Goal: Task Accomplishment & Management: Manage account settings

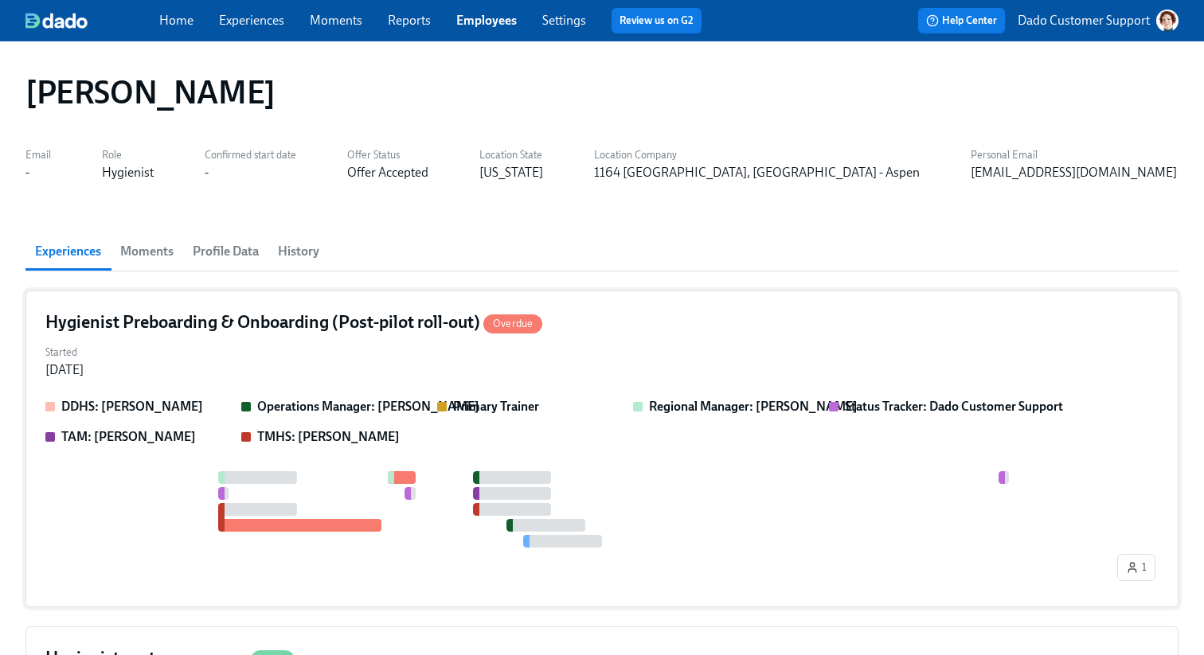
click at [317, 436] on strong "TMHS: Sara Luker" at bounding box center [328, 436] width 143 height 15
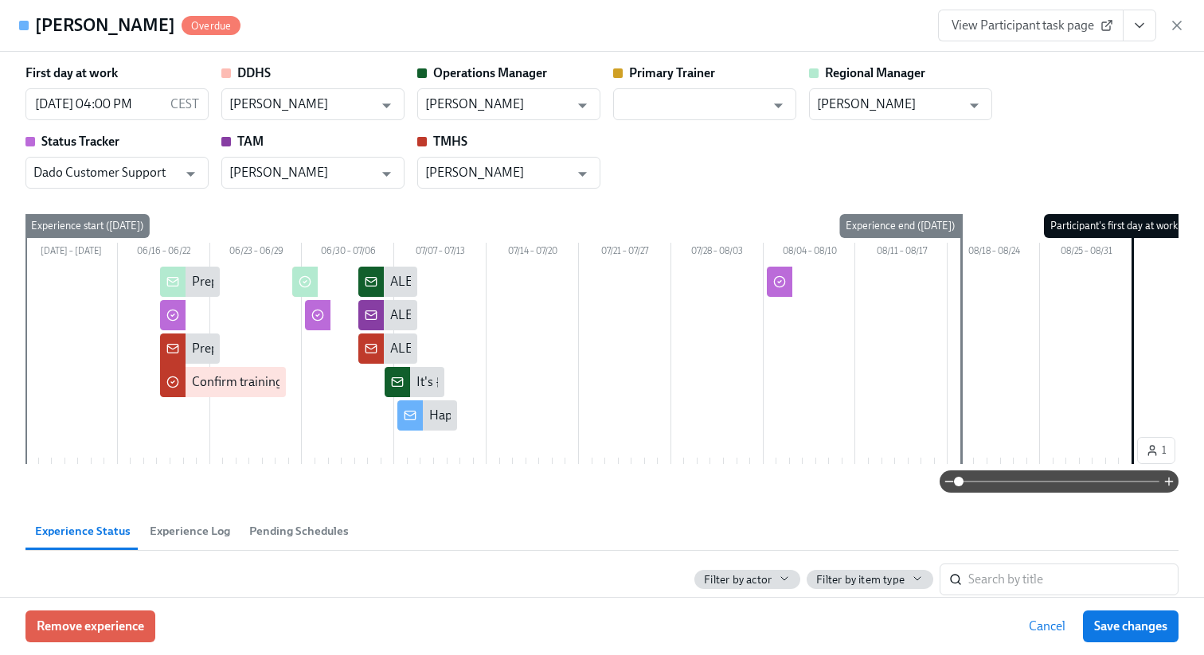
scroll to position [0, 70]
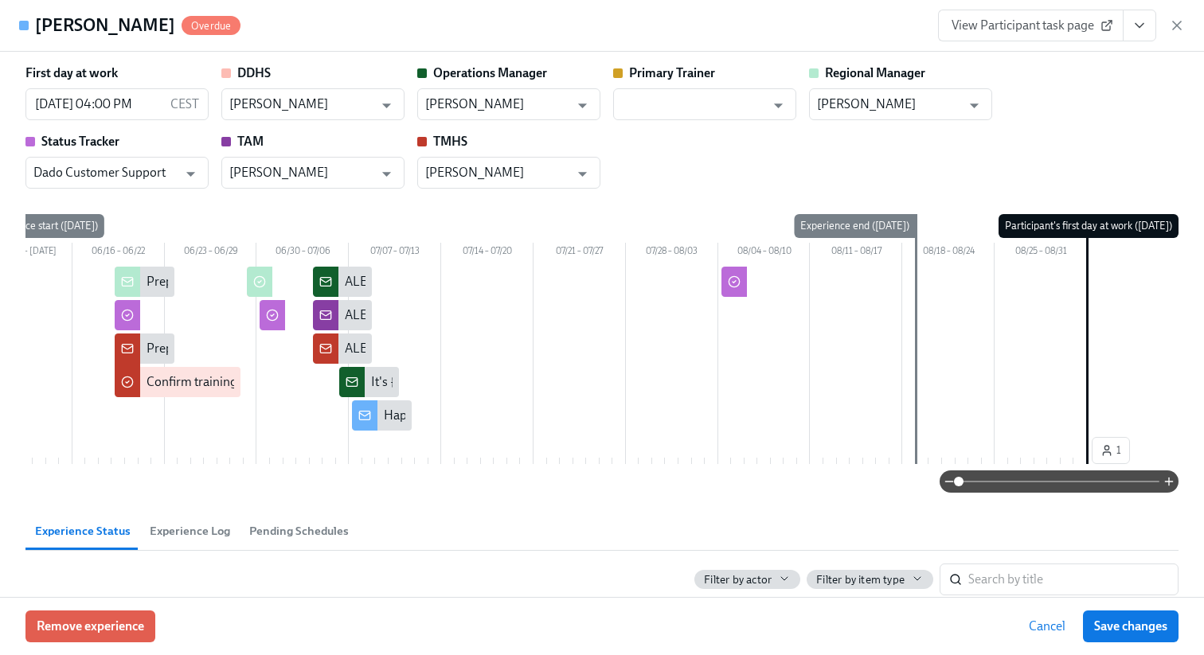
click at [1050, 483] on span at bounding box center [1059, 482] width 201 height 22
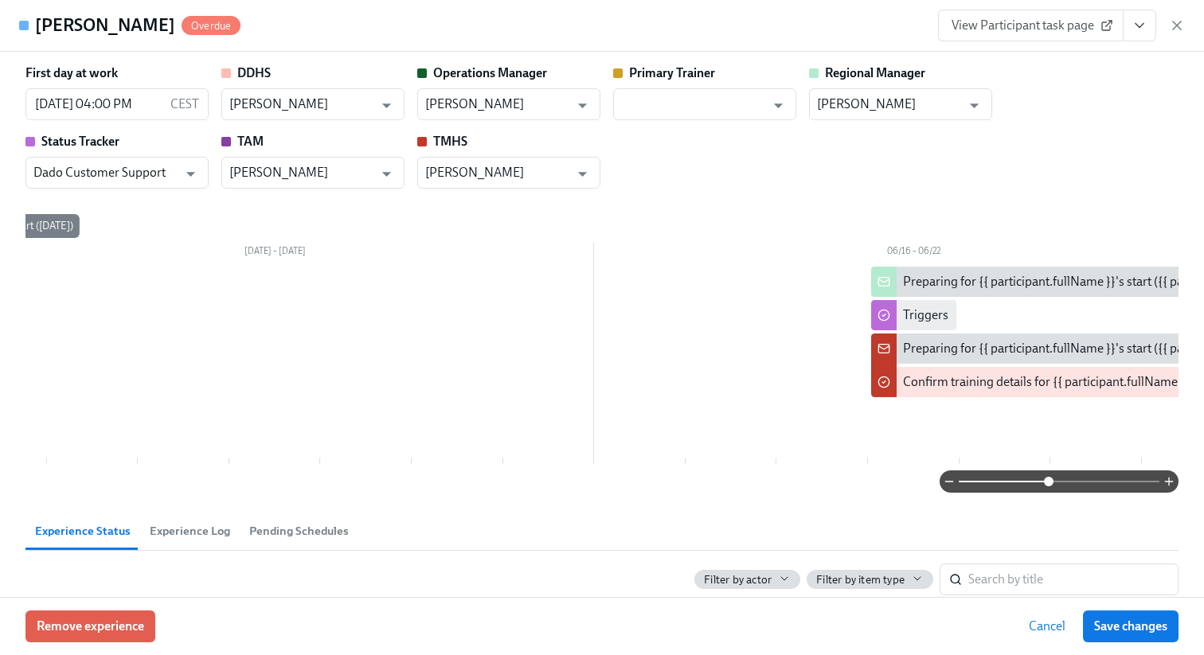
drag, startPoint x: 1050, startPoint y: 494, endPoint x: 763, endPoint y: 492, distance: 287.5
click at [763, 492] on div at bounding box center [601, 482] width 1153 height 22
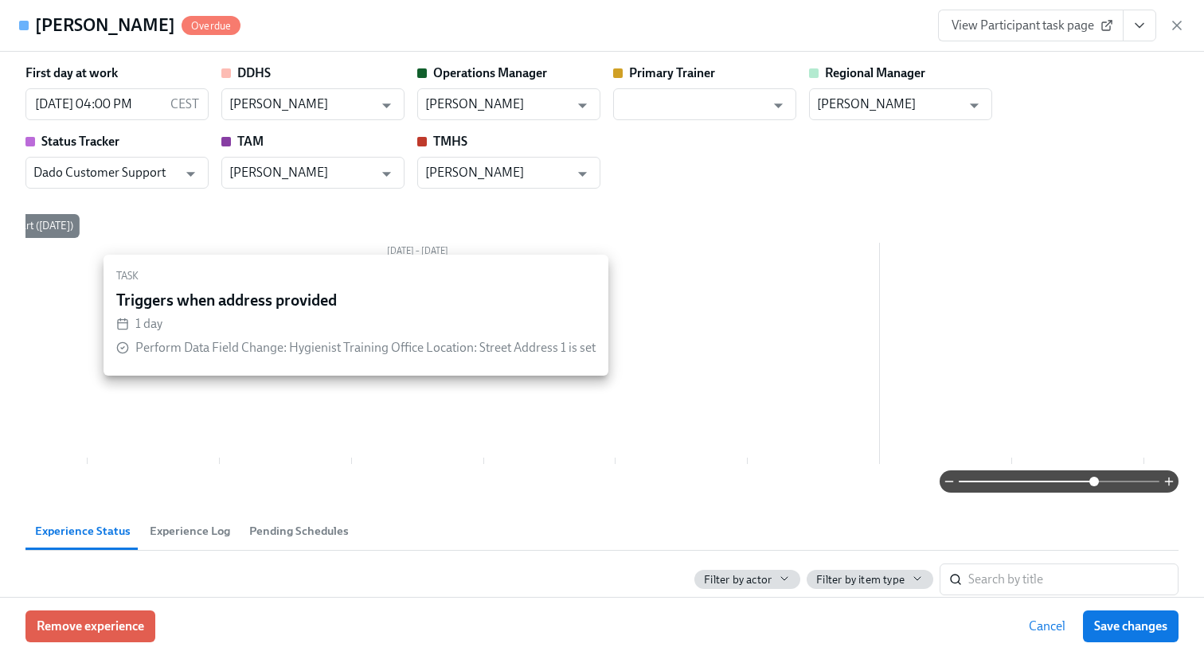
click at [1095, 482] on span at bounding box center [1059, 482] width 201 height 22
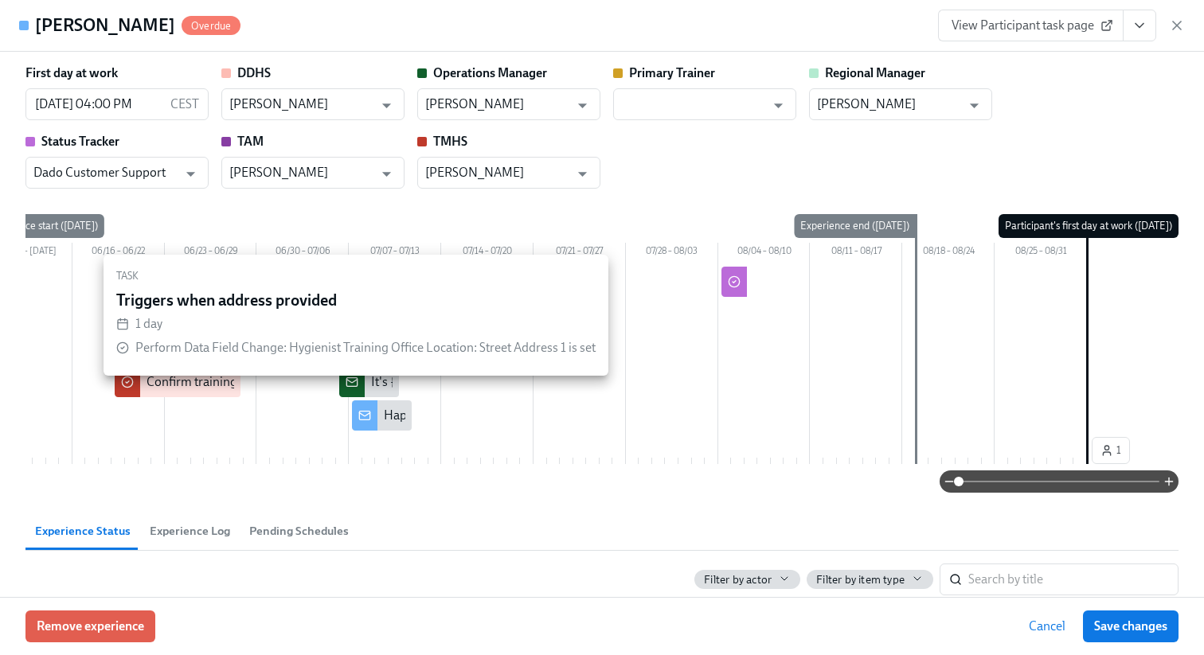
drag, startPoint x: 1092, startPoint y: 483, endPoint x: 819, endPoint y: 483, distance: 272.4
click at [822, 483] on div at bounding box center [601, 482] width 1153 height 22
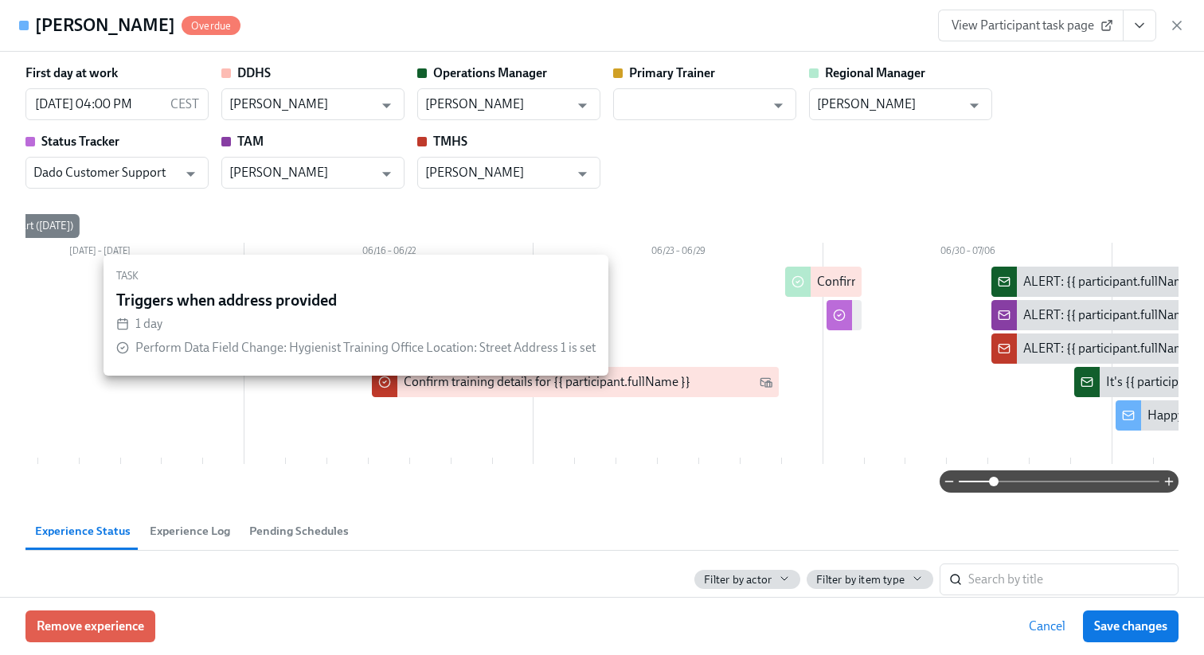
drag, startPoint x: 962, startPoint y: 485, endPoint x: 994, endPoint y: 484, distance: 31.9
click at [994, 485] on span at bounding box center [994, 482] width 10 height 10
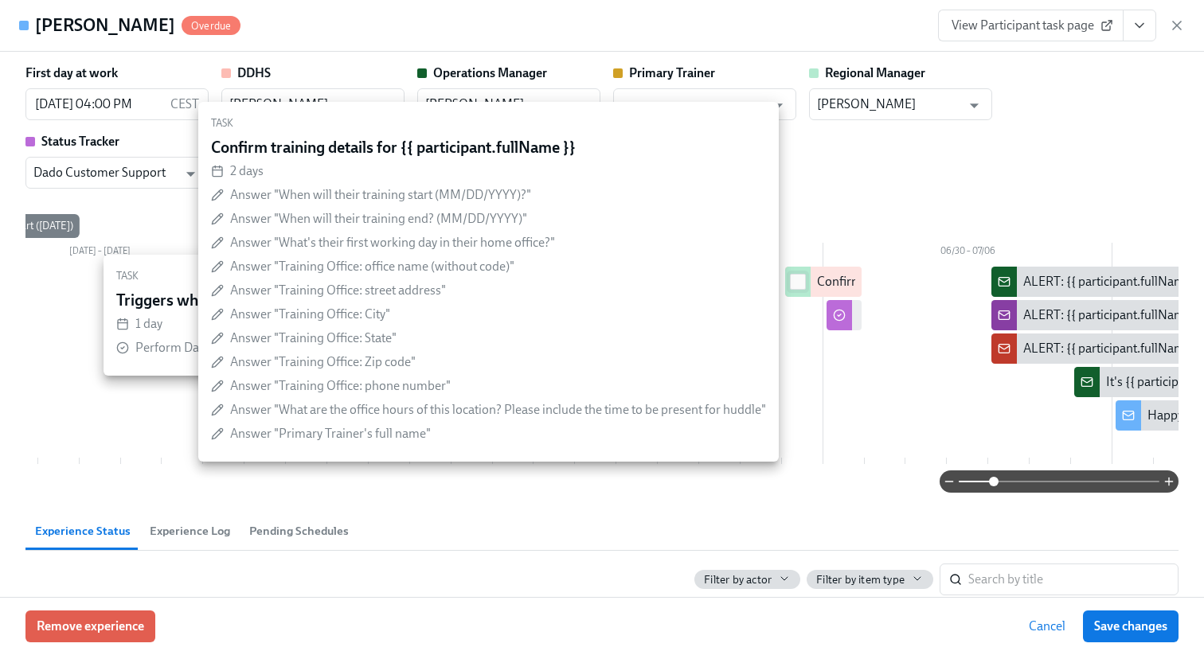
click at [800, 280] on input "checkbox" at bounding box center [798, 282] width 14 height 14
checkbox input "true"
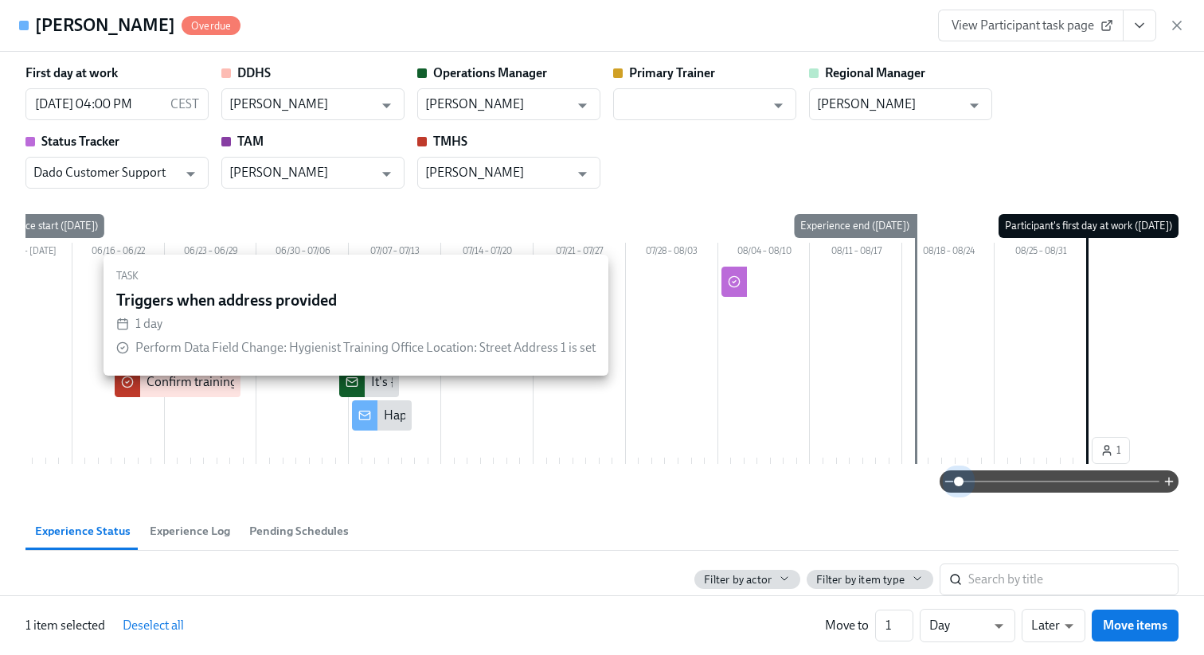
drag, startPoint x: 993, startPoint y: 491, endPoint x: 928, endPoint y: 491, distance: 65.3
click at [928, 491] on div at bounding box center [601, 482] width 1153 height 22
click at [901, 622] on input "2" at bounding box center [894, 626] width 38 height 32
click at [901, 622] on input "3" at bounding box center [894, 626] width 38 height 32
type input "4"
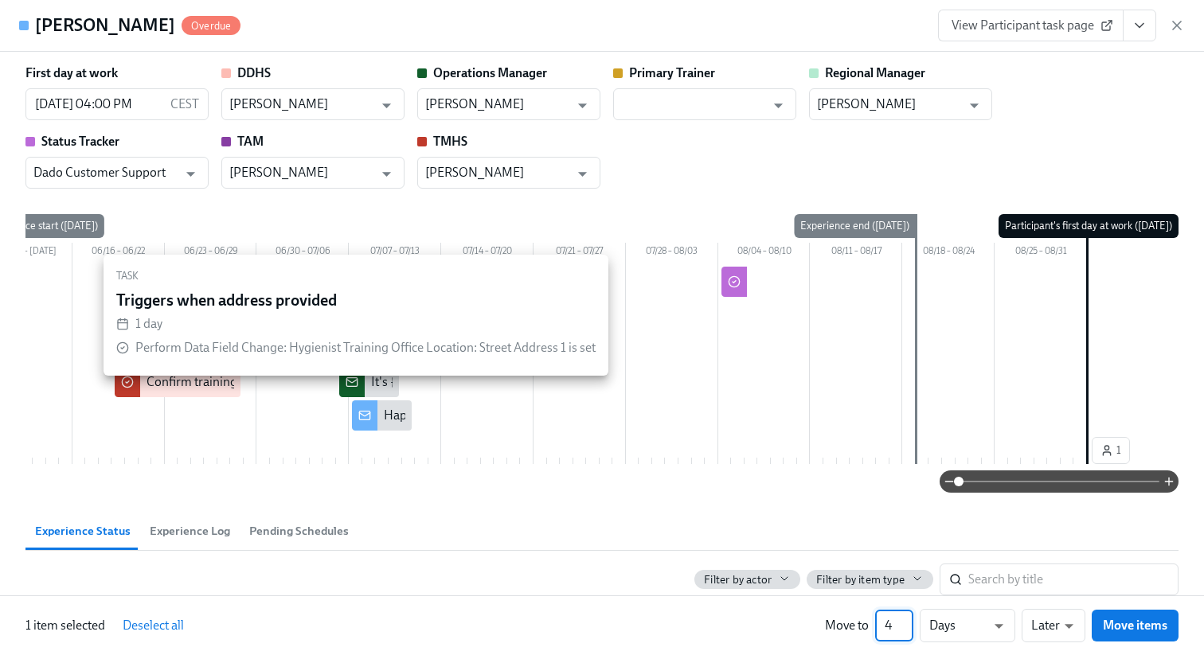
click at [901, 622] on input "4" at bounding box center [894, 626] width 38 height 32
click at [952, 633] on body "Home Experiences Moments Reports Employees Settings Review us on G2 Help Center…" at bounding box center [602, 464] width 1204 height 928
click at [952, 627] on li "Weeks" at bounding box center [968, 622] width 96 height 27
type input "w"
click at [1179, 25] on icon "button" at bounding box center [1177, 26] width 16 height 16
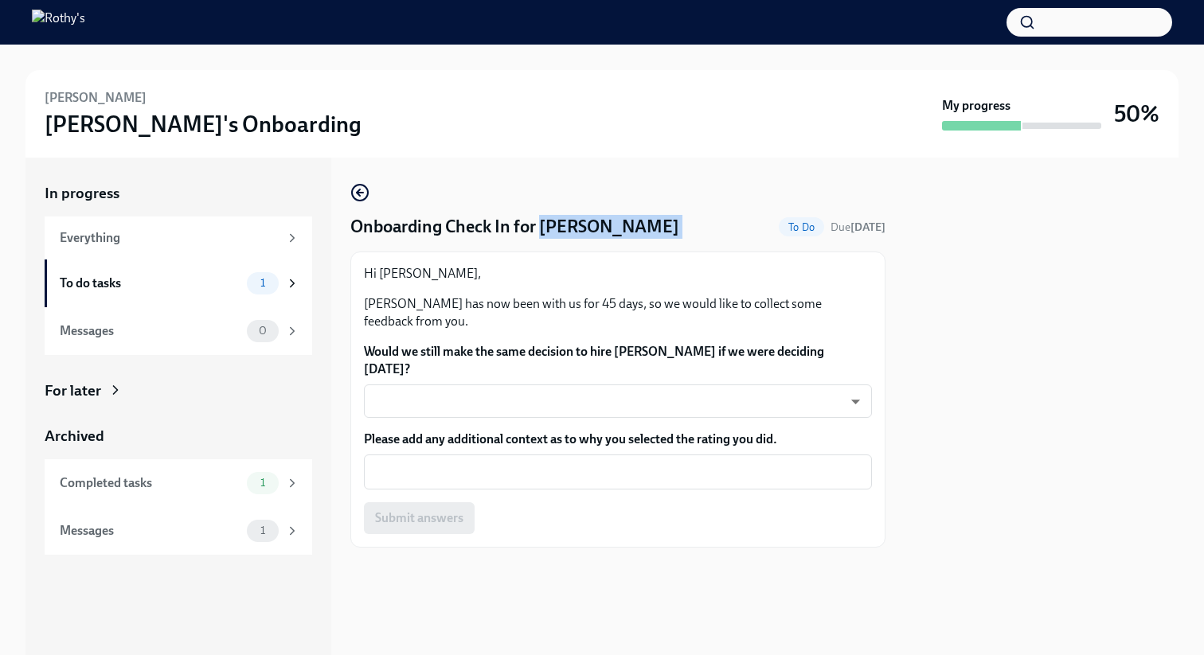
drag, startPoint x: 544, startPoint y: 226, endPoint x: 745, endPoint y: 226, distance: 200.7
click at [745, 226] on div "Onboarding Check In for Alex Hernandez To Do Due in 2 days" at bounding box center [617, 227] width 535 height 24
copy h4 "Alex Hernandez"
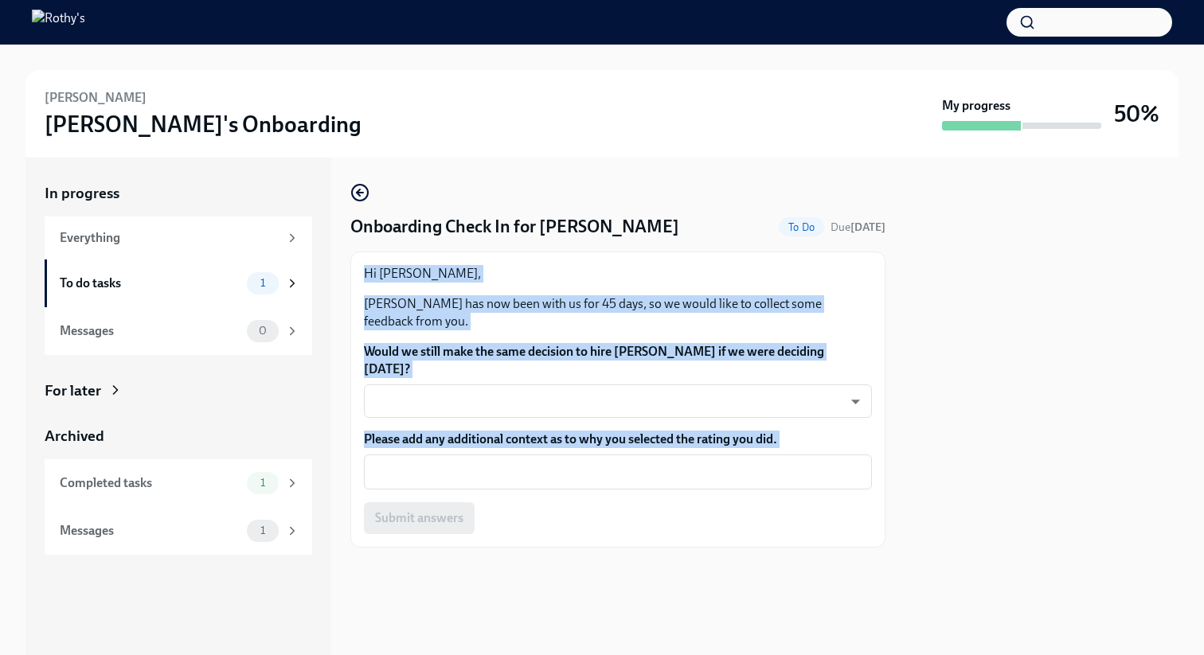
drag, startPoint x: 354, startPoint y: 263, endPoint x: 847, endPoint y: 571, distance: 582.0
click at [847, 572] on div "Onboarding Check In for Alex Hernandez To Do Due in 2 days Hi Heather, Alex Her…" at bounding box center [617, 407] width 535 height 498
copy div "Hi Heather, Alex Hernandez has now been with us for 45 days, so we would like t…"
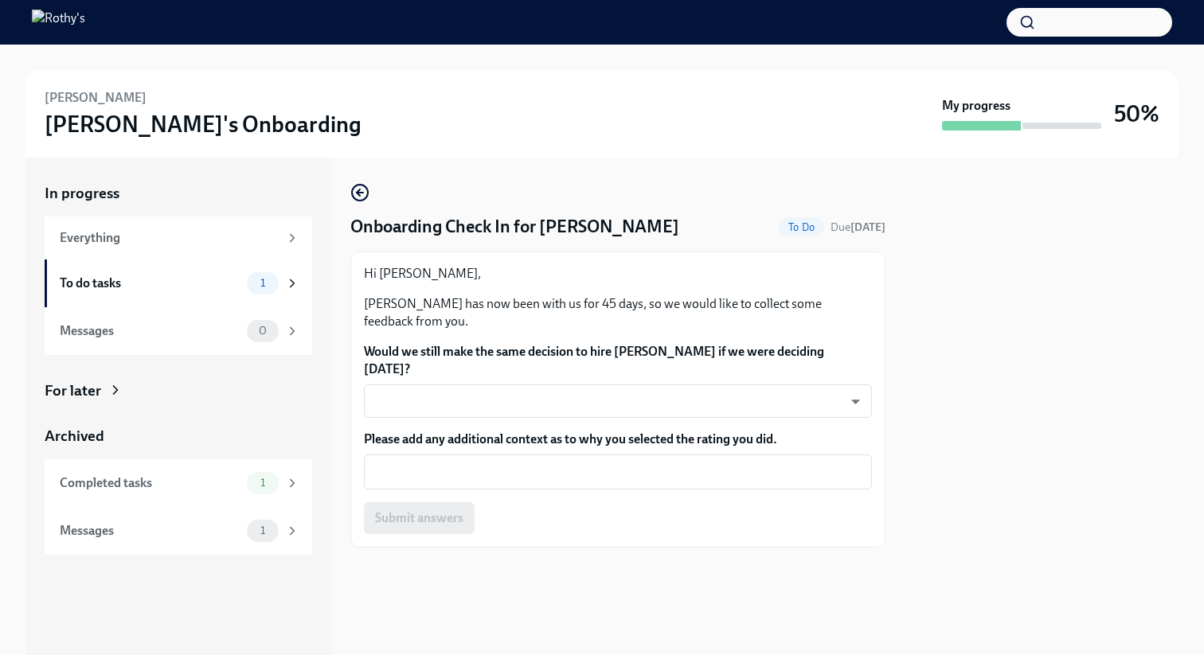
click at [490, 431] on label "Please add any additional context as to why you selected the rating you did." at bounding box center [618, 440] width 508 height 18
click at [490, 463] on textarea "Please add any additional context as to why you selected the rating you did." at bounding box center [618, 472] width 489 height 19
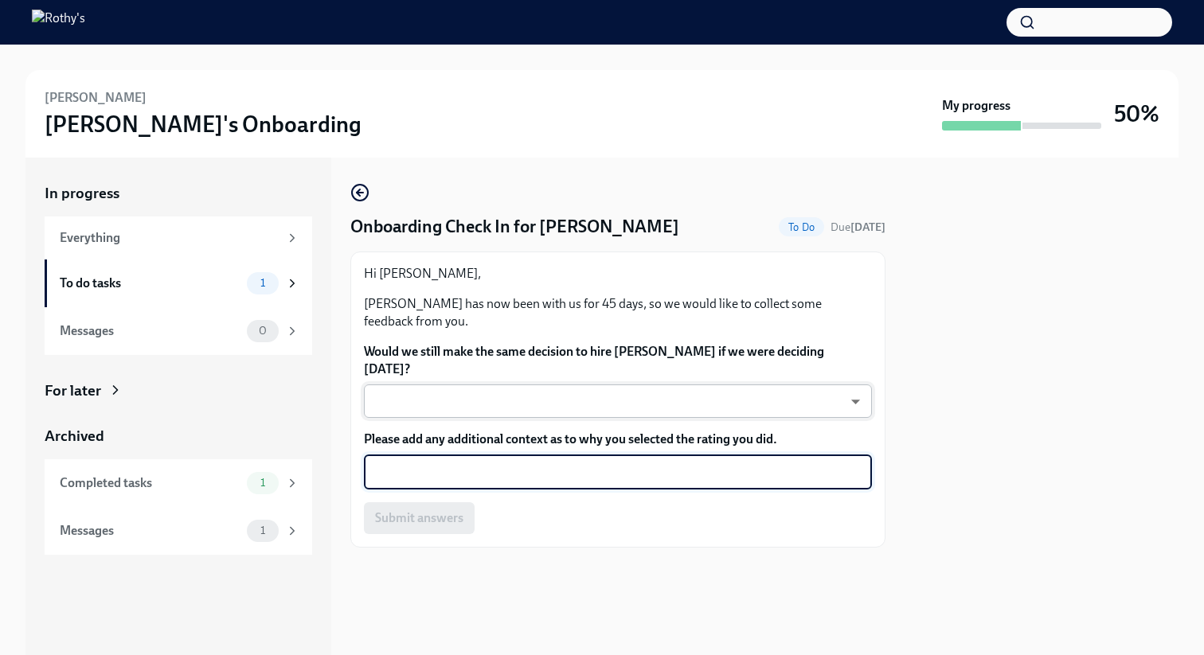
click at [495, 375] on body "Alex Hernandez Rothy's Onboarding My progress 50% In progress Everything To do …" at bounding box center [602, 327] width 1204 height 655
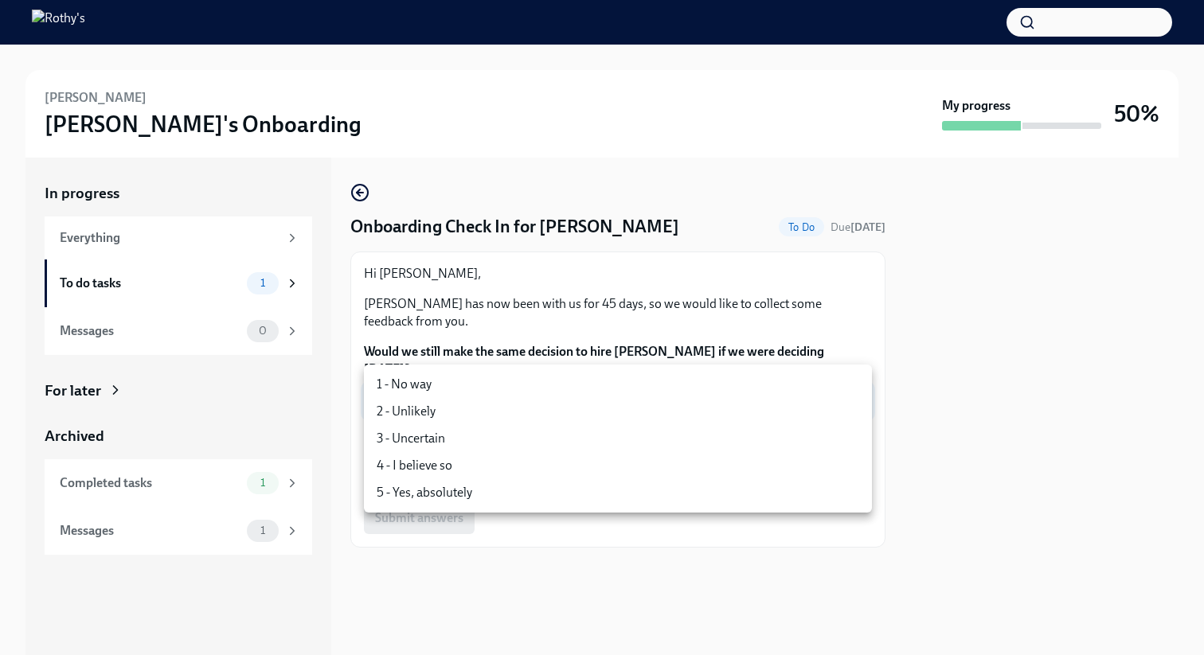
click at [505, 330] on div at bounding box center [602, 327] width 1204 height 655
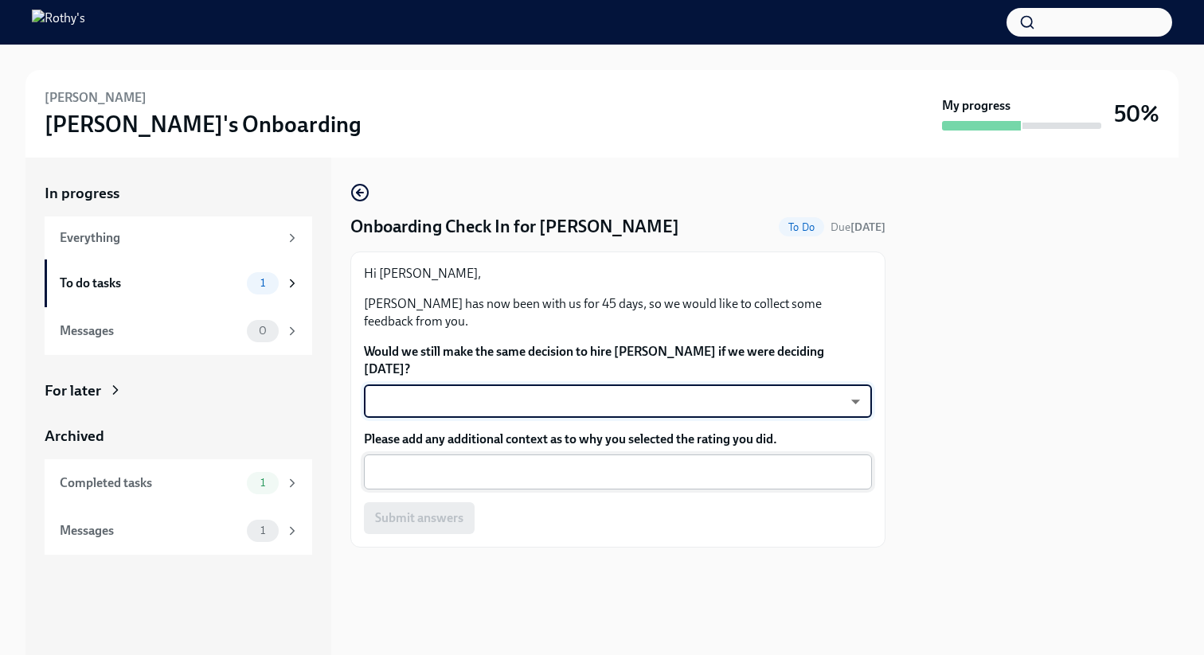
click at [471, 463] on textarea "Please add any additional context as to why you selected the rating you did." at bounding box center [618, 472] width 489 height 19
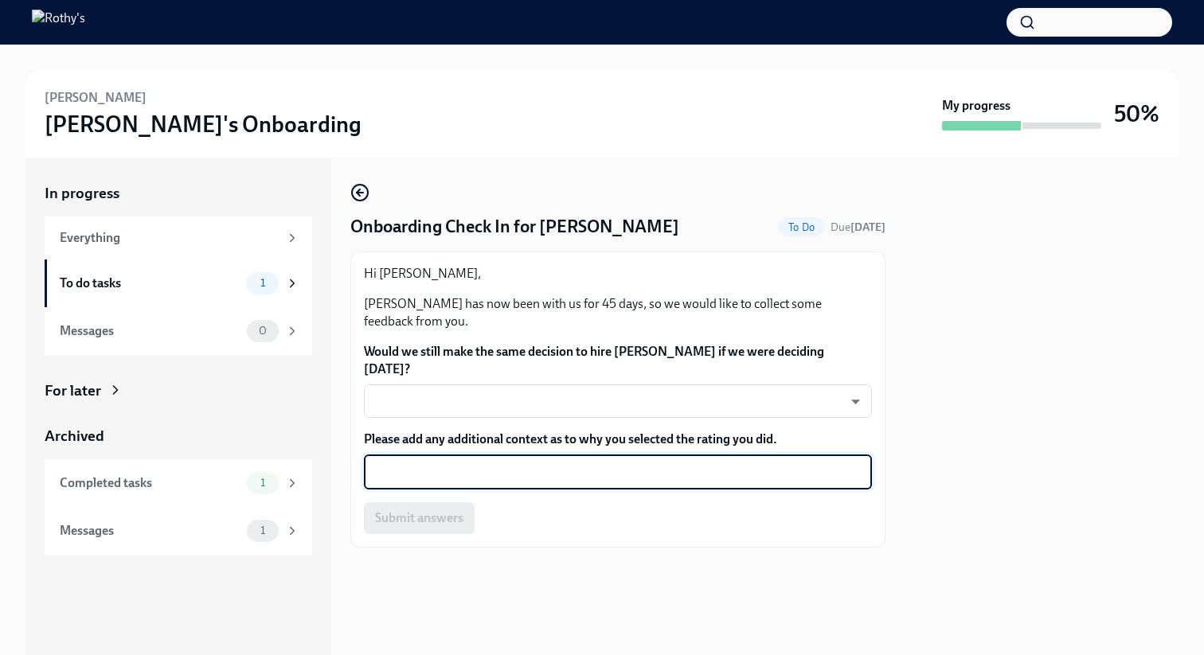
click at [647, 284] on div "Hi Heather, Alex Hernandez has now been with us for 45 days, so we would like t…" at bounding box center [618, 297] width 508 height 65
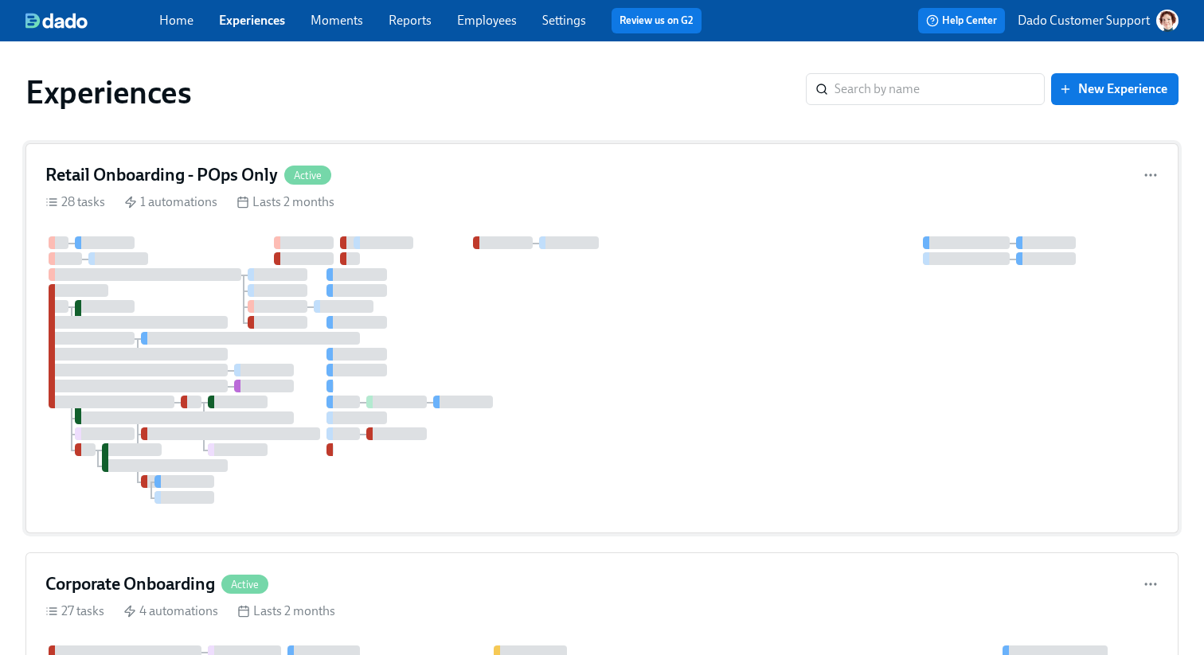
click at [482, 420] on div at bounding box center [601, 371] width 1113 height 268
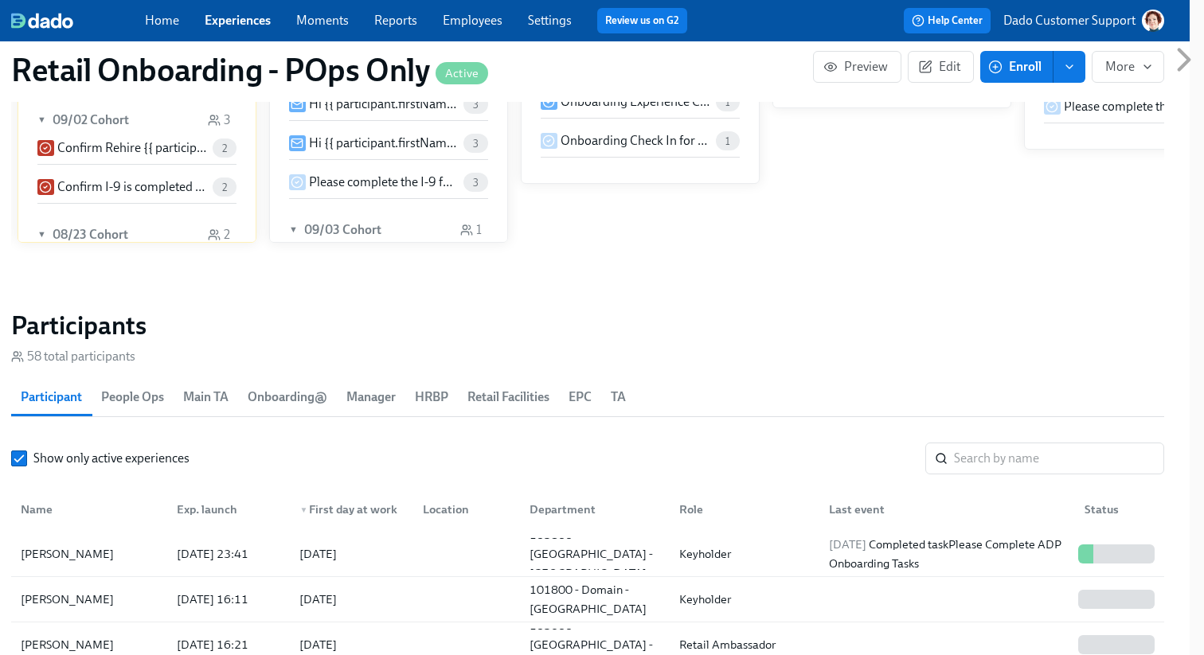
scroll to position [1617, 14]
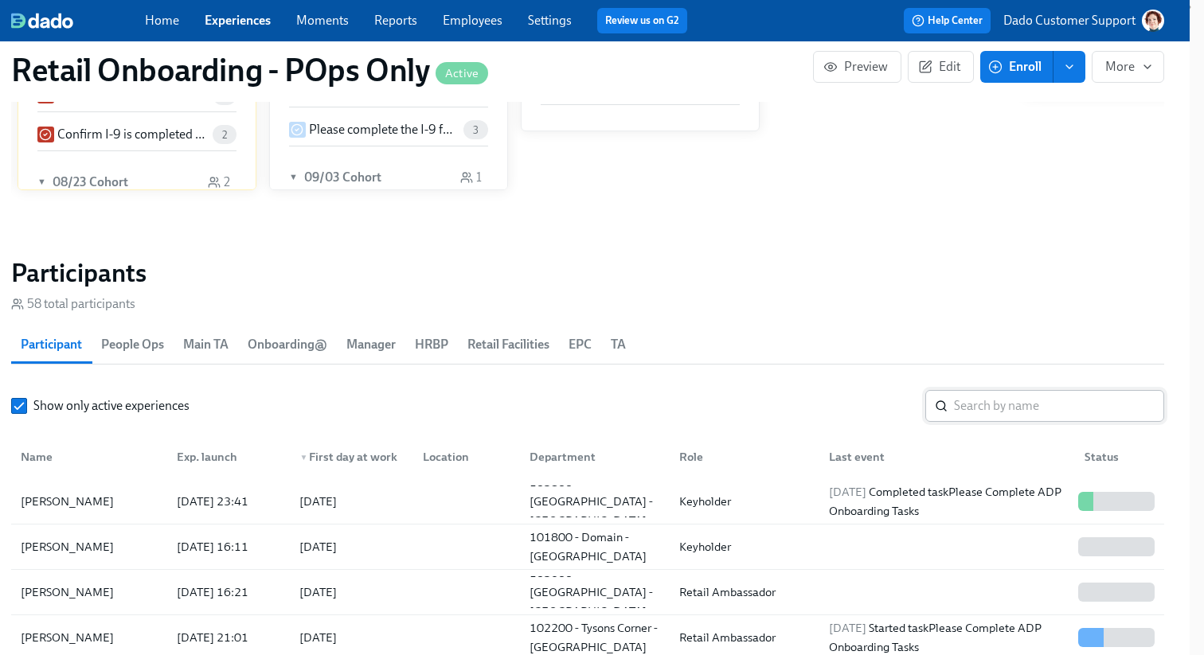
click at [1050, 414] on input "search" at bounding box center [1059, 406] width 210 height 32
paste input "Alex Hernandez"
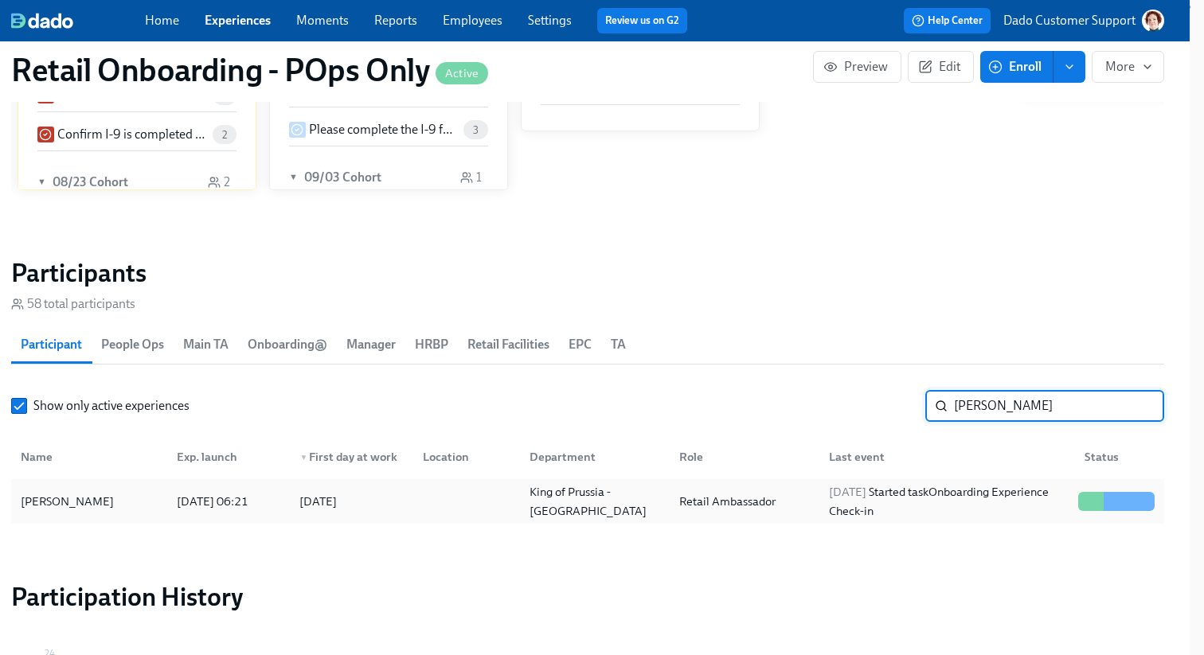
type input "Alex Hernandez"
click at [103, 500] on div "Alex Hernandez" at bounding box center [67, 501] width 106 height 19
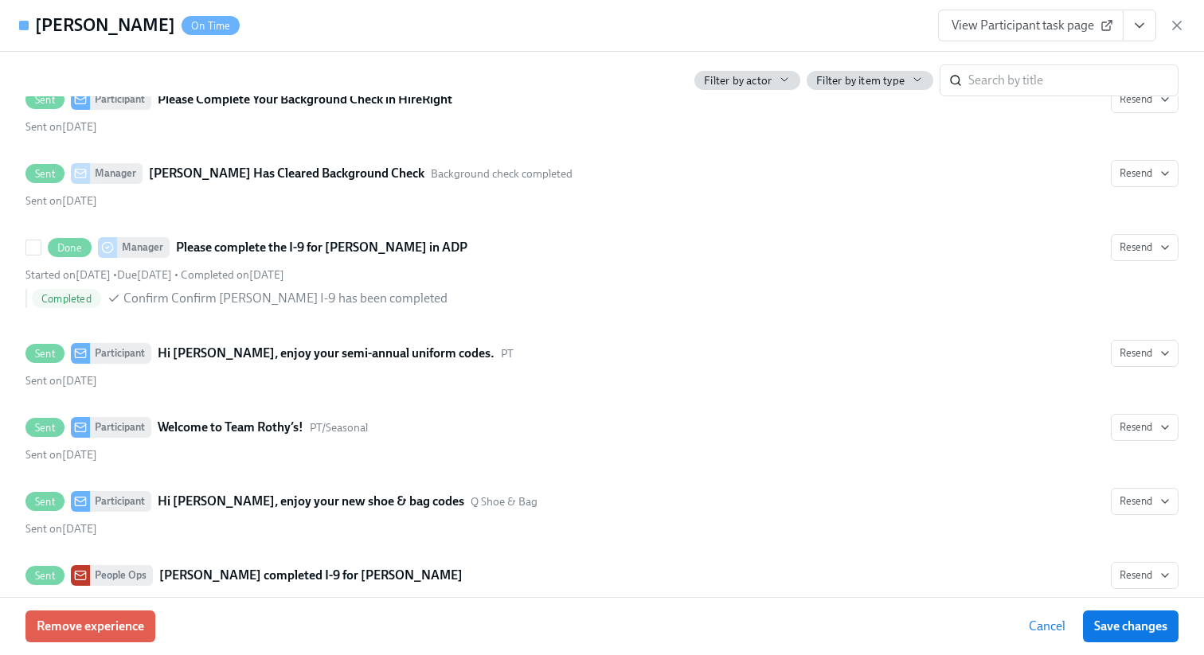
scroll to position [2767, 0]
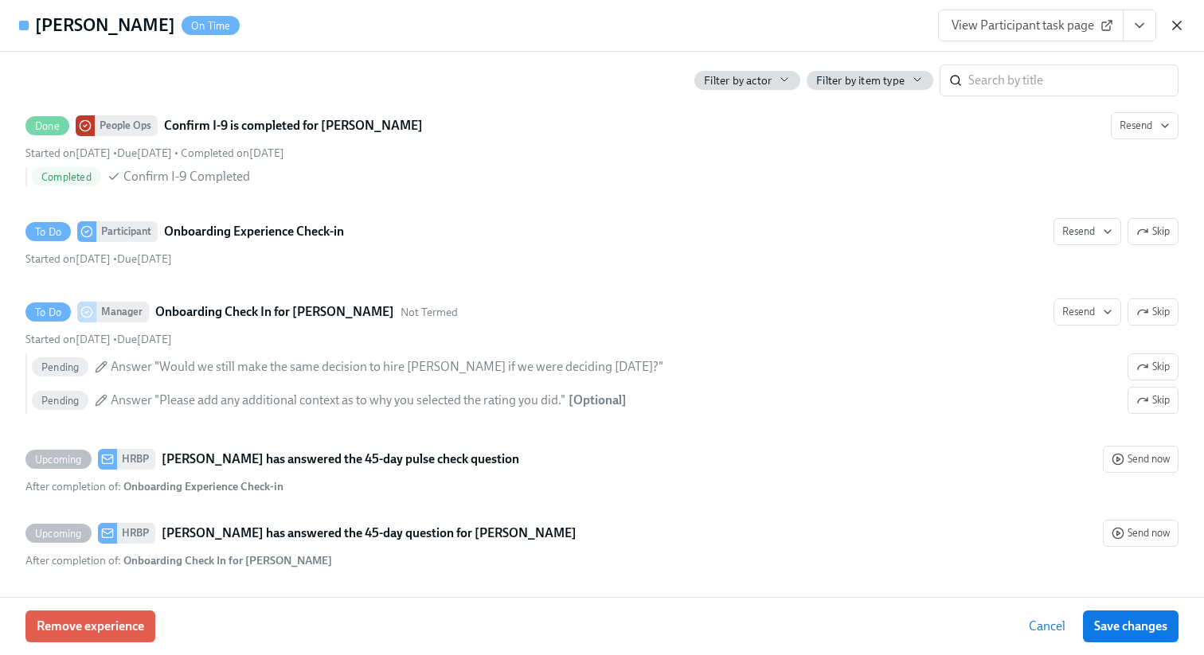
click at [1175, 25] on icon "button" at bounding box center [1177, 26] width 16 height 16
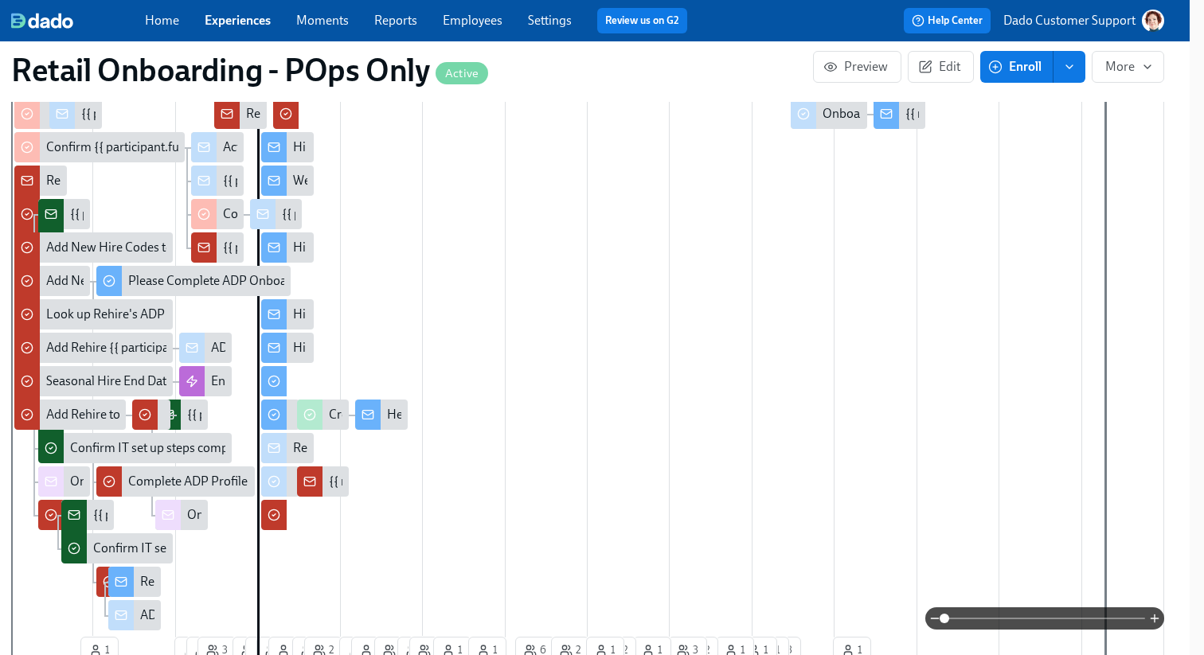
scroll to position [522, 14]
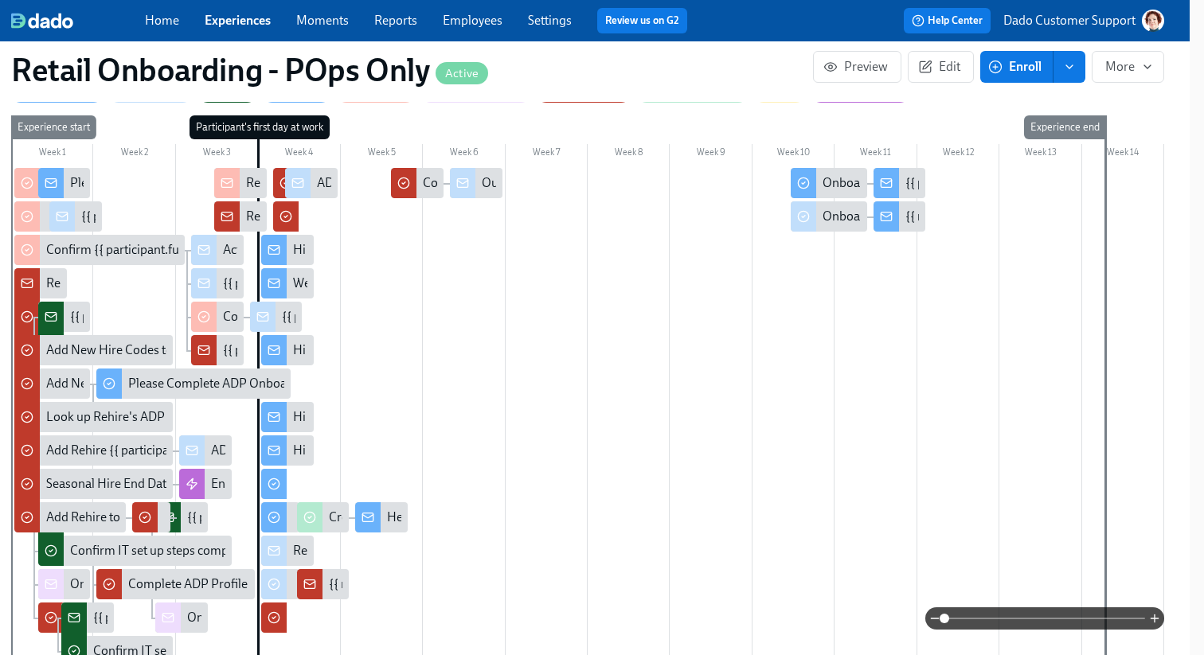
click at [832, 180] on div "Onboarding Experience Check-in" at bounding box center [912, 183] width 179 height 18
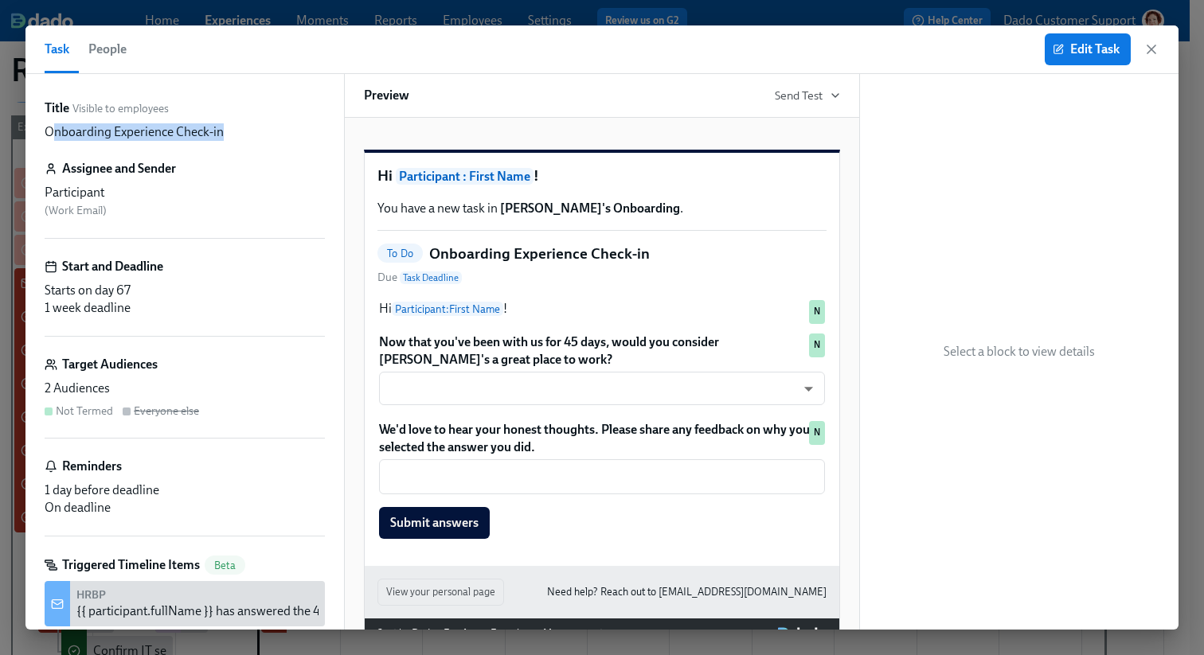
drag, startPoint x: 49, startPoint y: 133, endPoint x: 317, endPoint y: 139, distance: 267.7
click at [318, 139] on div "Onboarding Experience Check-in" at bounding box center [185, 132] width 280 height 18
click at [254, 125] on div "Onboarding Experience Check-in" at bounding box center [185, 132] width 280 height 18
drag, startPoint x: 251, startPoint y: 131, endPoint x: 29, endPoint y: 131, distance: 221.4
click at [29, 131] on div "Title Visible to employees Onboarding Experience Check-in Assignee and Sender P…" at bounding box center [184, 352] width 319 height 556
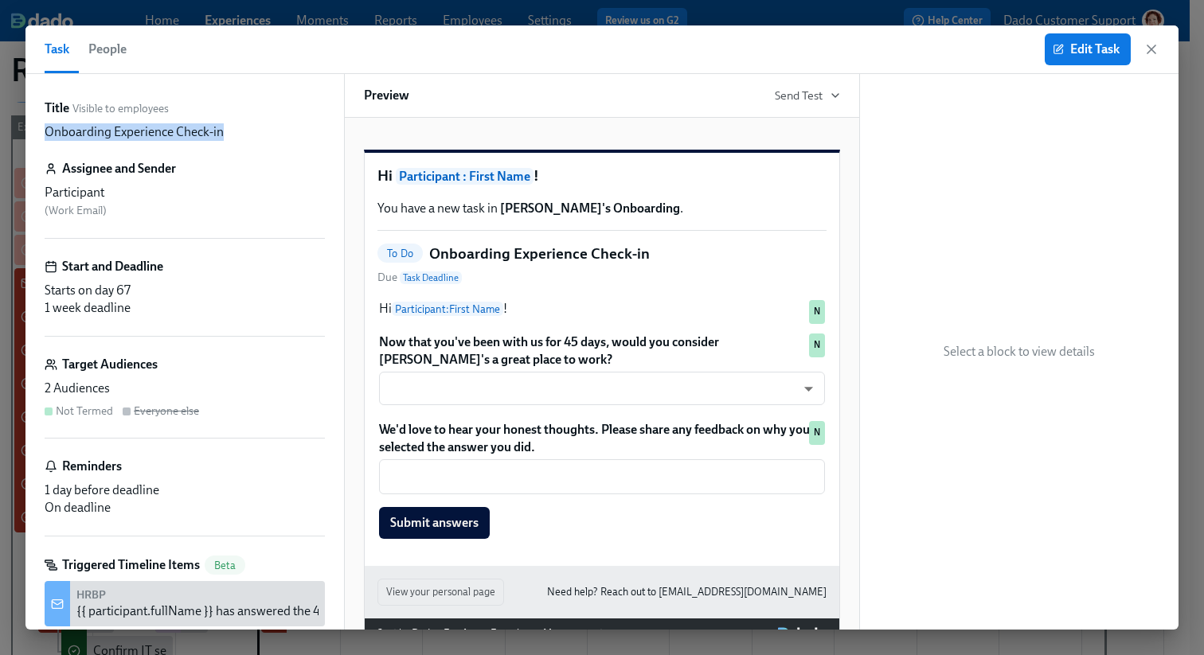
copy p "Onboarding Experience Check-in"
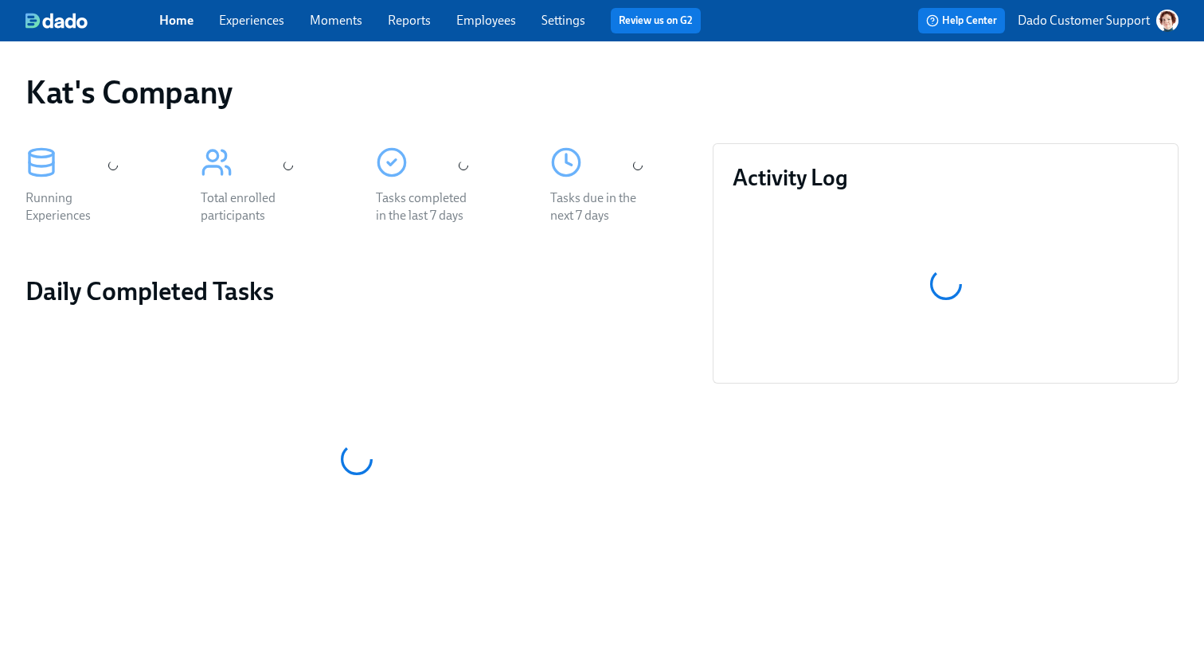
click at [228, 25] on link "Experiences" at bounding box center [251, 20] width 65 height 15
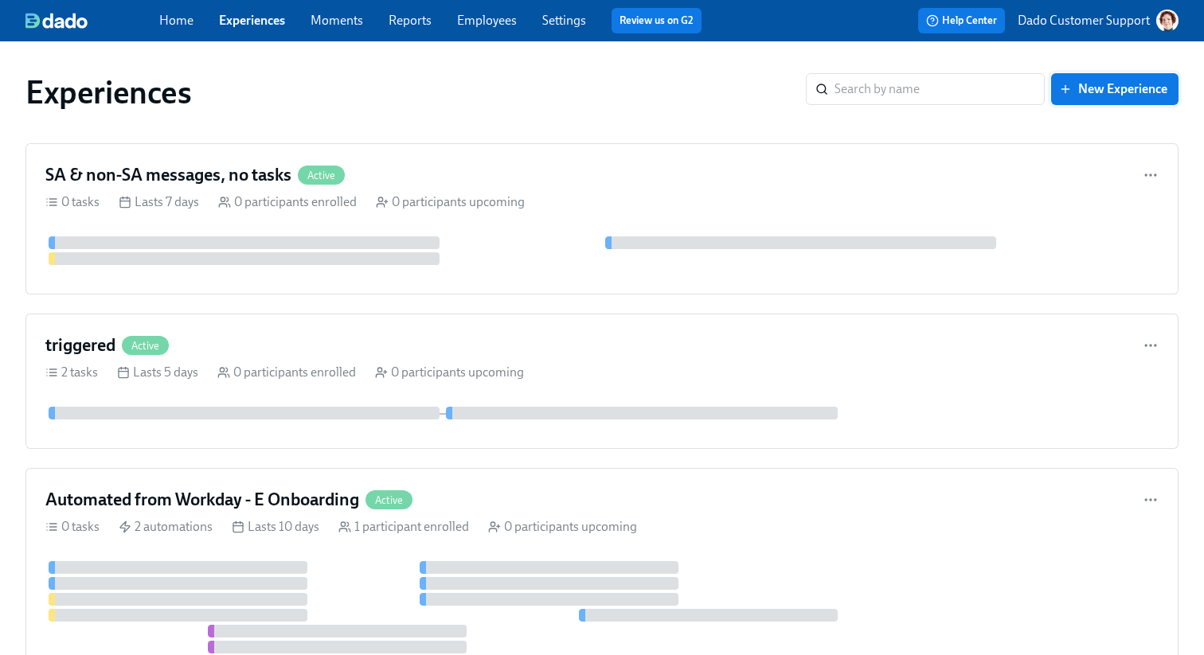
click at [1077, 90] on span "New Experience" at bounding box center [1114, 89] width 105 height 16
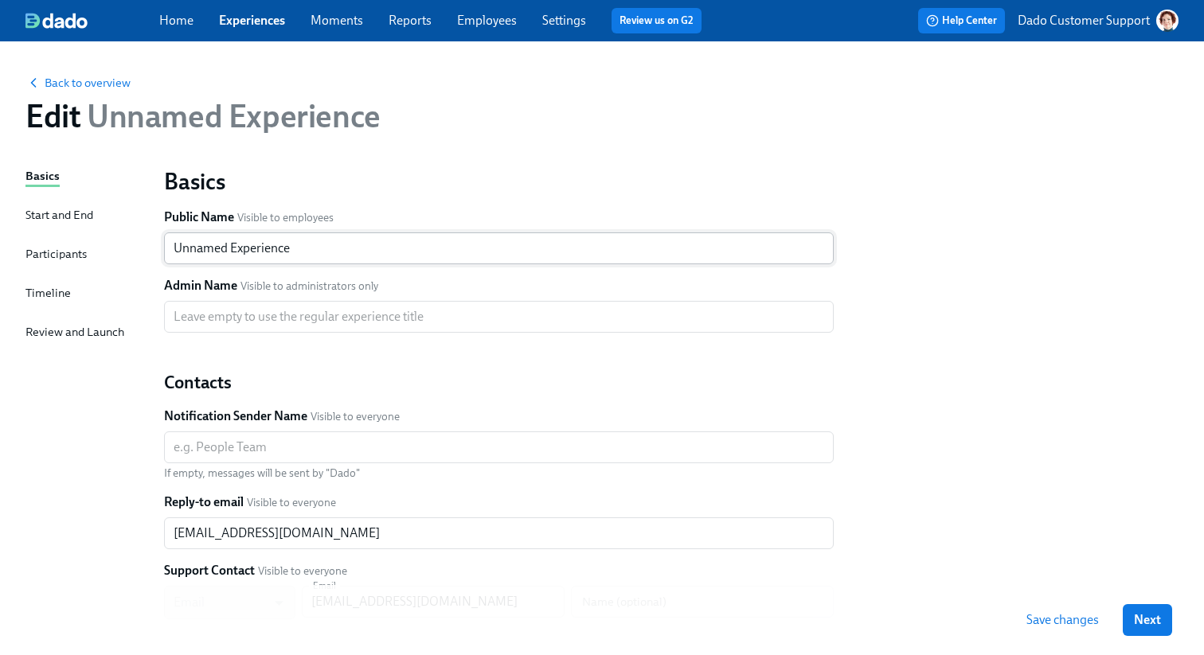
click at [311, 255] on input "Unnamed Experience" at bounding box center [499, 249] width 670 height 32
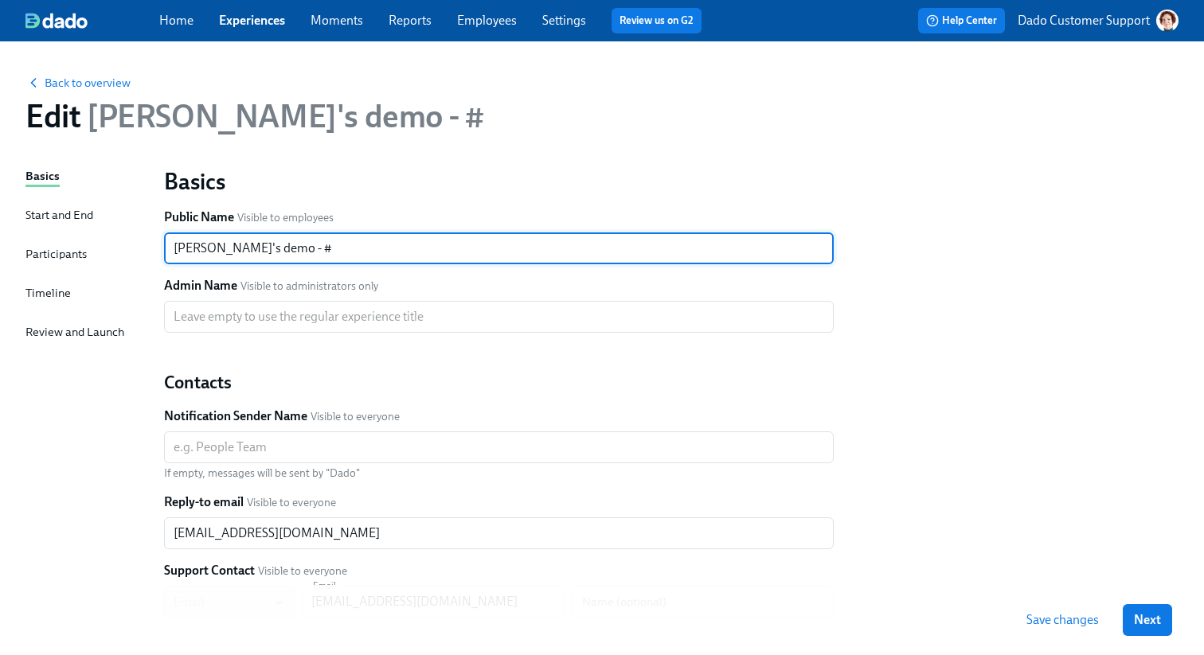
paste input "21993"
type input "[PERSON_NAME]'s demo - #21993"
click at [62, 279] on div "Basics Start and End Participants Timeline Review and Launch" at bounding box center [84, 486] width 119 height 639
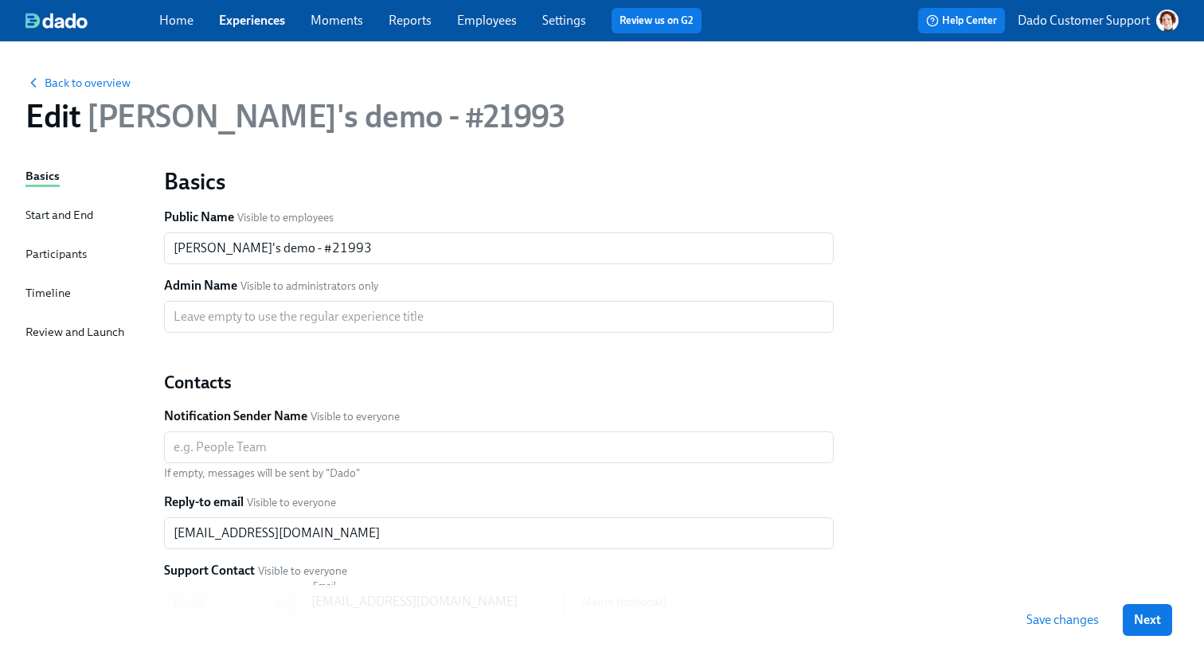
click at [59, 294] on div "Timeline" at bounding box center [47, 293] width 45 height 18
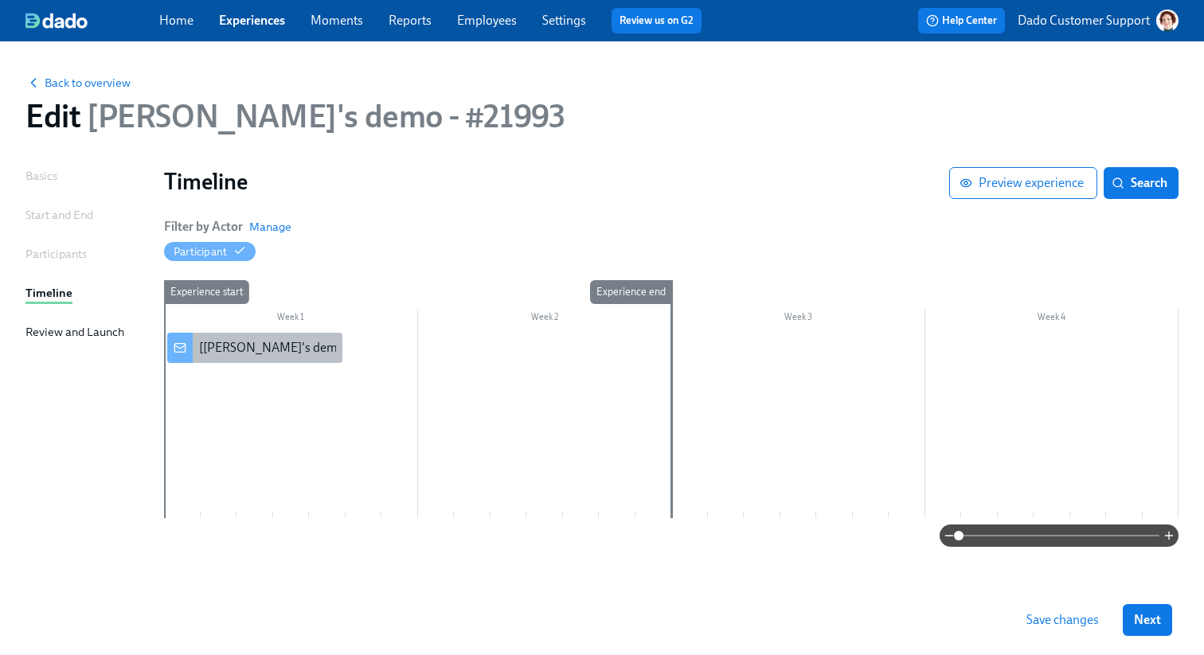
click at [227, 338] on div "[Rothy's demo - #21993] A new experience starts today!" at bounding box center [254, 348] width 175 height 30
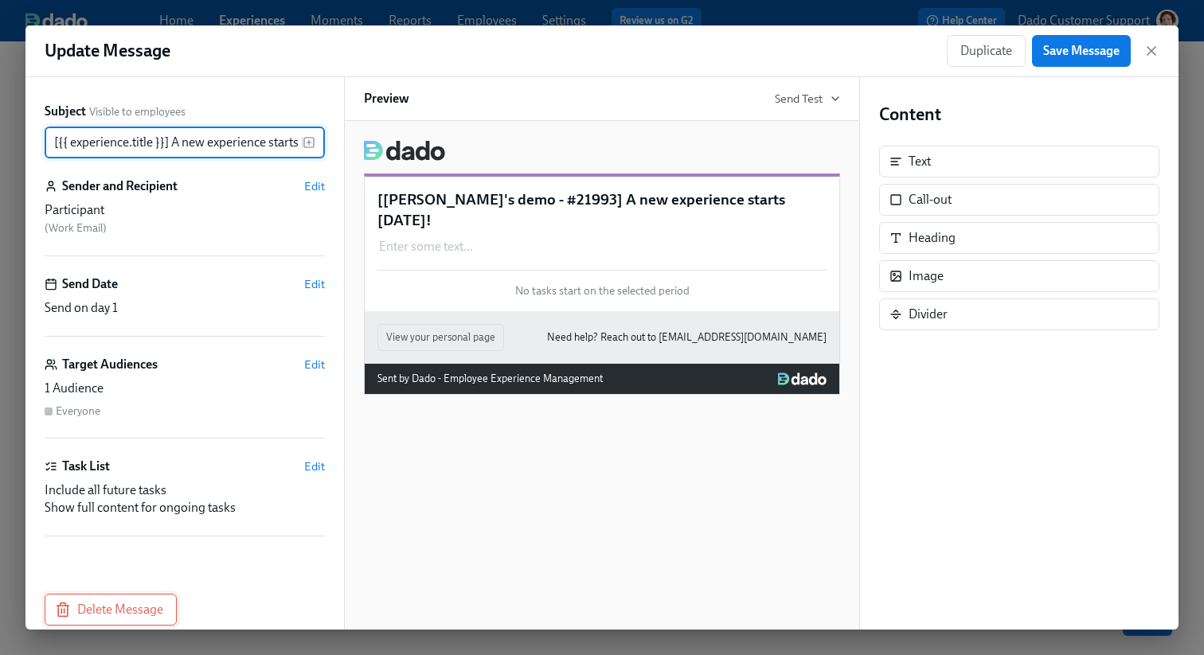
click at [57, 617] on icon "button" at bounding box center [63, 610] width 16 height 16
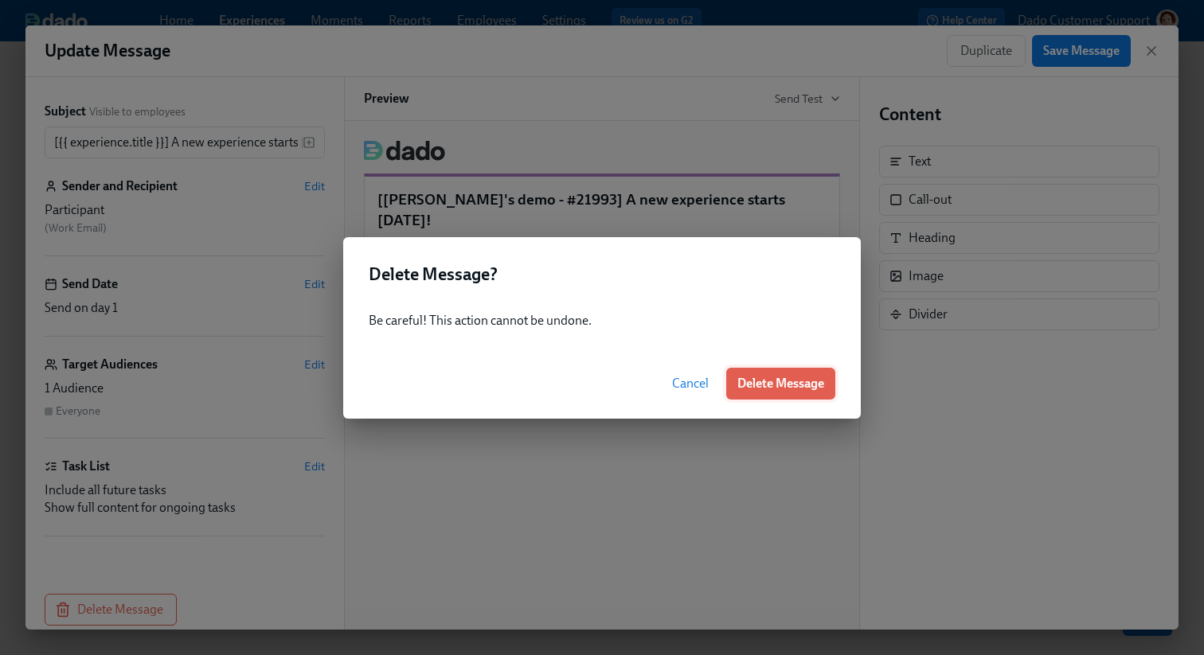
click at [780, 379] on span "Delete Message" at bounding box center [780, 384] width 87 height 16
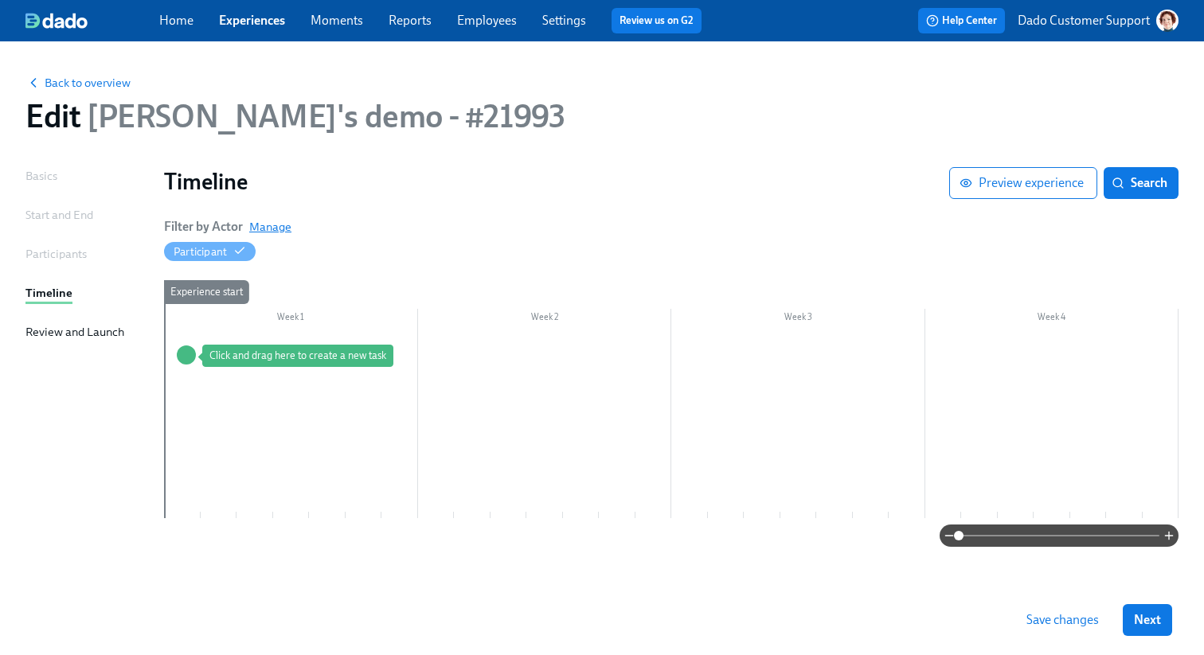
click at [284, 220] on span "Manage" at bounding box center [270, 227] width 42 height 16
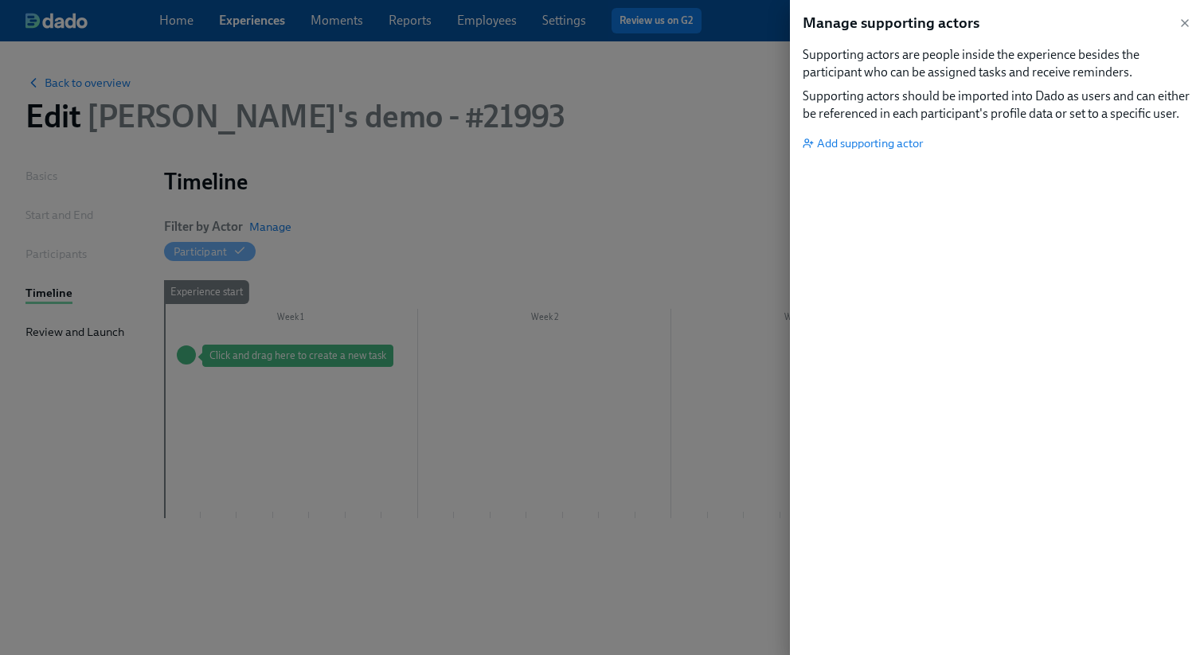
click at [874, 154] on div "Manage supporting actors Supporting actors are people inside the experience bes…" at bounding box center [997, 327] width 414 height 655
click at [868, 136] on span "Add supporting actor" at bounding box center [863, 143] width 120 height 16
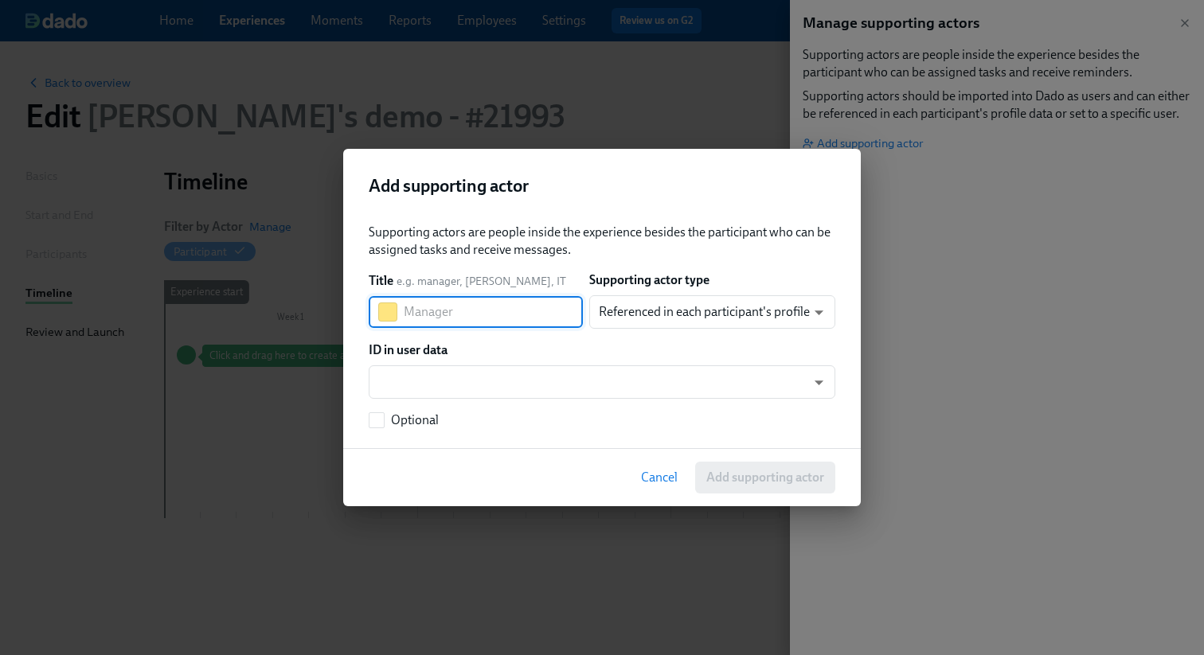
click at [447, 303] on input "text" at bounding box center [493, 312] width 179 height 32
type input "Manager"
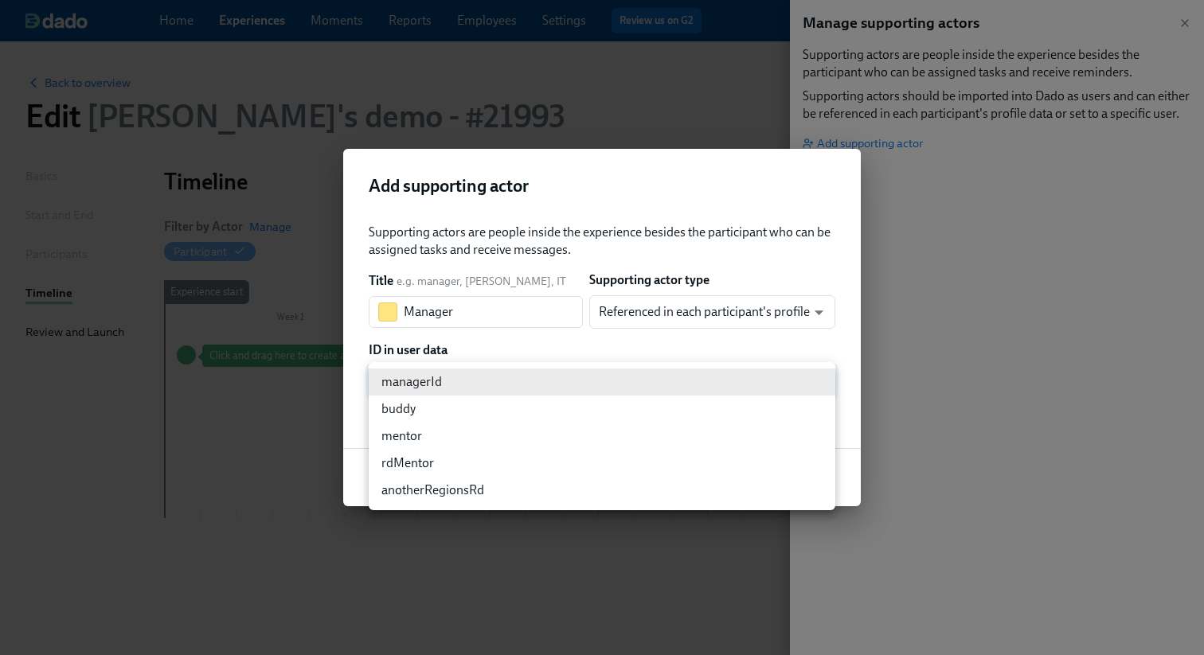
click at [668, 377] on body "Home Experiences Moments Reports Employees Settings Review us on G2 Help Center…" at bounding box center [602, 327] width 1204 height 655
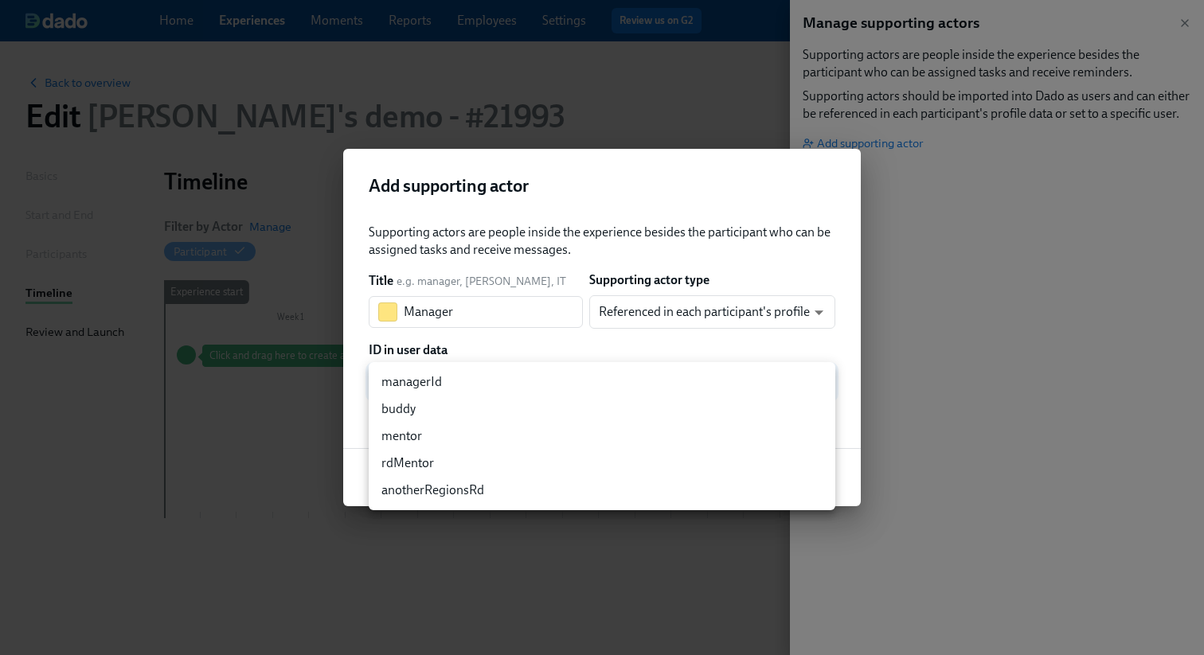
click at [443, 370] on li "managerId" at bounding box center [602, 382] width 467 height 27
type input "managerId"
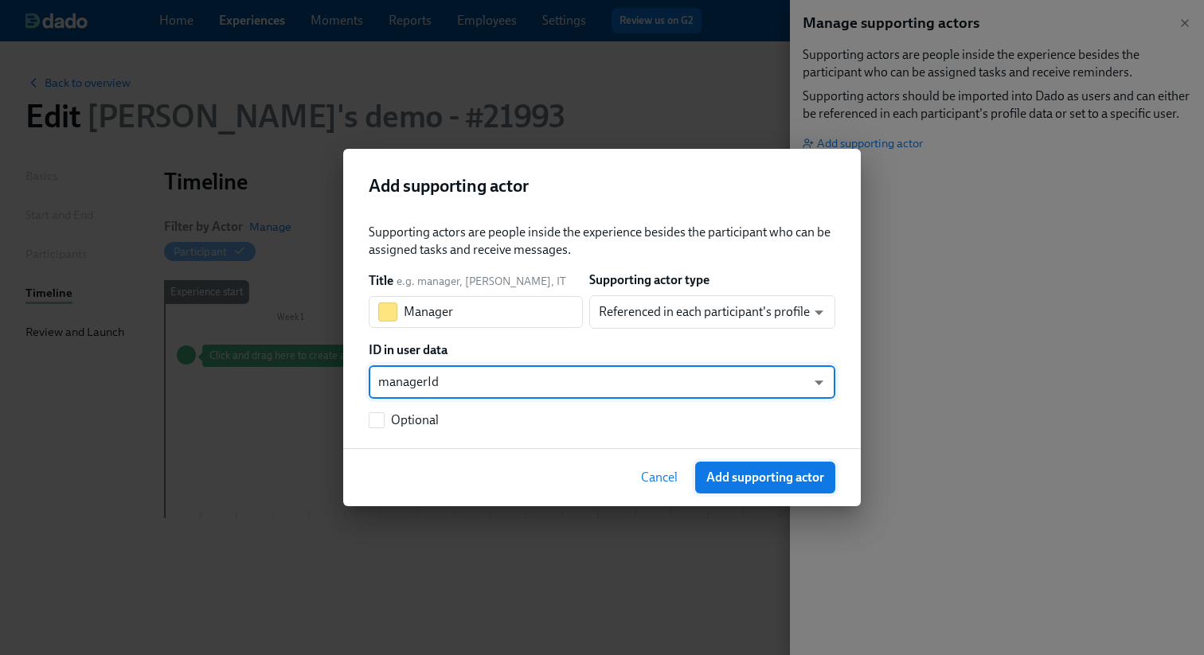
click at [800, 487] on button "Add supporting actor" at bounding box center [765, 478] width 140 height 32
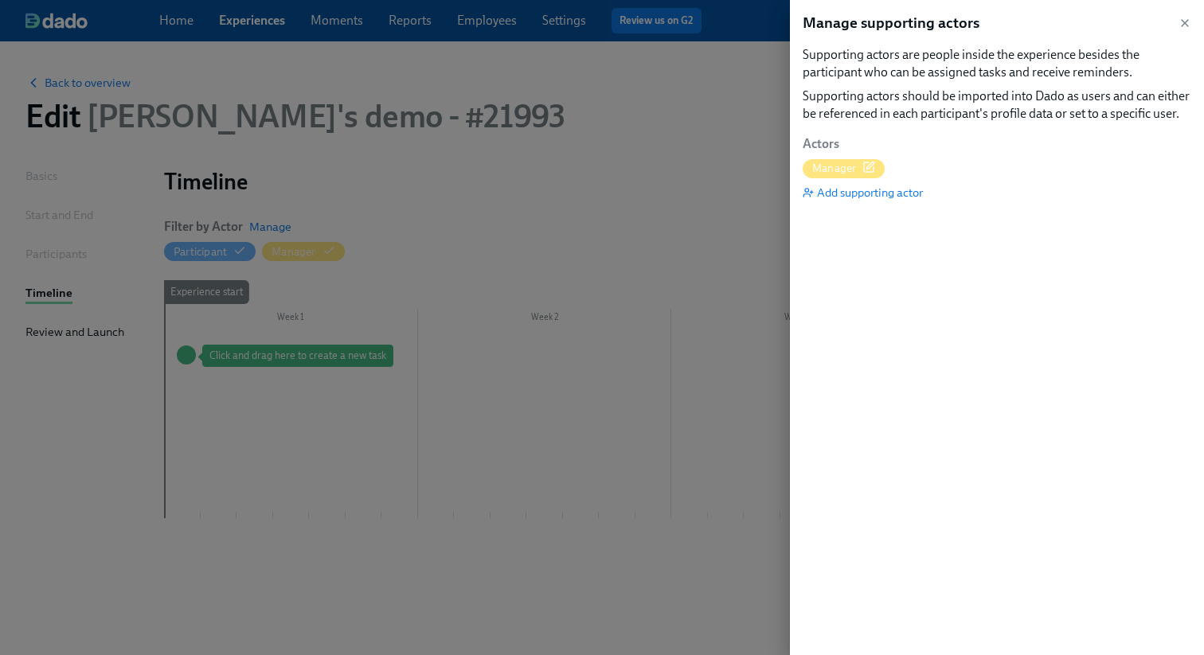
click at [546, 391] on div at bounding box center [602, 327] width 1204 height 655
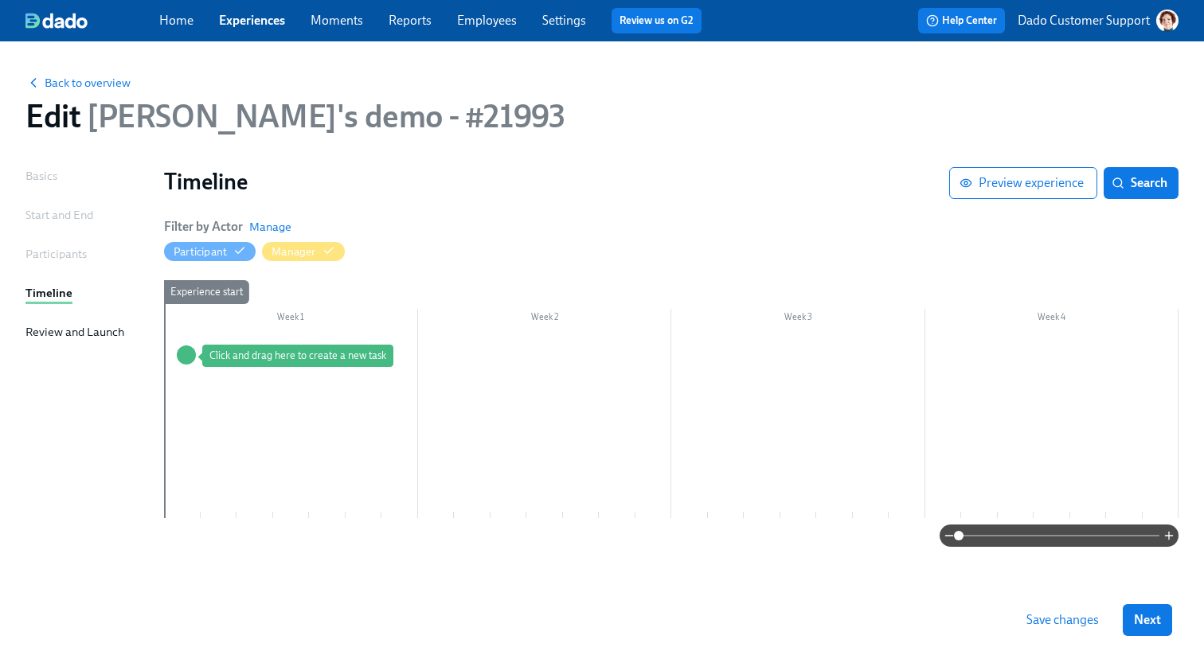
click at [184, 330] on div "Experience start" at bounding box center [181, 399] width 37 height 238
click at [232, 331] on div "Week 1 Week 2 Week 3 Week 4 Experience start" at bounding box center [671, 402] width 1015 height 244
click at [501, 348] on div at bounding box center [671, 426] width 1015 height 186
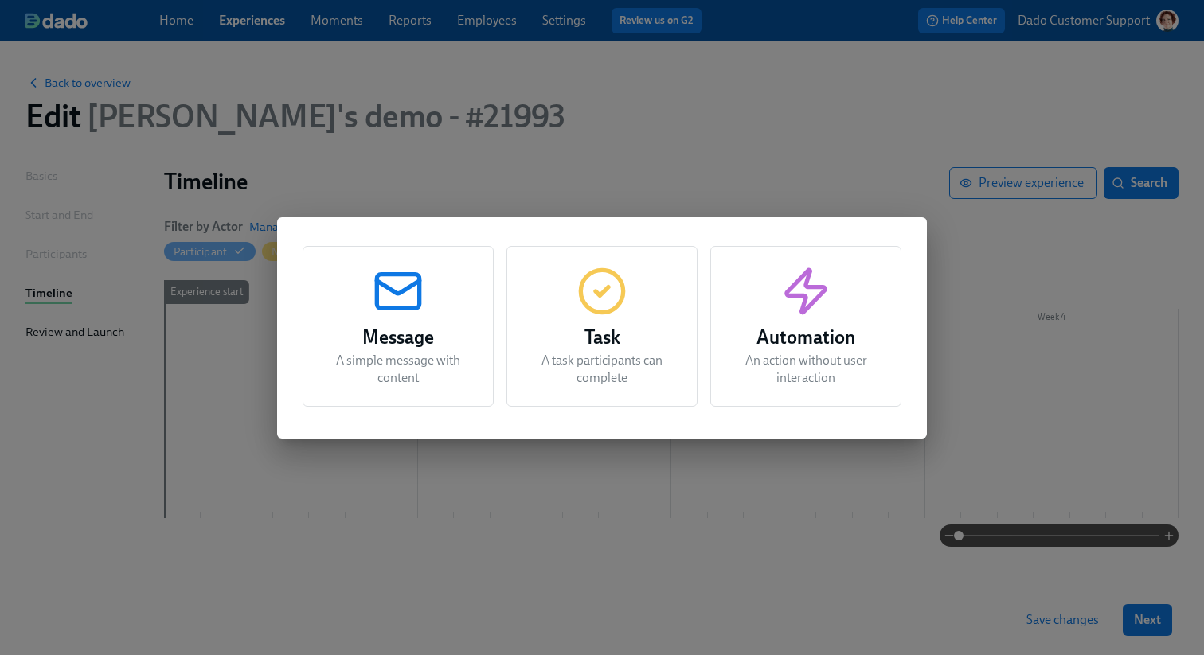
click at [648, 314] on div "Task A task participants can complete" at bounding box center [601, 326] width 191 height 161
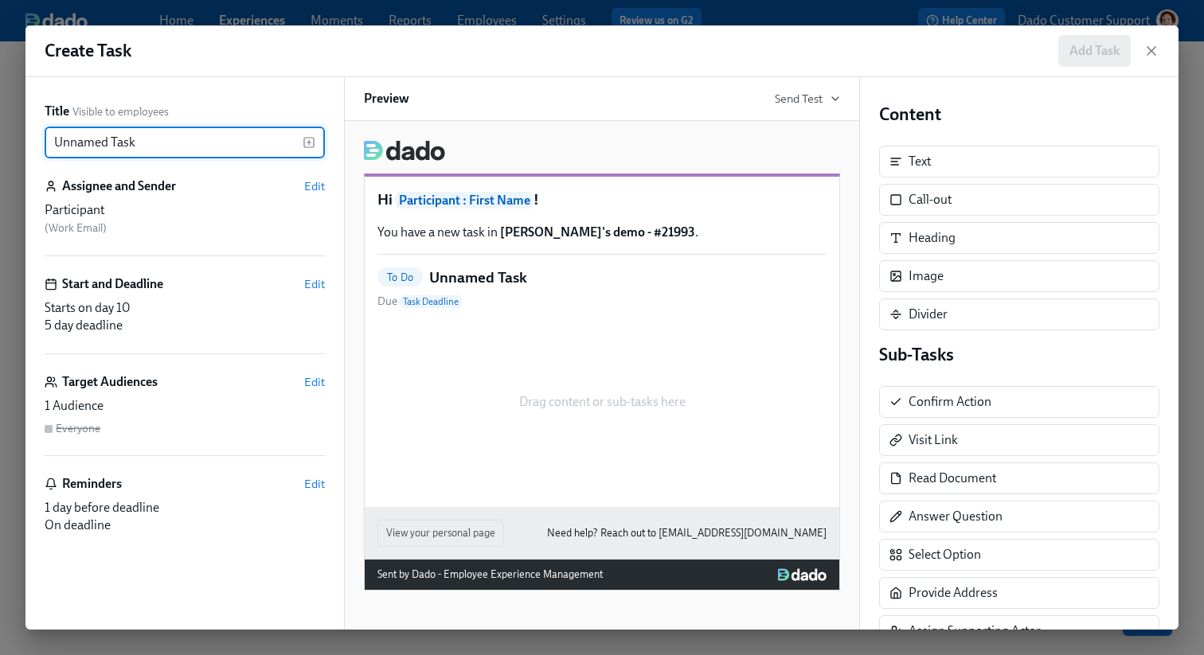
click at [212, 139] on input "Unnamed Task" at bounding box center [174, 143] width 258 height 32
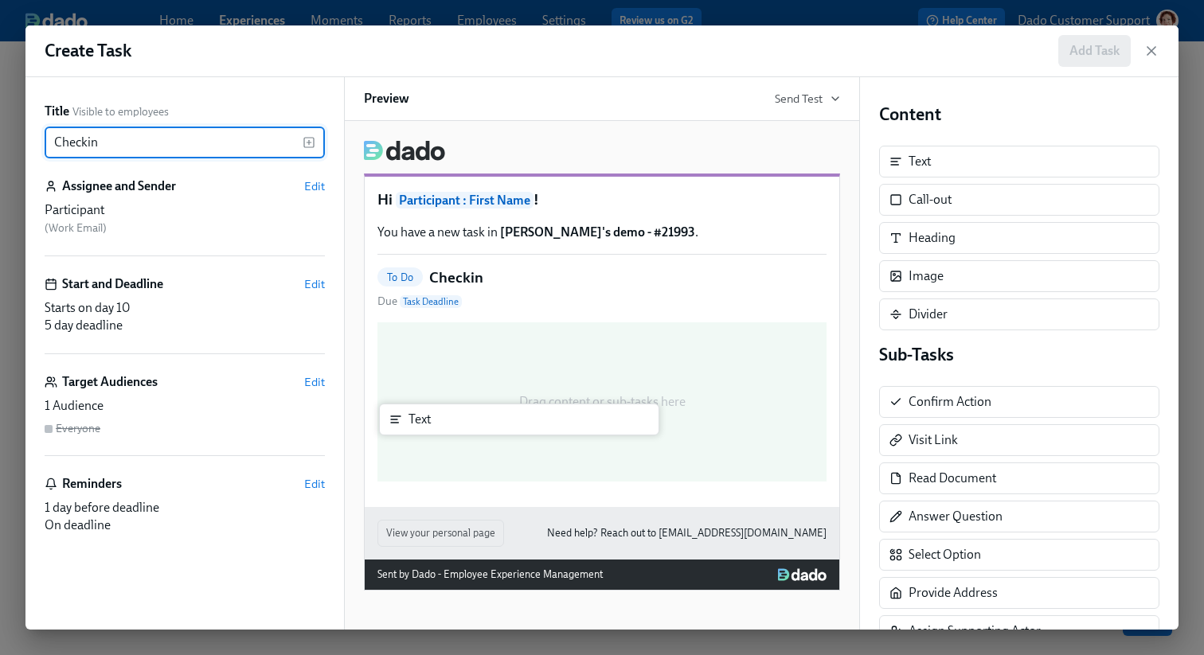
drag, startPoint x: 963, startPoint y: 158, endPoint x: 474, endPoint y: 408, distance: 548.8
click at [474, 408] on div "Title Visible to employees Checkin ​ Assignee and Sender Edit Participant ( Wor…" at bounding box center [601, 353] width 1153 height 553
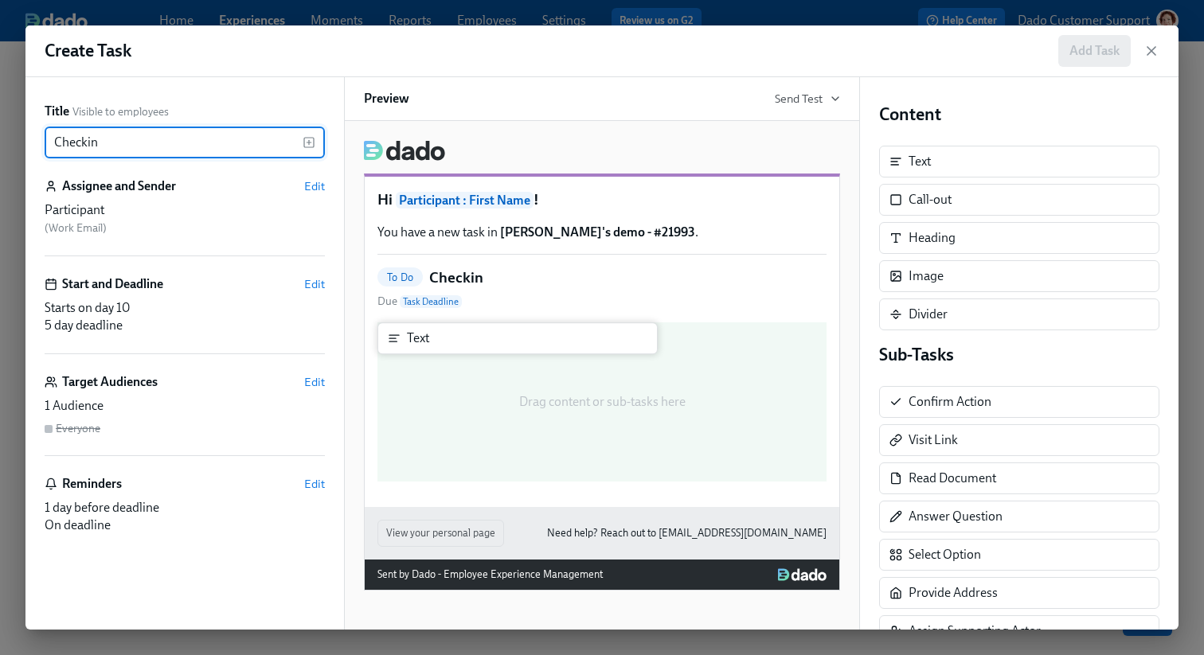
type input "Checkin"
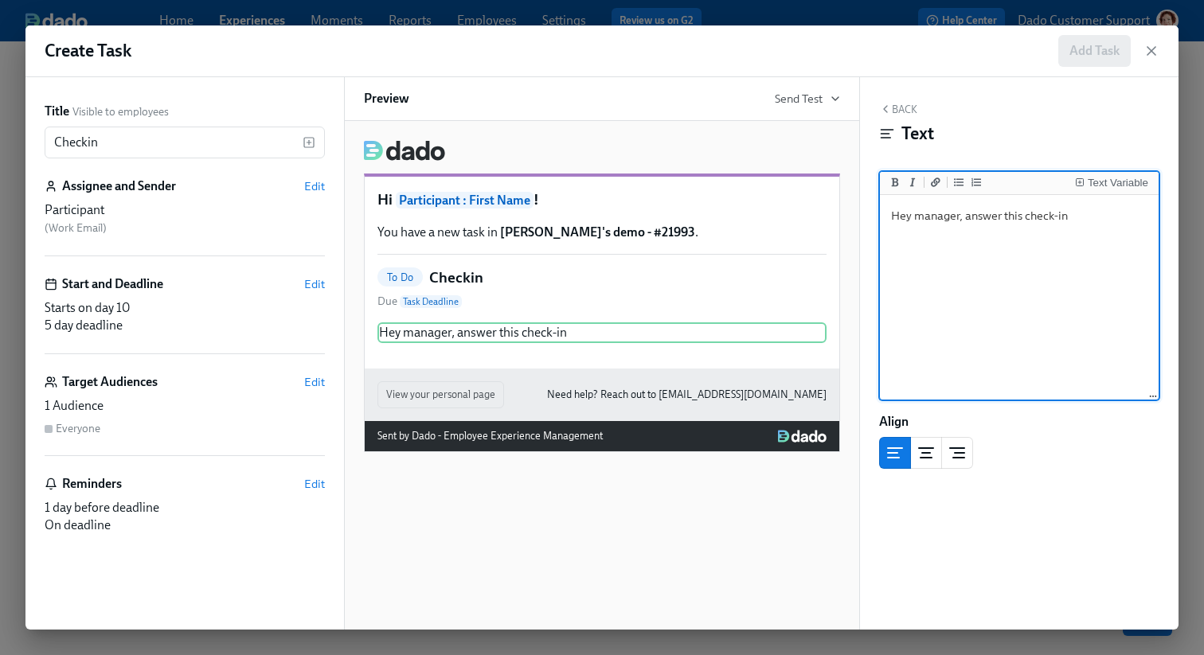
type textarea "Hey manager, answer this check-in"
click at [909, 112] on button "Back" at bounding box center [898, 109] width 38 height 13
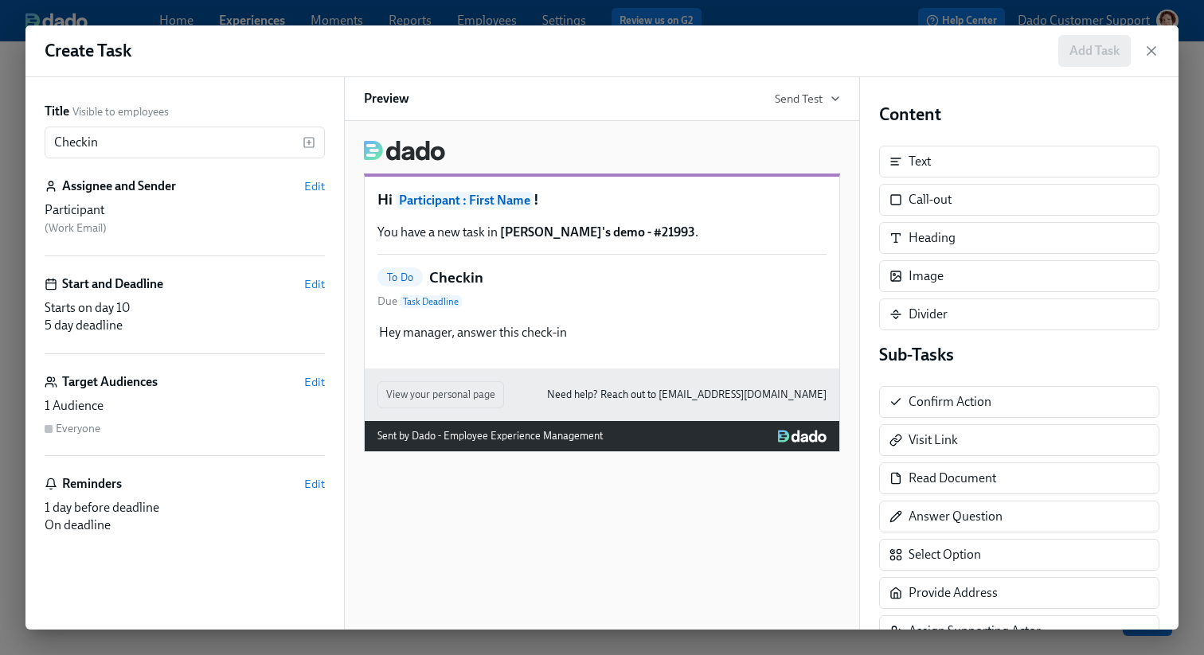
scroll to position [1, 0]
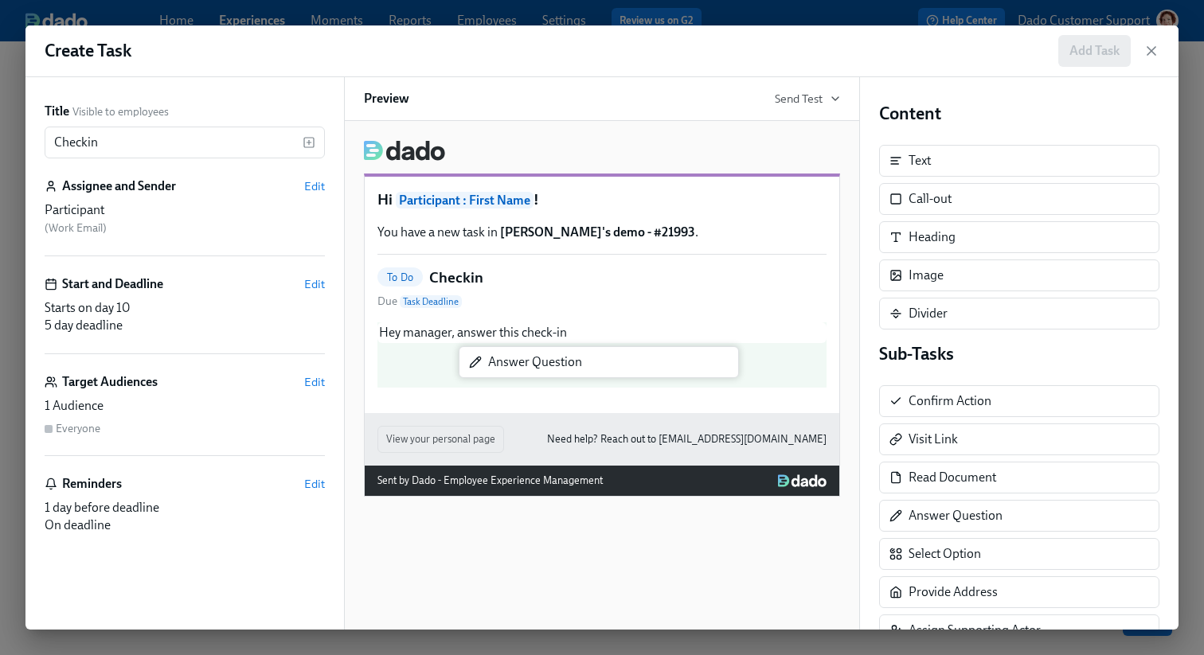
drag, startPoint x: 945, startPoint y: 525, endPoint x: 518, endPoint y: 373, distance: 453.9
click at [518, 373] on div "Title Visible to employees Checkin ​ Assignee and Sender Edit Participant ( Wor…" at bounding box center [601, 353] width 1153 height 553
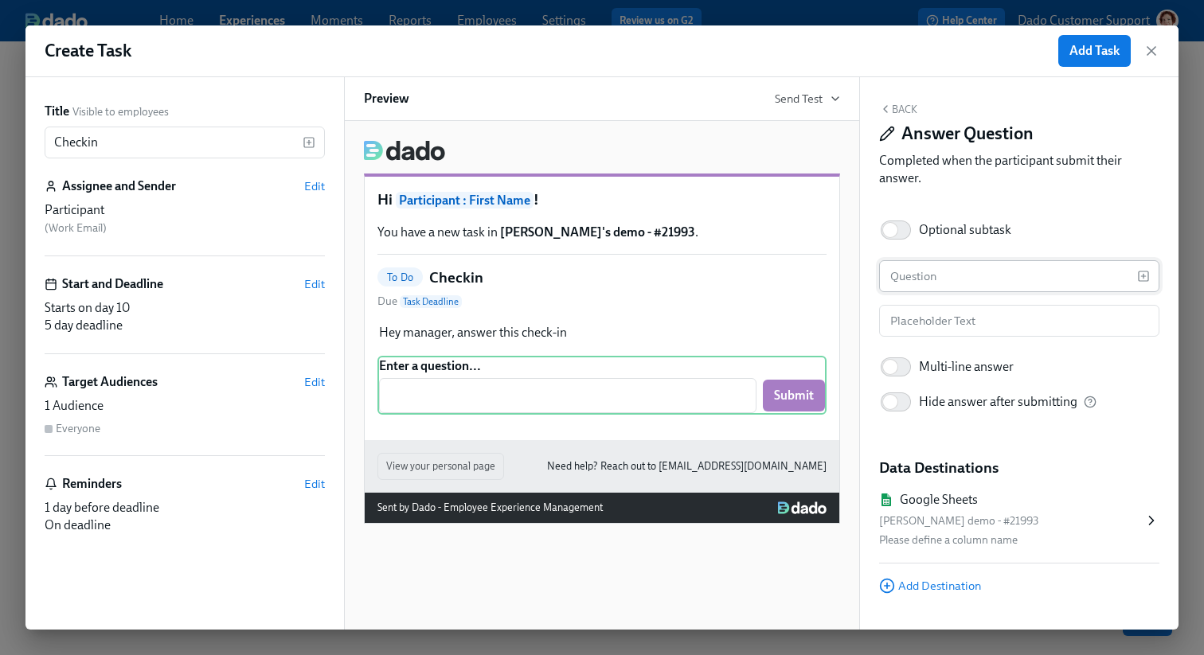
click at [988, 286] on input "text" at bounding box center [1008, 276] width 258 height 32
type input "How's it going?"
click at [86, 147] on input "Checkin" at bounding box center [174, 143] width 258 height 32
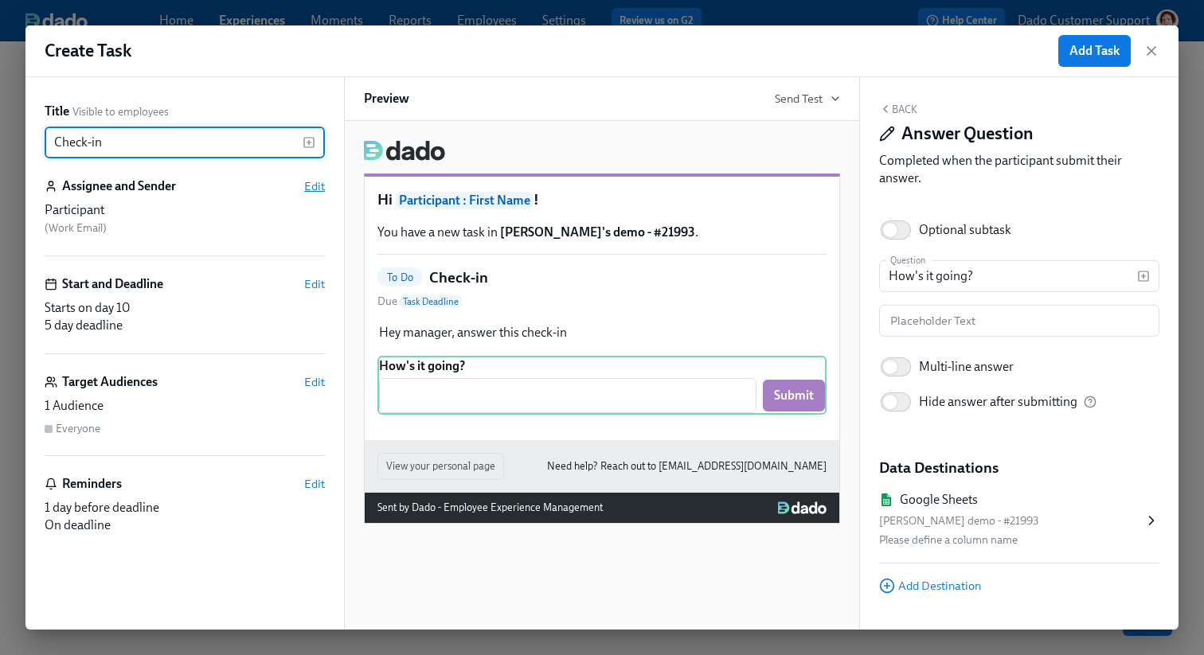
type input "Check-in"
click at [316, 186] on span "Edit" at bounding box center [314, 186] width 21 height 16
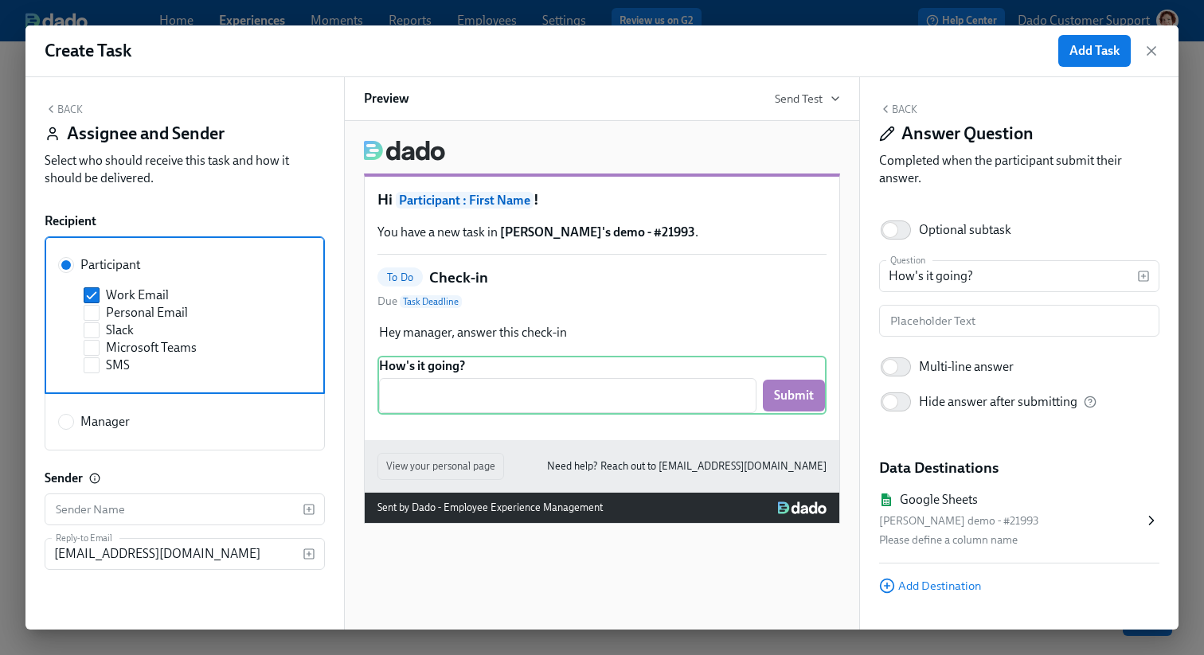
click at [84, 424] on span "Manager" at bounding box center [104, 422] width 49 height 18
click at [73, 424] on input "Manager" at bounding box center [66, 422] width 14 height 14
radio input "true"
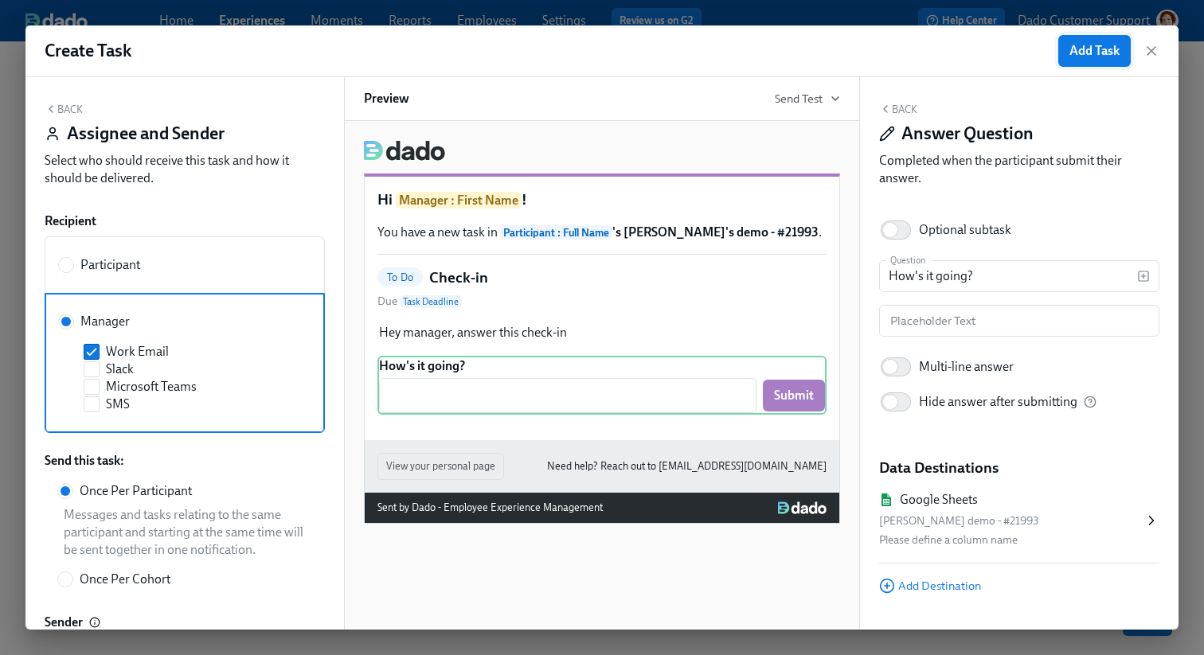
click at [1100, 35] on button "Add Task" at bounding box center [1094, 51] width 72 height 32
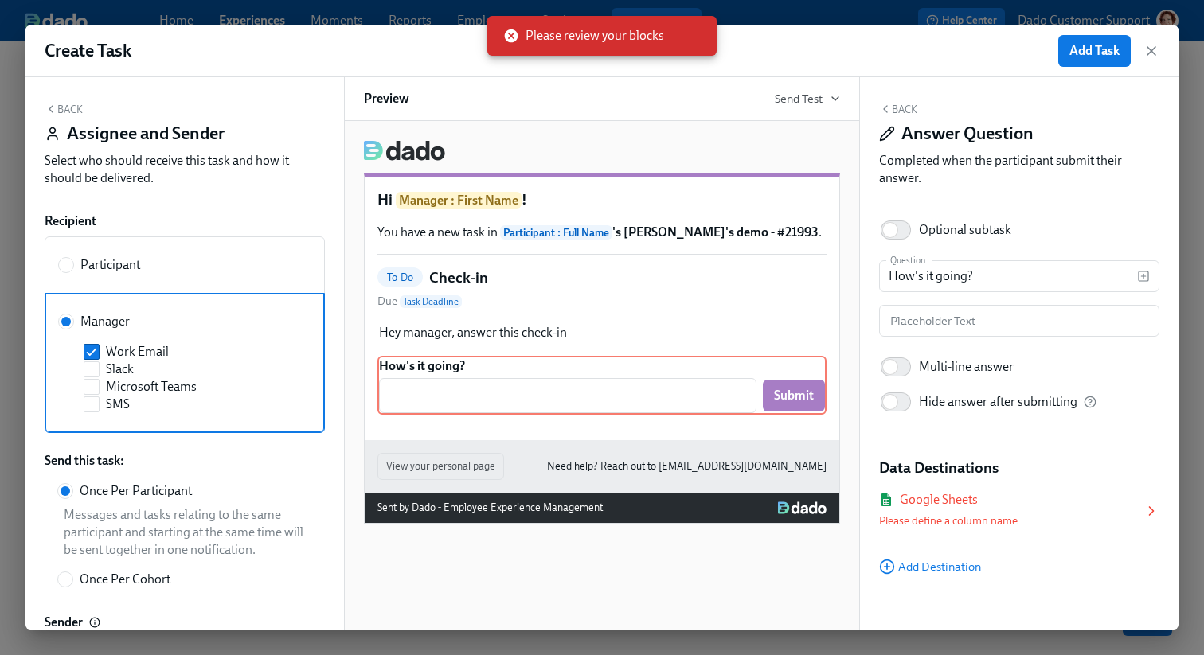
click at [907, 501] on div "Google Sheets" at bounding box center [939, 500] width 78 height 18
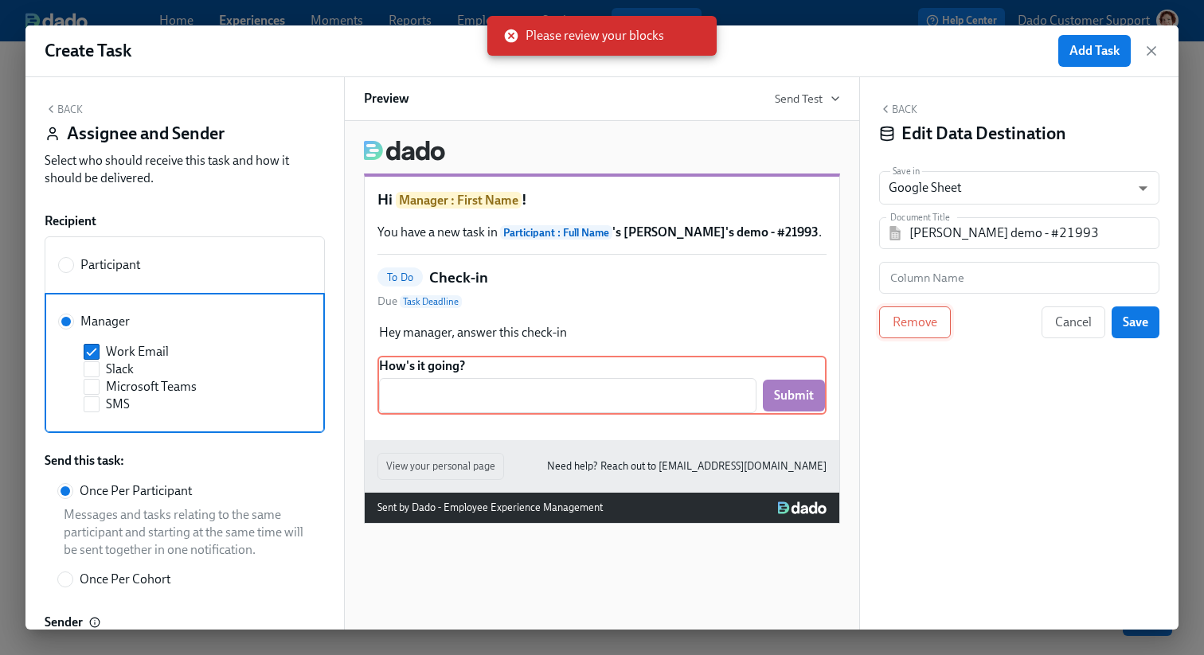
click at [904, 332] on button "Remove" at bounding box center [915, 323] width 72 height 32
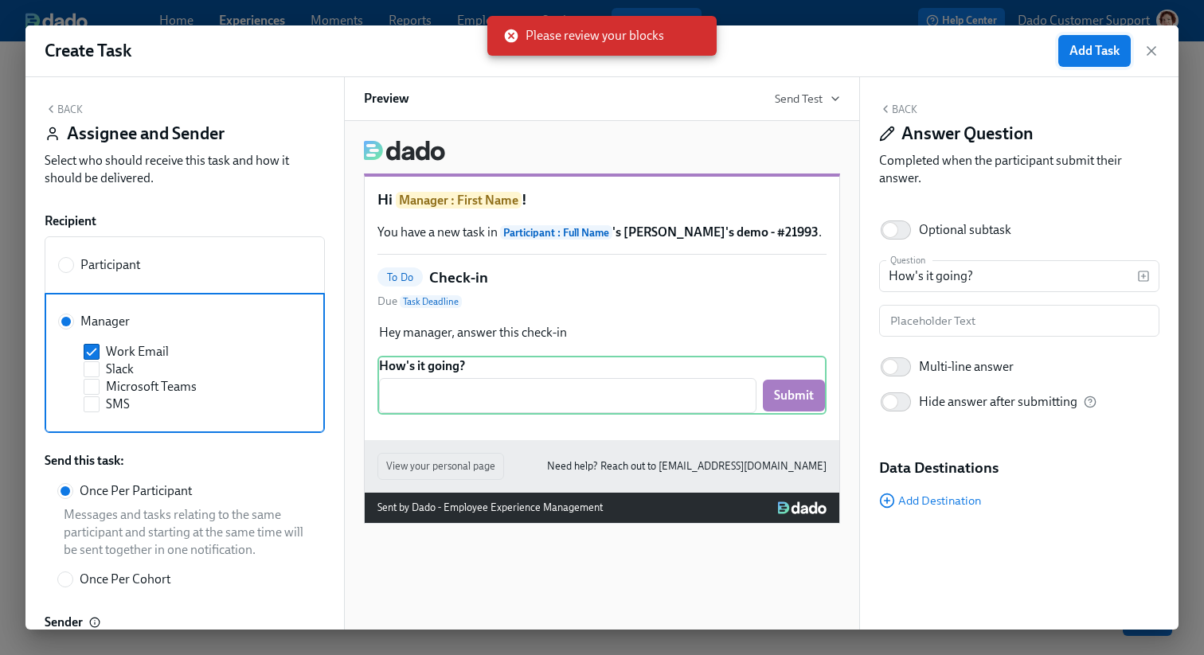
click at [1095, 44] on span "Add Task" at bounding box center [1095, 51] width 50 height 16
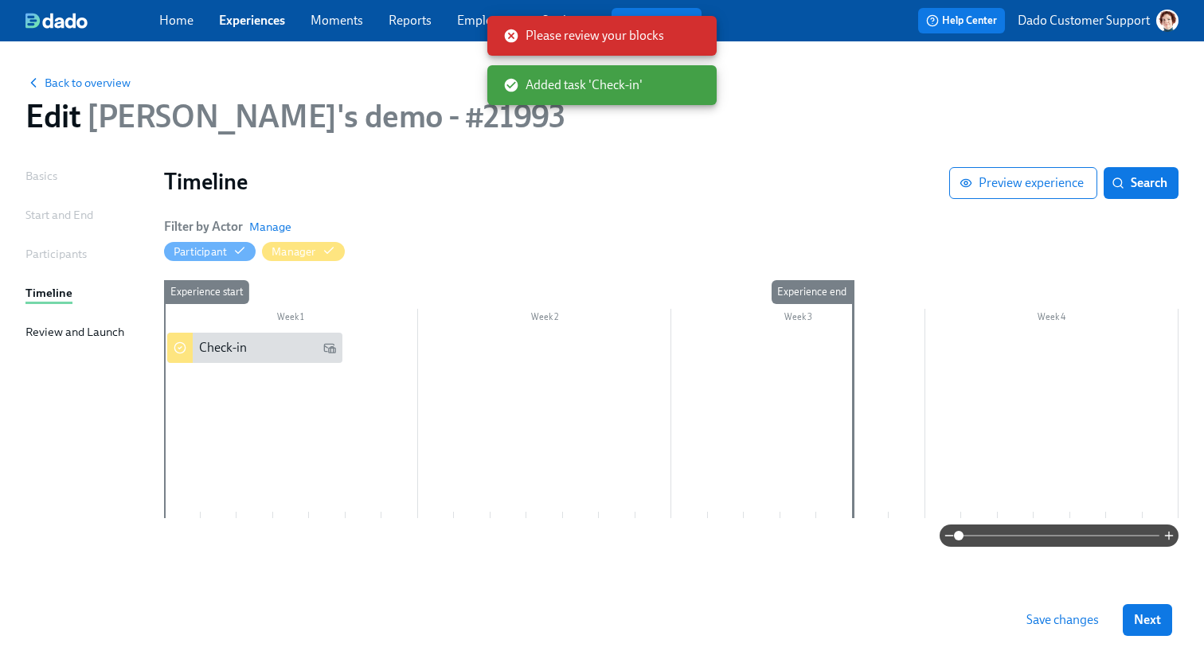
click at [58, 219] on div "Start and End" at bounding box center [59, 215] width 68 height 18
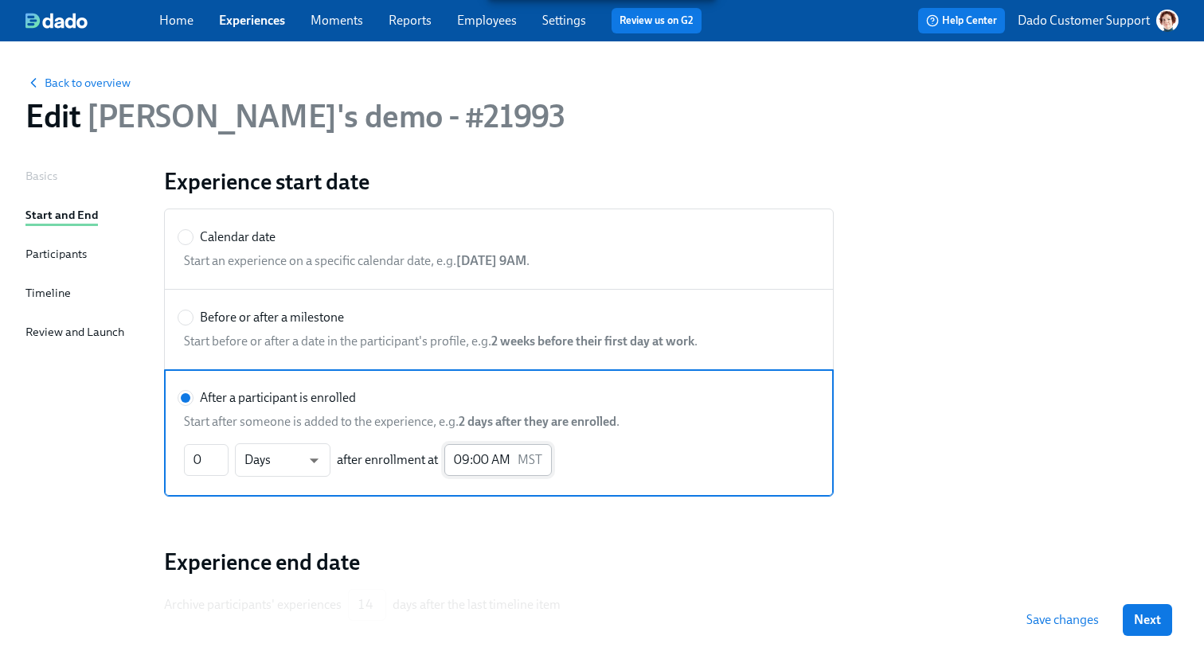
click at [458, 466] on input "09:00 AM" at bounding box center [477, 460] width 67 height 32
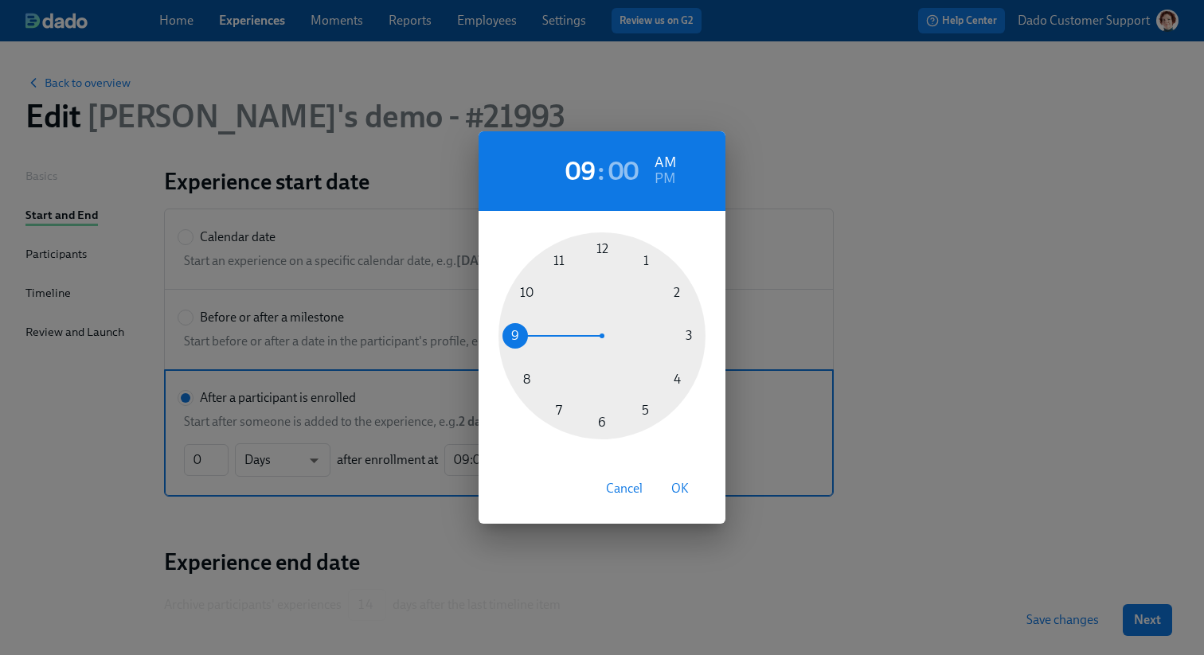
click at [649, 251] on div at bounding box center [602, 336] width 207 height 207
click at [680, 483] on span "OK" at bounding box center [680, 489] width 18 height 16
type input "01:00 AM"
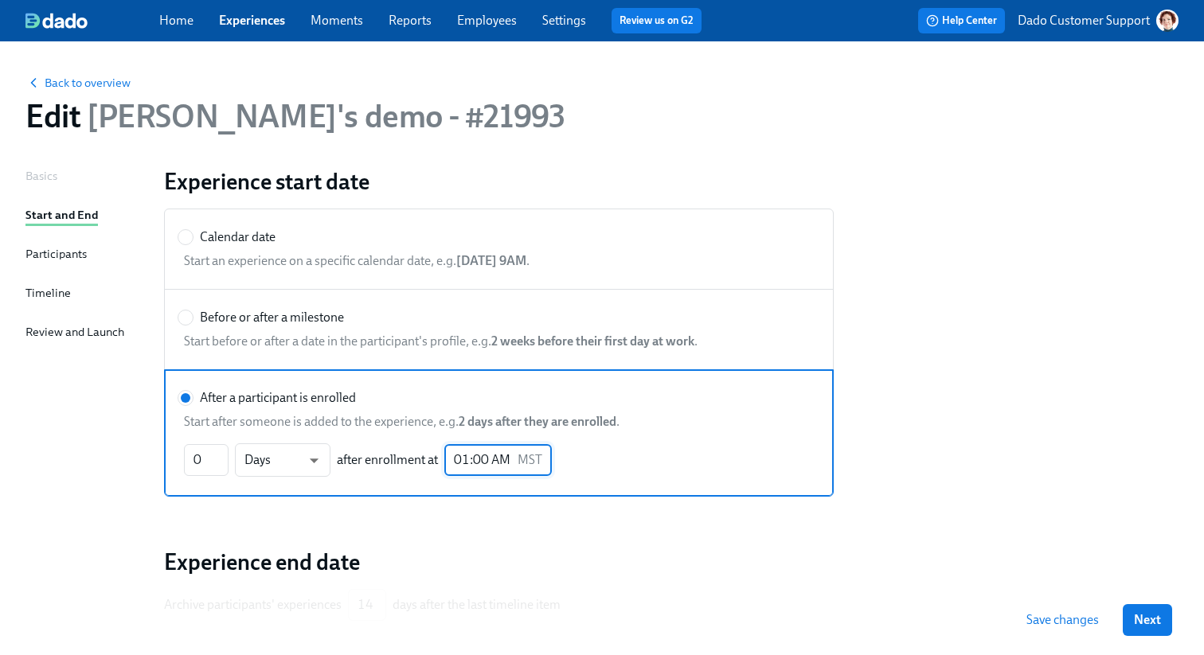
click at [1054, 393] on div "Calendar date Start an experience on a specific calendar date, e.g. January 1st…" at bounding box center [671, 352] width 1034 height 307
click at [1074, 623] on span "Save changes" at bounding box center [1063, 620] width 72 height 16
click at [41, 264] on div "Participants" at bounding box center [55, 255] width 61 height 20
click at [39, 252] on div "Participants" at bounding box center [55, 254] width 61 height 18
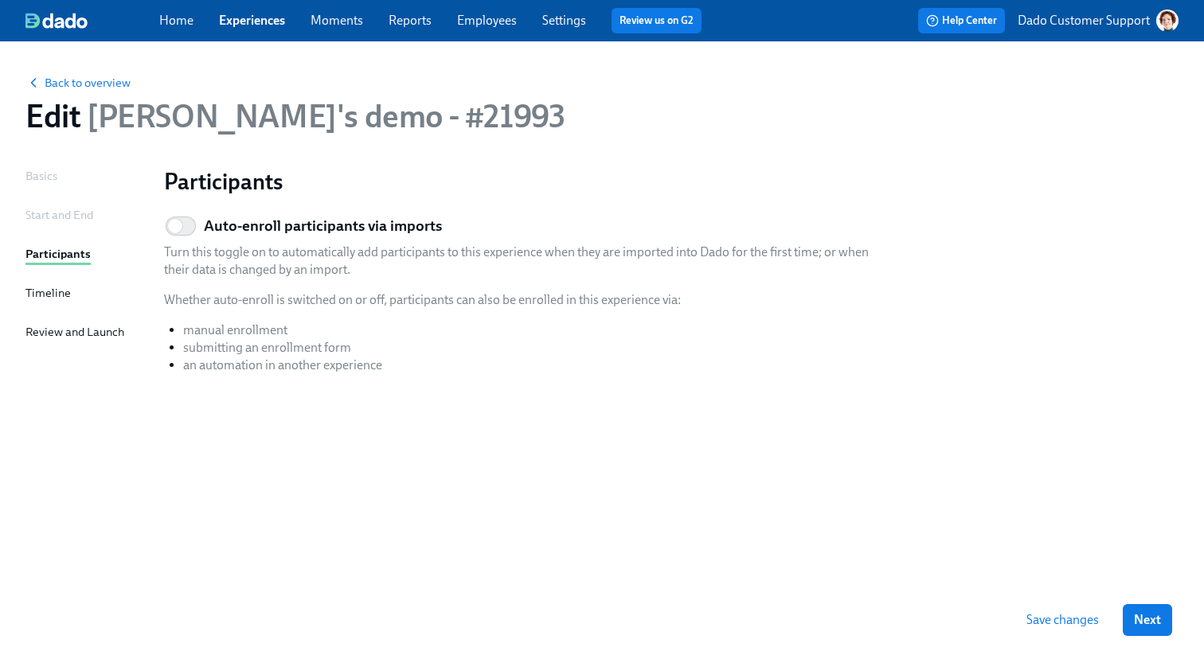
click at [45, 329] on div "Review and Launch" at bounding box center [74, 332] width 99 height 18
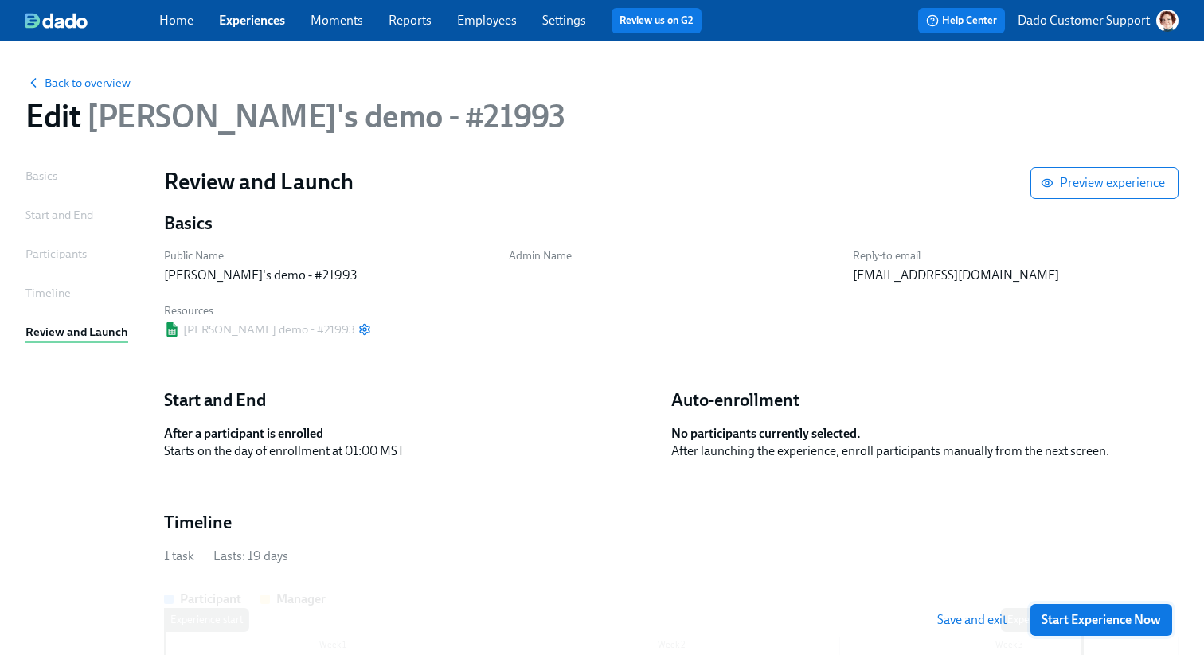
click at [1118, 615] on span "Start Experience Now" at bounding box center [1101, 620] width 119 height 16
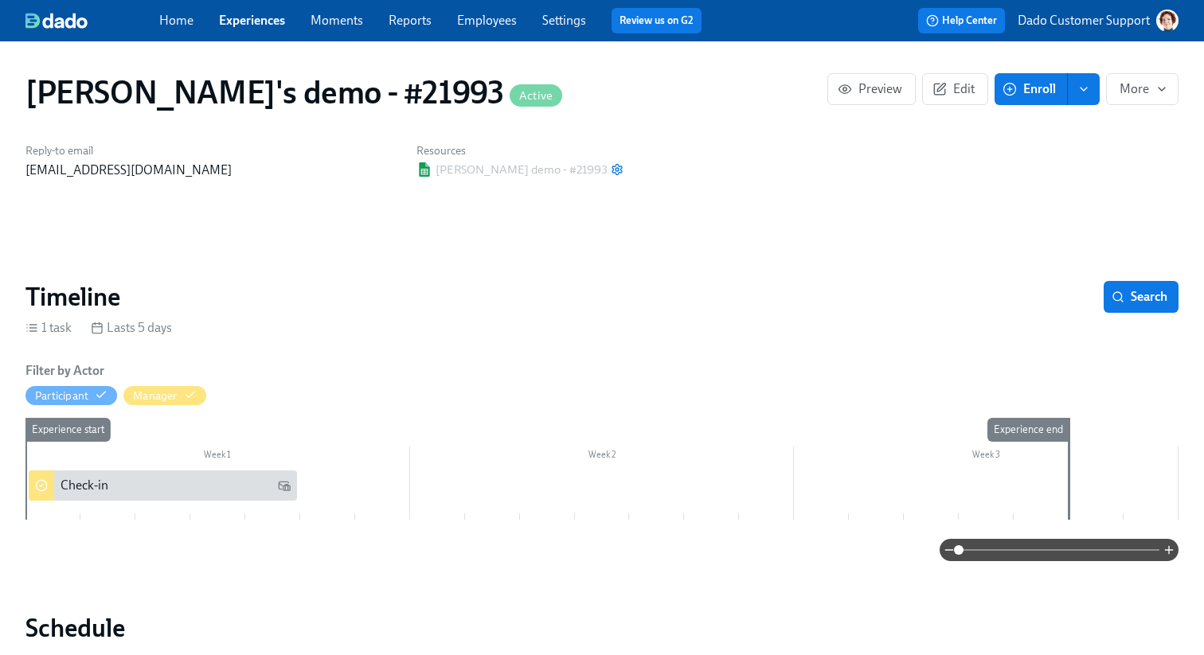
click at [1031, 92] on span "Enroll" at bounding box center [1031, 89] width 50 height 16
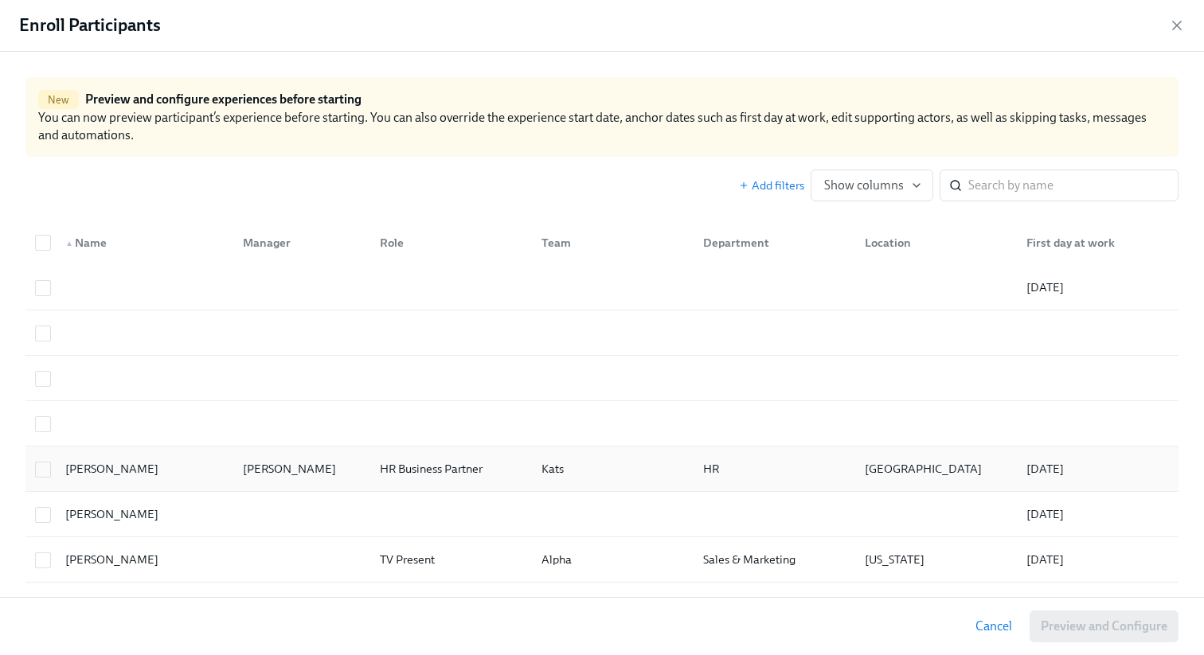
click at [111, 454] on div "Agustin Duarte" at bounding box center [142, 469] width 178 height 32
checkbox input "true"
click at [1051, 628] on span "Preview and Configure (1)" at bounding box center [1095, 627] width 144 height 16
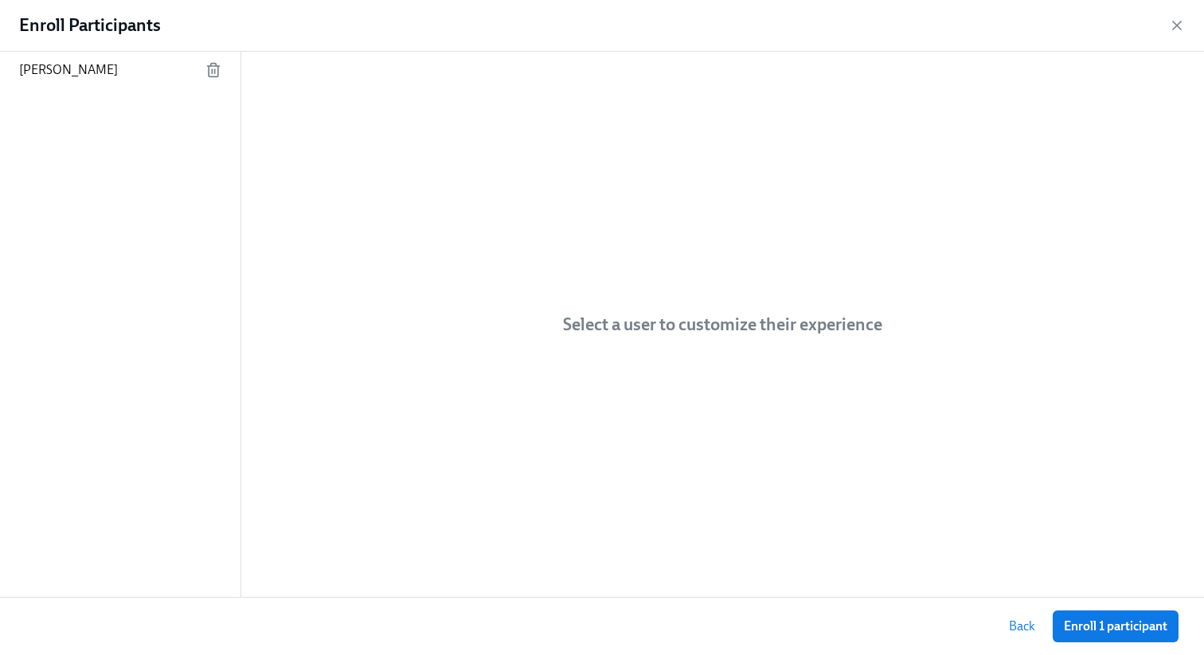
click at [138, 43] on div "Enroll Participants" at bounding box center [602, 26] width 1204 height 52
click at [132, 65] on div "Agustin Duarte" at bounding box center [120, 70] width 241 height 37
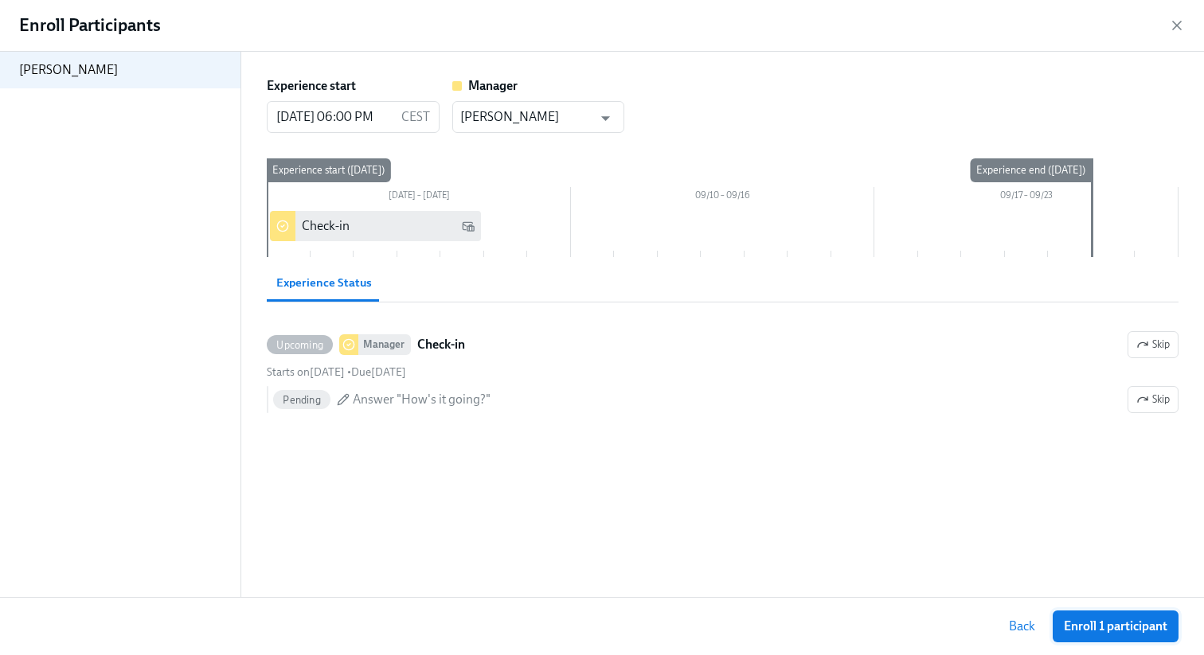
click at [1115, 618] on button "Enroll 1 participant" at bounding box center [1116, 627] width 126 height 32
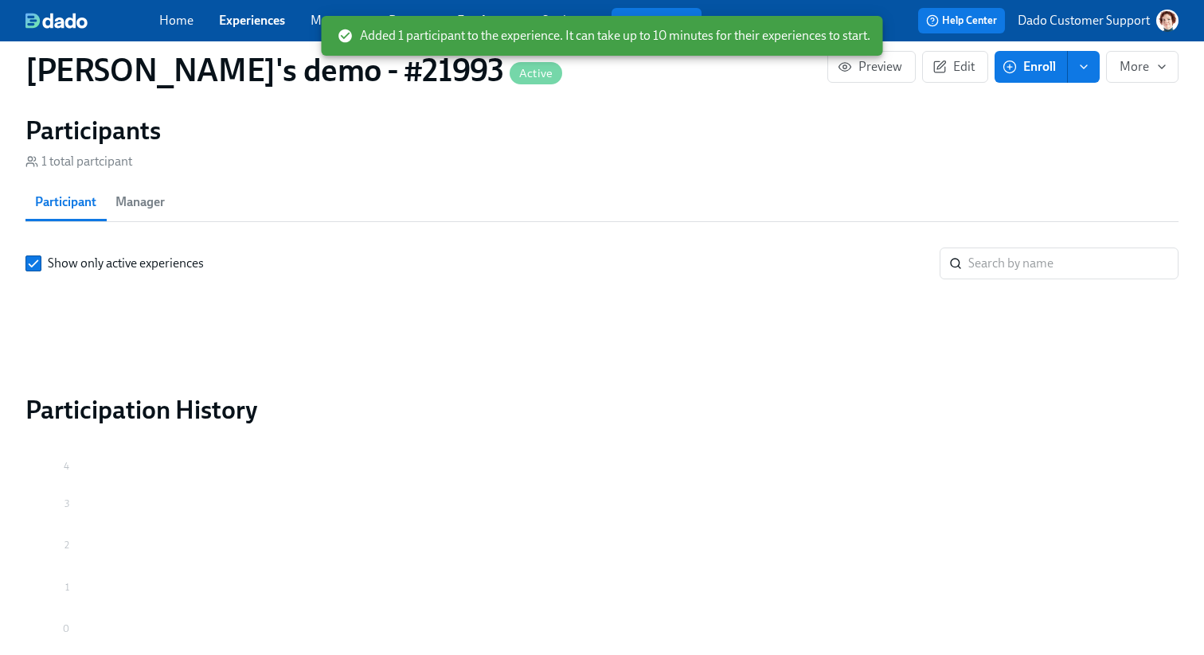
scroll to position [1141, 0]
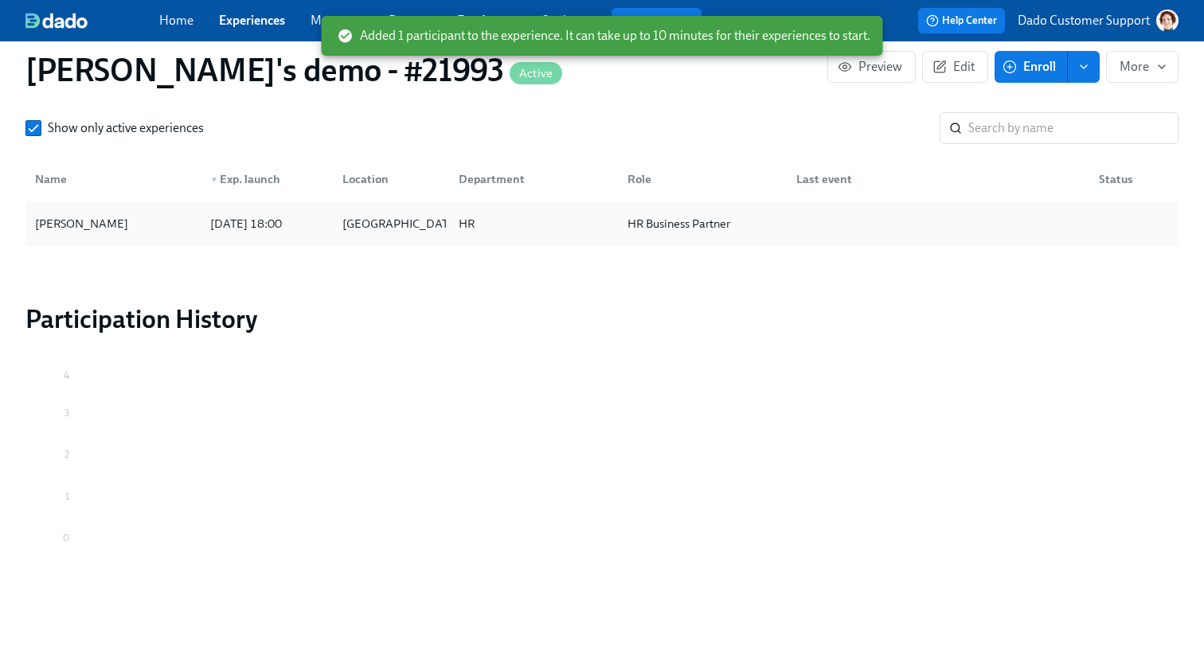
click at [64, 242] on div "Agustin Duarte 2025/09/03 18:00 San Francisco HR HR Business Partner" at bounding box center [601, 223] width 1153 height 45
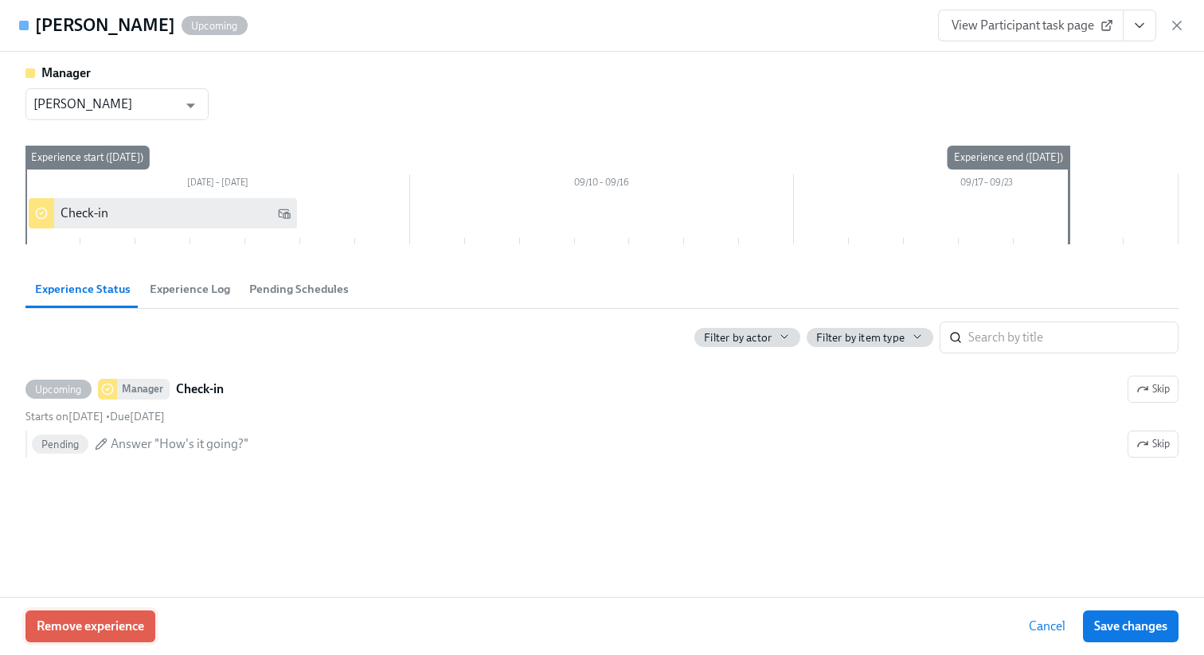
click at [56, 619] on span "Remove experience" at bounding box center [91, 627] width 108 height 16
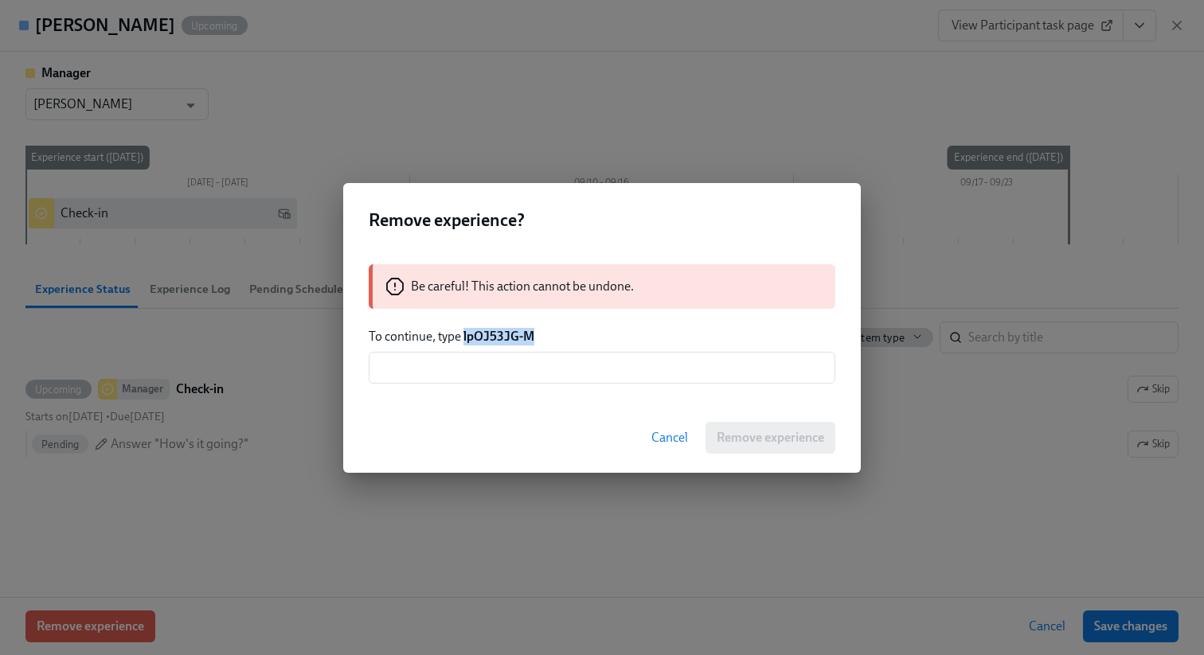
drag, startPoint x: 463, startPoint y: 337, endPoint x: 668, endPoint y: 337, distance: 204.7
click at [667, 337] on p "To continue, type lpOJ53JG-M" at bounding box center [602, 337] width 467 height 18
copy strong "lpOJ53JG-M"
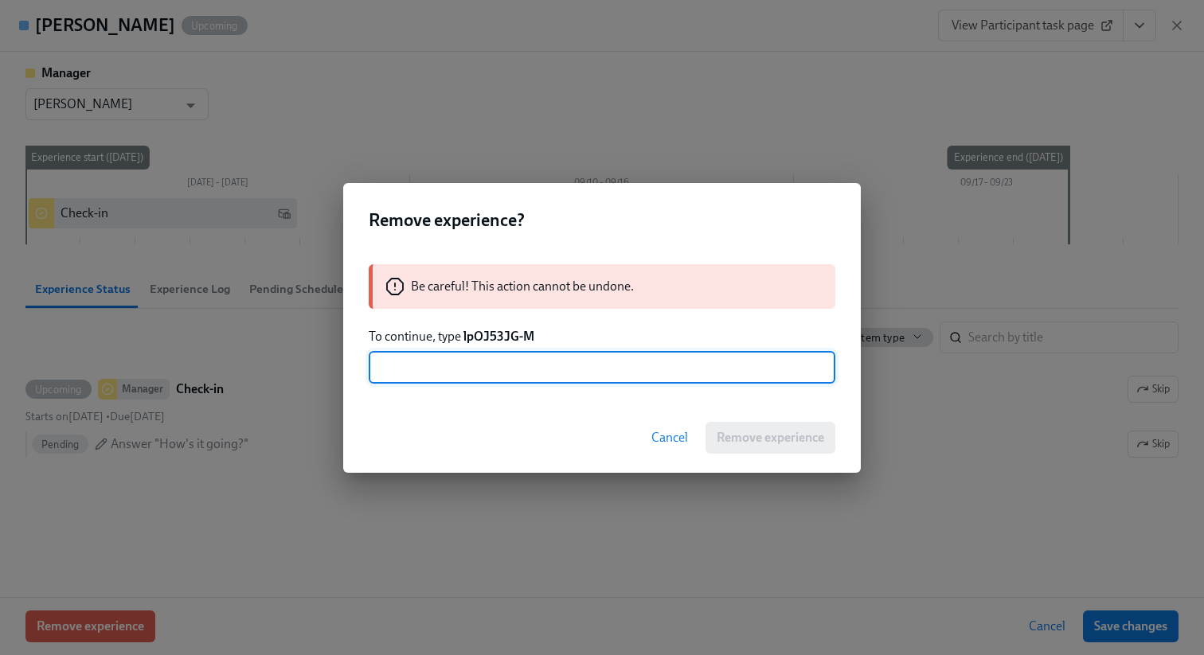
click at [634, 379] on input "text" at bounding box center [602, 368] width 467 height 32
paste input "lpOJ53JG-M"
type input "lpOJ53JG-M"
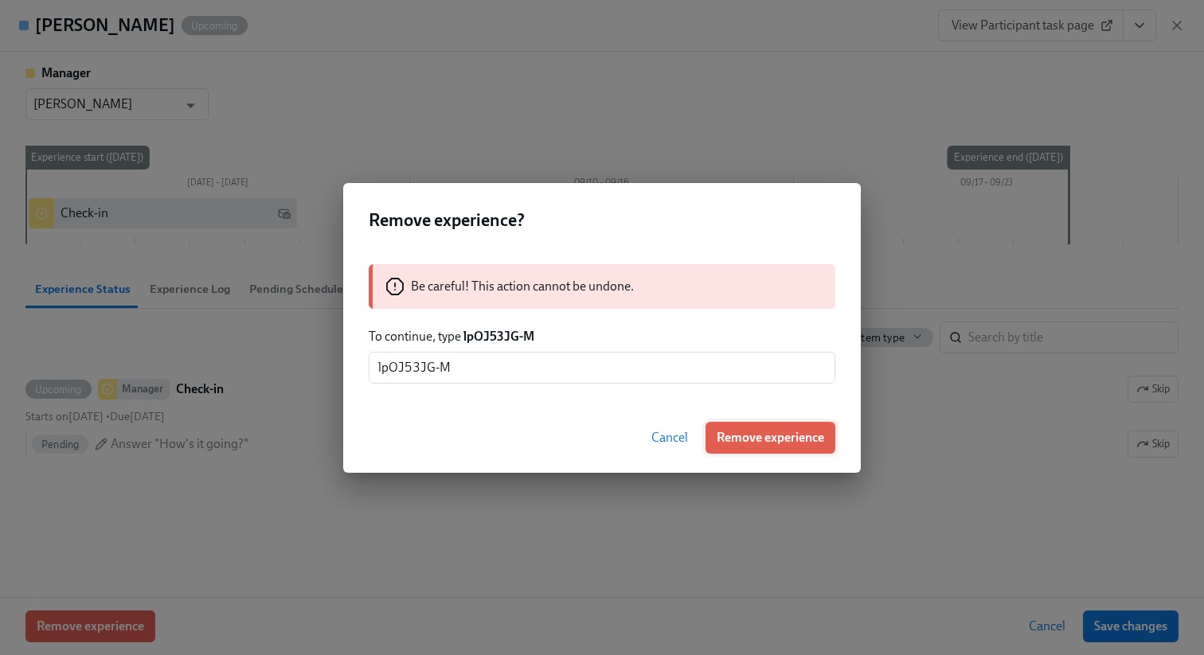
click at [769, 445] on span "Remove experience" at bounding box center [771, 438] width 108 height 16
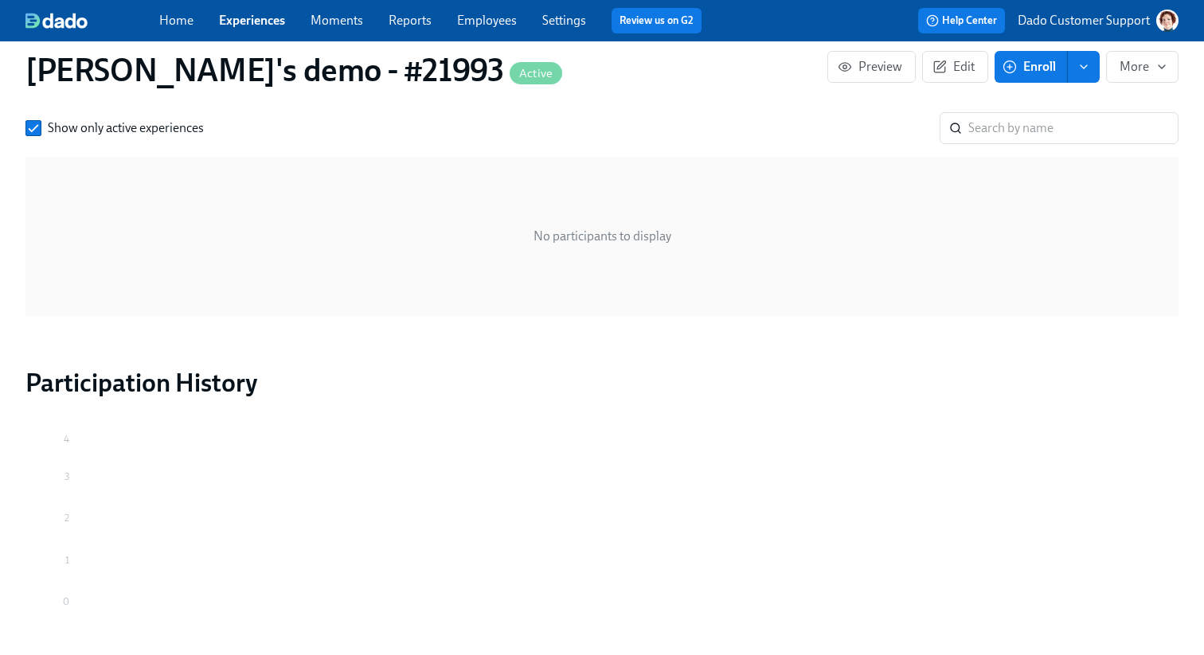
click at [1034, 72] on span "Enroll" at bounding box center [1031, 67] width 50 height 16
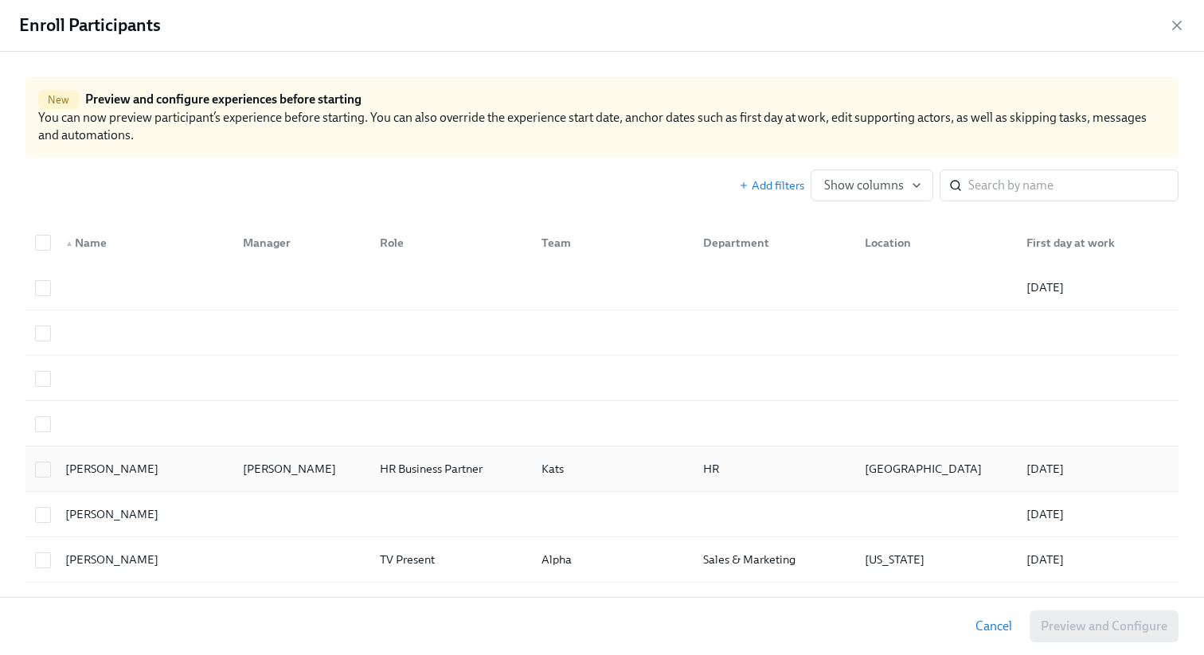
click at [119, 467] on div "Agustin Duarte" at bounding box center [112, 469] width 106 height 19
checkbox input "true"
click at [1084, 636] on button "Preview and Configure (1)" at bounding box center [1095, 627] width 166 height 32
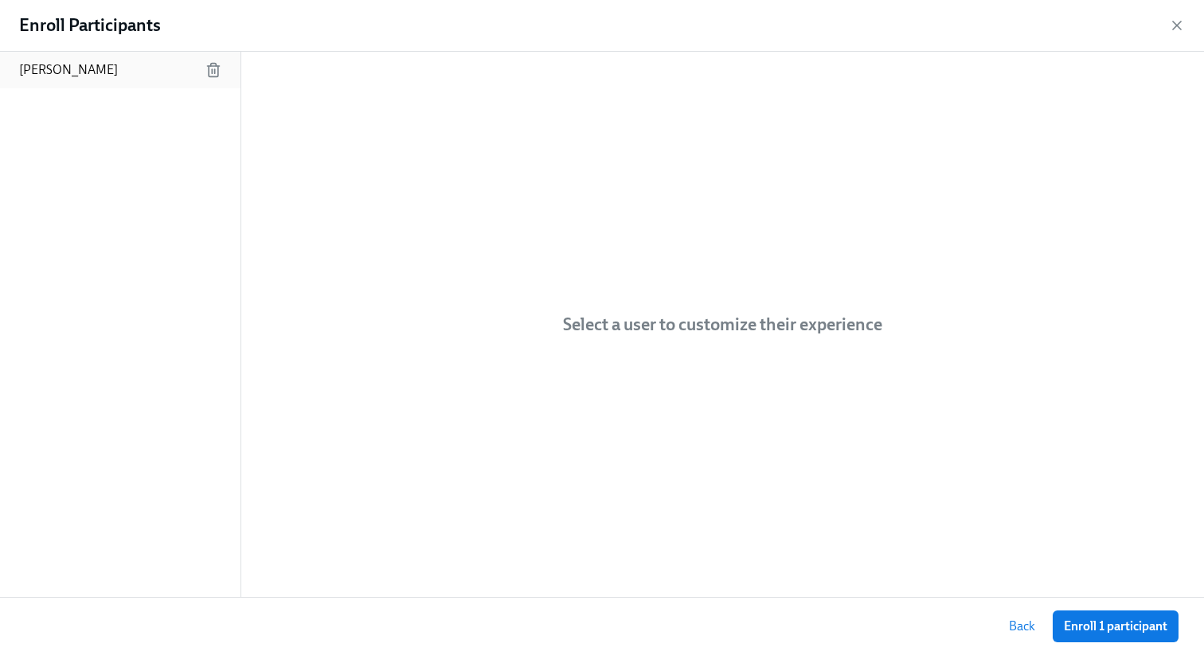
click at [147, 86] on div "Agustin Duarte" at bounding box center [120, 70] width 241 height 37
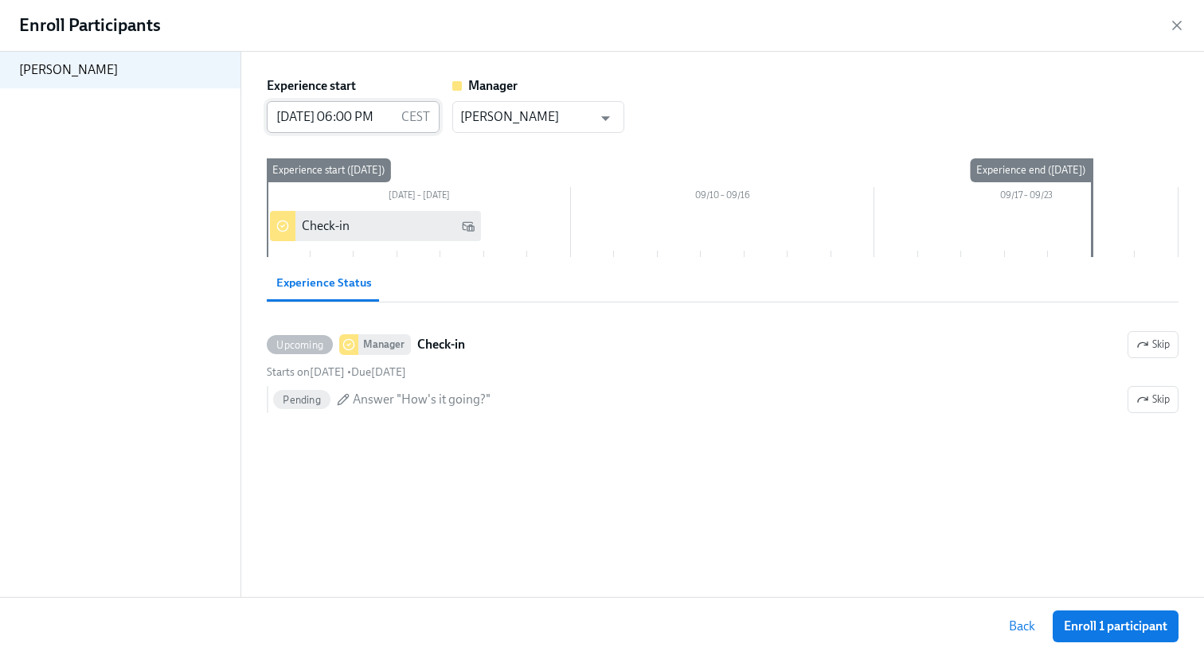
click at [361, 113] on input "09/03/2025 06:00 PM" at bounding box center [330, 117] width 127 height 32
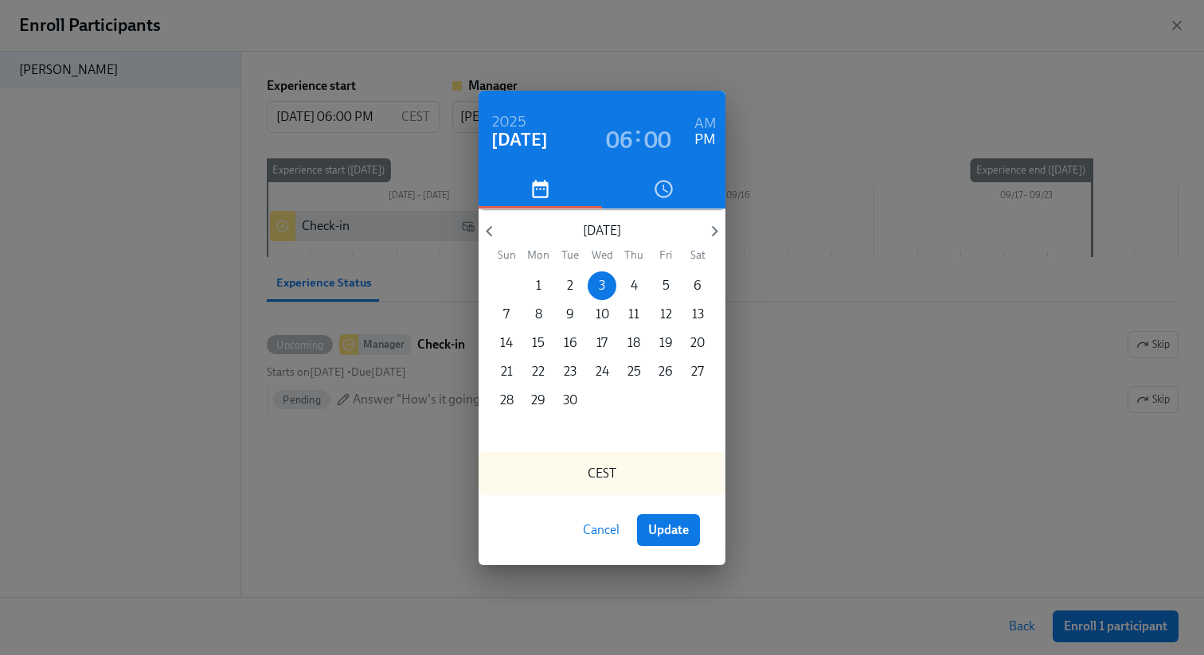
click at [701, 118] on h6 "AM" at bounding box center [705, 123] width 22 height 25
click at [655, 519] on button "Update" at bounding box center [668, 530] width 63 height 32
type input "09/03/2025 06:00 AM"
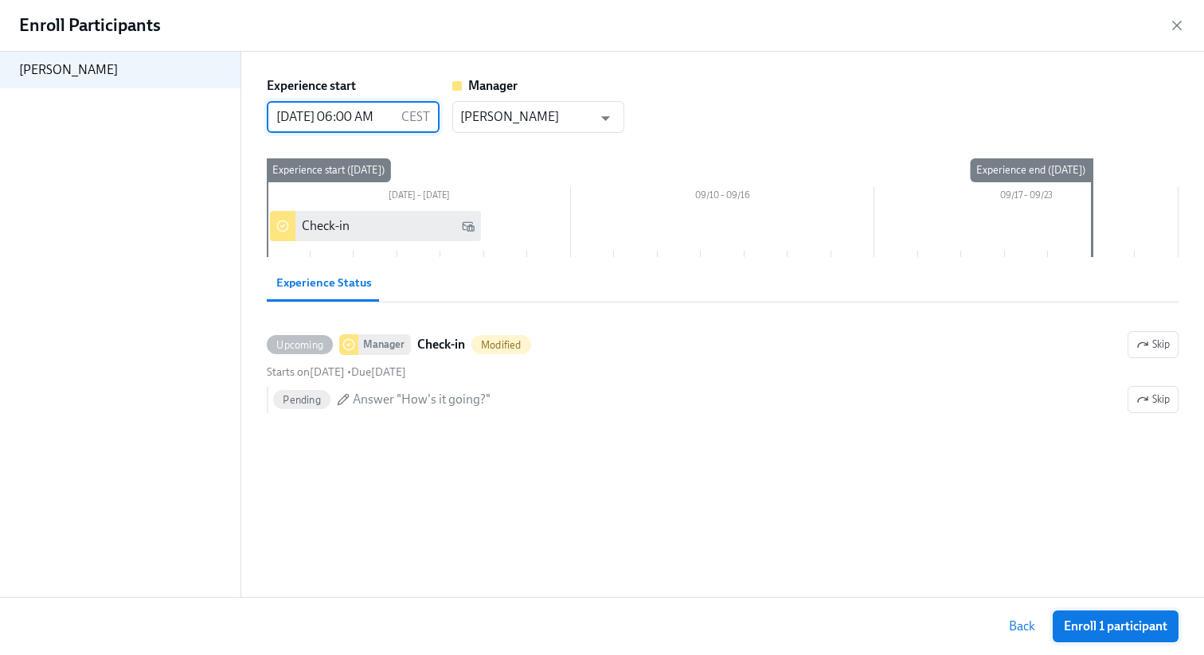
click at [1132, 634] on span "Enroll 1 participant" at bounding box center [1116, 627] width 104 height 16
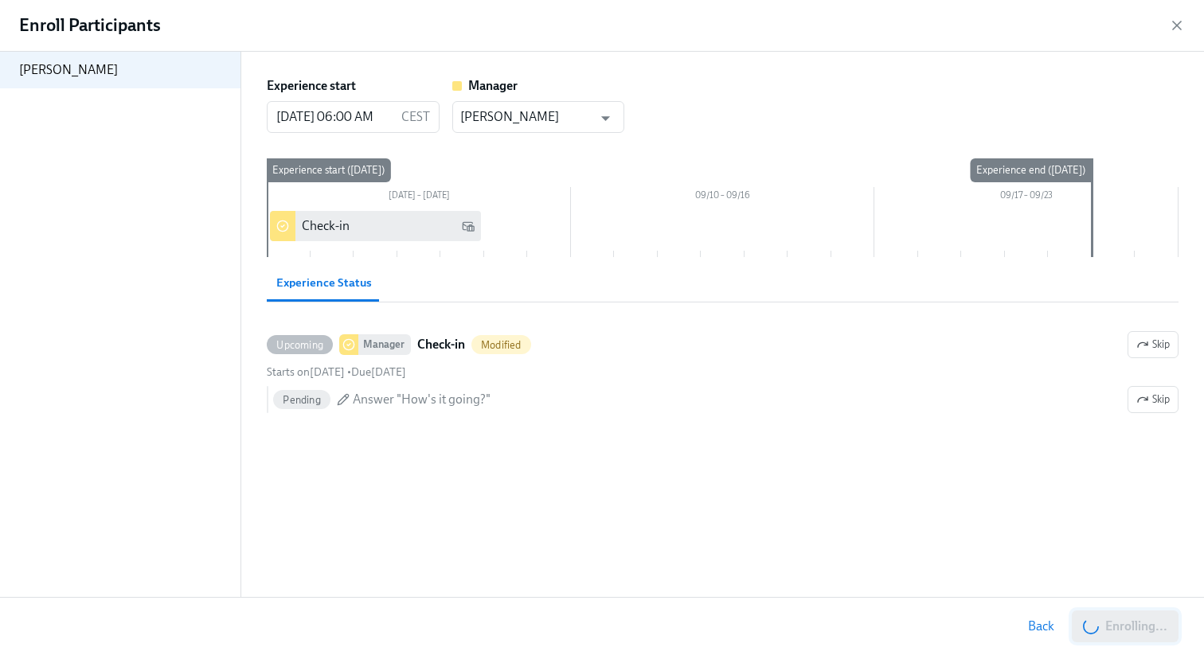
scroll to position [1097, 0]
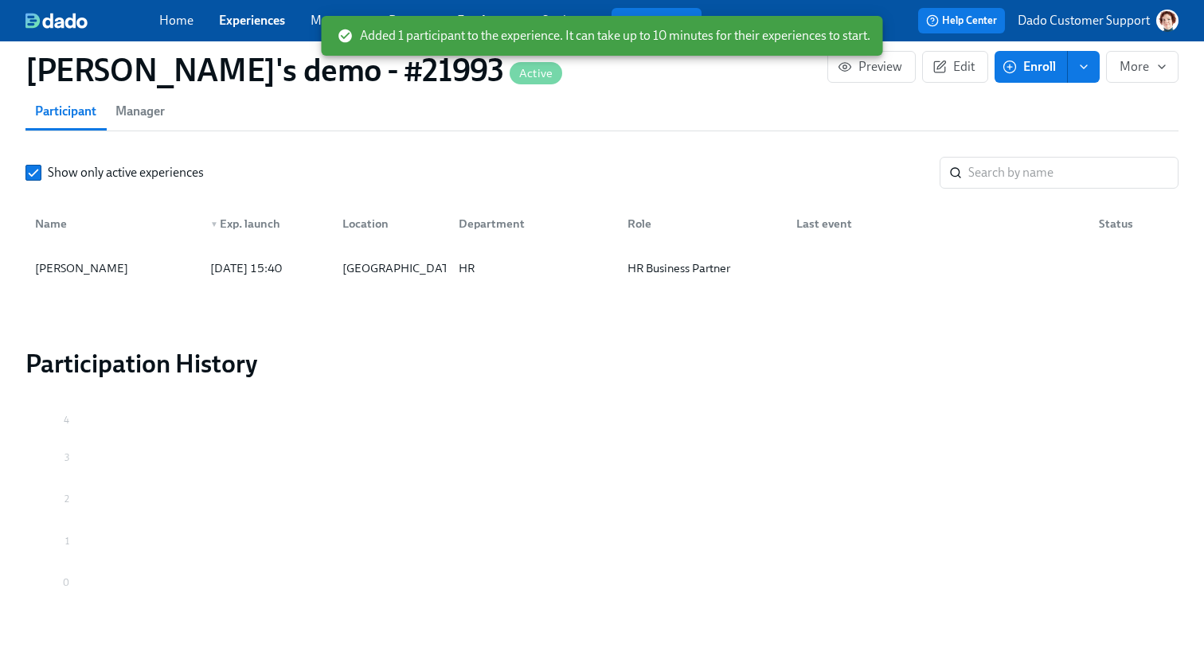
click at [354, 245] on div "Name ▼ Exp. launch Location Department Role Last event Status" at bounding box center [601, 220] width 1153 height 51
click at [330, 279] on div "San Francisco" at bounding box center [388, 268] width 116 height 32
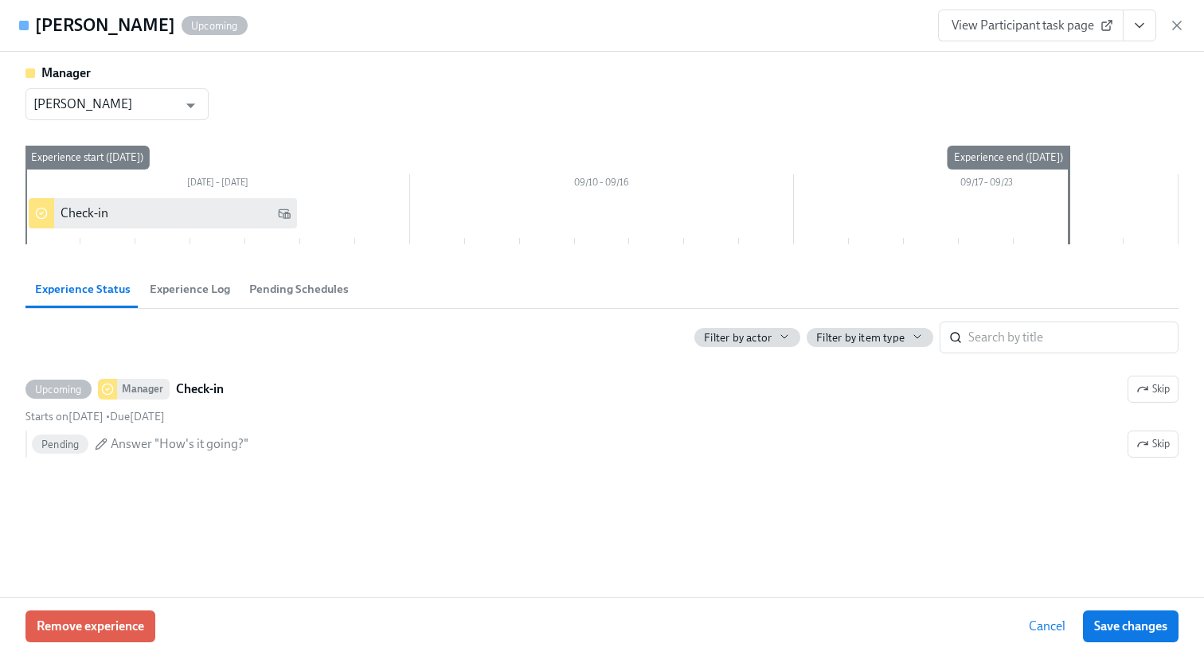
click at [1022, 30] on span "View Participant task page" at bounding box center [1031, 26] width 158 height 16
click at [1176, 21] on icon "button" at bounding box center [1177, 26] width 16 height 16
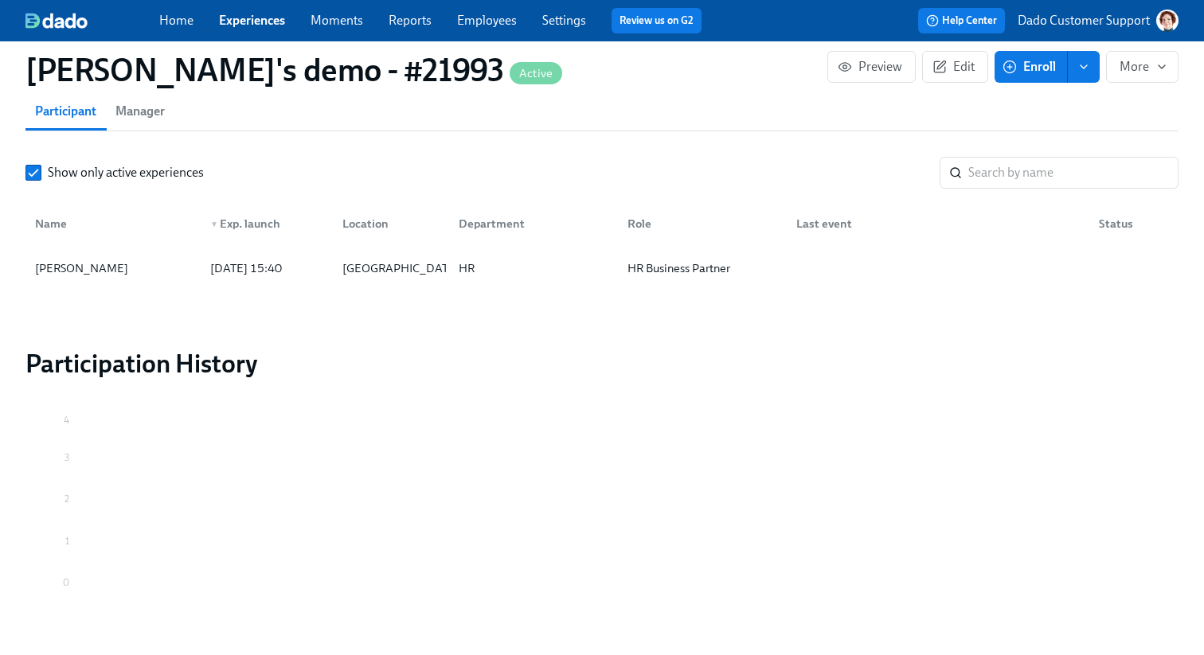
click at [485, 24] on link "Employees" at bounding box center [487, 20] width 60 height 15
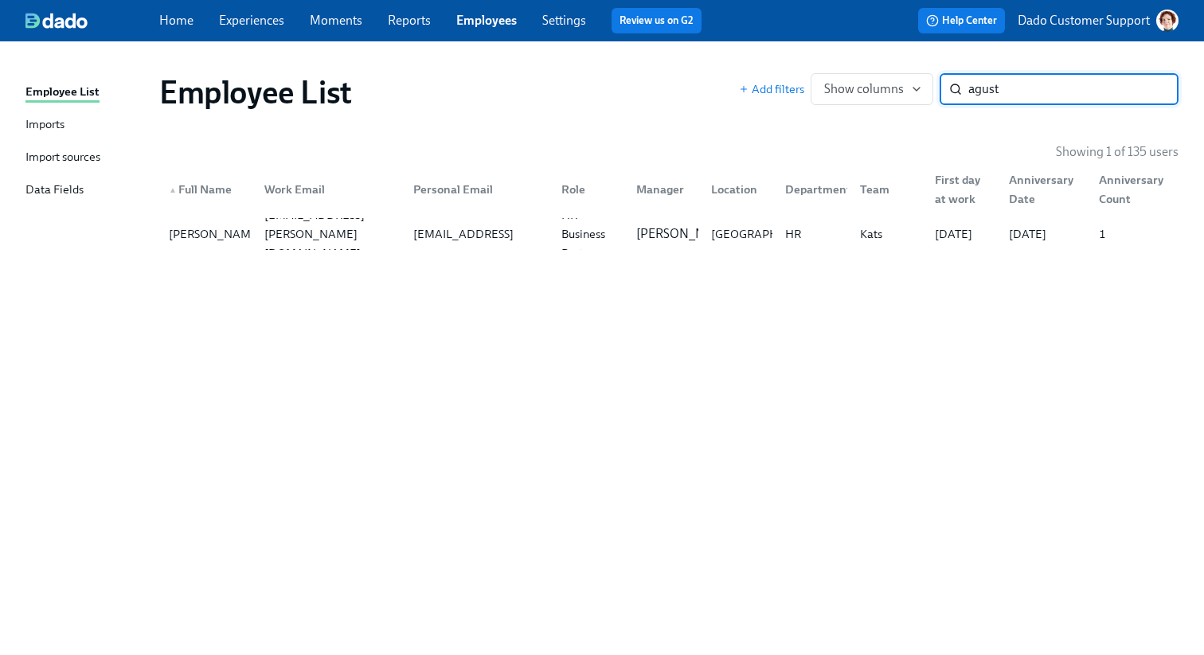
type input "agust"
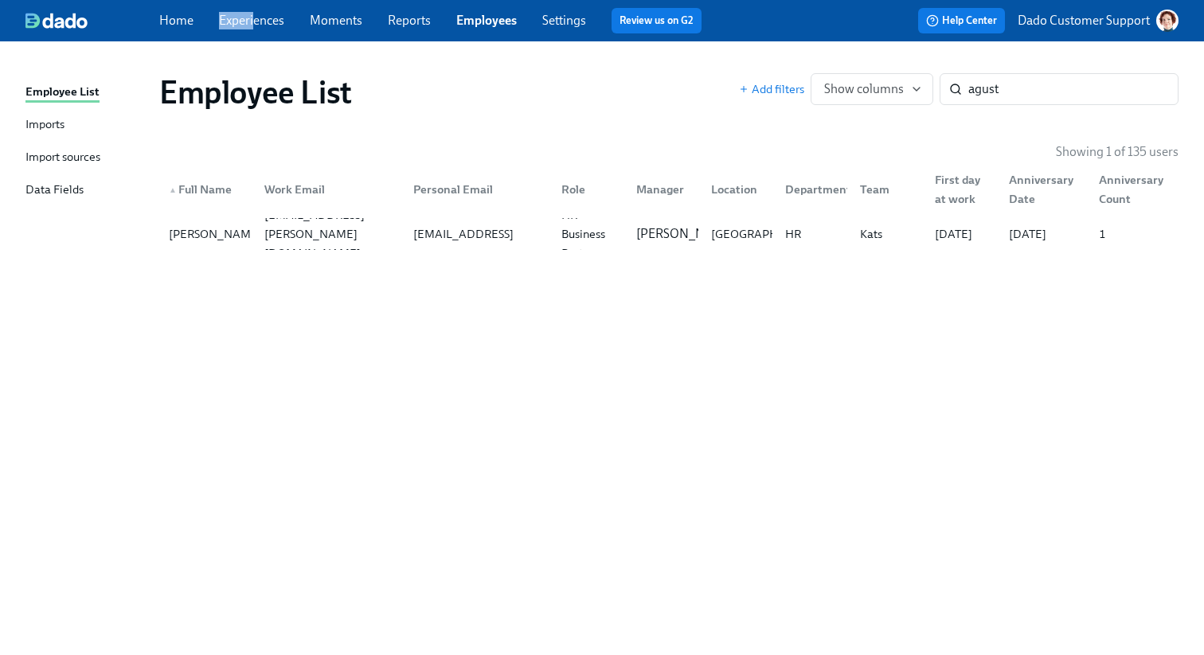
click at [252, 12] on span "Experiences" at bounding box center [251, 21] width 65 height 18
click at [246, 14] on link "Experiences" at bounding box center [251, 20] width 65 height 15
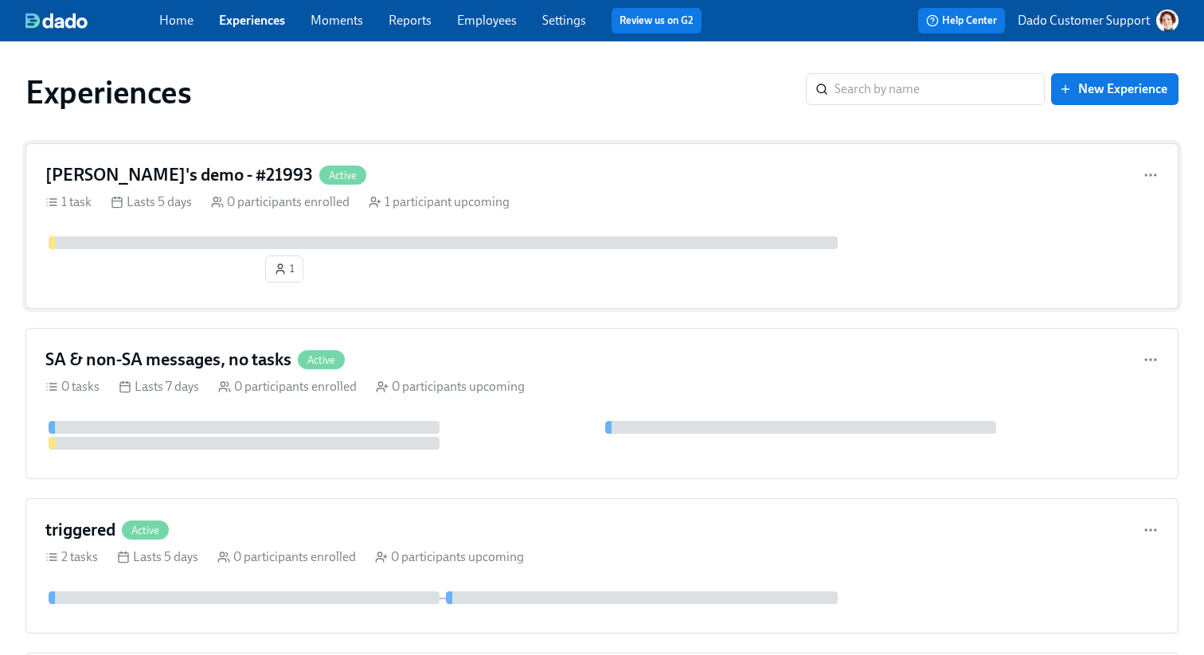
click at [296, 238] on div at bounding box center [443, 243] width 789 height 13
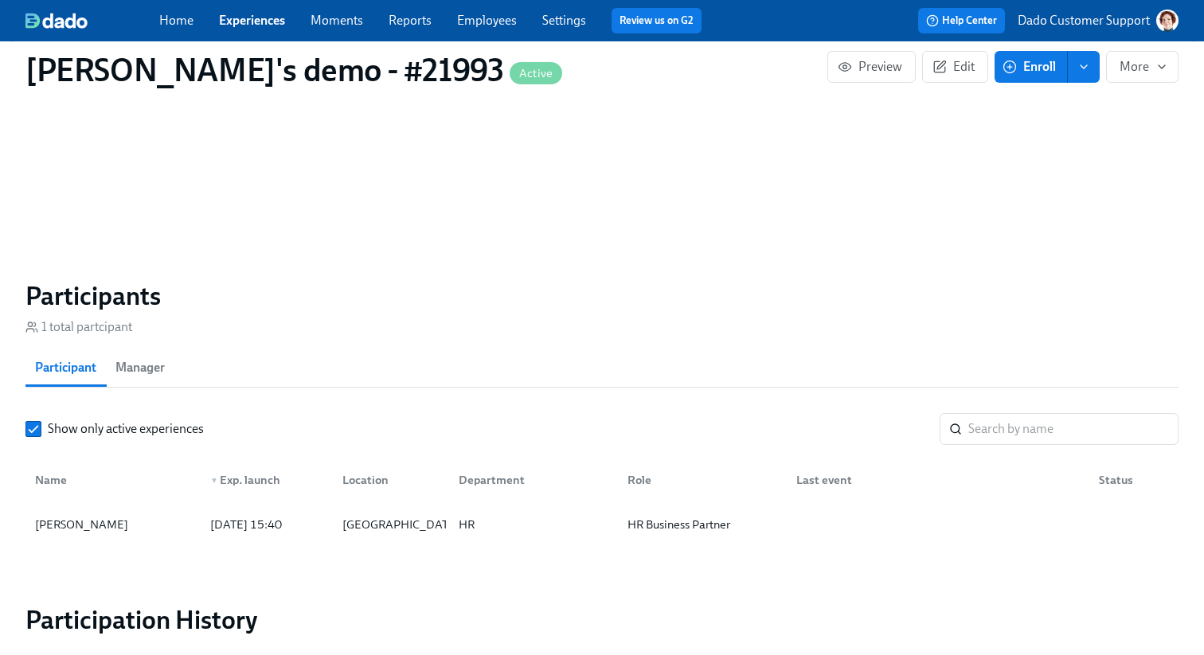
scroll to position [1133, 0]
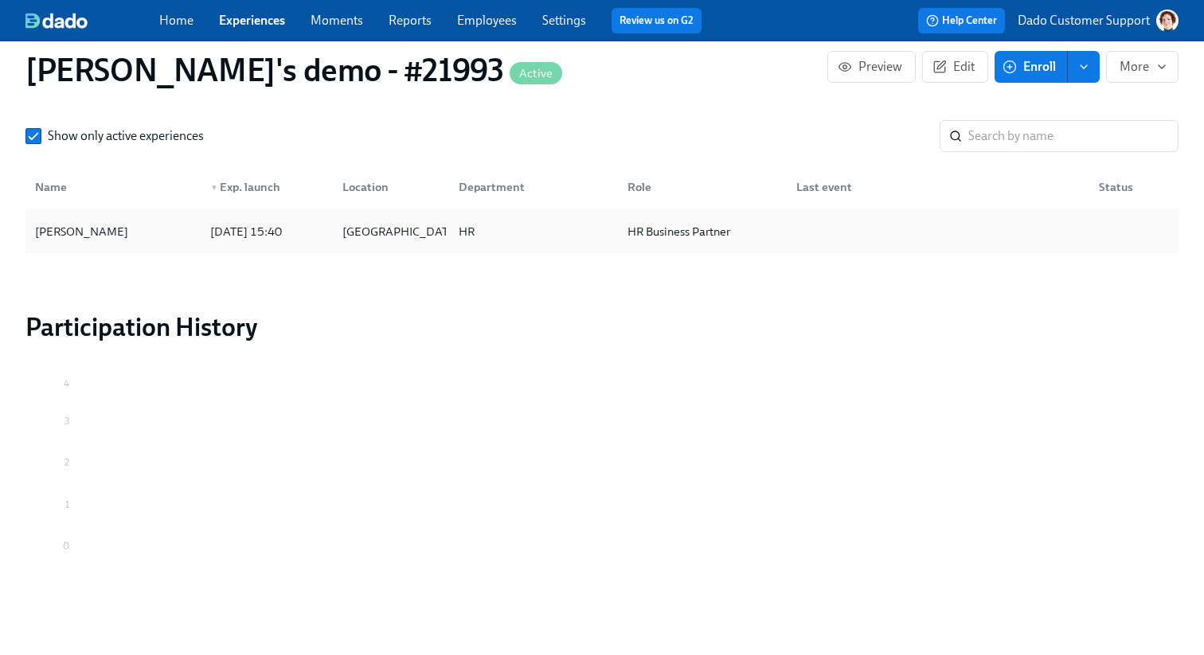
click at [184, 211] on div "Agustin Duarte 2025/09/03 15:40 San Francisco HR HR Business Partner" at bounding box center [601, 231] width 1153 height 45
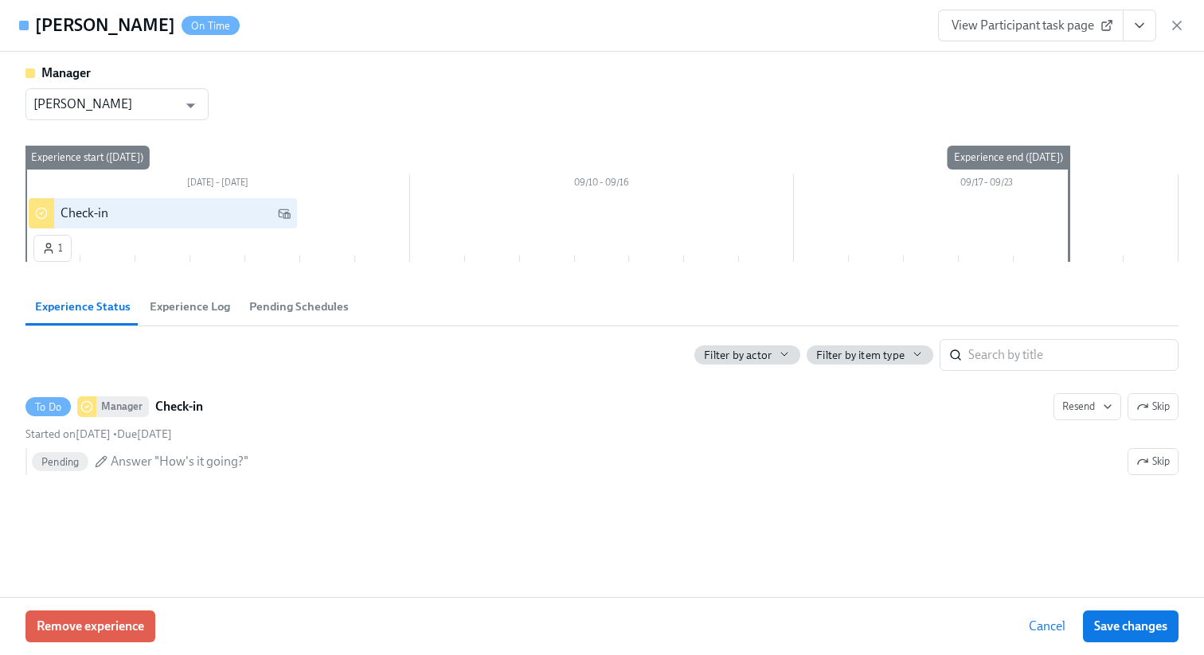
scroll to position [1097, 0]
click at [1020, 21] on span "View Participant task page" at bounding box center [1031, 26] width 158 height 16
click at [1147, 10] on button "View task page" at bounding box center [1139, 26] width 33 height 32
click at [1067, 68] on link "View Manager task page" at bounding box center [1046, 62] width 132 height 18
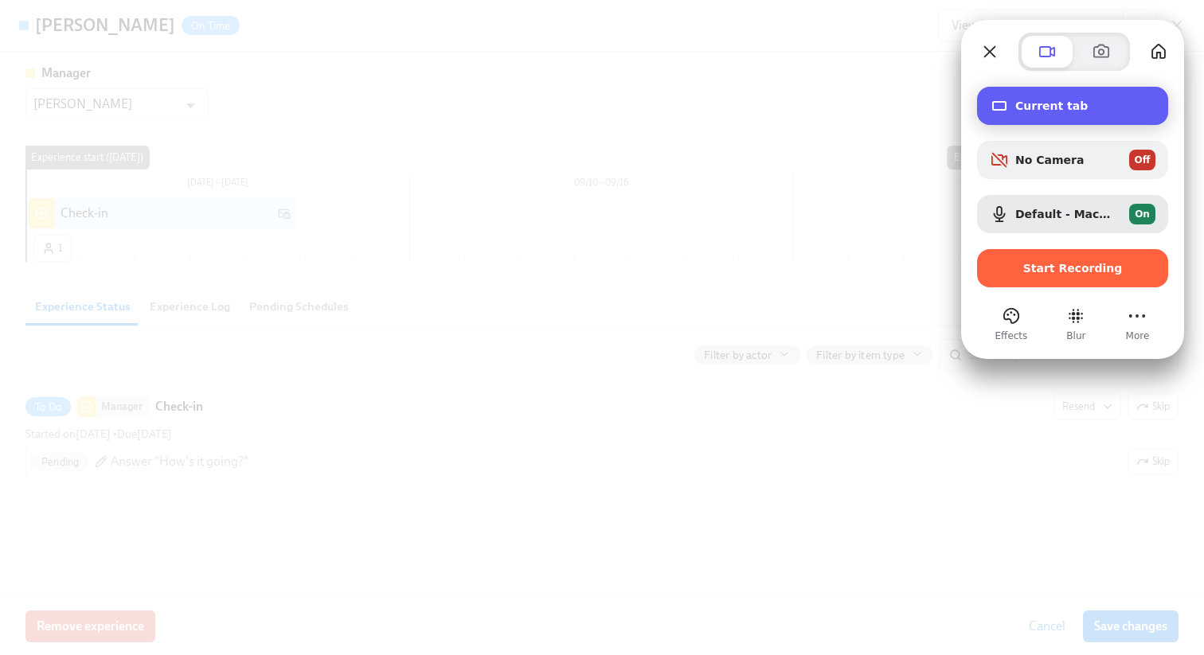
click at [1042, 119] on div "Current tab" at bounding box center [1072, 106] width 191 height 38
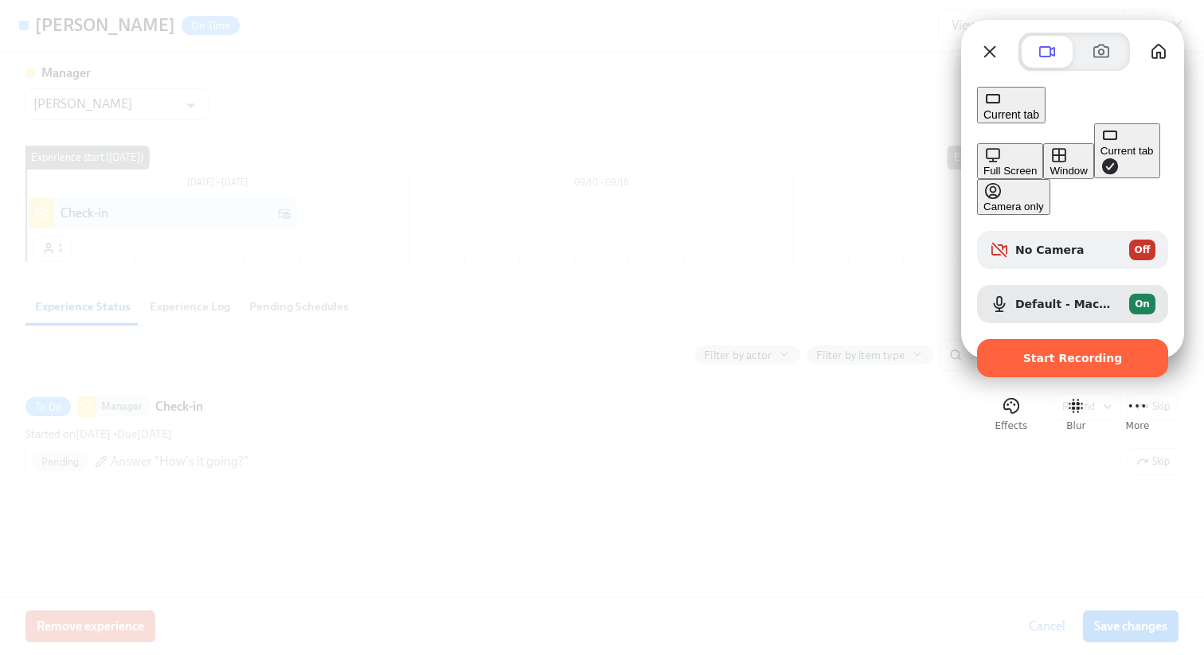
click at [1043, 152] on button "Window" at bounding box center [1068, 161] width 50 height 36
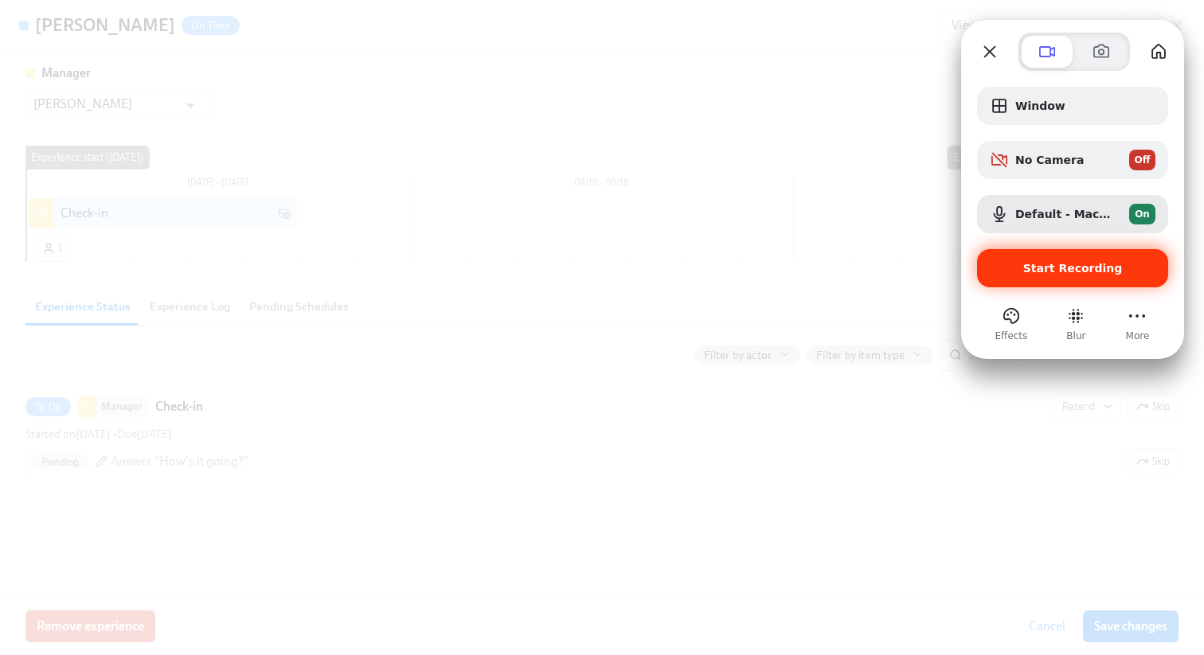
click at [1061, 266] on span "Start Recording" at bounding box center [1073, 268] width 100 height 13
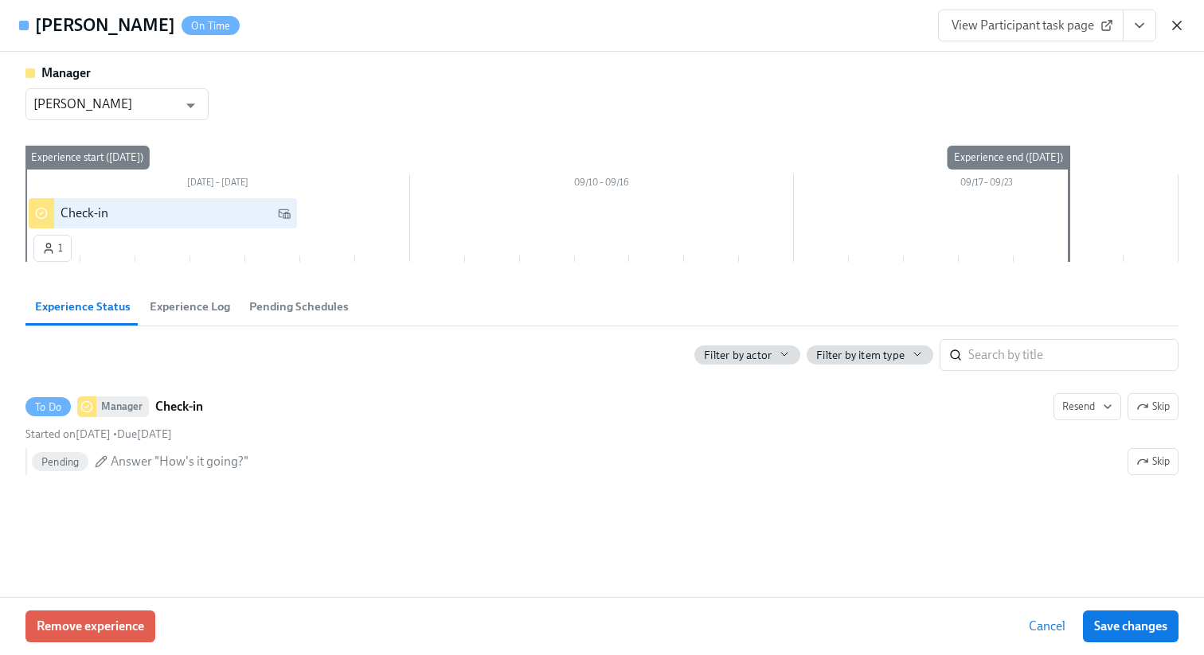
click at [1177, 25] on icon "button" at bounding box center [1177, 26] width 8 height 8
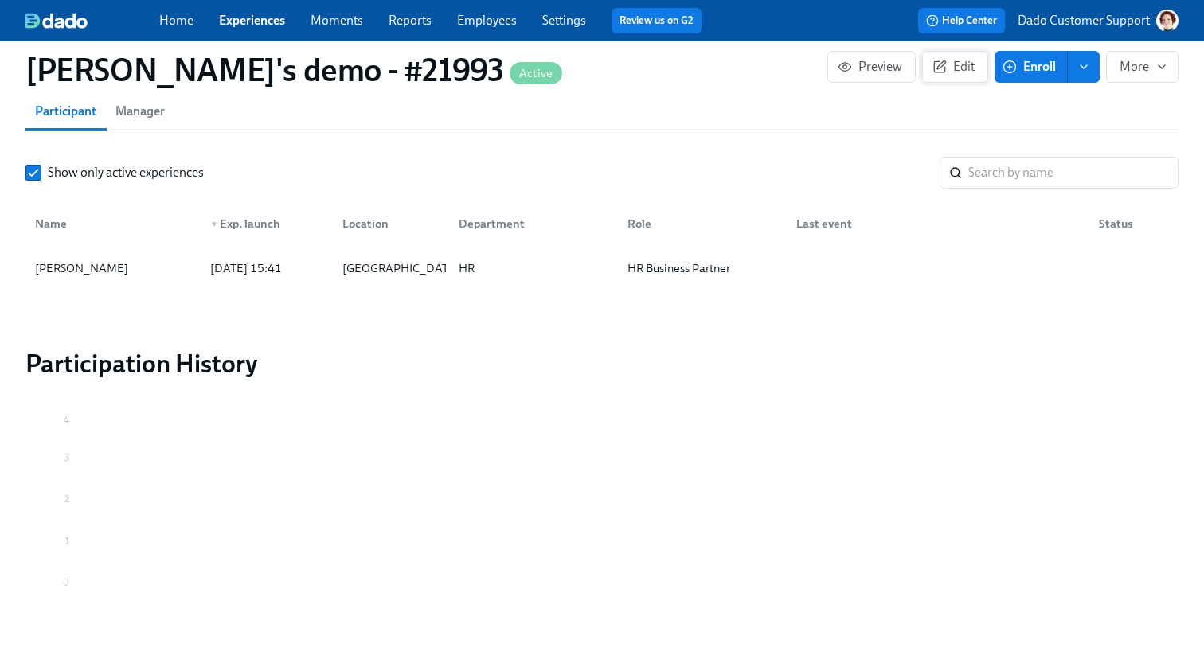
click at [961, 65] on span "Edit" at bounding box center [955, 67] width 39 height 16
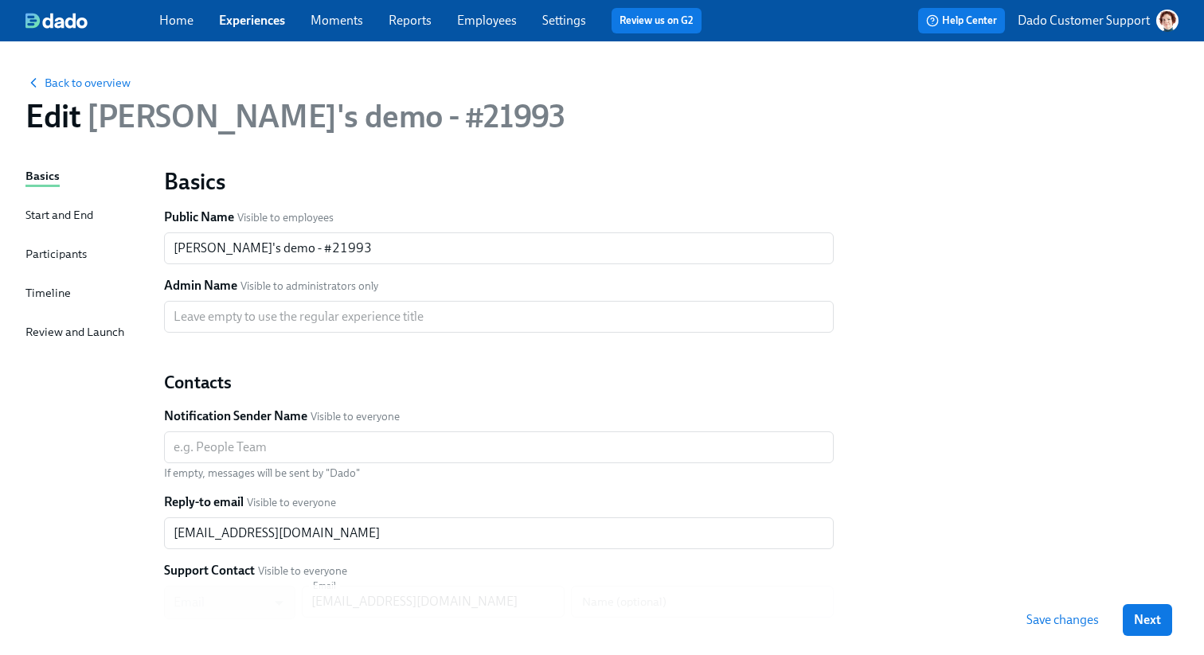
click at [45, 291] on div "Timeline" at bounding box center [47, 293] width 45 height 18
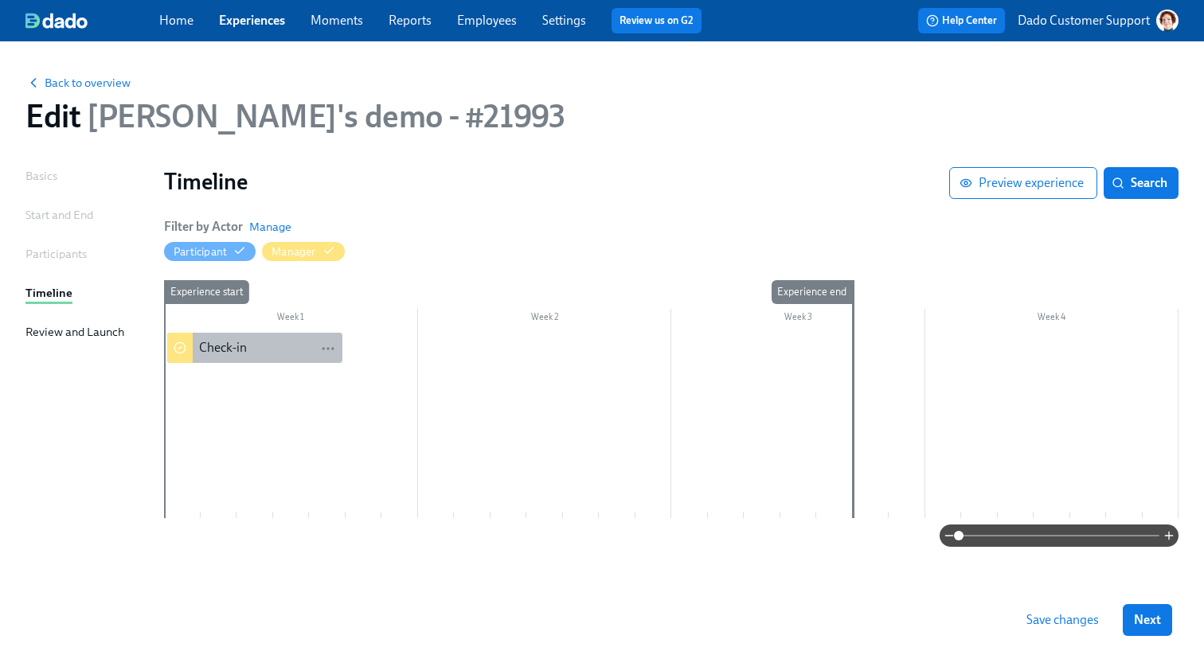
click at [201, 342] on div "Check-in" at bounding box center [223, 348] width 48 height 18
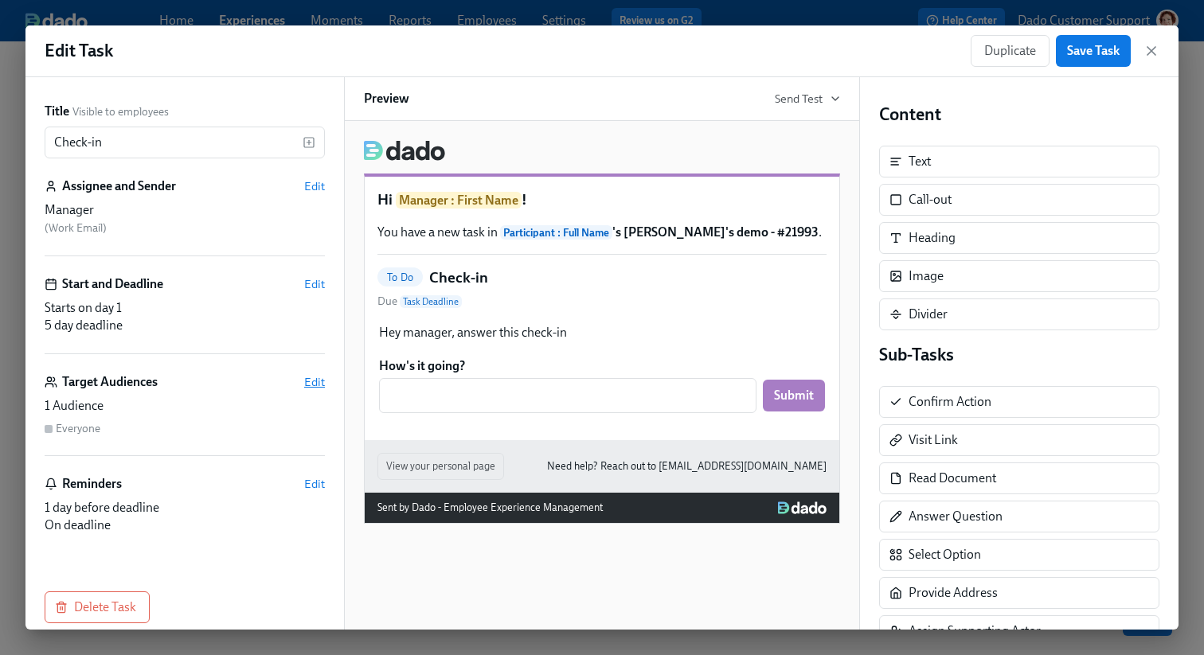
click at [311, 377] on span "Edit" at bounding box center [314, 382] width 21 height 16
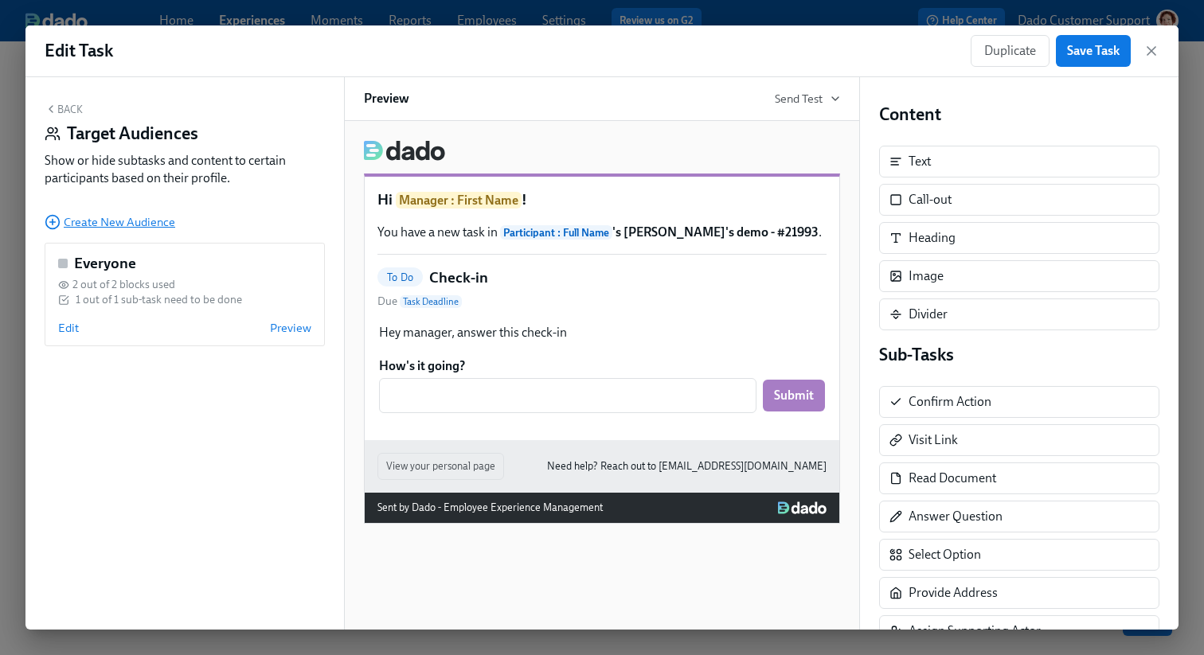
click at [68, 222] on span "Create New Audience" at bounding box center [110, 222] width 131 height 16
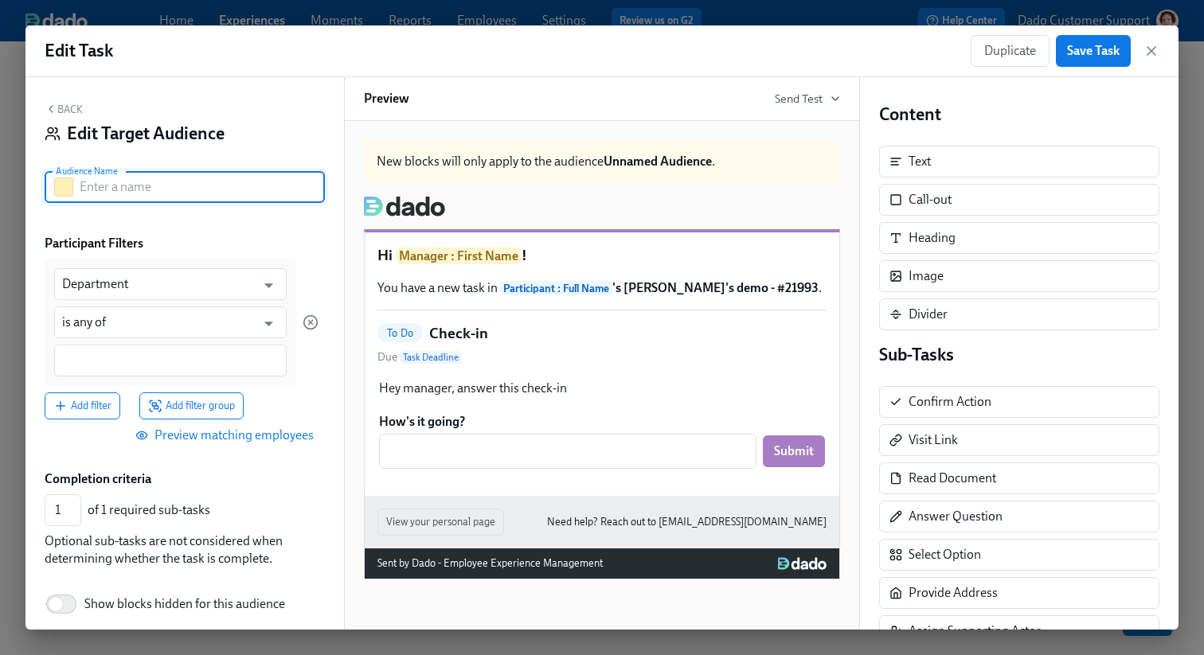
click at [129, 187] on input "text" at bounding box center [202, 187] width 245 height 32
type input "HR"
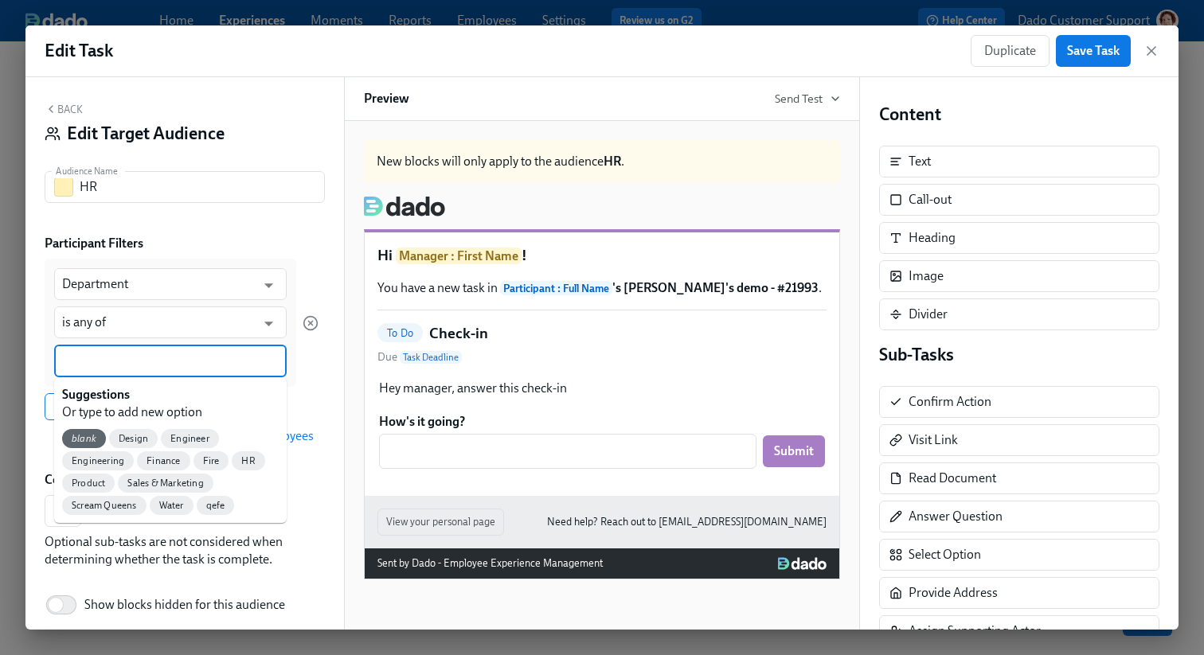
click at [100, 356] on input at bounding box center [170, 361] width 217 height 17
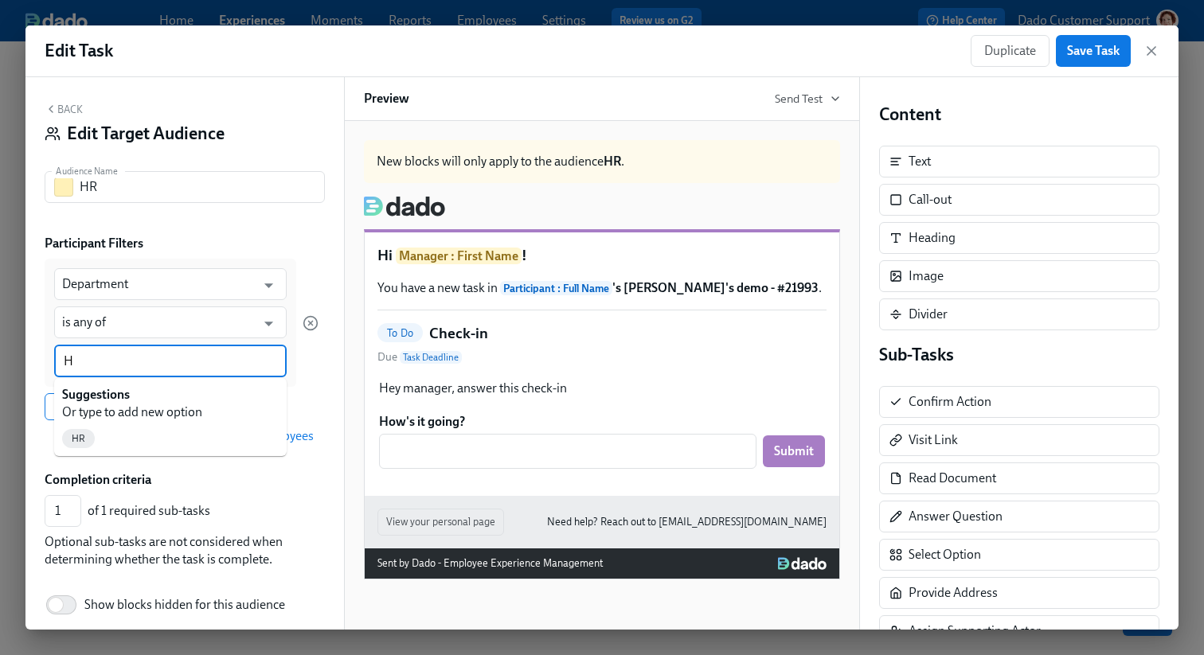
type input "HR"
click at [80, 444] on span "HR" at bounding box center [78, 439] width 33 height 12
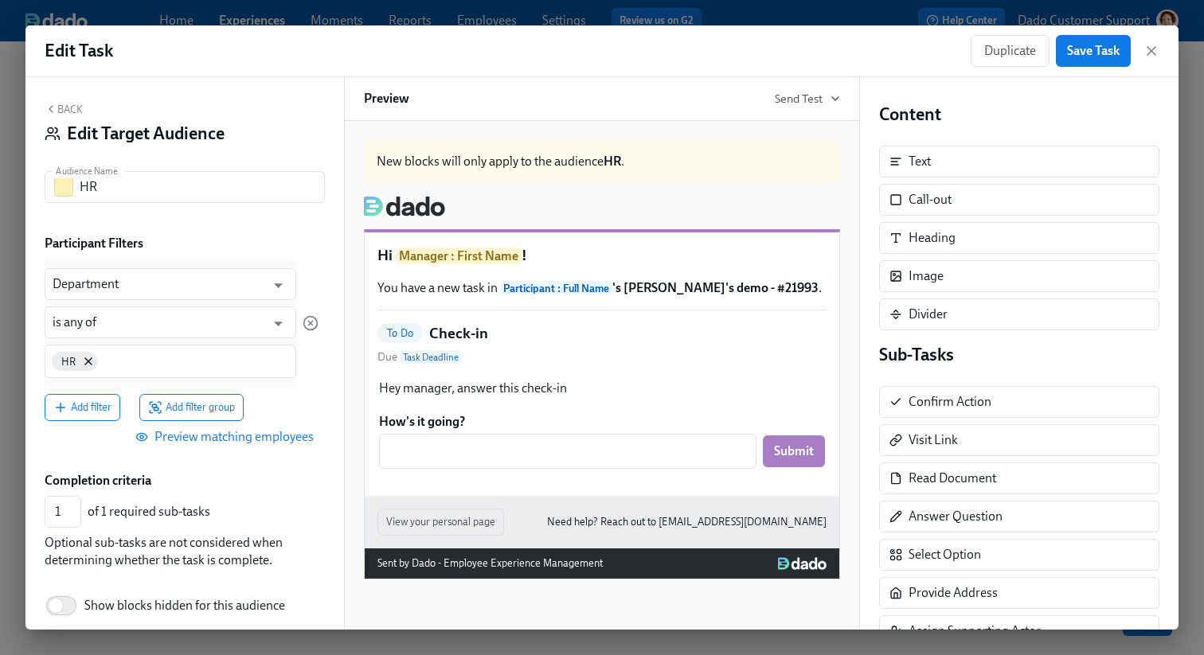
click at [291, 432] on span "Preview matching employees" at bounding box center [226, 437] width 175 height 16
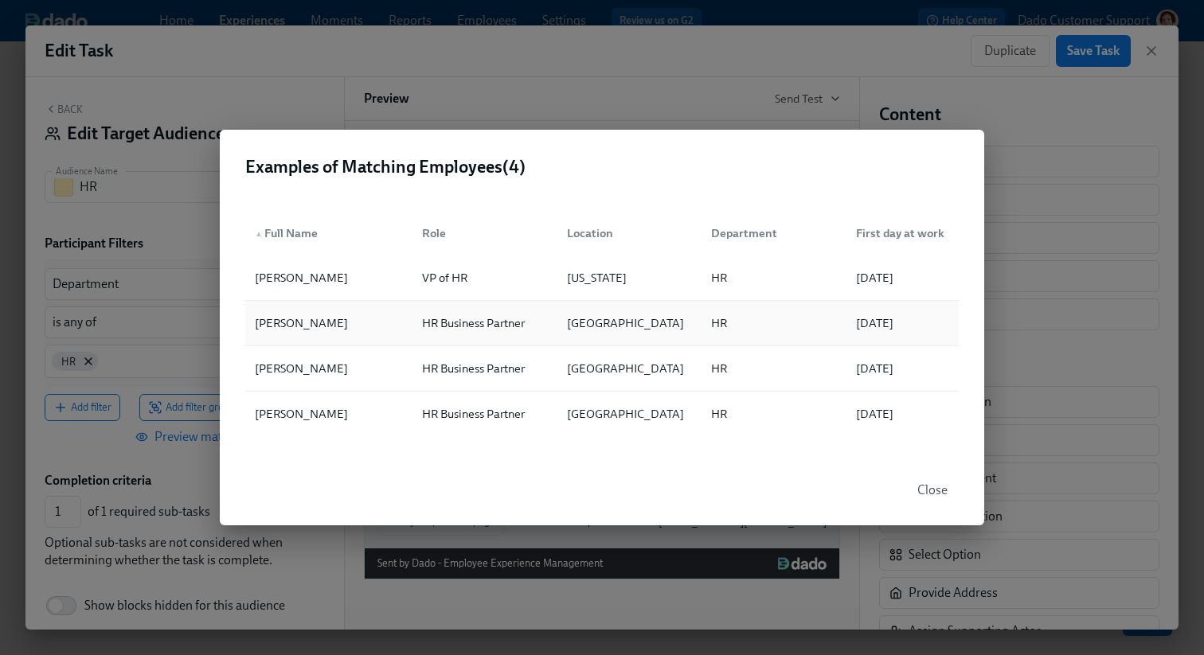
drag, startPoint x: 256, startPoint y: 324, endPoint x: 342, endPoint y: 329, distance: 86.9
click at [342, 329] on div "▲ Full Name Role Location Department First day at work Jay Barry VP of HR New Y…" at bounding box center [602, 324] width 765 height 264
click at [218, 225] on div "Examples of Matching Employees ( 4 ) ▲ Full Name Role Location Department First…" at bounding box center [602, 327] width 1204 height 655
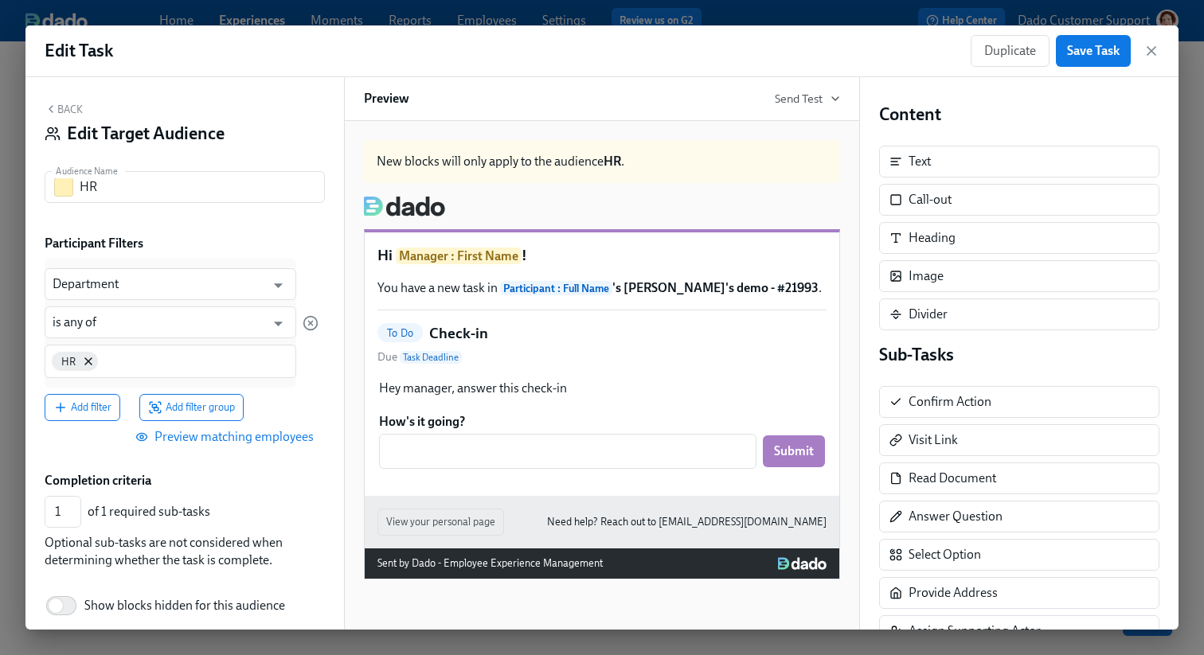
scroll to position [70, 0]
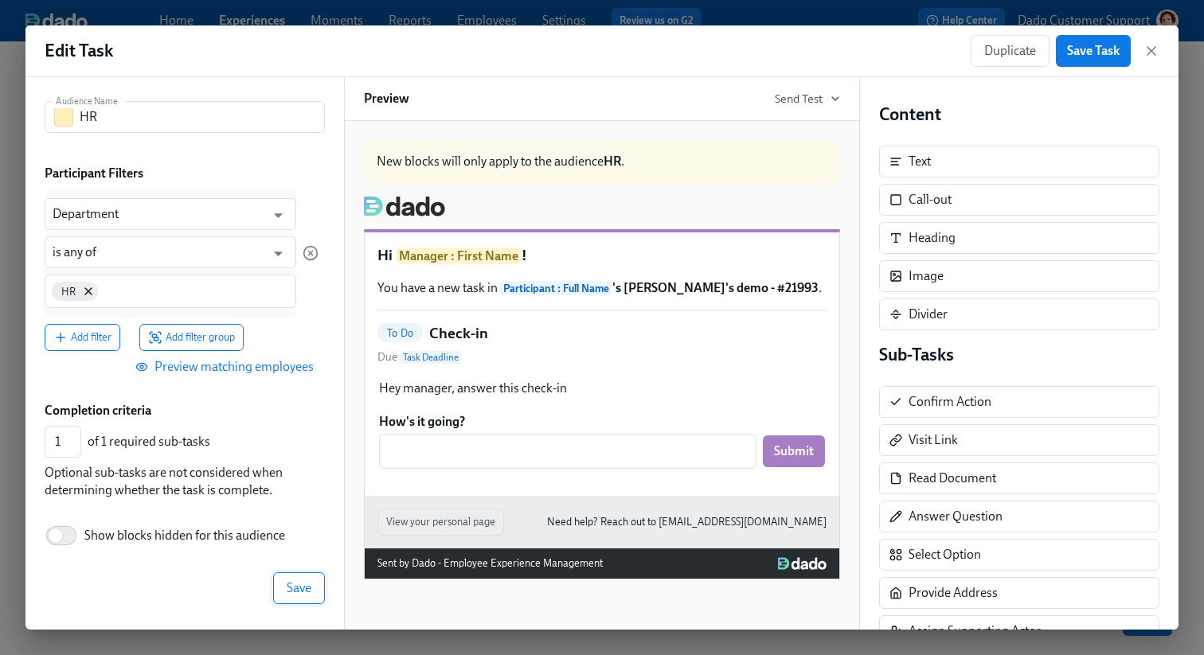
click at [295, 586] on span "Save" at bounding box center [299, 589] width 25 height 16
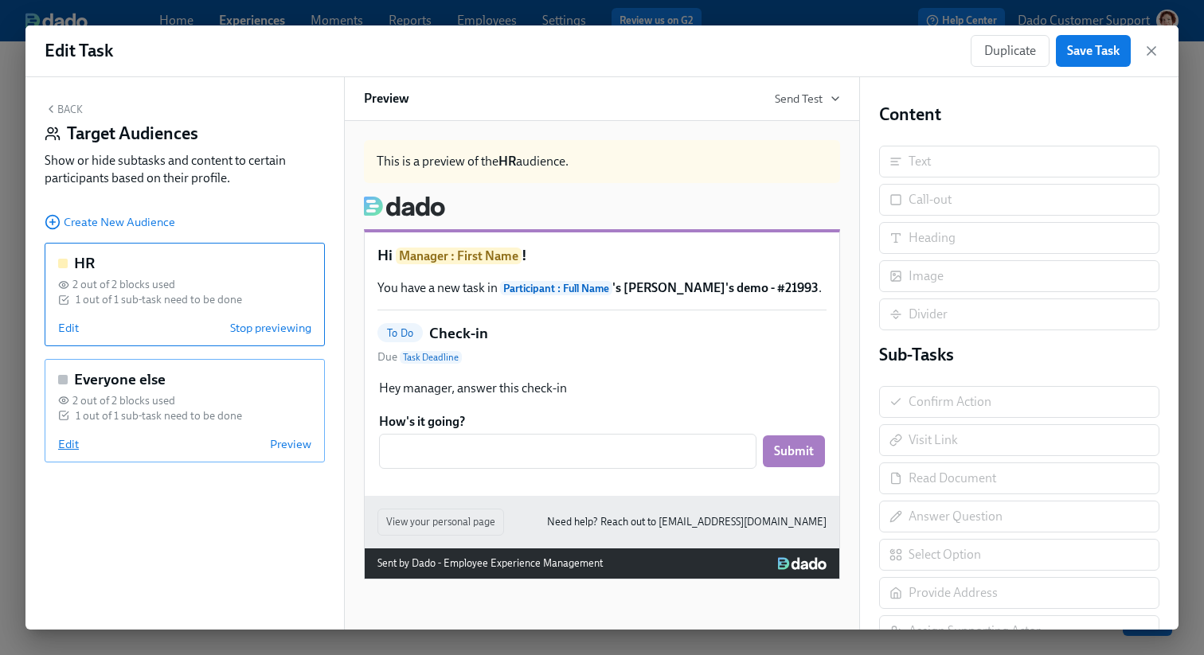
click at [62, 446] on span "Edit" at bounding box center [68, 444] width 21 height 16
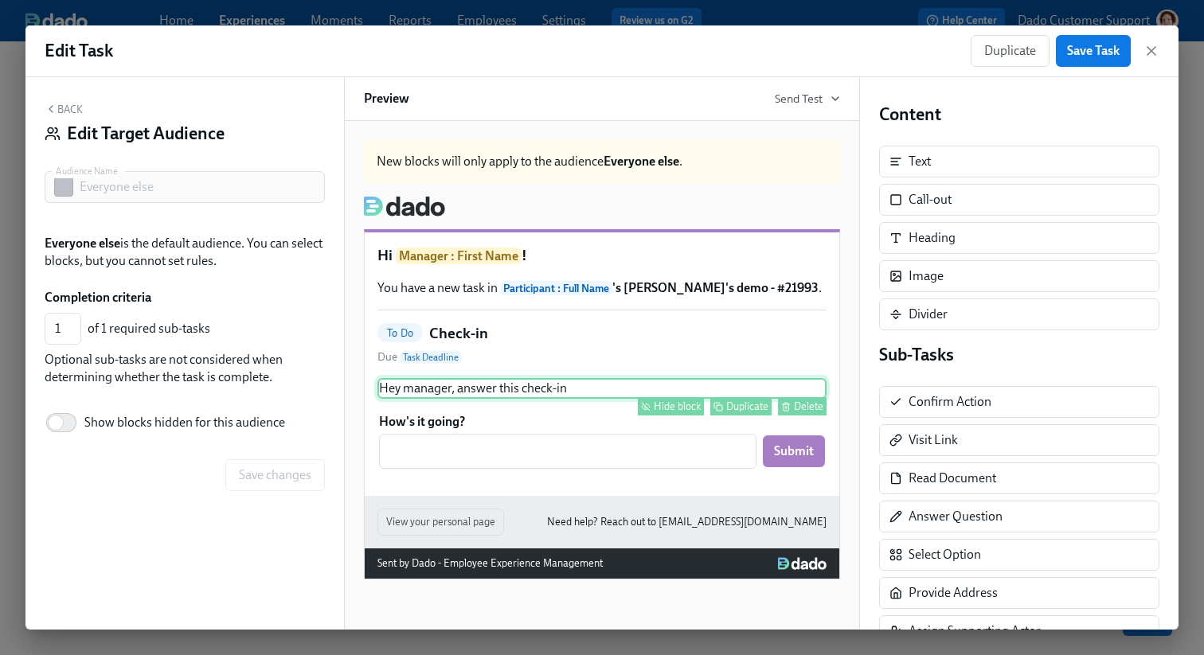
click at [671, 401] on div "Hide block" at bounding box center [677, 407] width 47 height 12
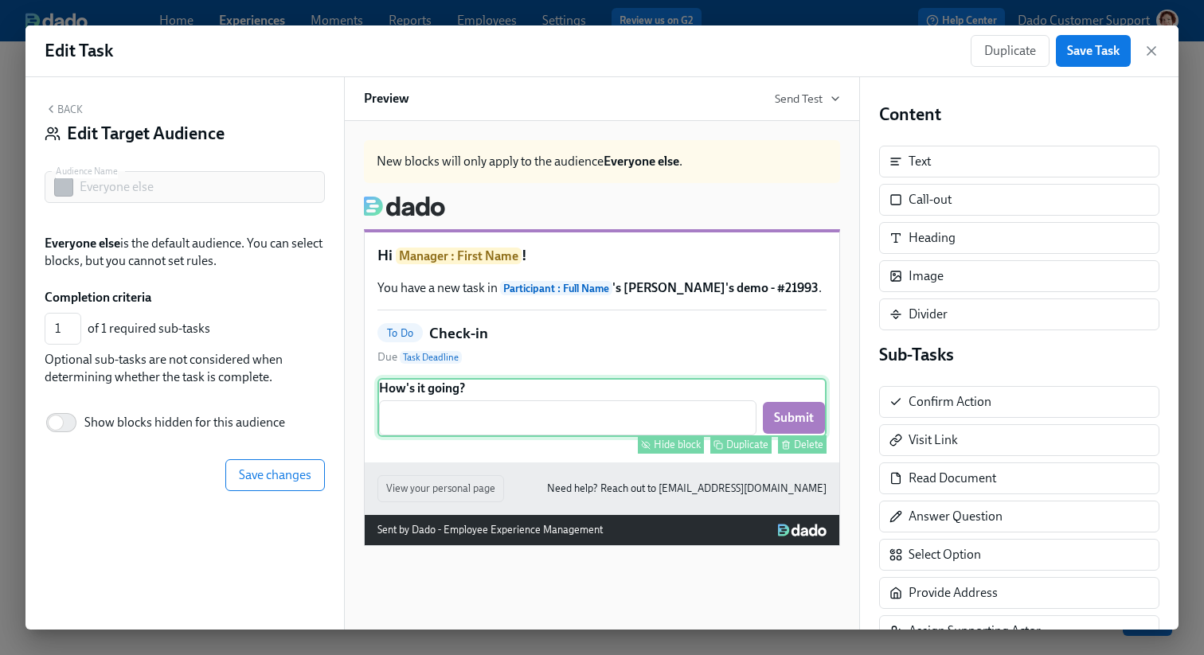
click at [667, 442] on div "Hide block" at bounding box center [677, 445] width 47 height 12
type input "0"
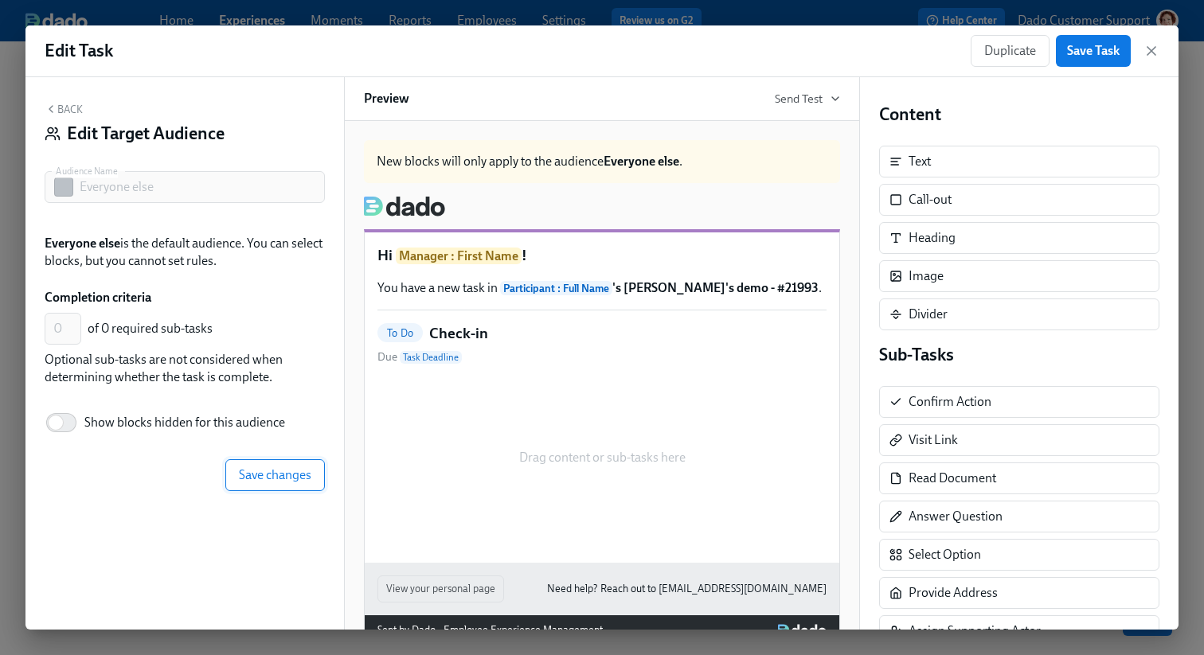
click at [265, 477] on span "Save changes" at bounding box center [275, 475] width 72 height 16
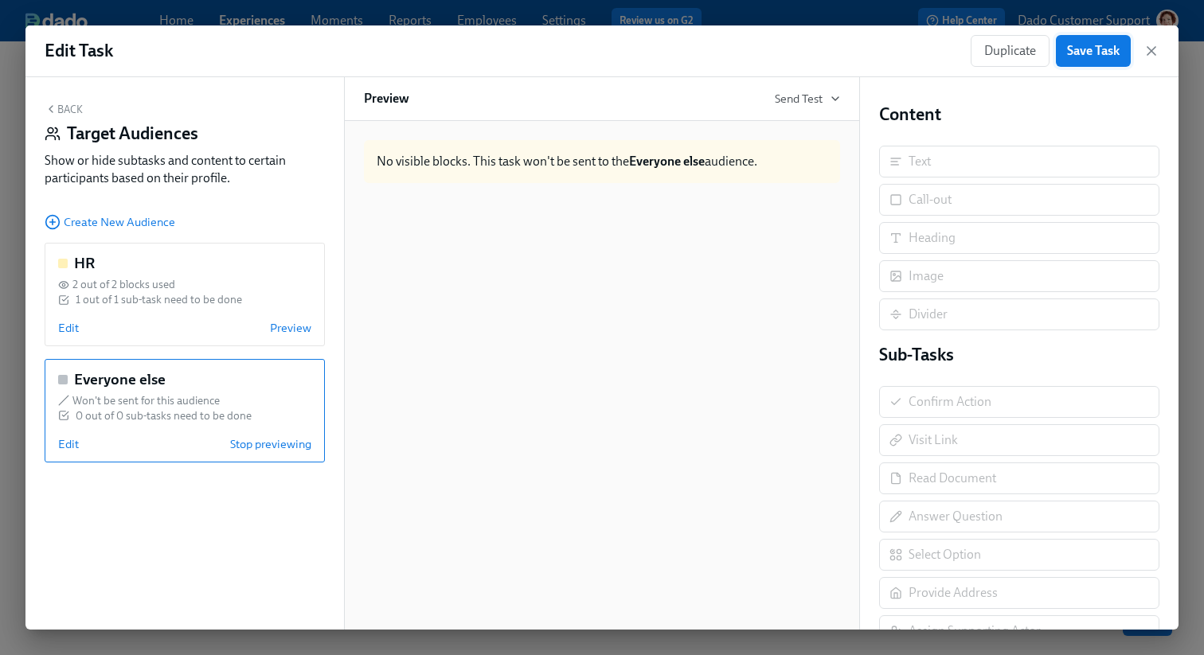
click at [1075, 54] on span "Save Task" at bounding box center [1093, 51] width 53 height 16
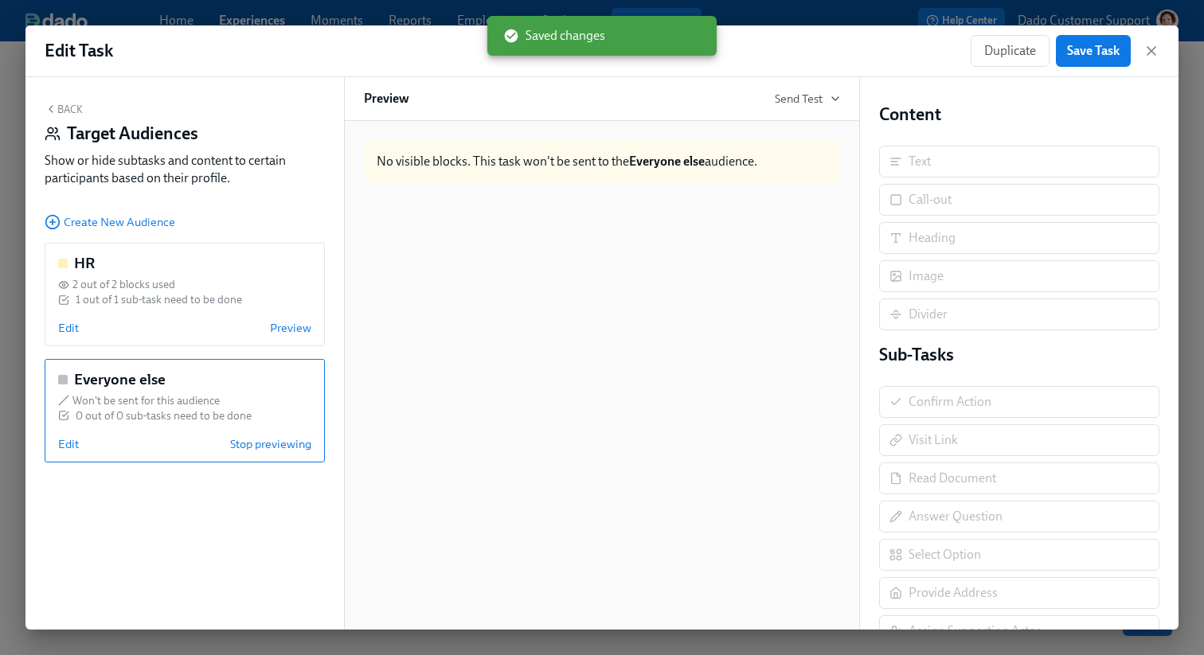
click at [205, 515] on div "Back Target Audiences Show or hide subtasks and content to certain participants…" at bounding box center [184, 353] width 319 height 553
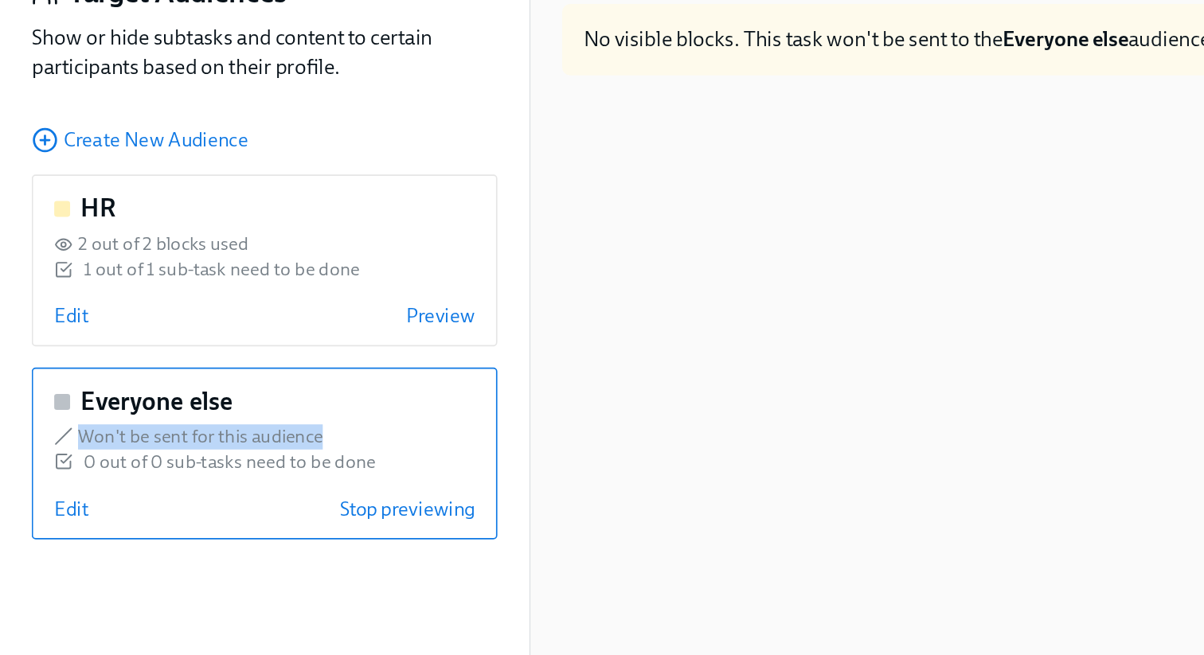
drag, startPoint x: 75, startPoint y: 400, endPoint x: 226, endPoint y: 400, distance: 151.3
click at [226, 400] on div "Won't be sent for this audience" at bounding box center [184, 400] width 253 height 15
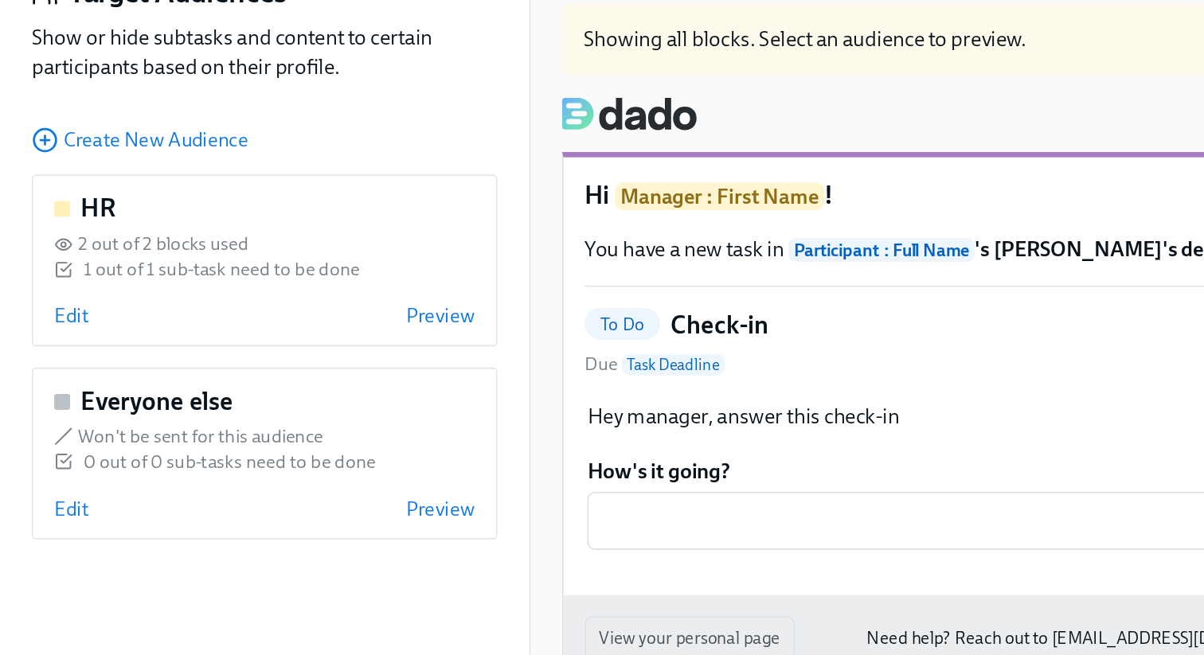
click at [90, 490] on div "Back Target Audiences Show or hide subtasks and content to certain participants…" at bounding box center [184, 353] width 319 height 553
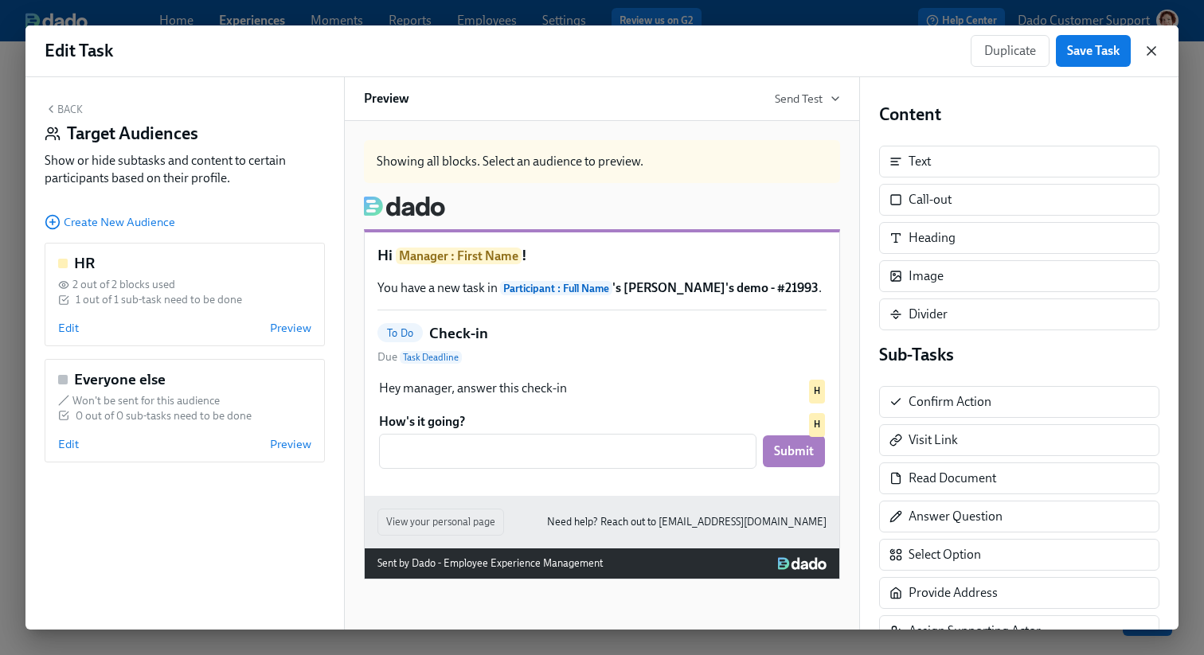
click at [1149, 49] on icon "button" at bounding box center [1152, 51] width 8 height 8
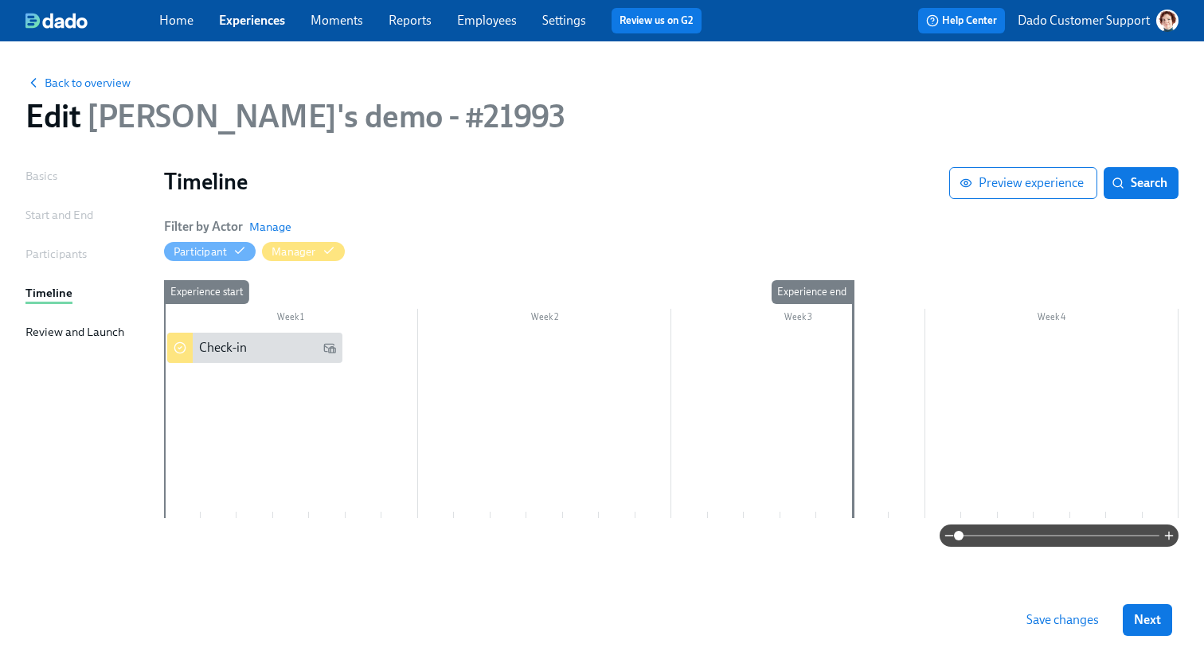
click at [1070, 617] on span "Save changes" at bounding box center [1063, 620] width 72 height 16
click at [87, 88] on span "Back to overview" at bounding box center [77, 83] width 105 height 16
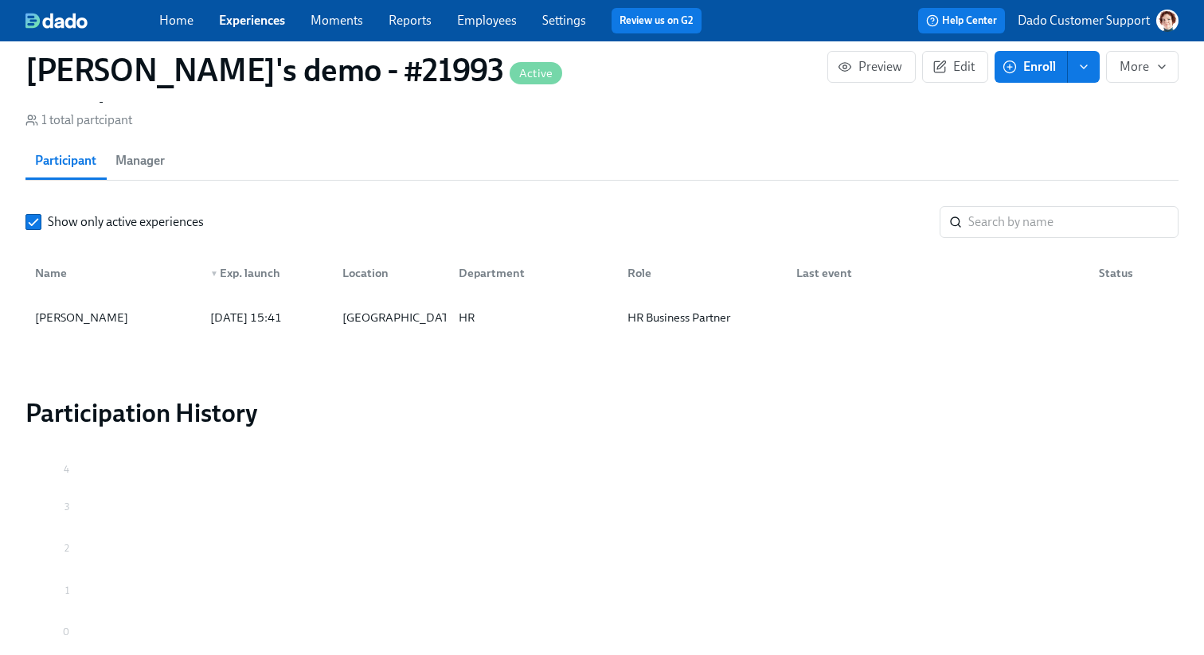
scroll to position [1141, 0]
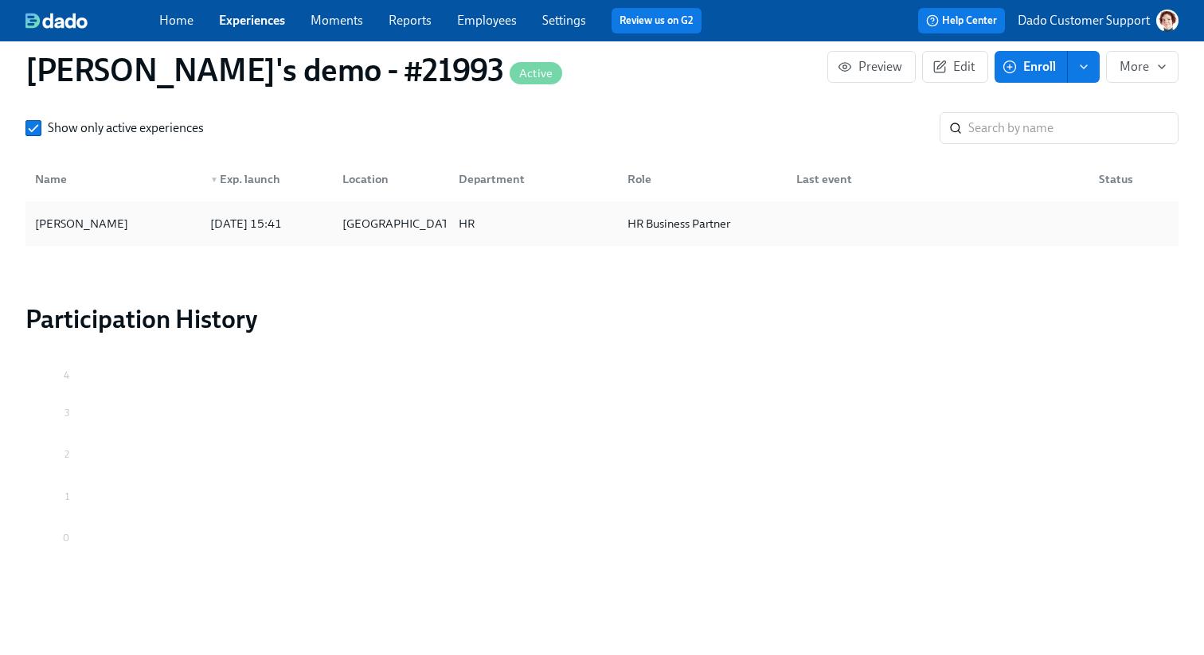
click at [167, 209] on div "Agustin Duarte" at bounding box center [113, 224] width 169 height 32
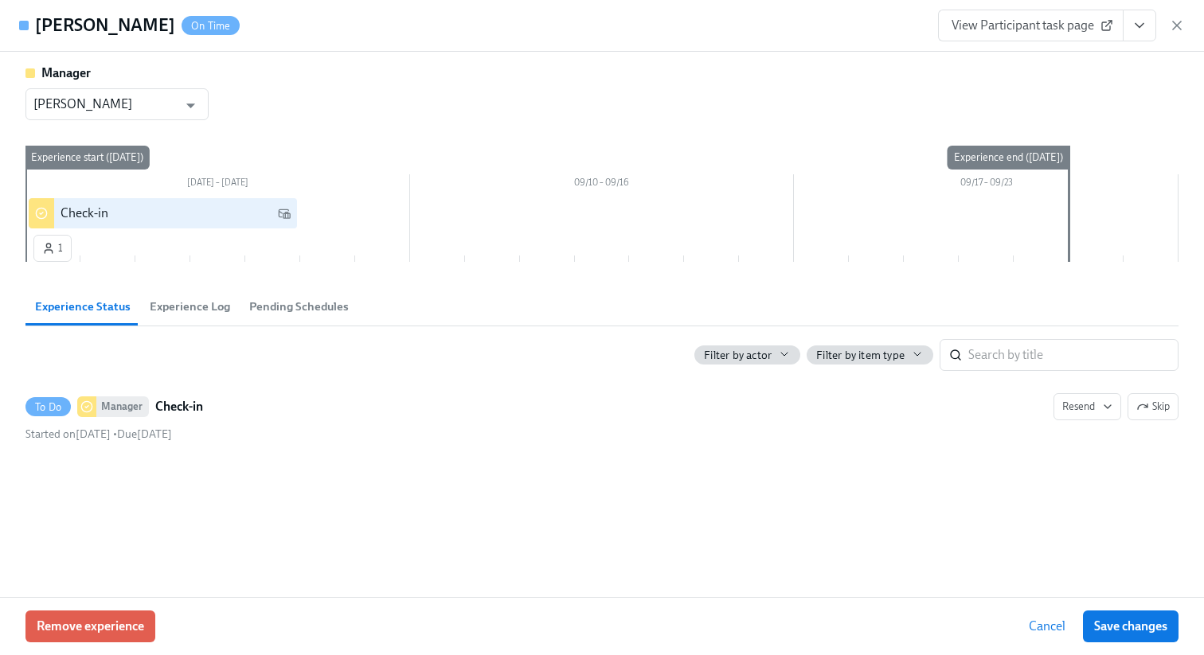
click at [1139, 27] on icon "View task page" at bounding box center [1140, 26] width 8 height 4
click at [1038, 57] on link "View Manager task page" at bounding box center [1046, 62] width 132 height 18
click at [1173, 22] on icon "button" at bounding box center [1177, 26] width 8 height 8
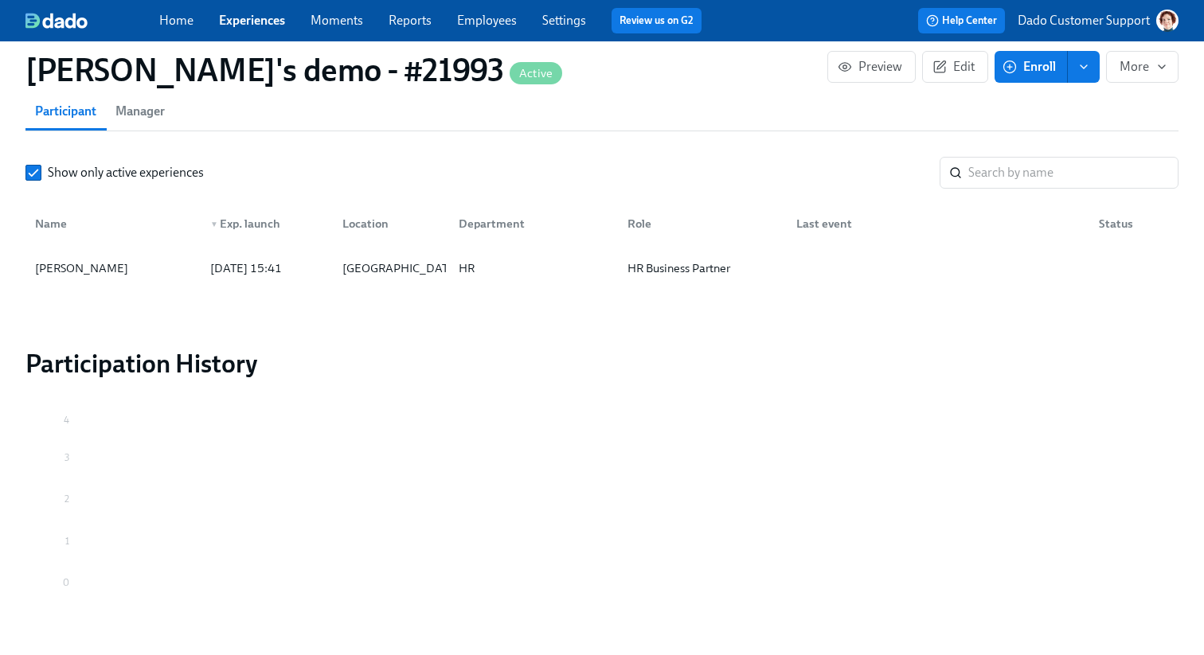
click at [1020, 68] on span "Enroll" at bounding box center [1031, 67] width 50 height 16
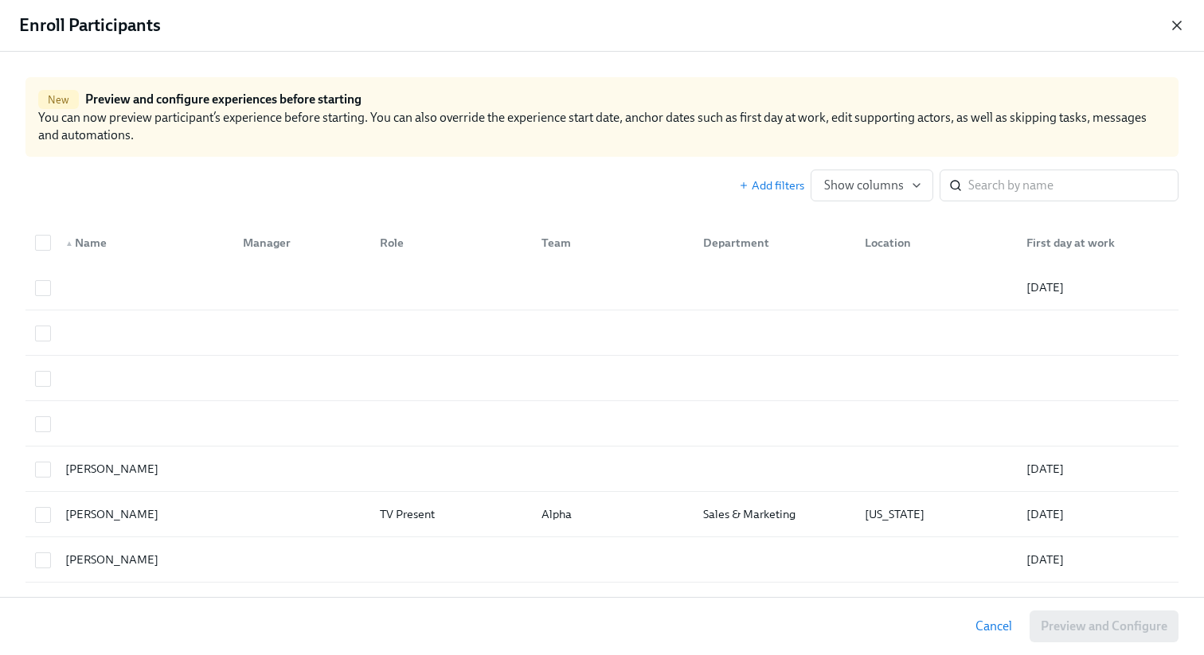
click at [1171, 20] on icon "button" at bounding box center [1177, 26] width 16 height 16
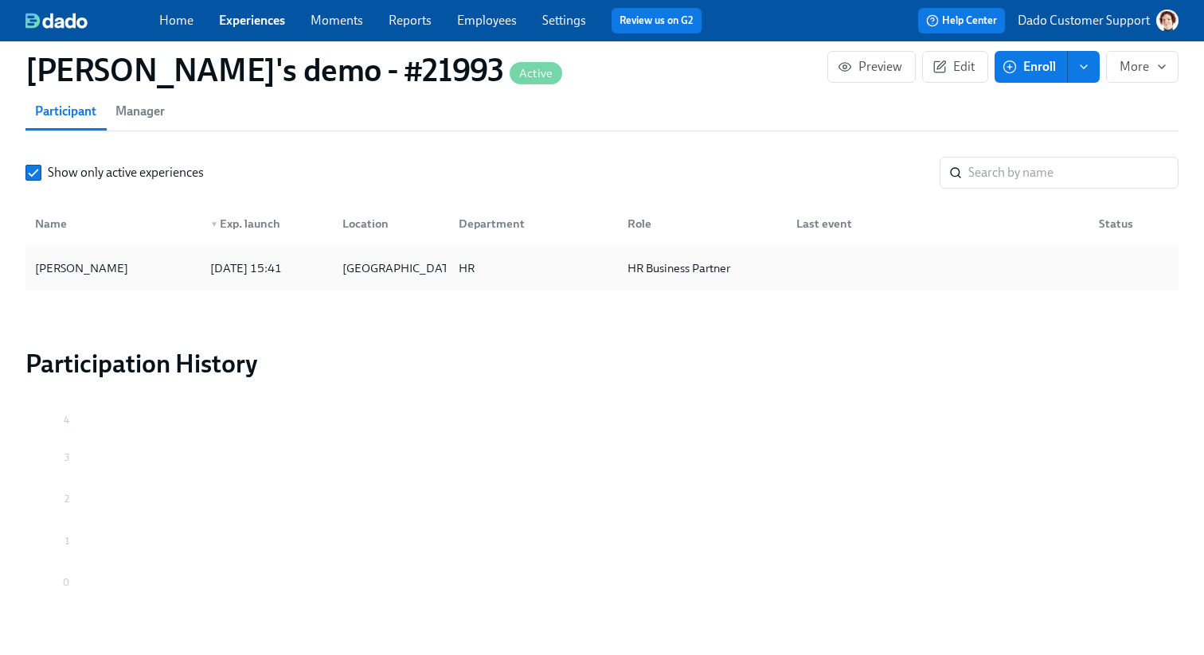
click at [75, 278] on div "Agustin Duarte" at bounding box center [113, 268] width 169 height 32
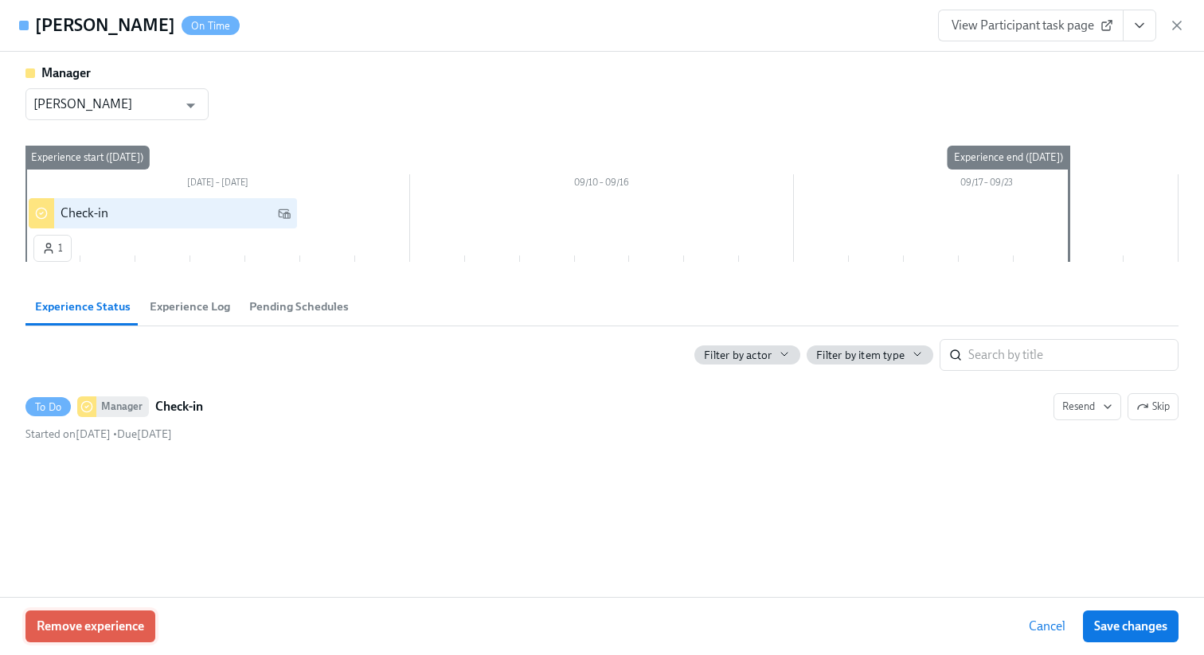
click at [58, 632] on span "Remove experience" at bounding box center [91, 627] width 108 height 16
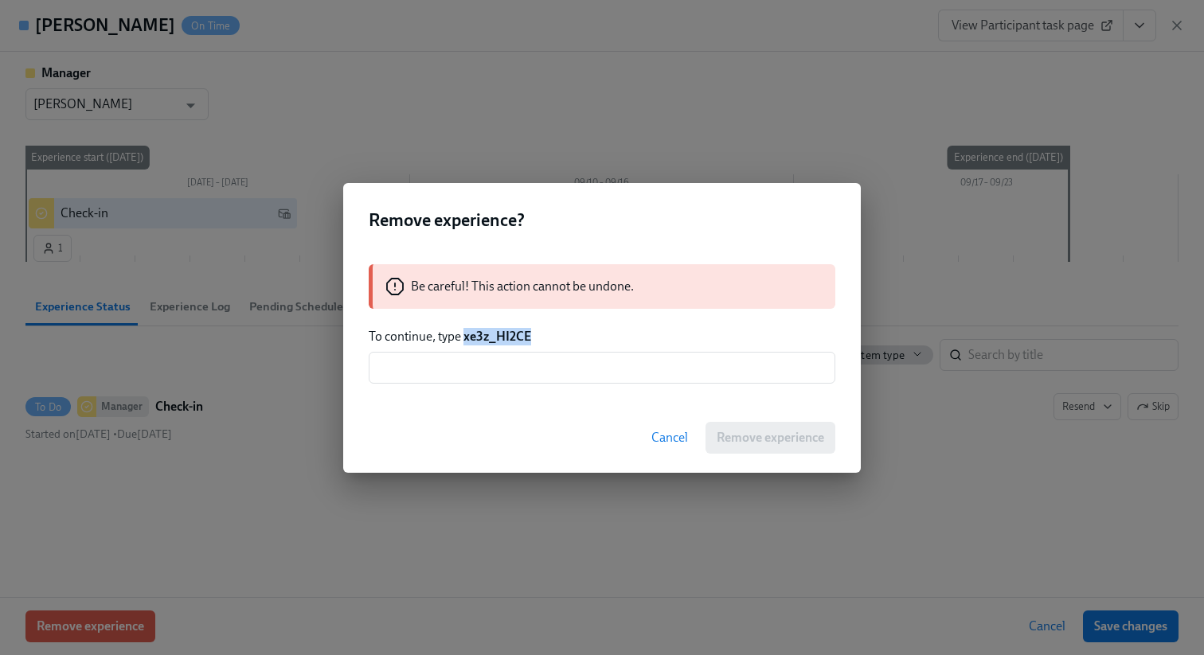
drag, startPoint x: 463, startPoint y: 334, endPoint x: 561, endPoint y: 334, distance: 98.0
click at [561, 334] on p "To continue, type xe3z_HI2CE" at bounding box center [602, 337] width 467 height 18
copy strong "xe3z_HI2CE"
click at [557, 366] on input "text" at bounding box center [602, 368] width 467 height 32
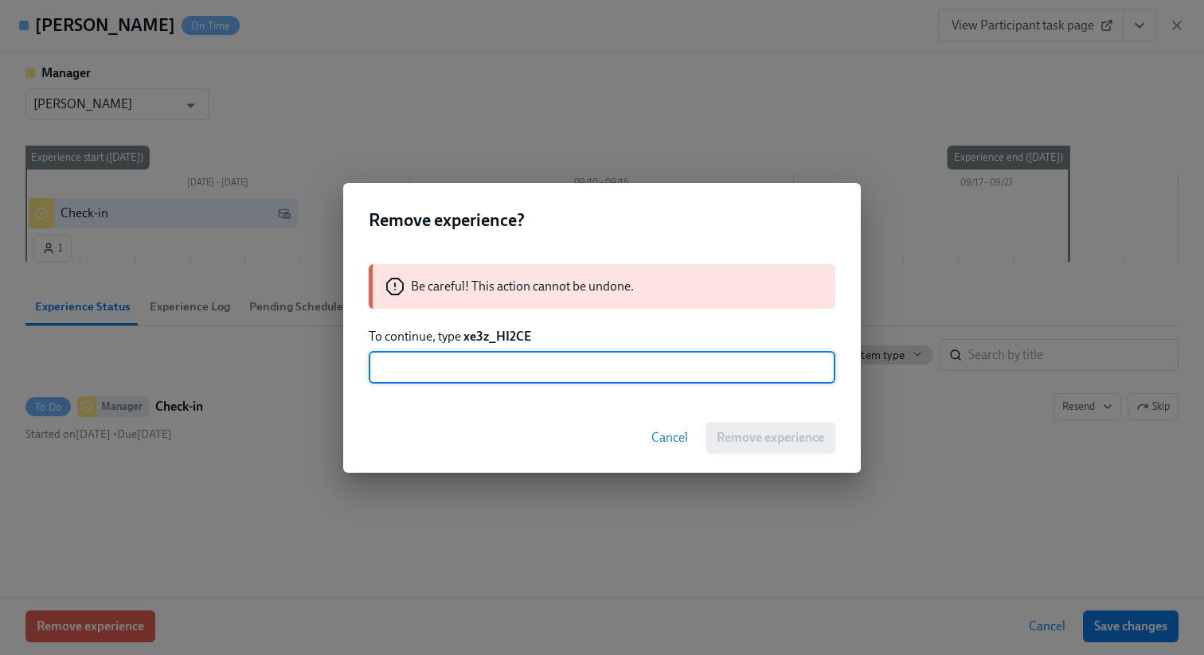
paste input "xe3z_HI2CE"
type input "xe3z_HI2CE"
click at [805, 437] on span "Remove experience" at bounding box center [771, 438] width 108 height 16
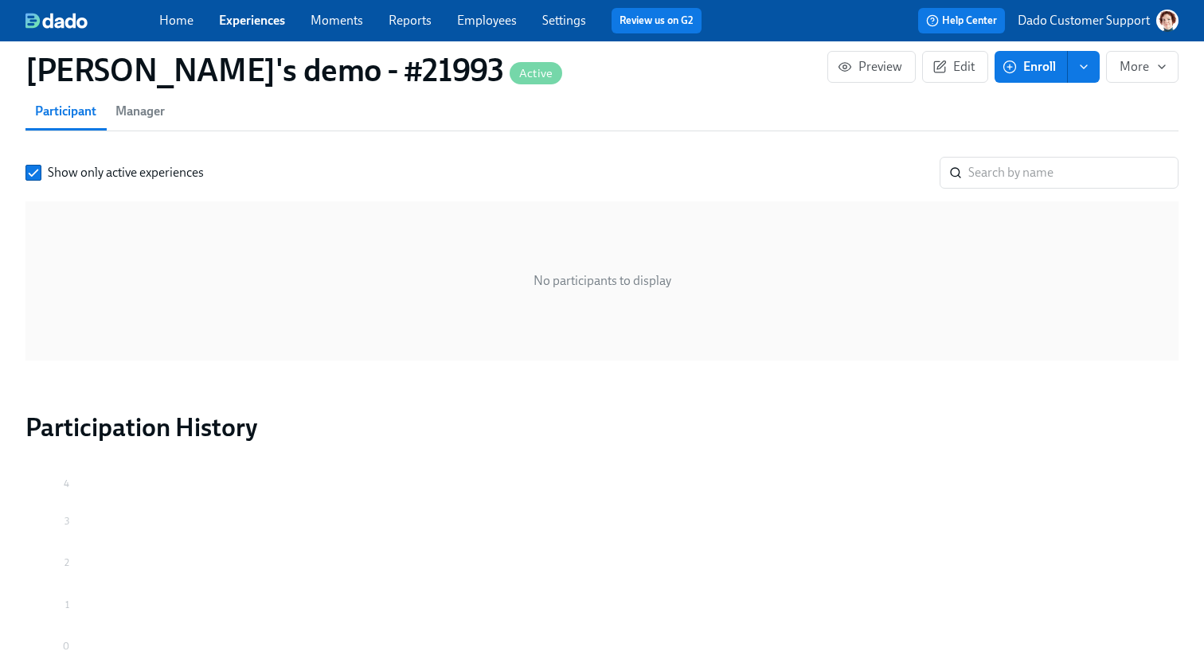
click at [1042, 65] on span "Enroll" at bounding box center [1031, 67] width 50 height 16
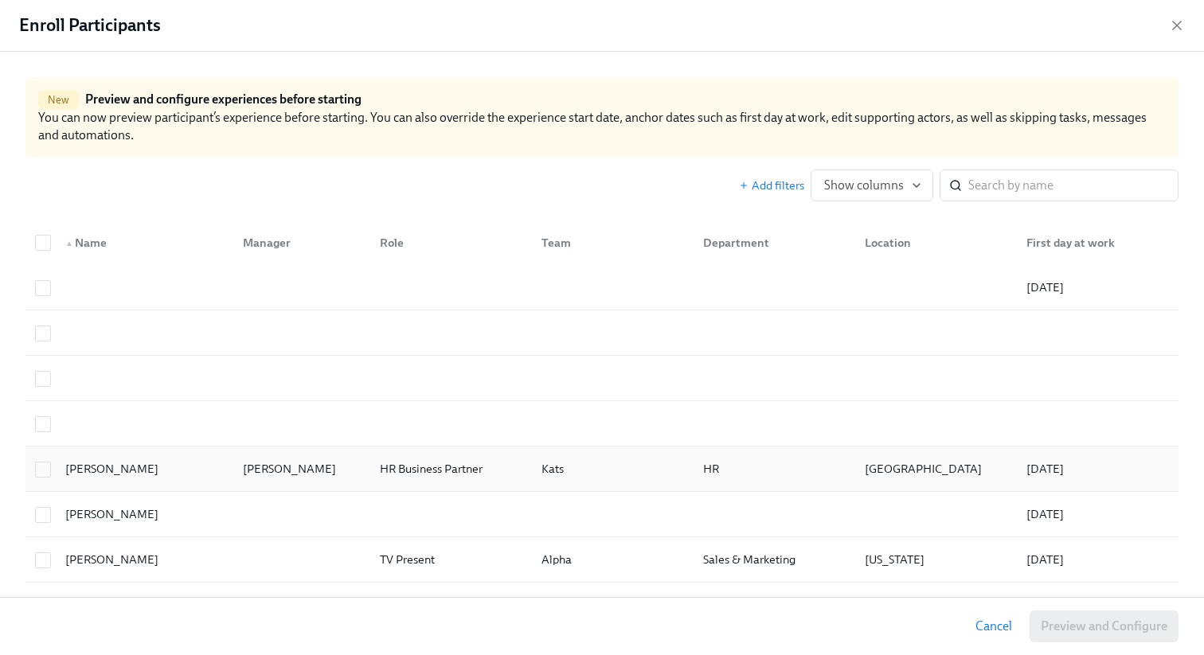
click at [136, 486] on div "Agustin Duarte Fatima Vance HR Business Partner Kats HR San Francisco 12/02/2024" at bounding box center [601, 469] width 1153 height 45
checkbox input "true"
click at [1036, 610] on div "Cancel Preview and Configure (1)" at bounding box center [602, 626] width 1204 height 58
click at [1036, 620] on span "Preview and Configure (1)" at bounding box center [1095, 627] width 144 height 16
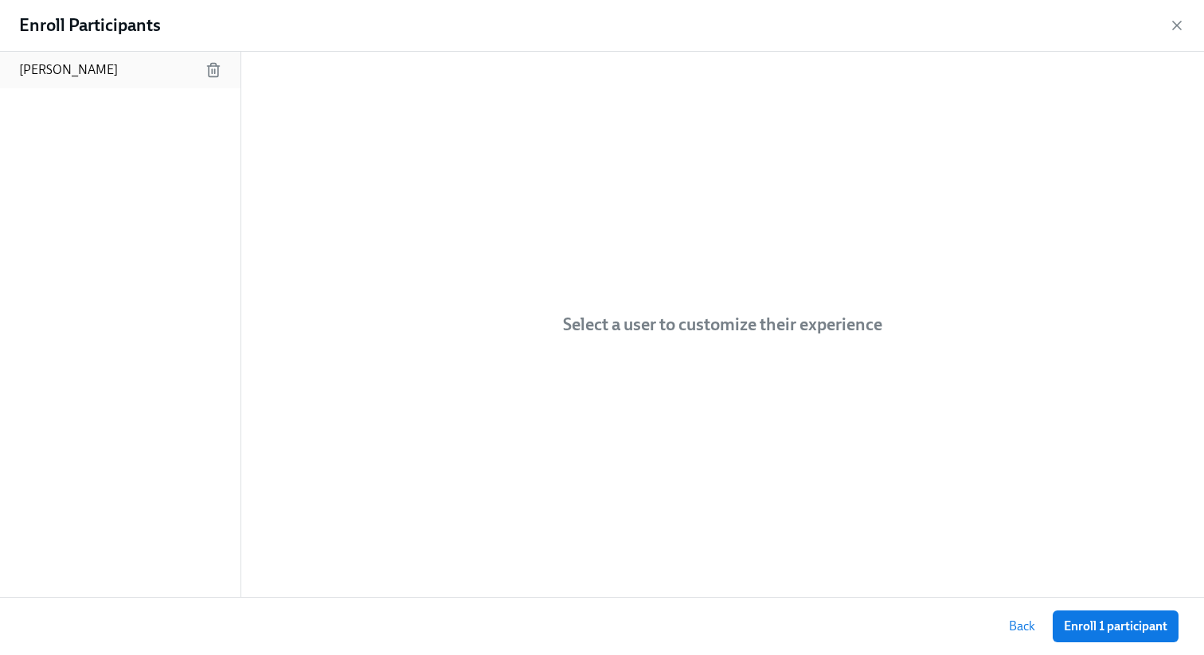
click at [125, 60] on div "Agustin Duarte" at bounding box center [120, 70] width 241 height 37
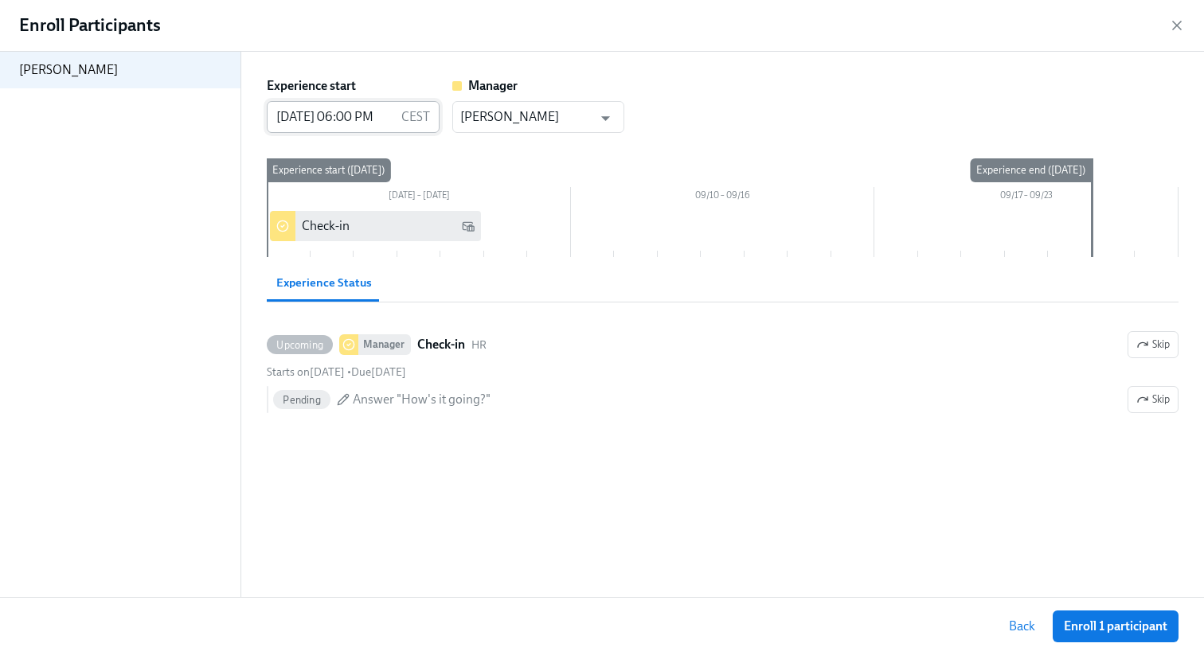
click at [384, 111] on input "09/03/2025 06:00 PM" at bounding box center [330, 117] width 127 height 32
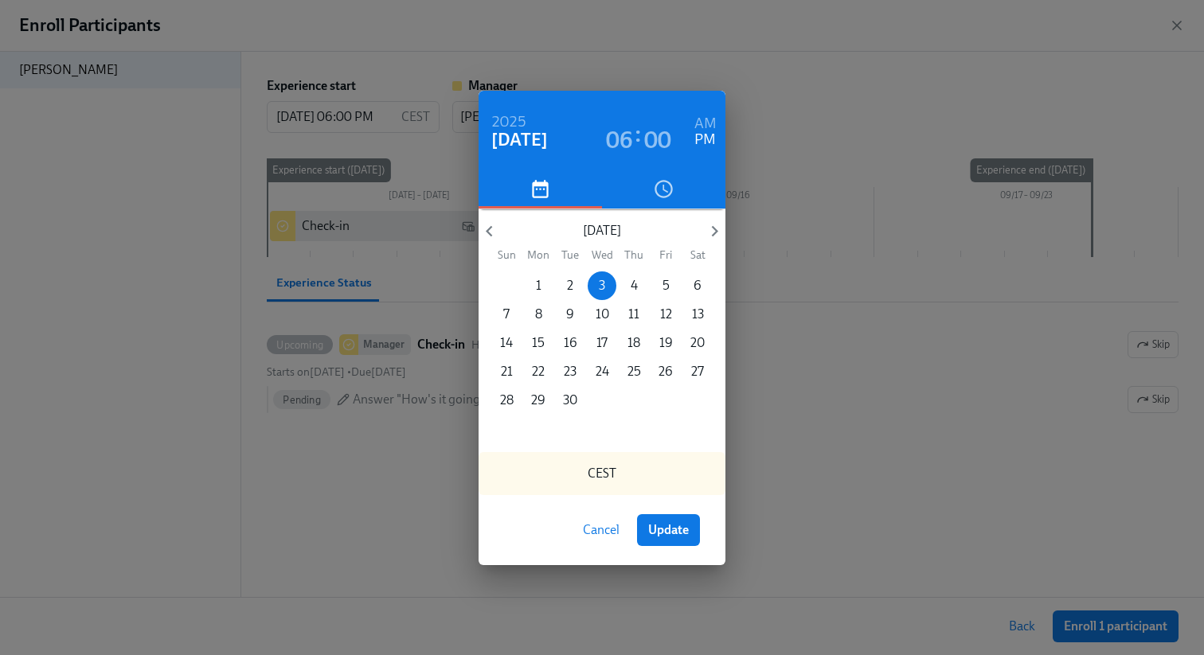
click at [709, 115] on h6 "AM" at bounding box center [705, 123] width 22 height 25
click at [679, 538] on button "Update" at bounding box center [668, 530] width 63 height 32
type input "09/03/2025 06:00 AM"
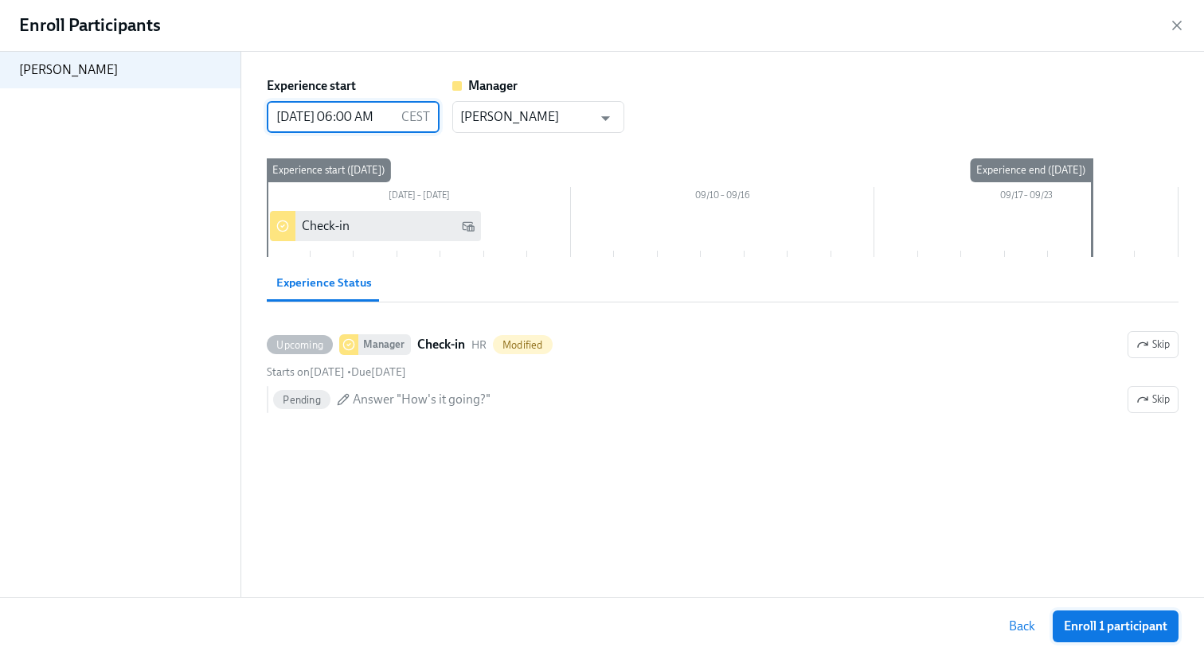
click at [1154, 628] on span "Enroll 1 participant" at bounding box center [1116, 627] width 104 height 16
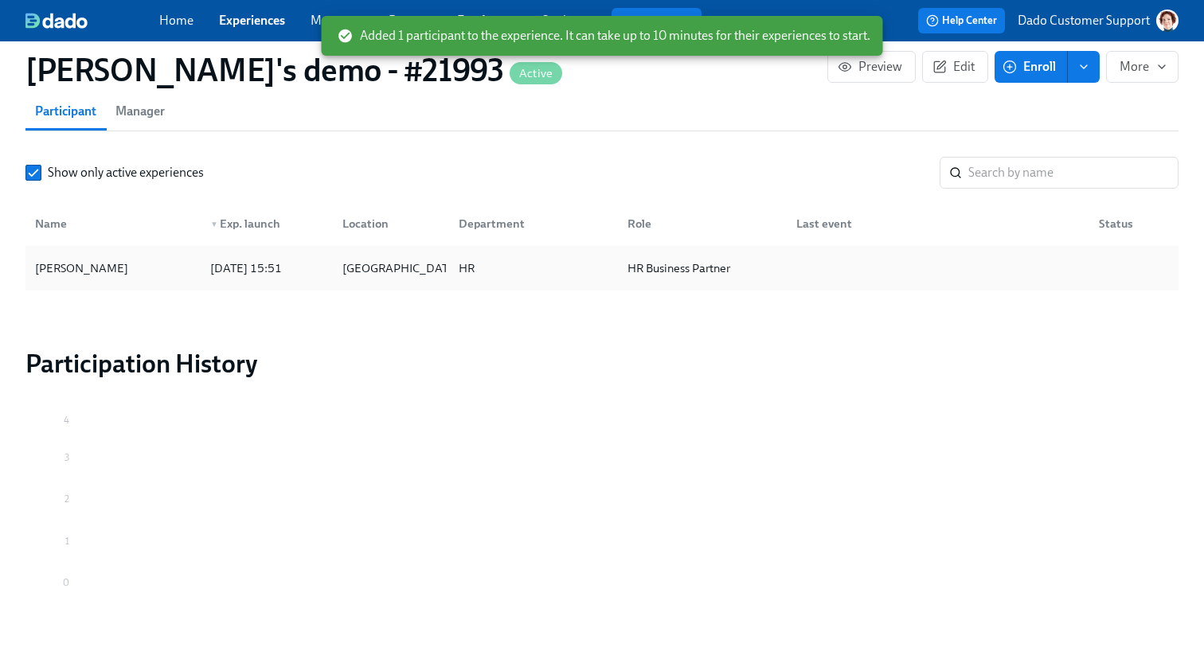
click at [591, 260] on div "HR" at bounding box center [530, 268] width 169 height 32
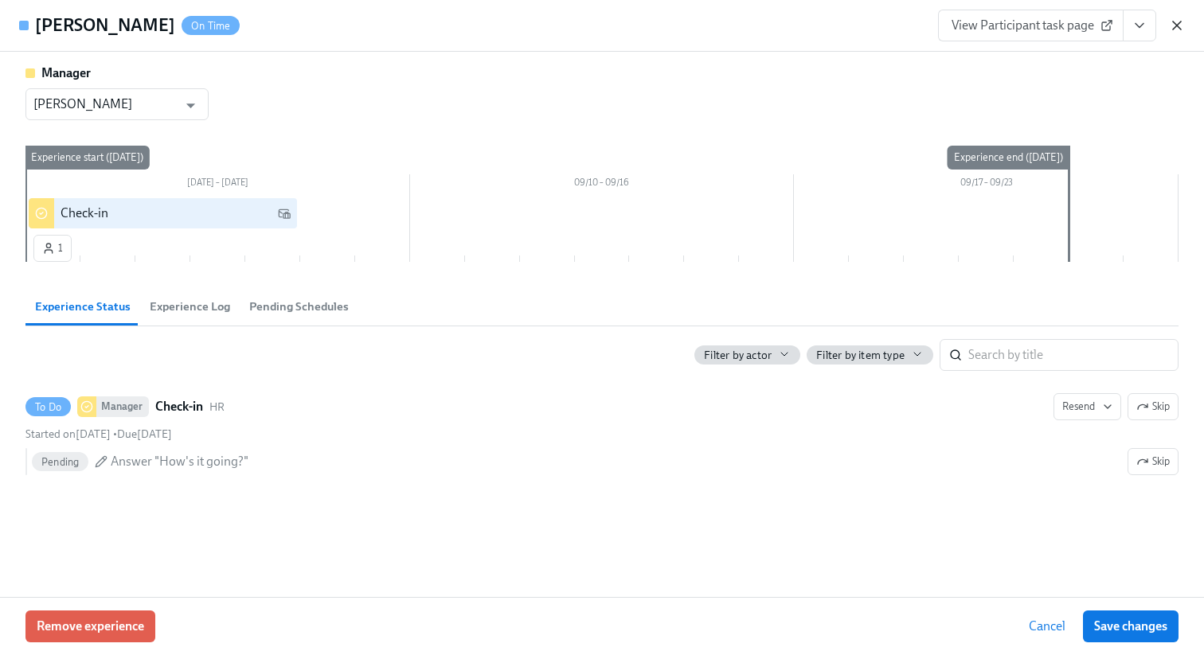
click at [1175, 22] on icon "button" at bounding box center [1177, 26] width 16 height 16
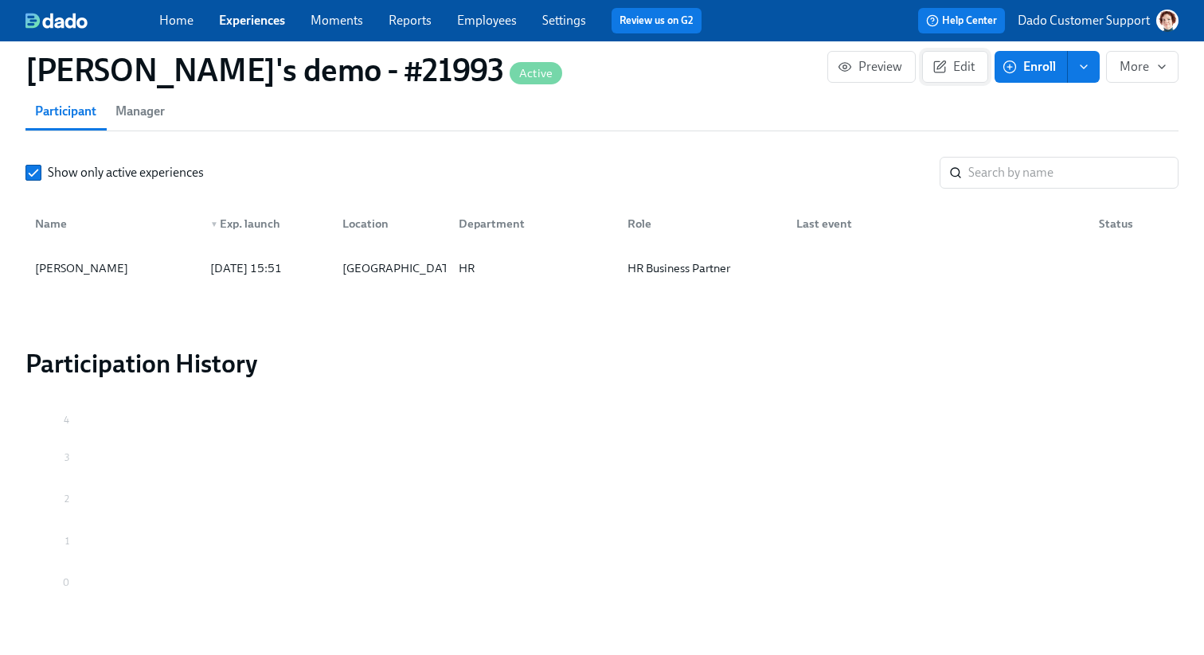
click at [952, 63] on span "Edit" at bounding box center [955, 67] width 39 height 16
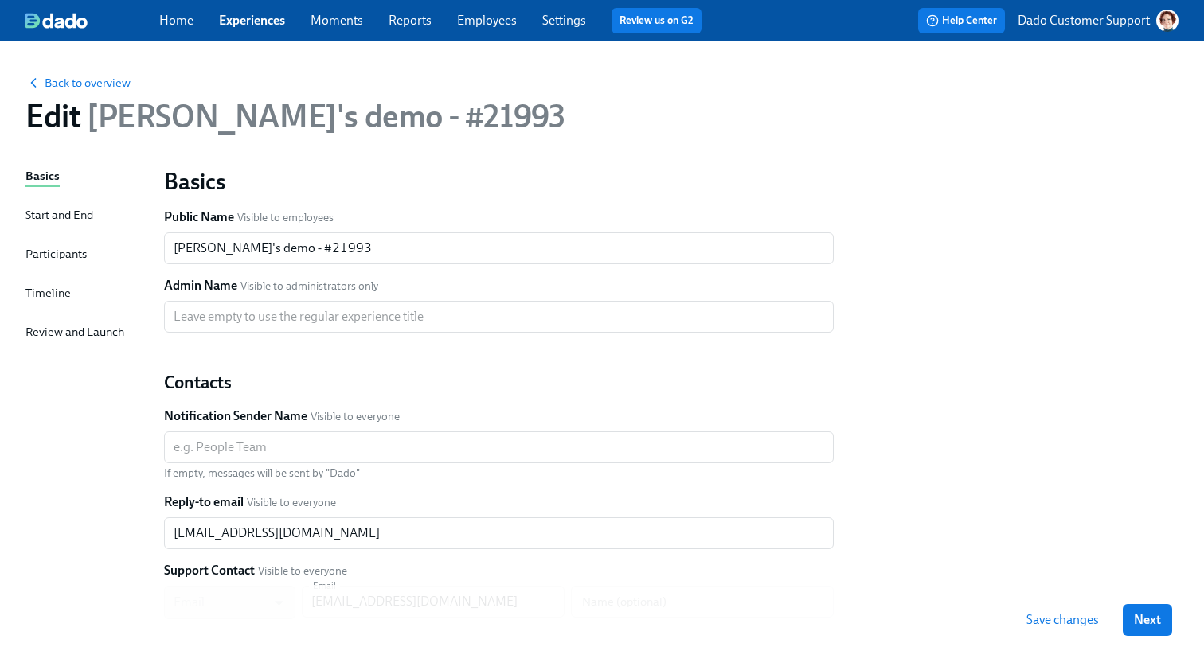
click at [62, 88] on span "Back to overview" at bounding box center [77, 83] width 105 height 16
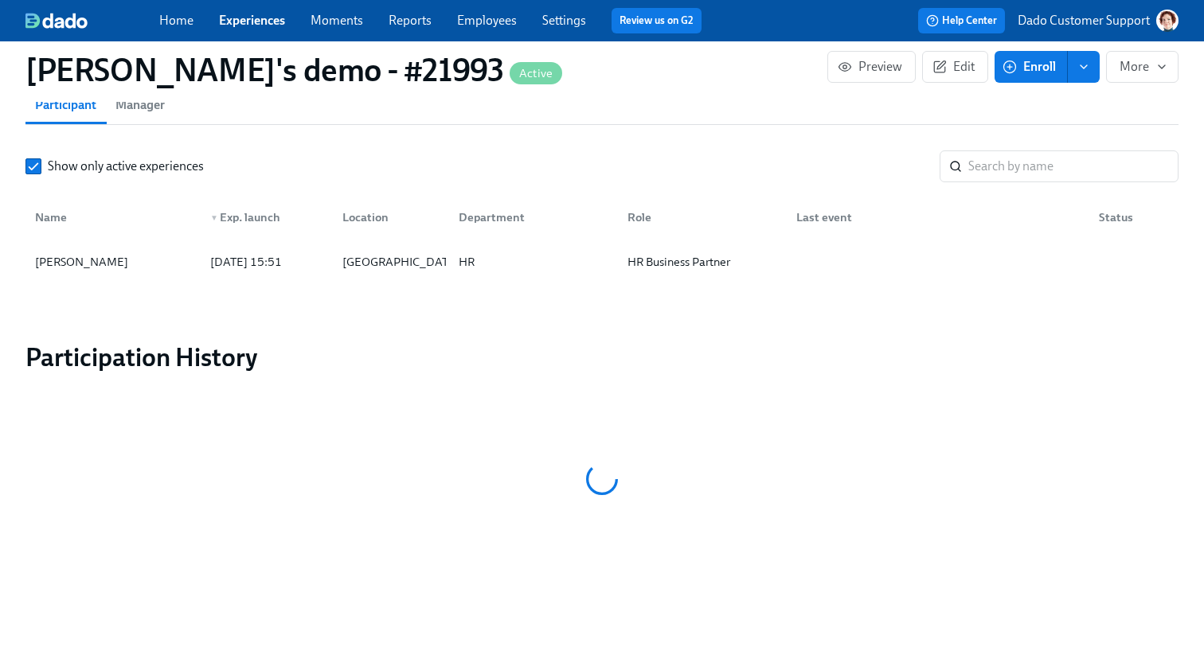
scroll to position [1116, 0]
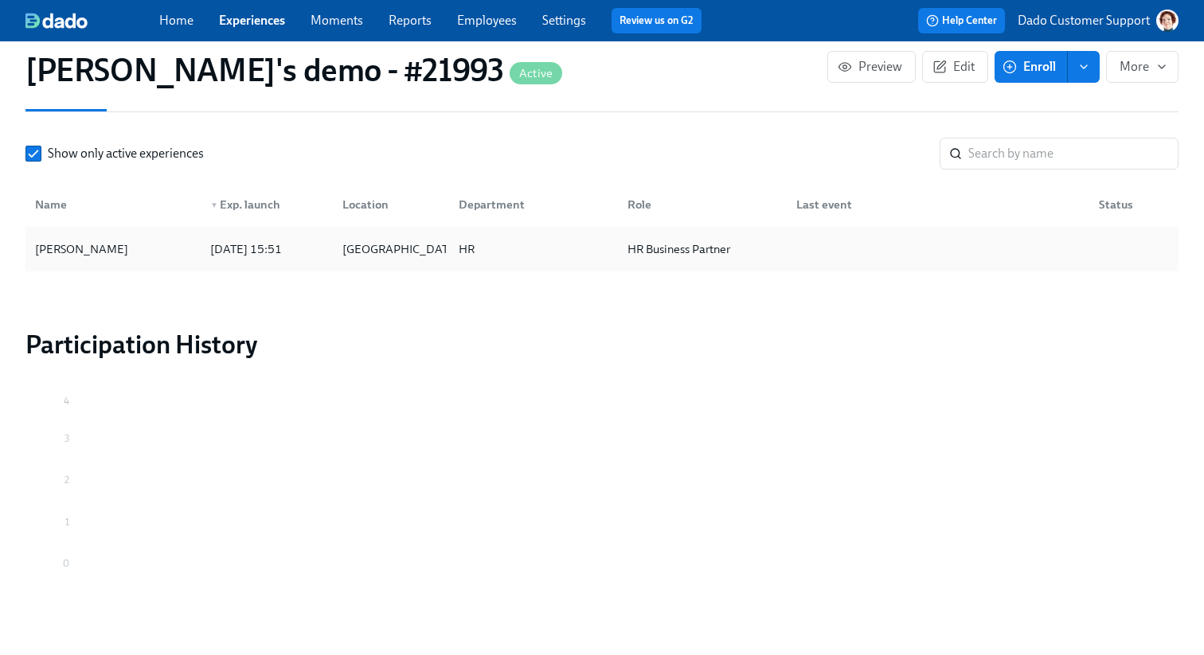
click at [71, 244] on div "Agustin Duarte" at bounding box center [82, 249] width 106 height 19
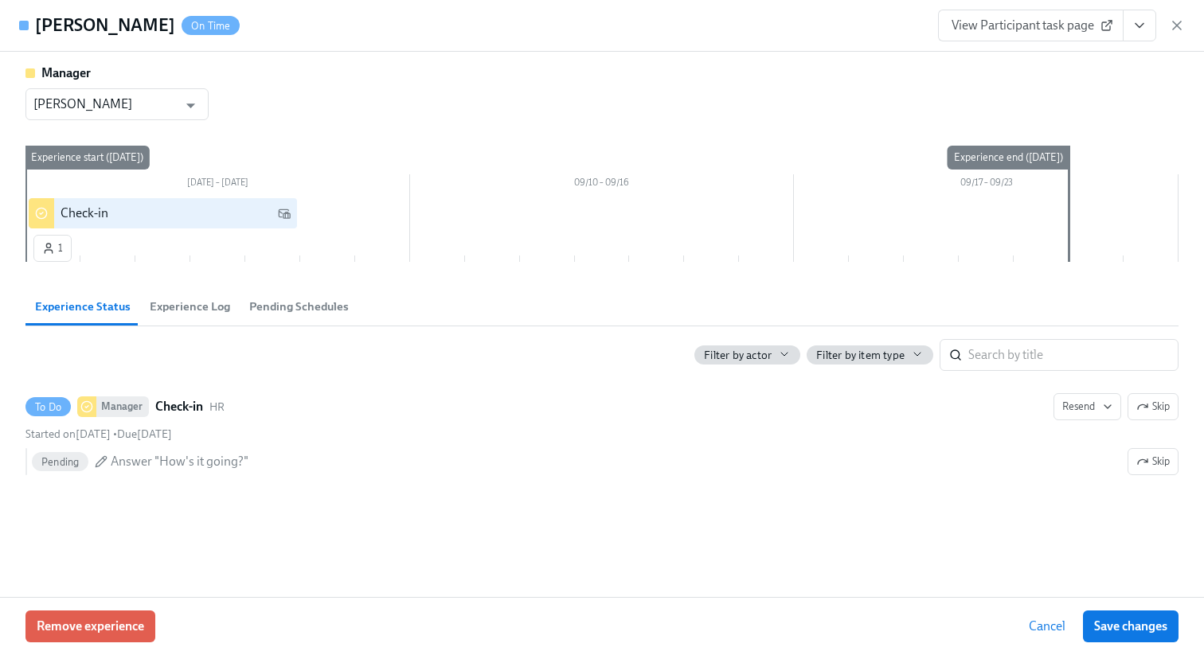
click at [1143, 25] on icon "View task page" at bounding box center [1140, 26] width 16 height 16
click at [1079, 48] on li "View Manager task page" at bounding box center [1047, 61] width 158 height 27
click at [1047, 66] on link "View Manager task page" at bounding box center [1046, 62] width 132 height 18
click at [1176, 22] on icon "button" at bounding box center [1177, 26] width 16 height 16
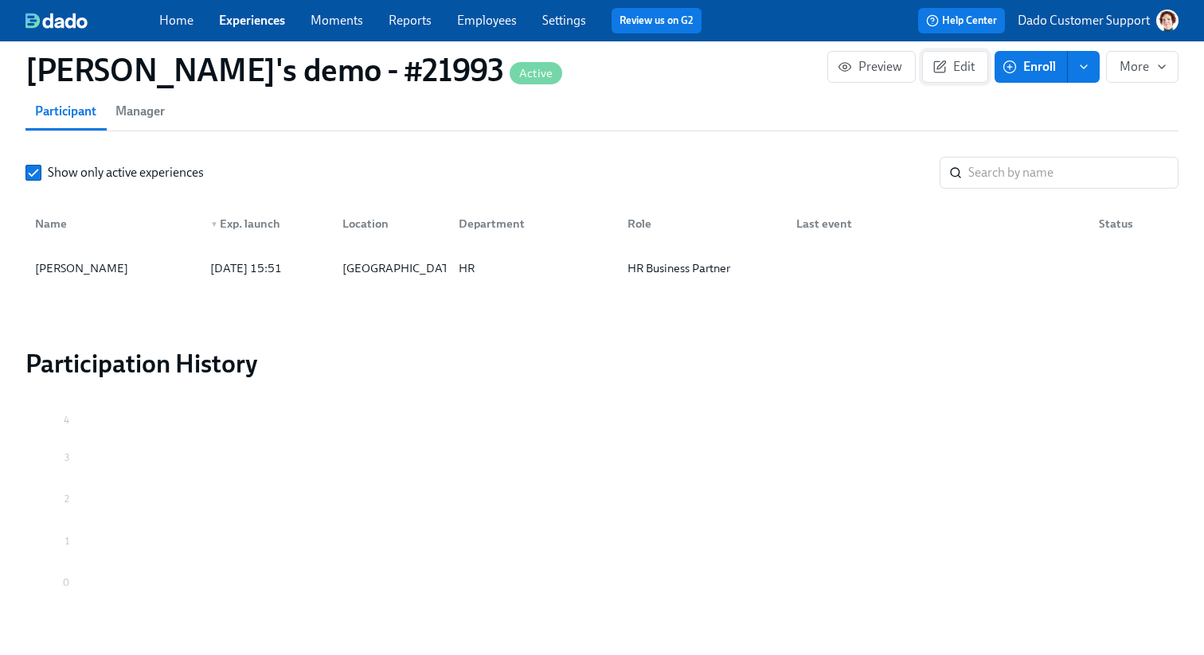
click at [948, 54] on button "Edit" at bounding box center [955, 67] width 66 height 32
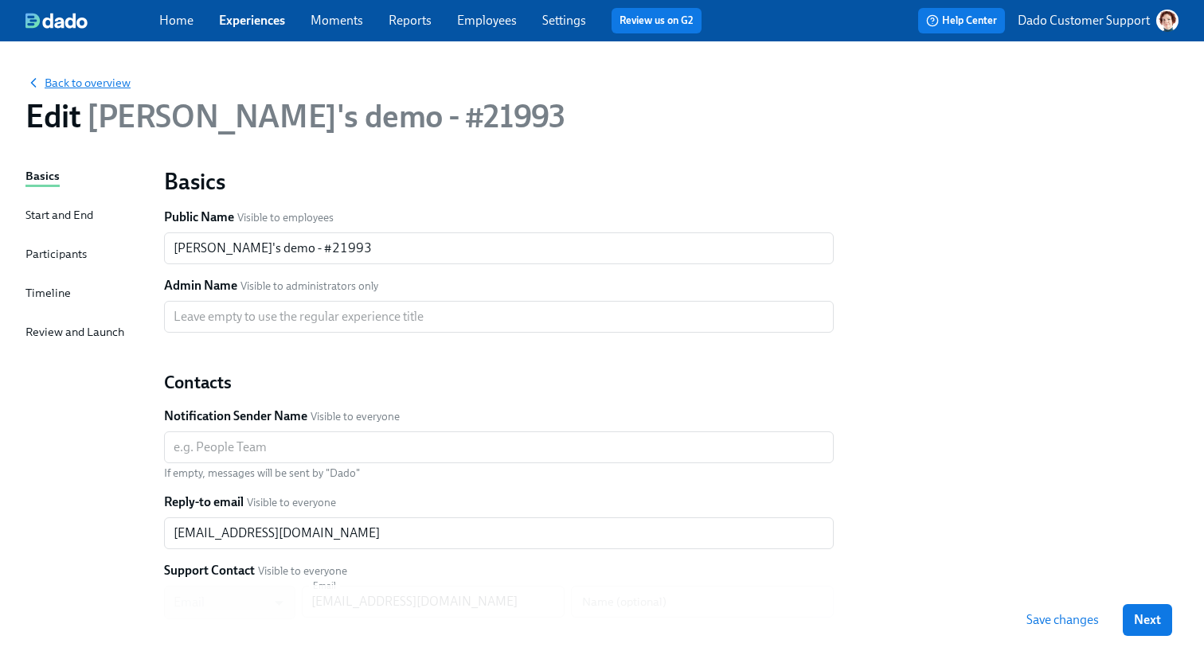
click at [115, 83] on span "Back to overview" at bounding box center [77, 83] width 105 height 16
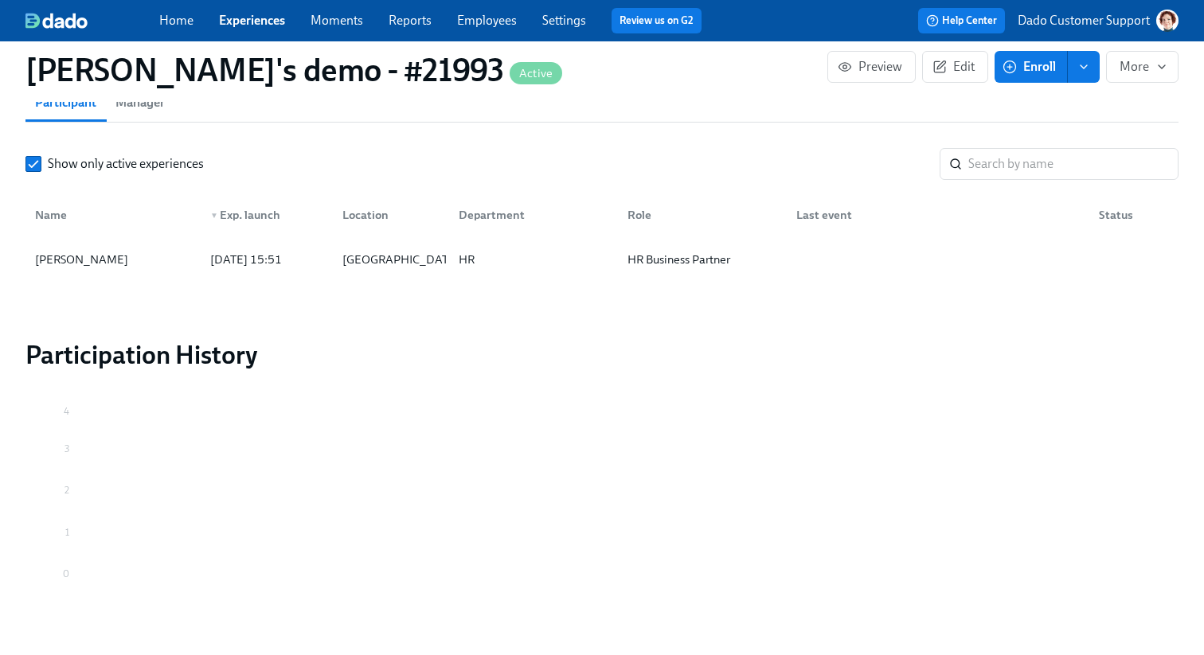
scroll to position [1141, 0]
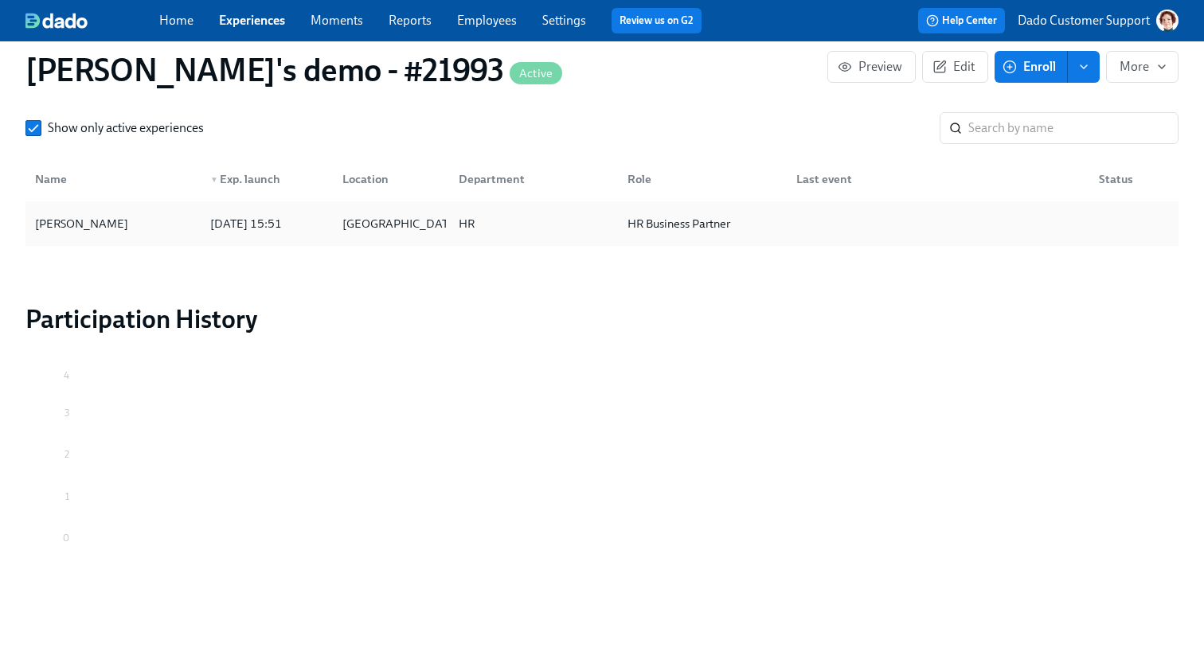
click at [89, 229] on div "Agustin Duarte" at bounding box center [82, 223] width 106 height 19
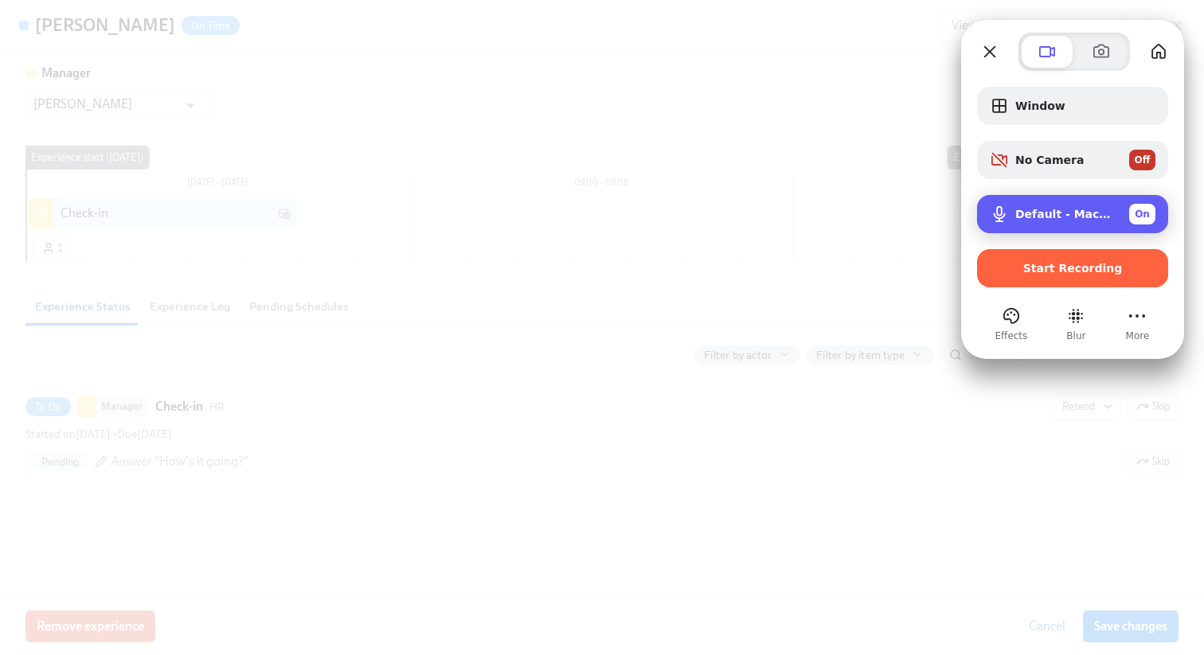
click at [1067, 223] on div "Default - MacBook Pro Microphone (Built-in) On" at bounding box center [1085, 214] width 140 height 21
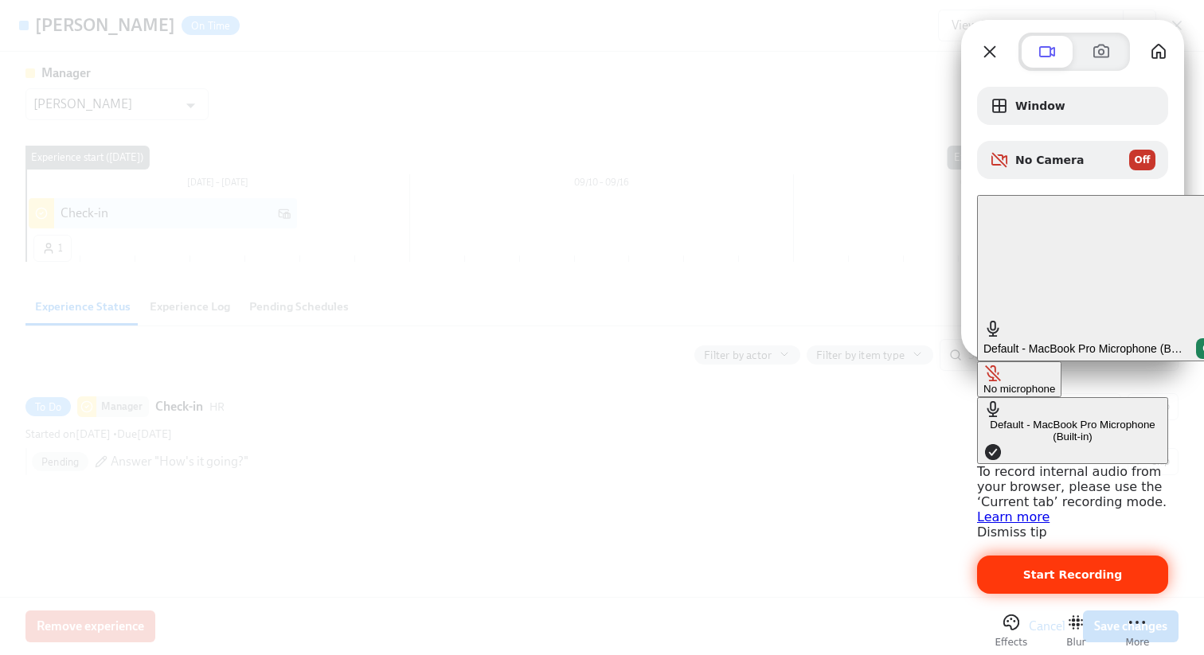
click at [1059, 556] on div "Start Recording" at bounding box center [1072, 575] width 191 height 38
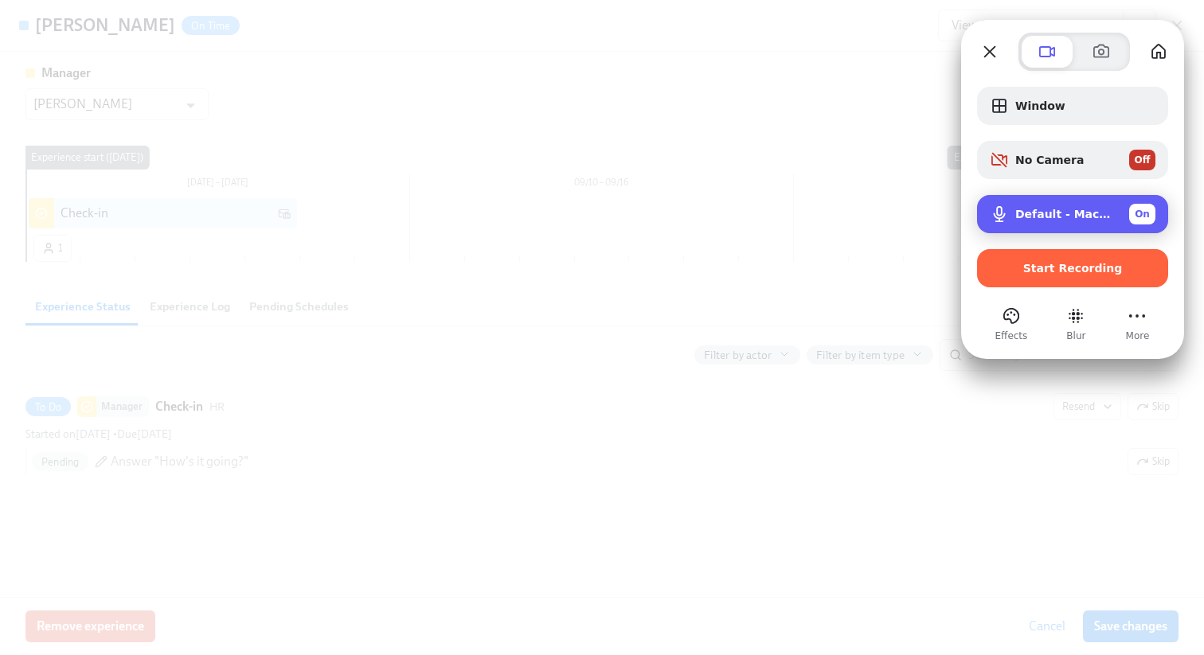
click at [995, 213] on span "Microphone options" at bounding box center [999, 214] width 19 height 19
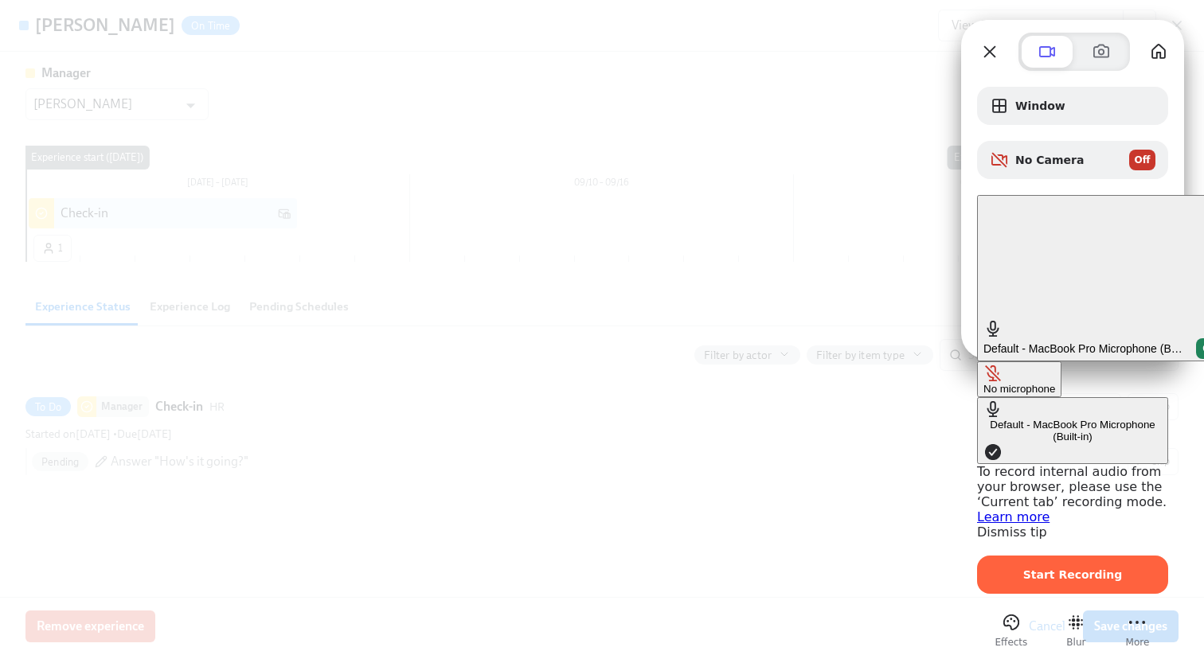
click at [984, 383] on div "No microphone" at bounding box center [1020, 389] width 72 height 12
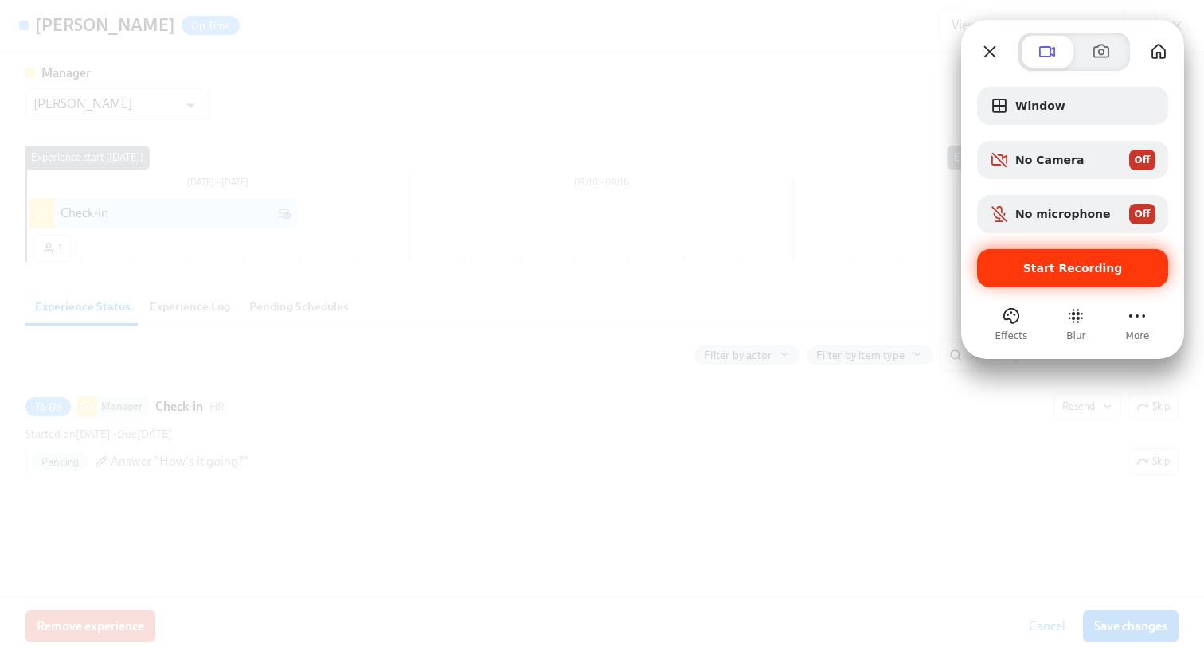
click at [1032, 270] on span "Start Recording" at bounding box center [1073, 268] width 100 height 13
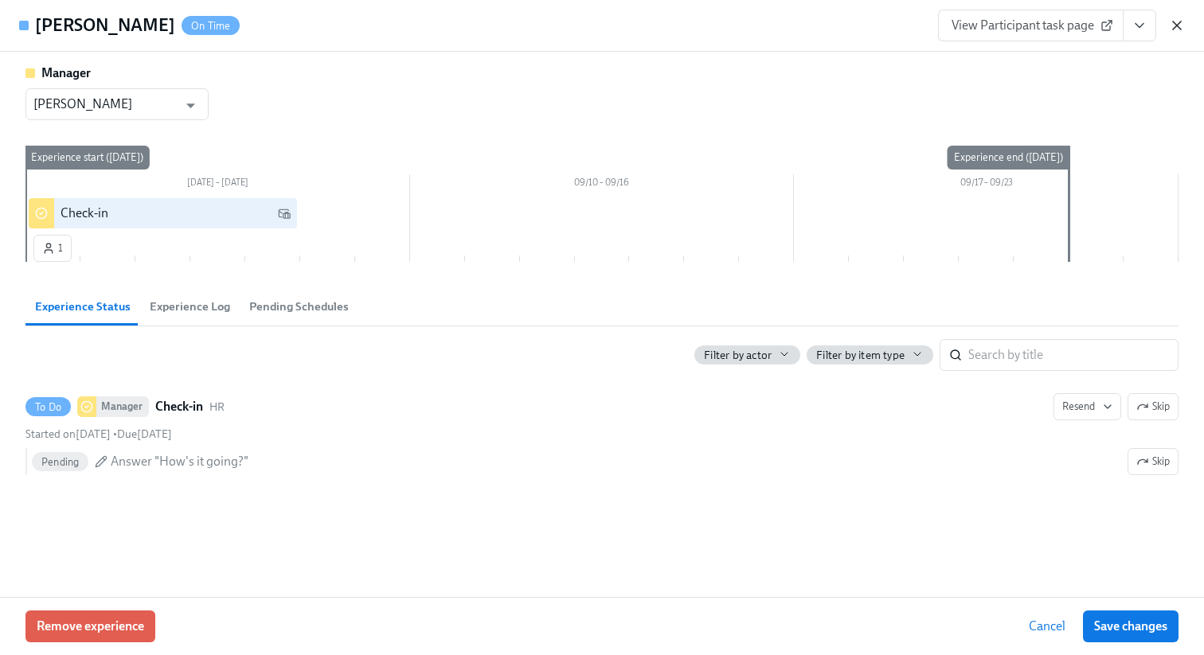
click at [1171, 24] on icon "button" at bounding box center [1177, 26] width 16 height 16
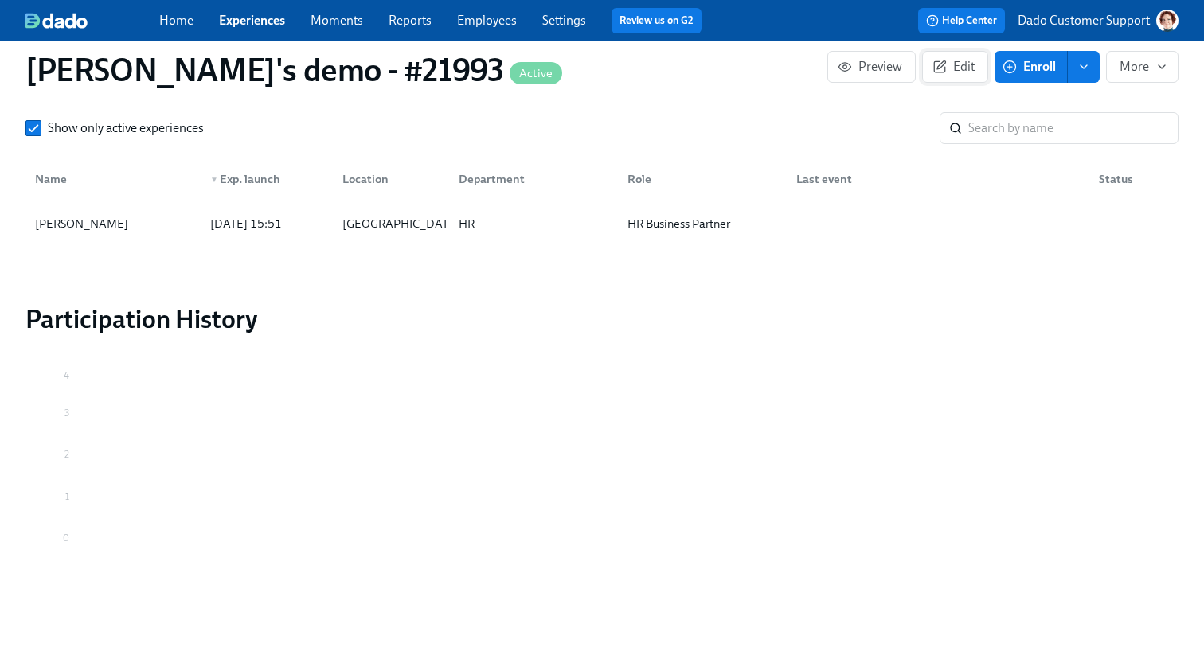
click at [941, 68] on icon "button" at bounding box center [940, 67] width 14 height 14
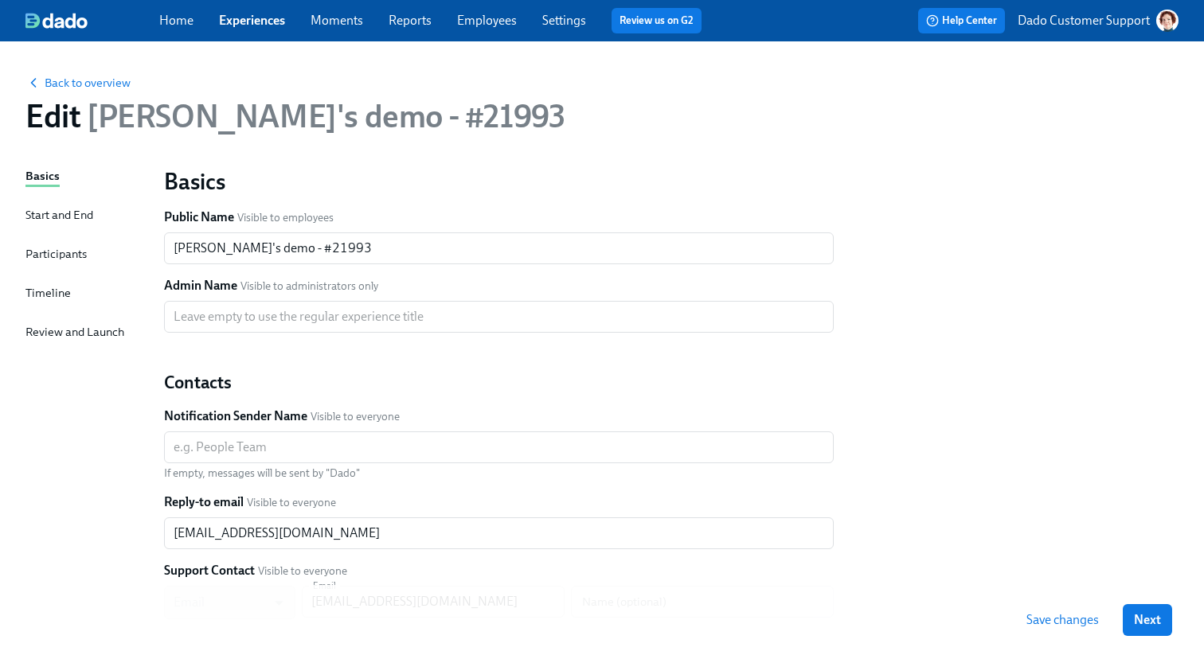
click at [44, 249] on div "Participants" at bounding box center [55, 254] width 61 height 18
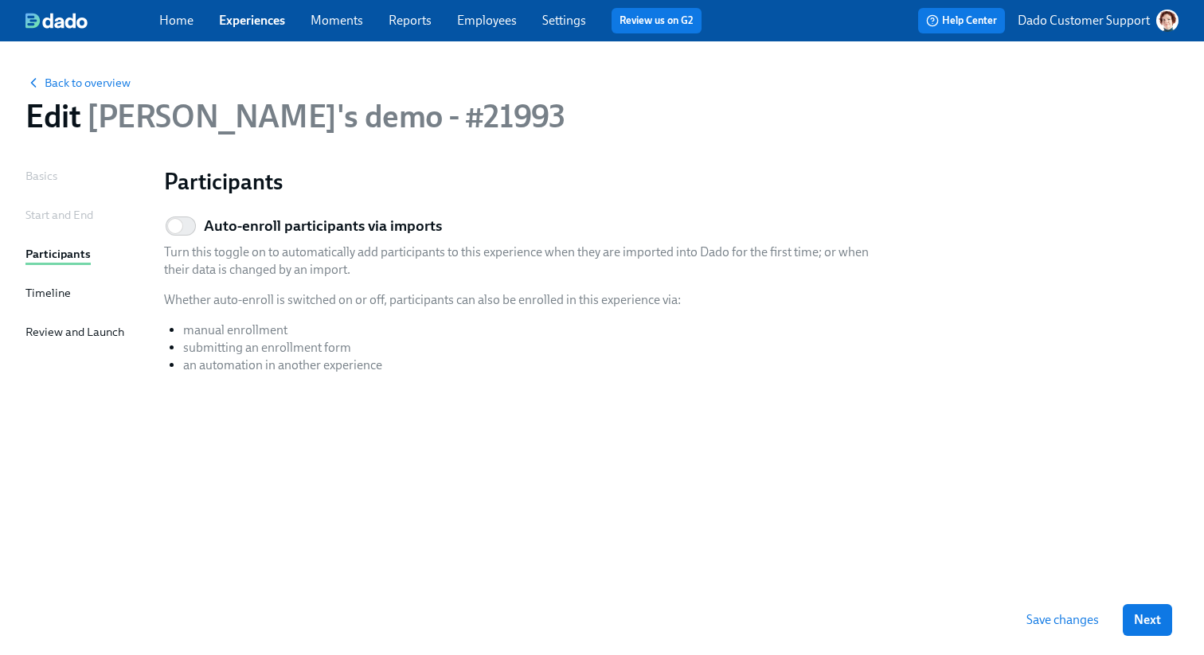
click at [38, 291] on div "Timeline" at bounding box center [47, 293] width 45 height 18
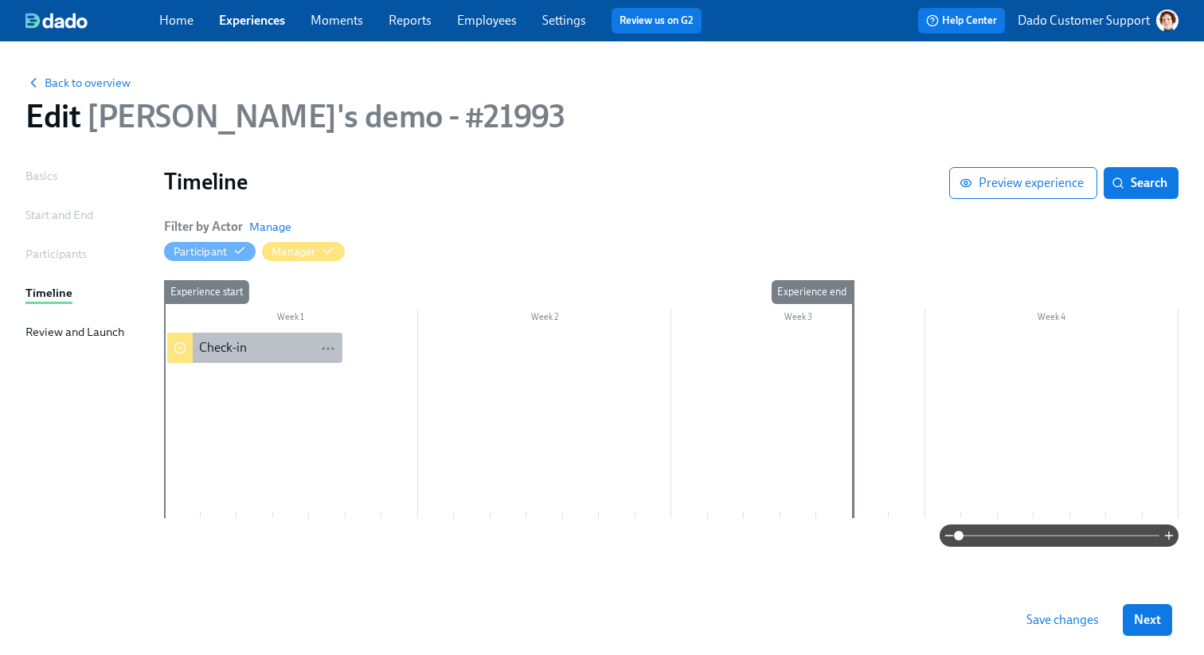
click at [221, 355] on div "Check-in" at bounding box center [223, 348] width 48 height 18
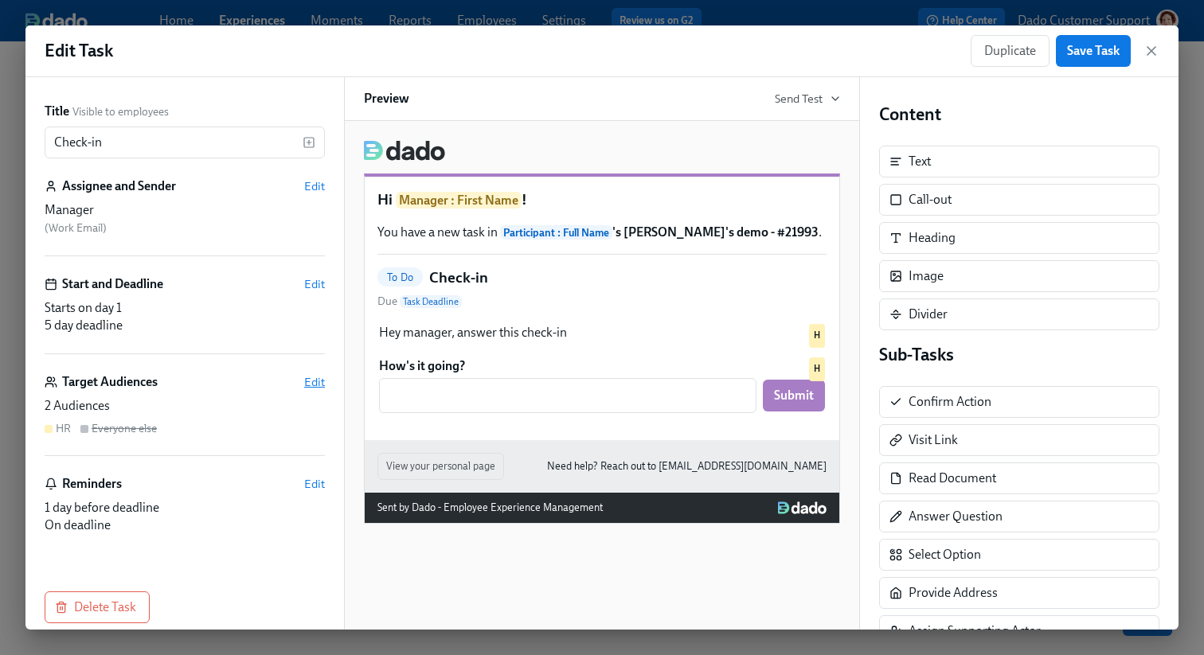
click at [319, 388] on span "Edit" at bounding box center [314, 382] width 21 height 16
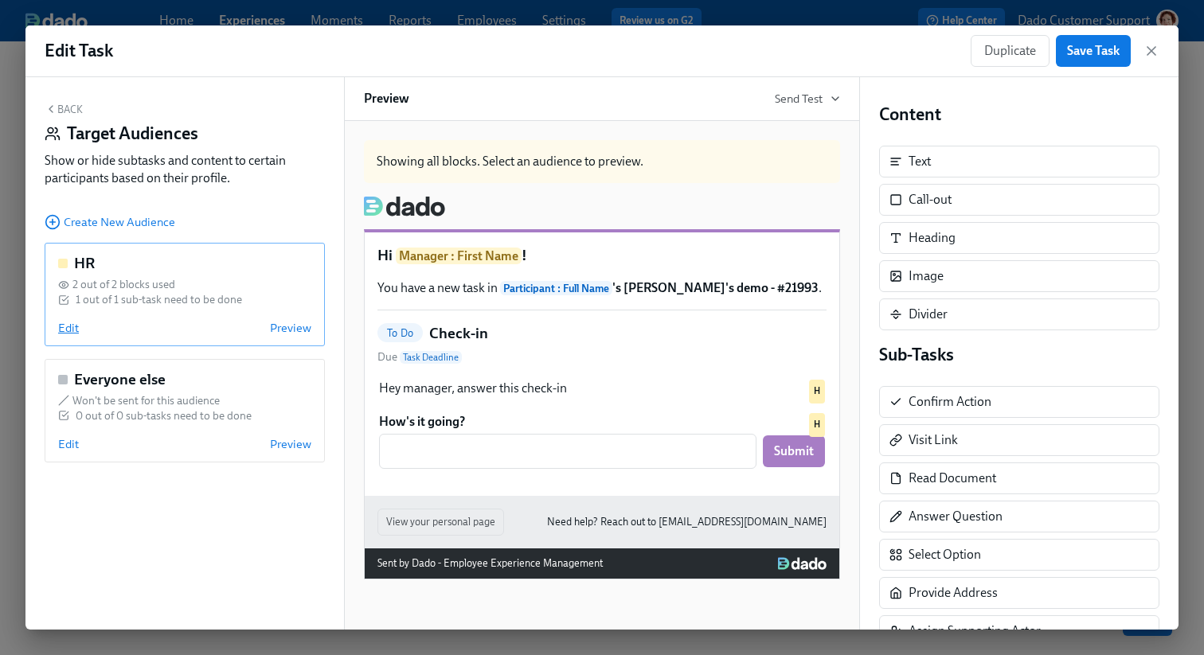
click at [63, 327] on span "Edit" at bounding box center [68, 328] width 21 height 16
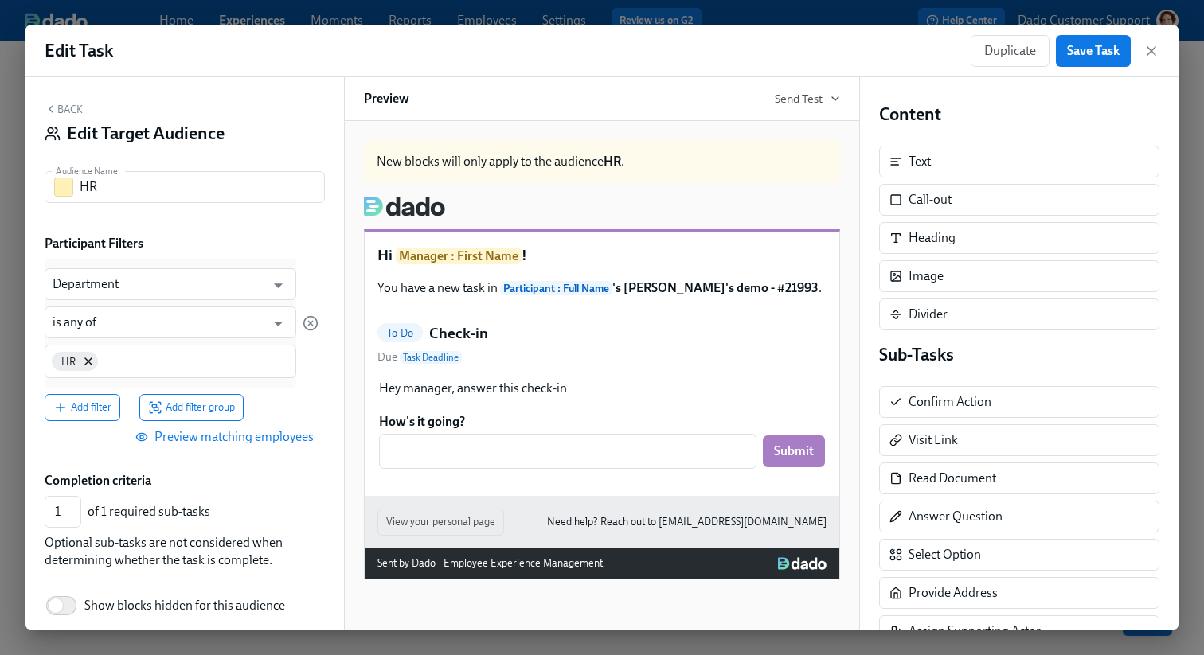
scroll to position [70, 0]
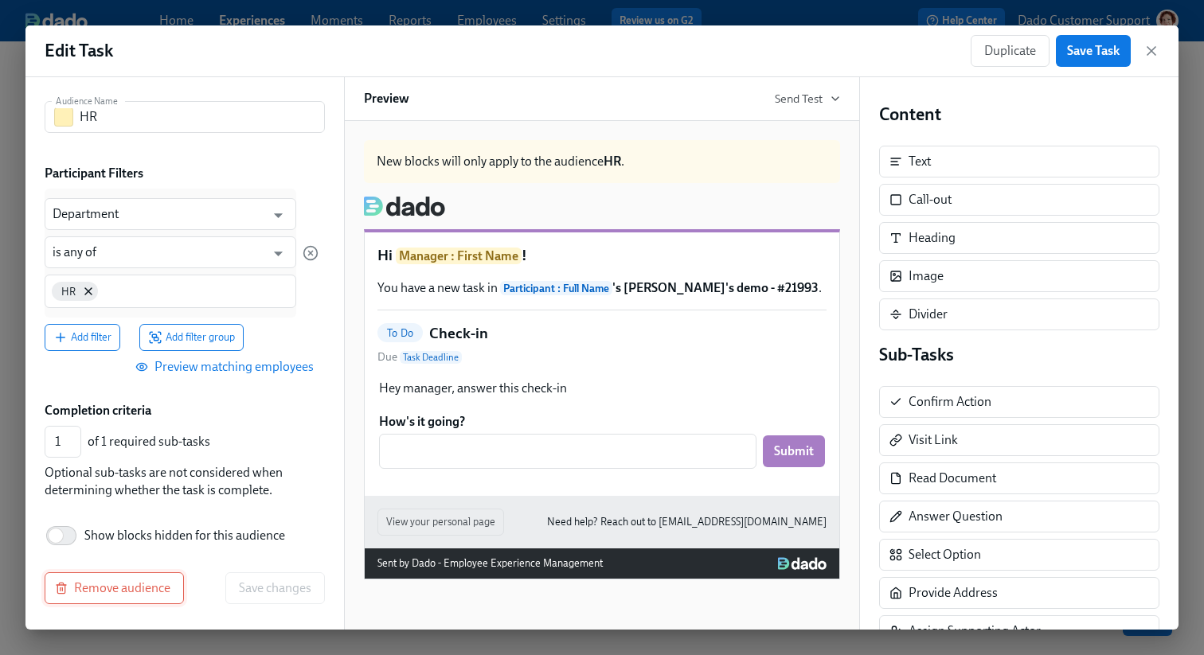
click at [94, 582] on span "Remove audience" at bounding box center [114, 589] width 112 height 16
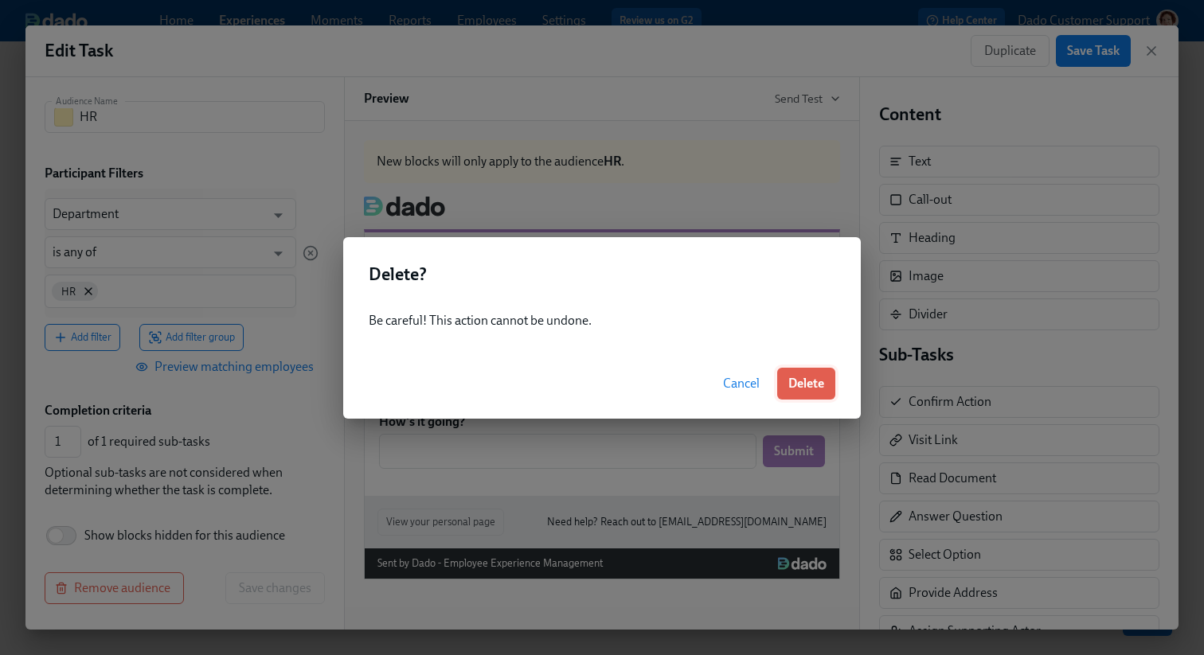
click at [798, 390] on span "Delete" at bounding box center [806, 384] width 36 height 16
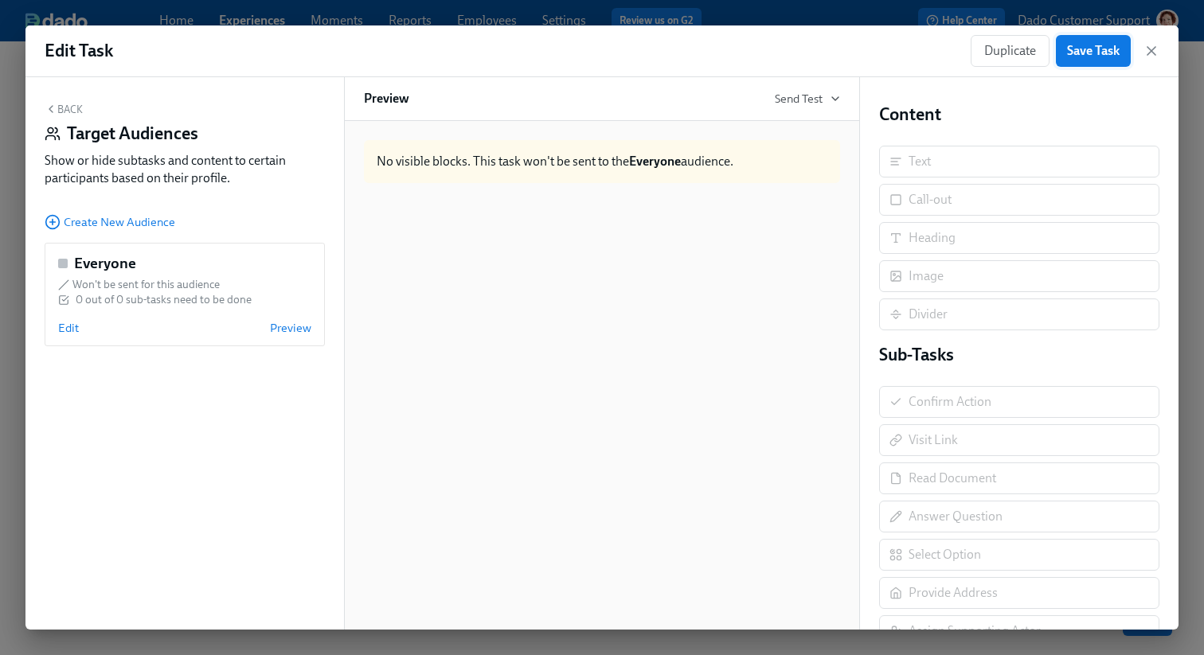
click at [1108, 45] on span "Save Task" at bounding box center [1093, 51] width 53 height 16
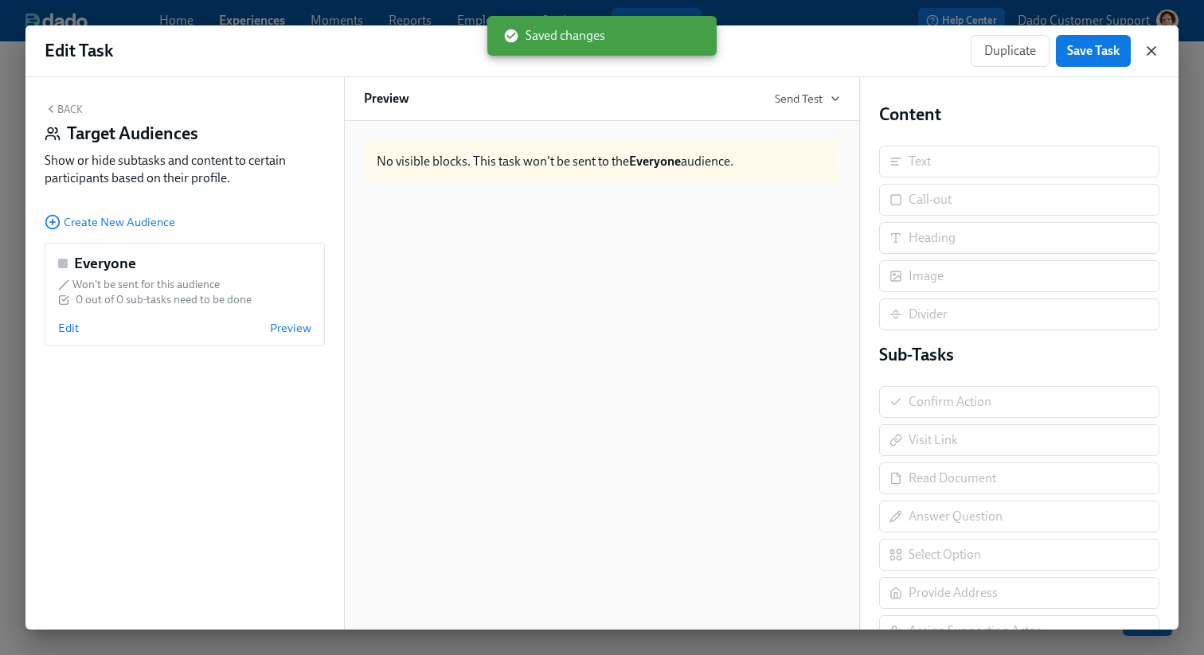
click at [1154, 44] on icon "button" at bounding box center [1152, 51] width 16 height 16
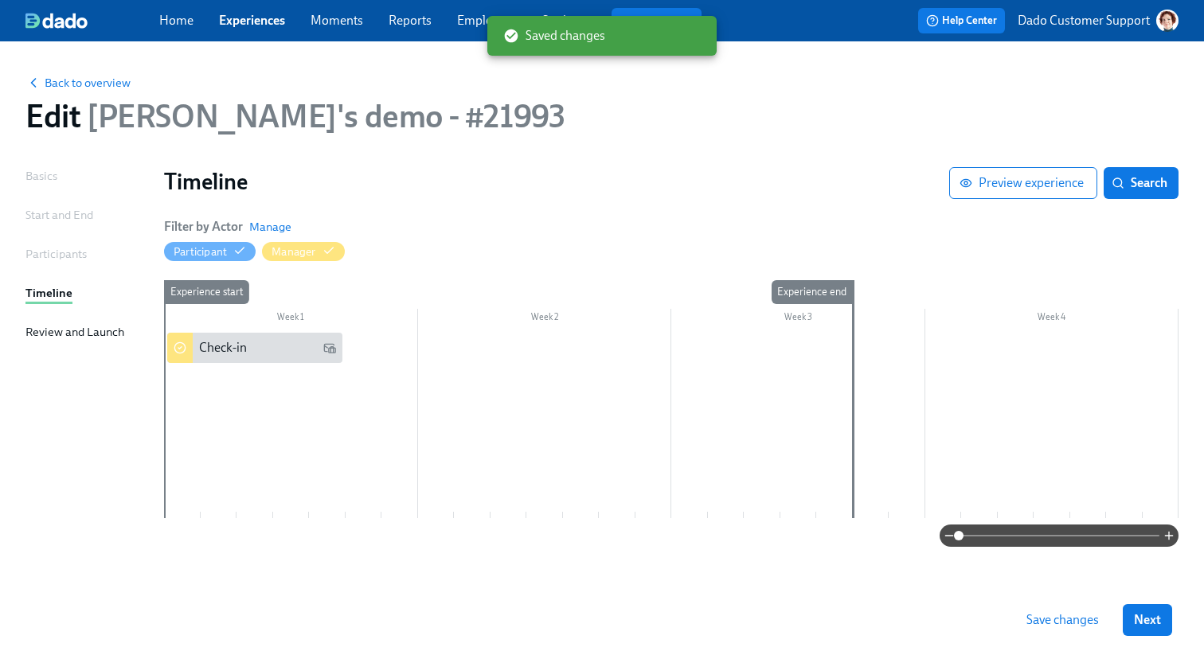
click at [1051, 614] on span "Save changes" at bounding box center [1063, 620] width 72 height 16
click at [72, 76] on span "Back to overview" at bounding box center [77, 83] width 105 height 16
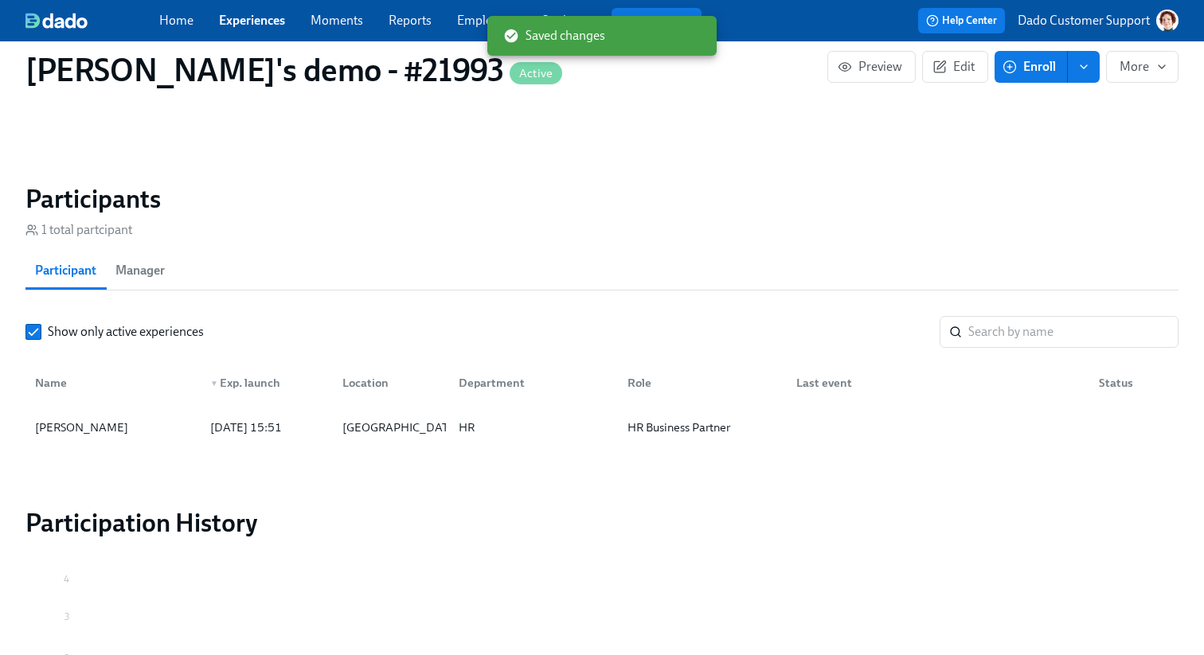
scroll to position [1141, 0]
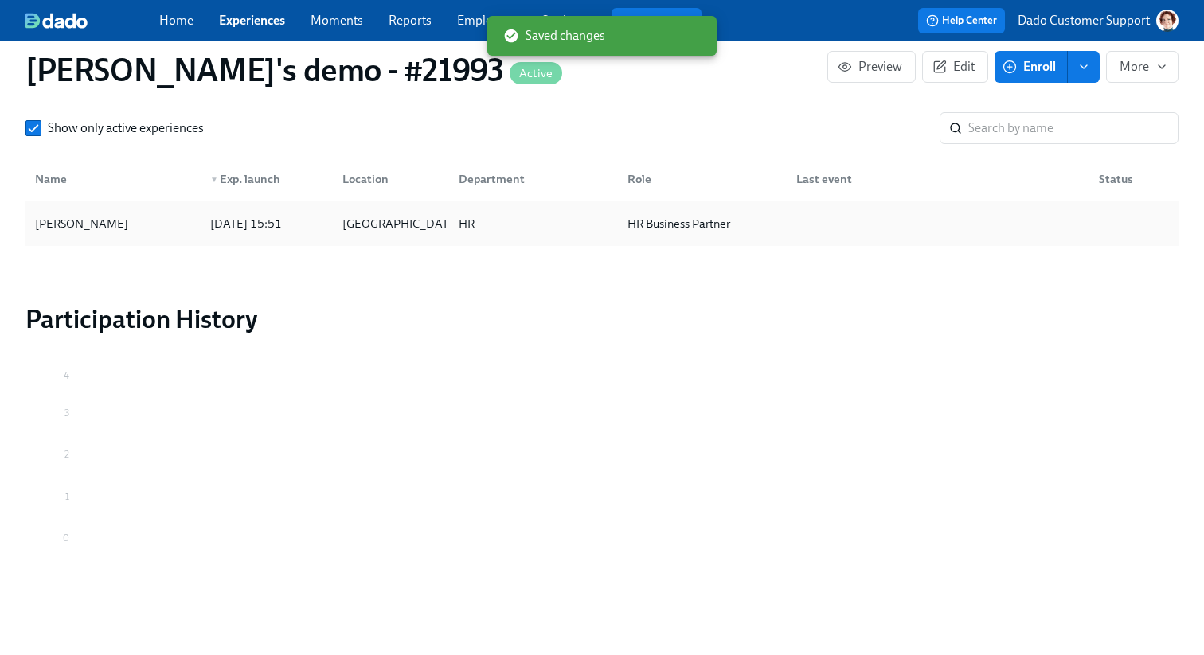
click at [123, 217] on div "Agustin Duarte" at bounding box center [113, 224] width 169 height 32
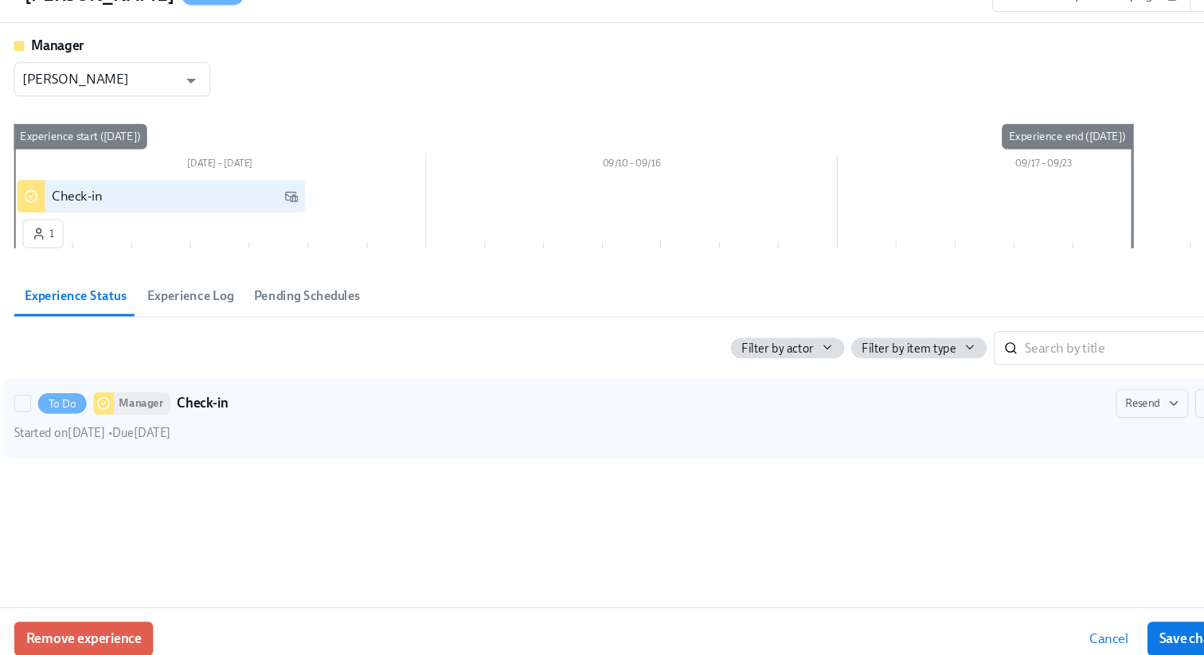
scroll to position [1141, 0]
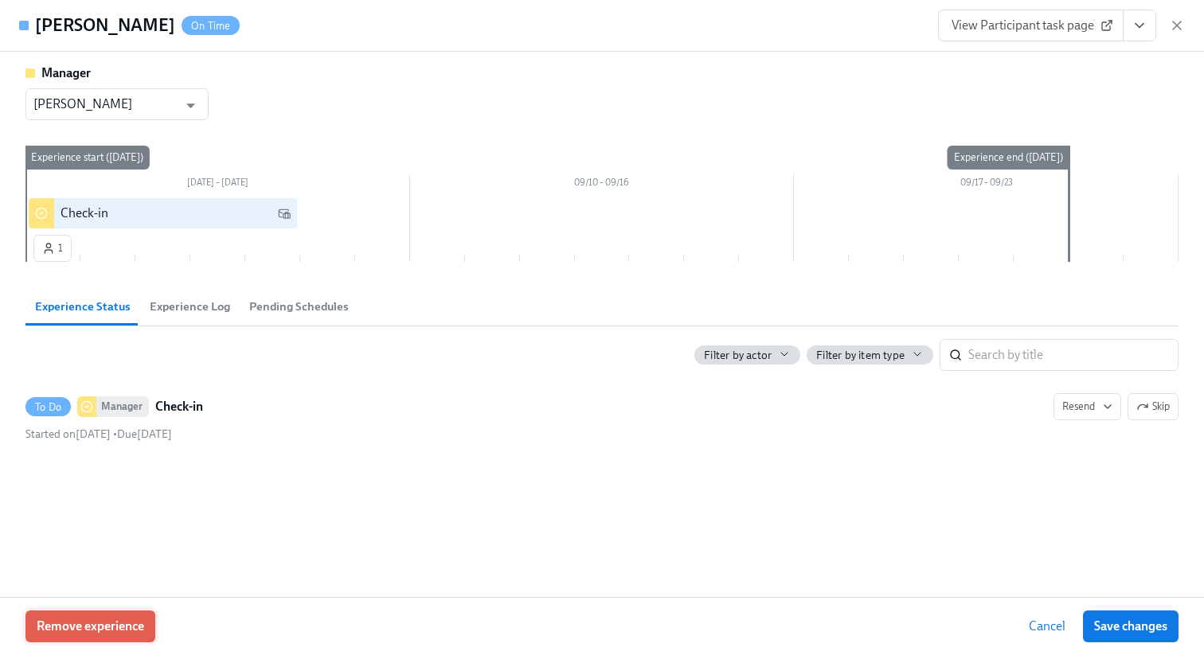
click at [104, 622] on span "Remove experience" at bounding box center [91, 627] width 108 height 16
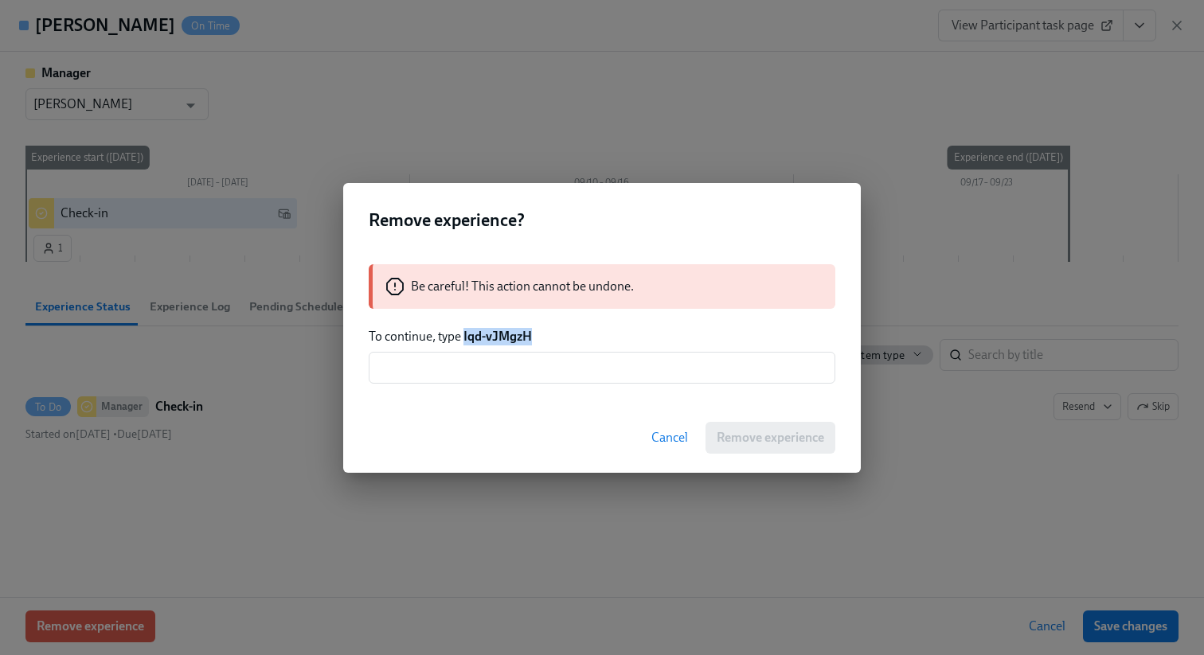
drag, startPoint x: 464, startPoint y: 333, endPoint x: 659, endPoint y: 337, distance: 195.2
click at [659, 337] on p "To continue, type Iqd-vJMgzH" at bounding box center [602, 337] width 467 height 18
copy strong "Iqd-vJMgzH"
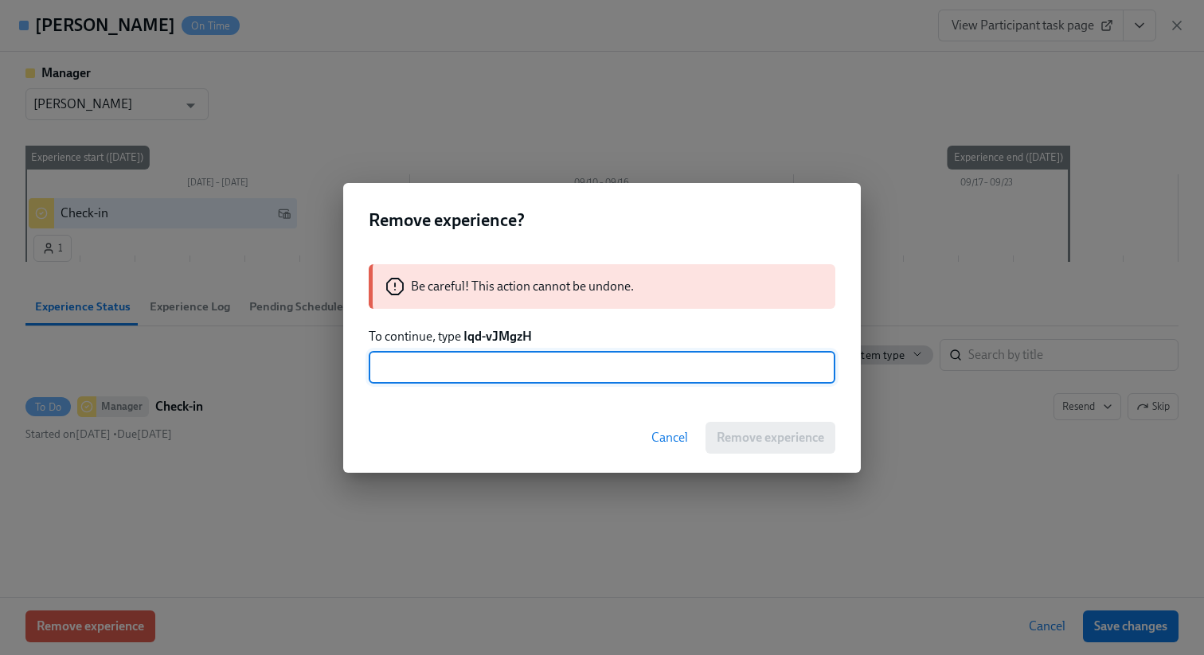
click at [659, 377] on input "text" at bounding box center [602, 368] width 467 height 32
paste input "Iqd-vJMgzH"
type input "Iqd-vJMgzH"
click at [823, 436] on span "Remove experience" at bounding box center [771, 438] width 108 height 16
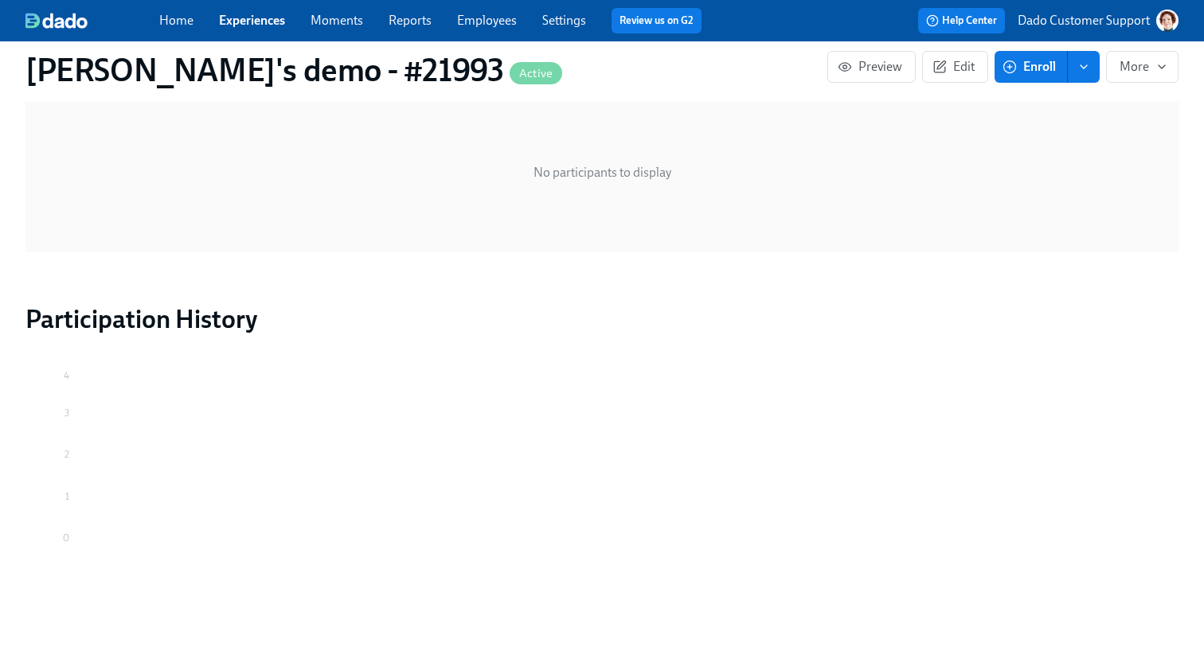
scroll to position [888, 0]
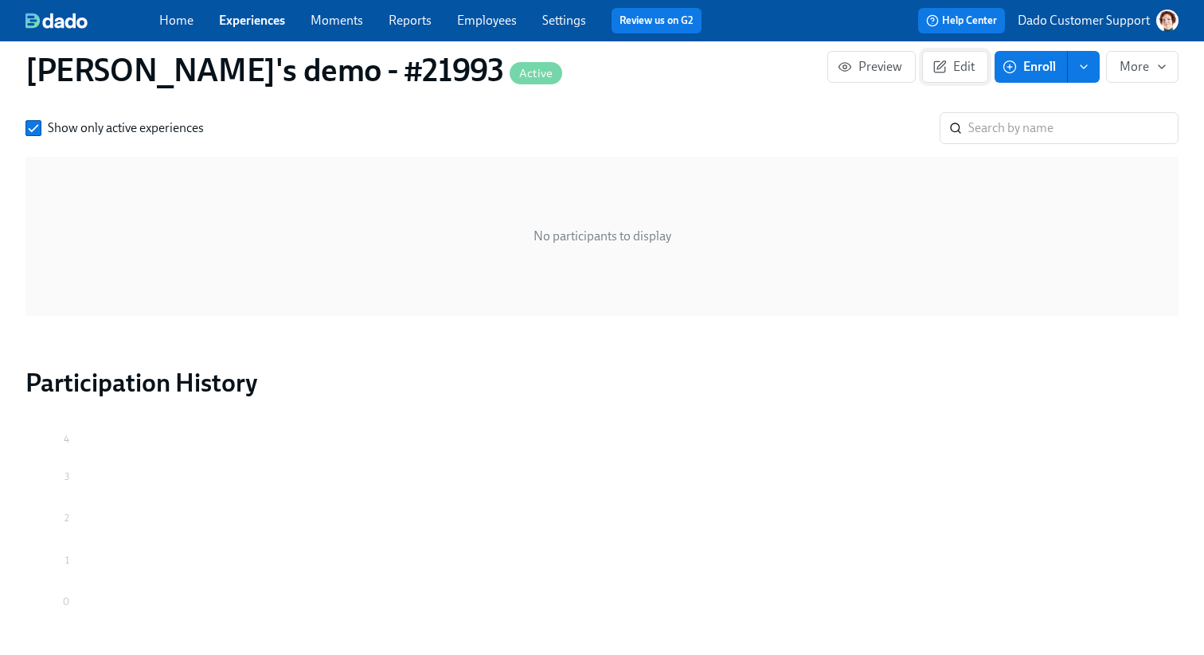
click at [964, 67] on span "Edit" at bounding box center [955, 67] width 39 height 16
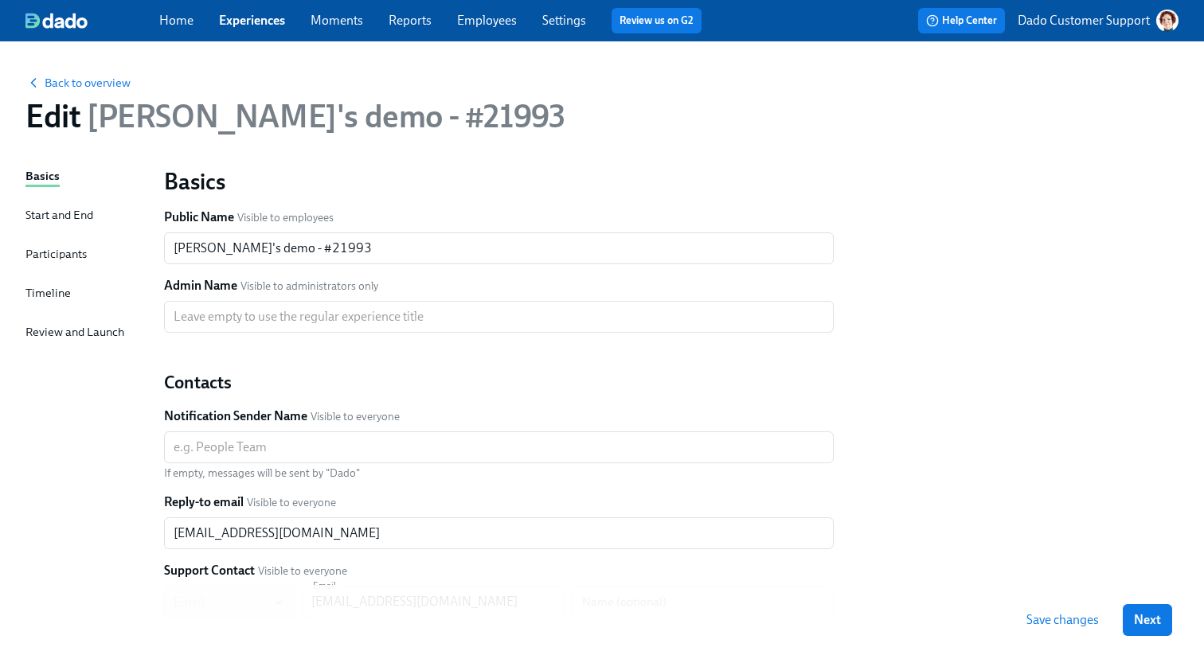
click at [42, 294] on div "Timeline" at bounding box center [47, 293] width 45 height 18
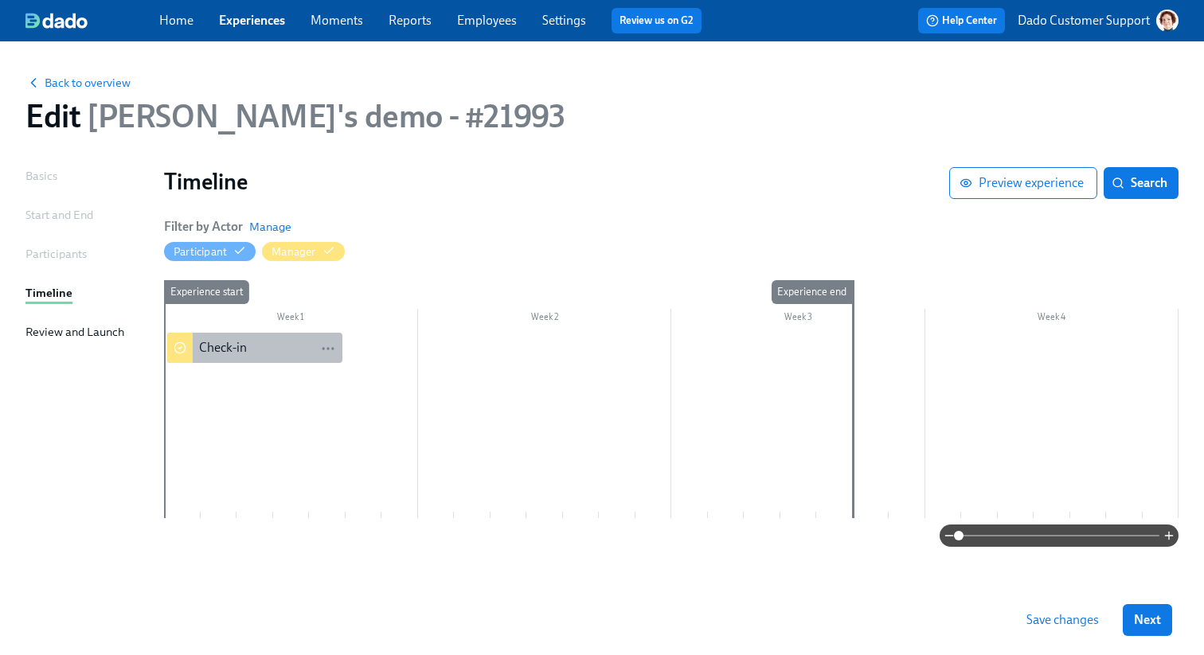
click at [264, 357] on div "Check-in" at bounding box center [254, 348] width 175 height 30
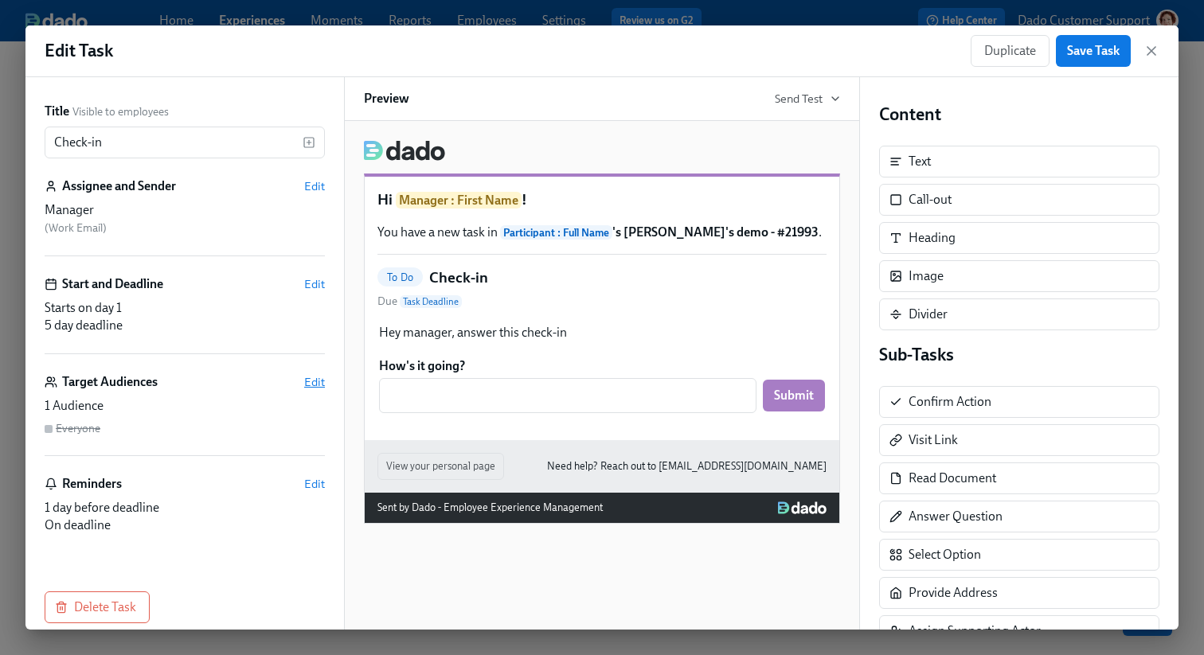
click at [313, 381] on span "Edit" at bounding box center [314, 382] width 21 height 16
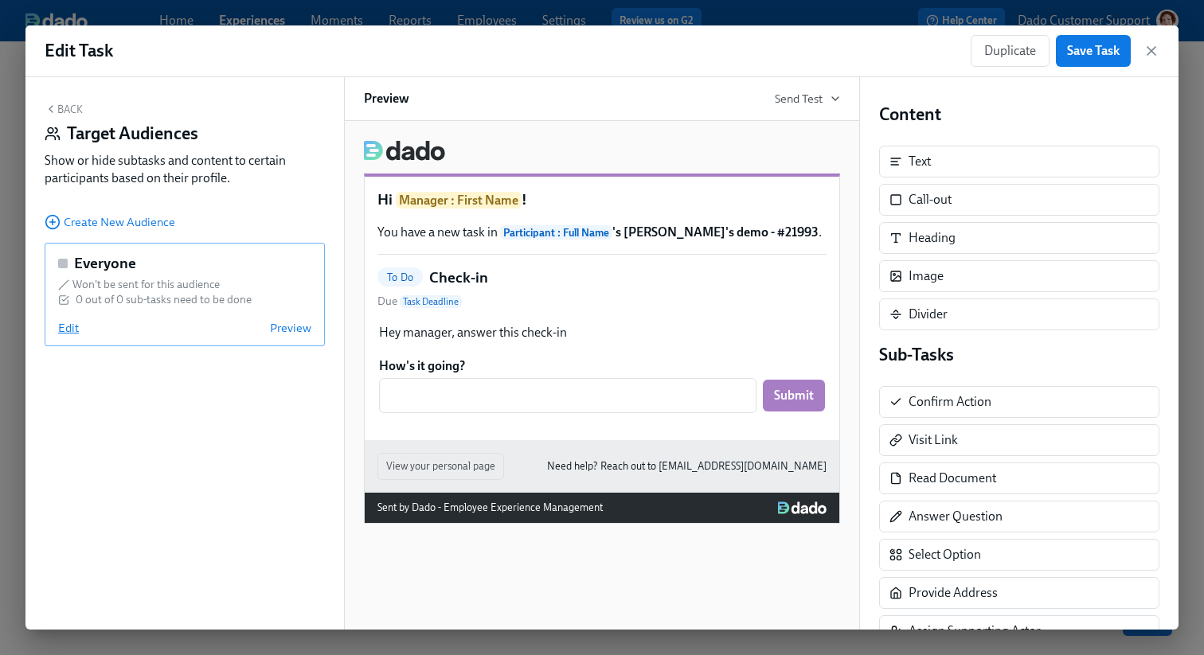
click at [68, 330] on span "Edit" at bounding box center [68, 328] width 21 height 16
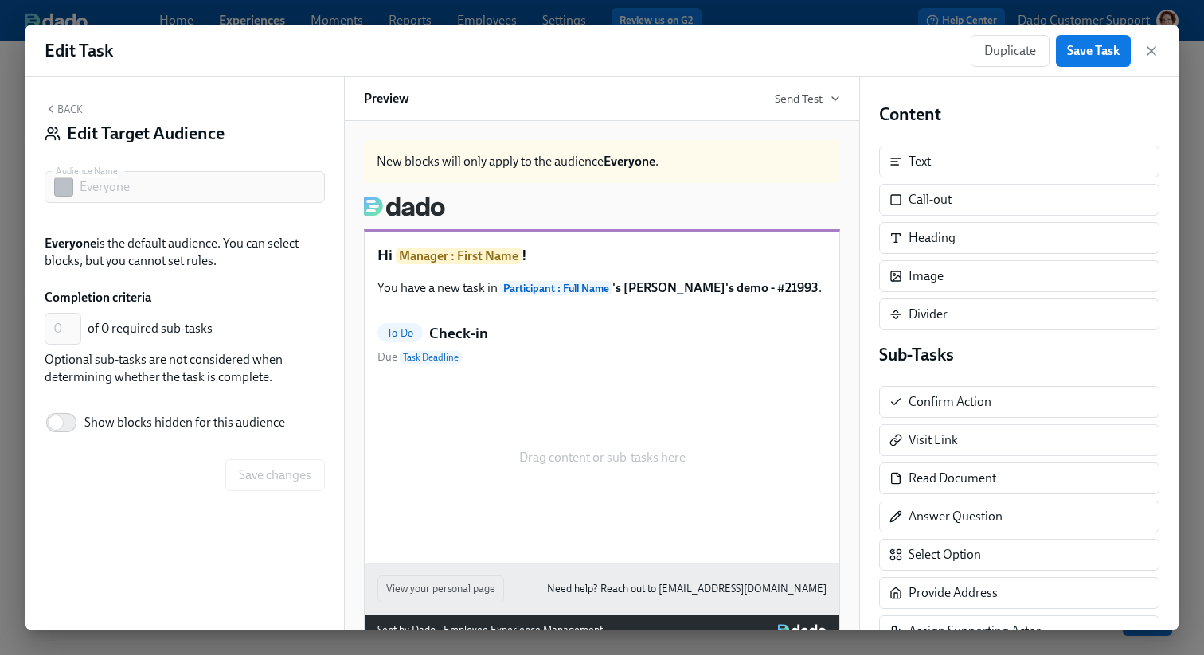
click at [115, 428] on span "Show blocks hidden for this audience" at bounding box center [184, 423] width 201 height 18
click at [108, 428] on input "Show blocks hidden for this audience" at bounding box center [55, 422] width 105 height 35
checkbox input "true"
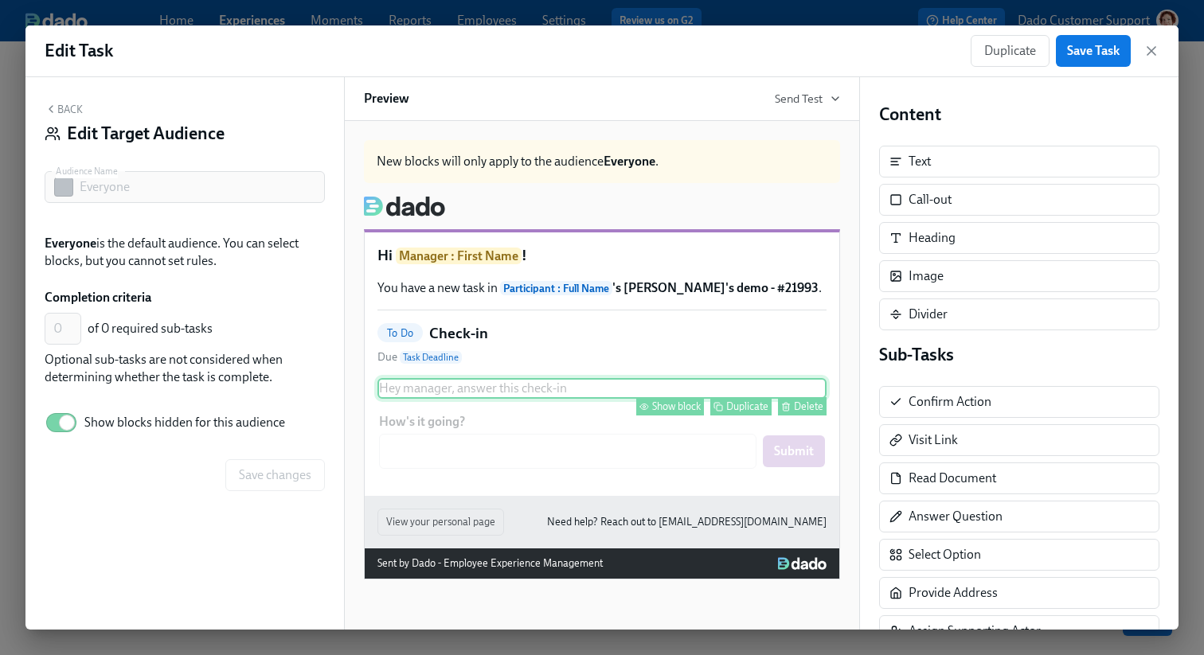
click at [655, 404] on div "Show block" at bounding box center [676, 407] width 49 height 12
click at [673, 487] on div "Hi Manager : First Name ! You have a new task in Participant : Full Name 's Rot…" at bounding box center [602, 365] width 475 height 264
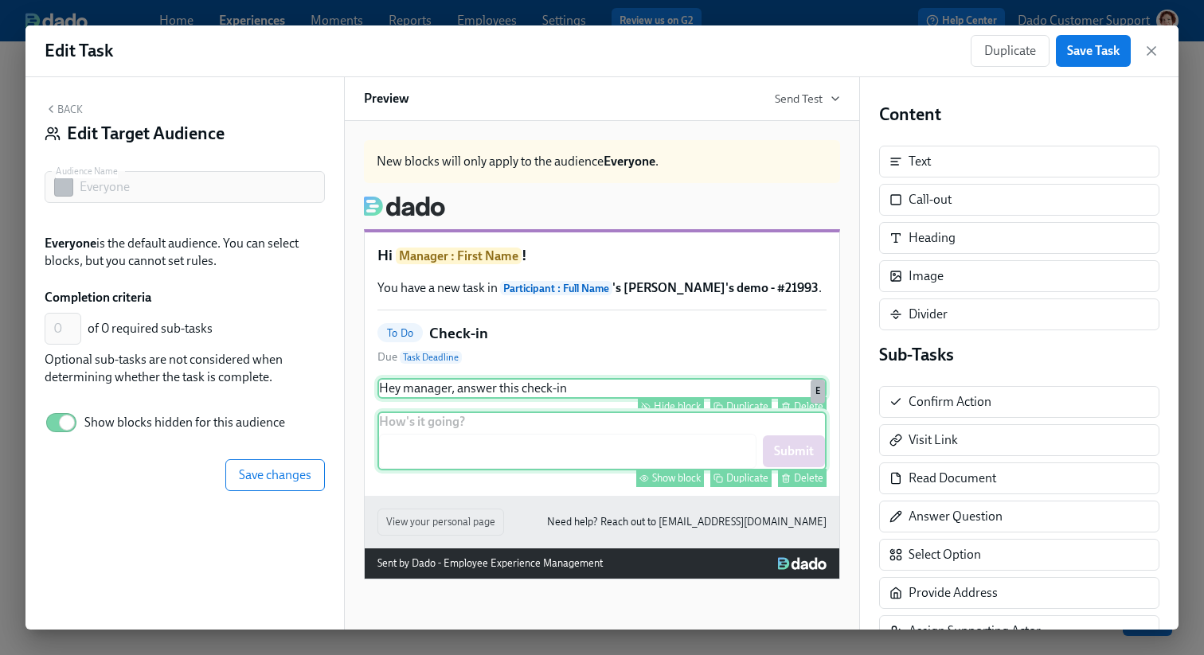
click at [675, 479] on div "Show block" at bounding box center [676, 478] width 49 height 12
type input "1"
click at [235, 475] on button "Save changes" at bounding box center [275, 476] width 100 height 32
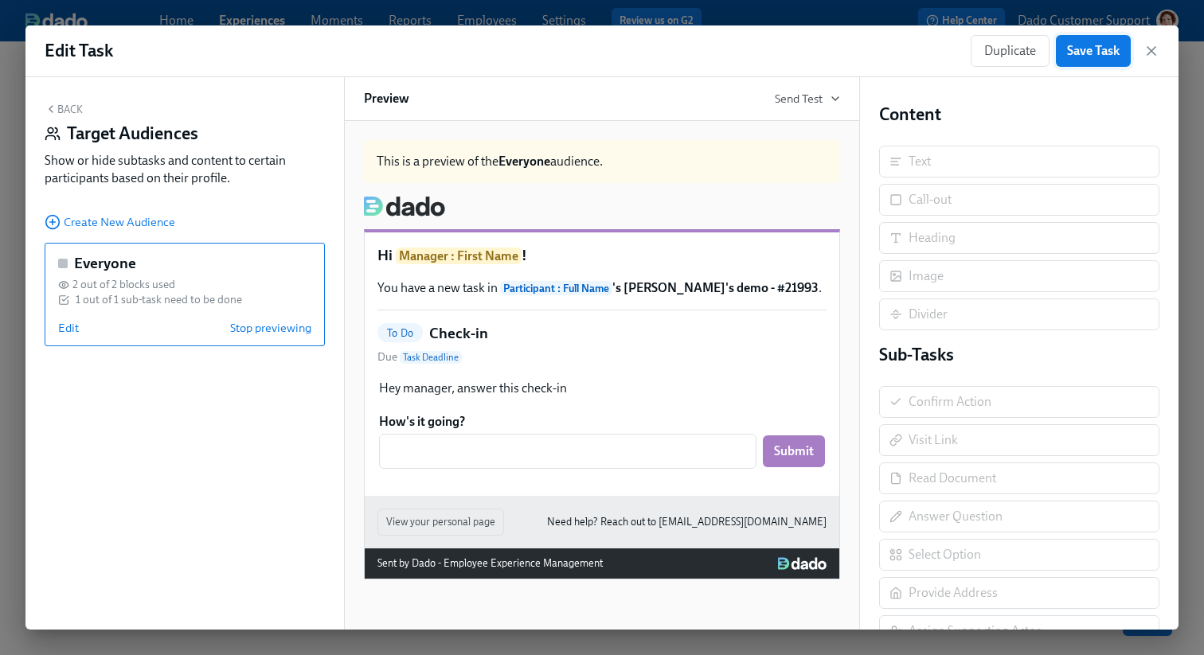
click at [1106, 41] on button "Save Task" at bounding box center [1093, 51] width 75 height 32
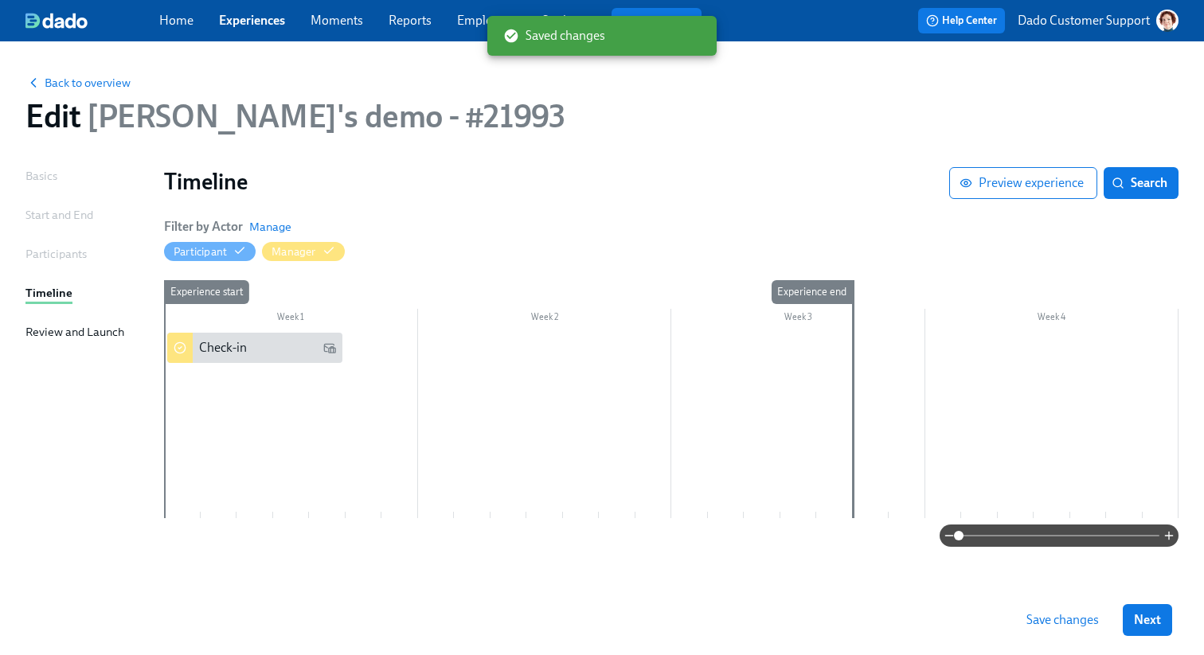
click at [1062, 608] on button "Save changes" at bounding box center [1062, 620] width 95 height 32
click at [78, 80] on span "Back to overview" at bounding box center [77, 83] width 105 height 16
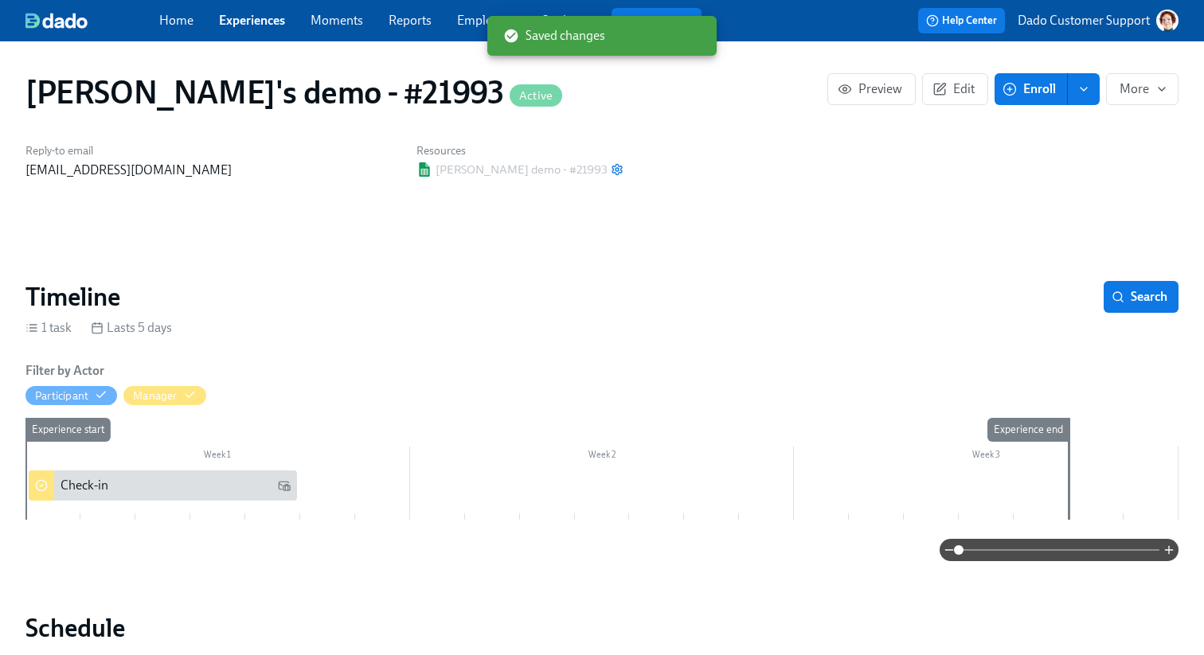
click at [1003, 91] on icon "button" at bounding box center [1010, 89] width 14 height 14
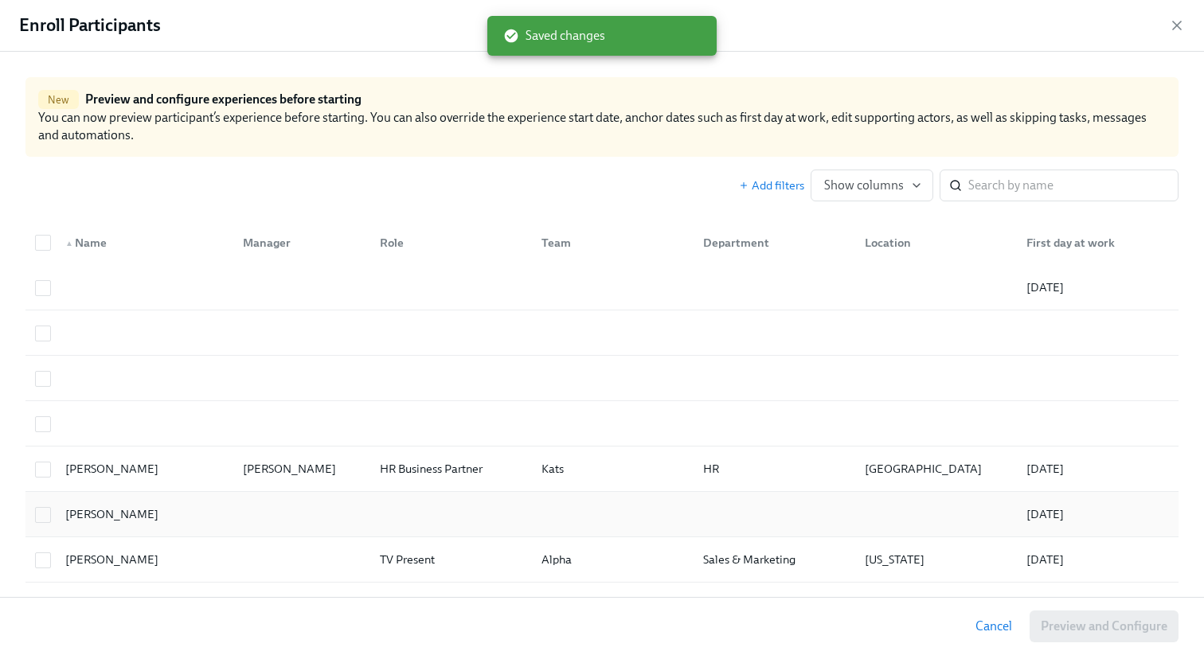
click at [164, 497] on div "Ali Pruitt 11/24/2023" at bounding box center [601, 514] width 1153 height 45
checkbox input "true"
click at [115, 462] on div "Agustin Duarte" at bounding box center [112, 469] width 106 height 19
checkbox input "true"
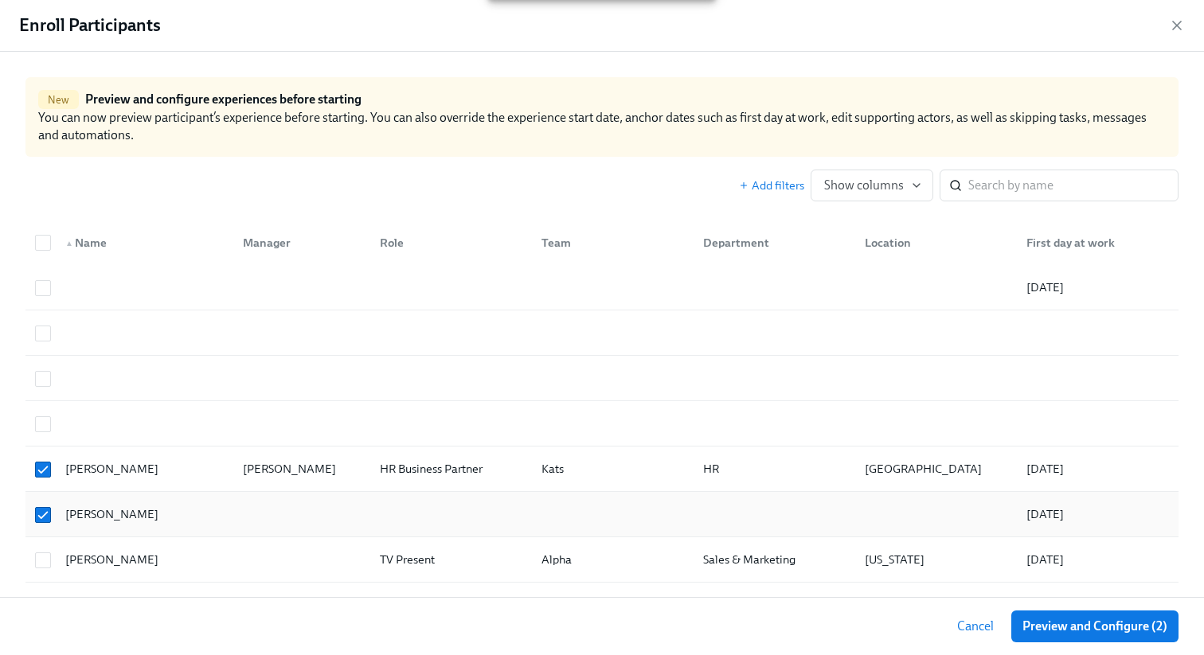
click at [96, 510] on div "Ali Pruitt" at bounding box center [112, 514] width 106 height 19
checkbox input "false"
click at [1038, 628] on span "Preview and Configure (1)" at bounding box center [1095, 627] width 144 height 16
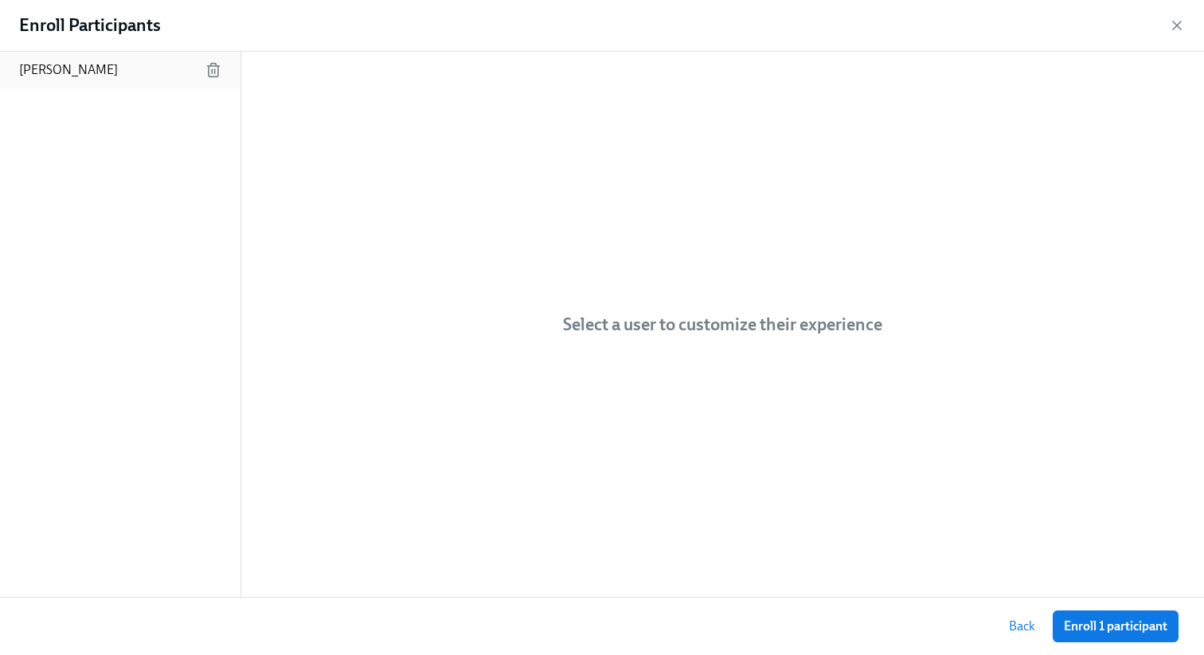
click at [122, 58] on div "Agustin Duarte" at bounding box center [120, 70] width 241 height 37
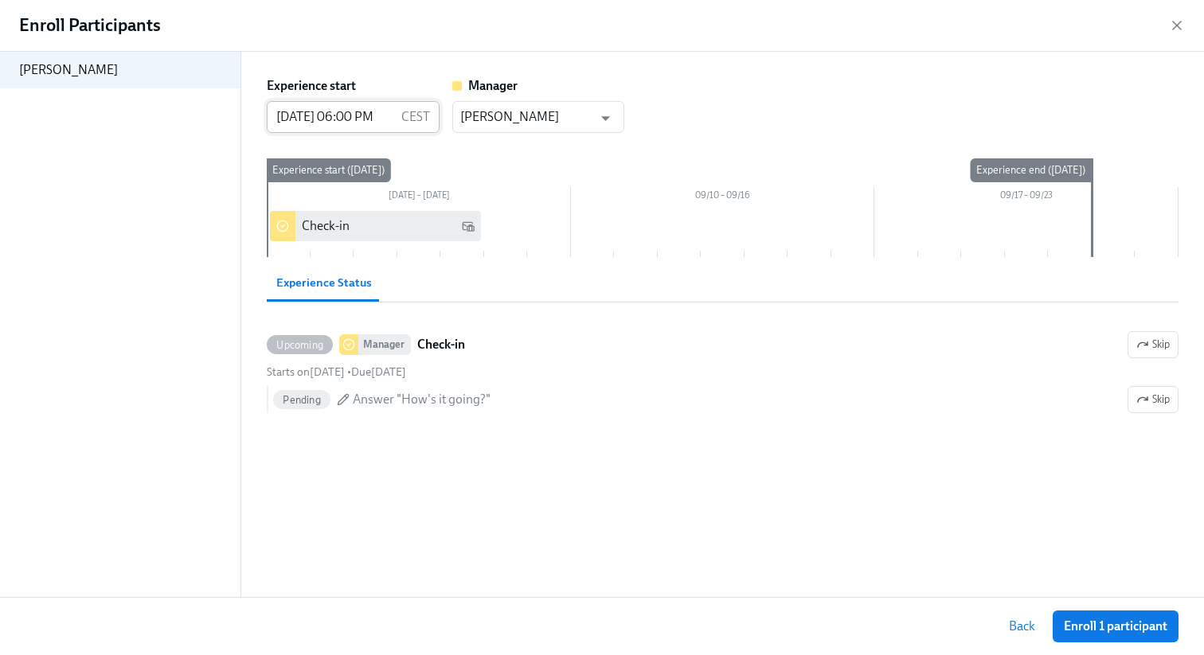
click at [377, 111] on input "09/03/2025 06:00 PM" at bounding box center [330, 117] width 127 height 32
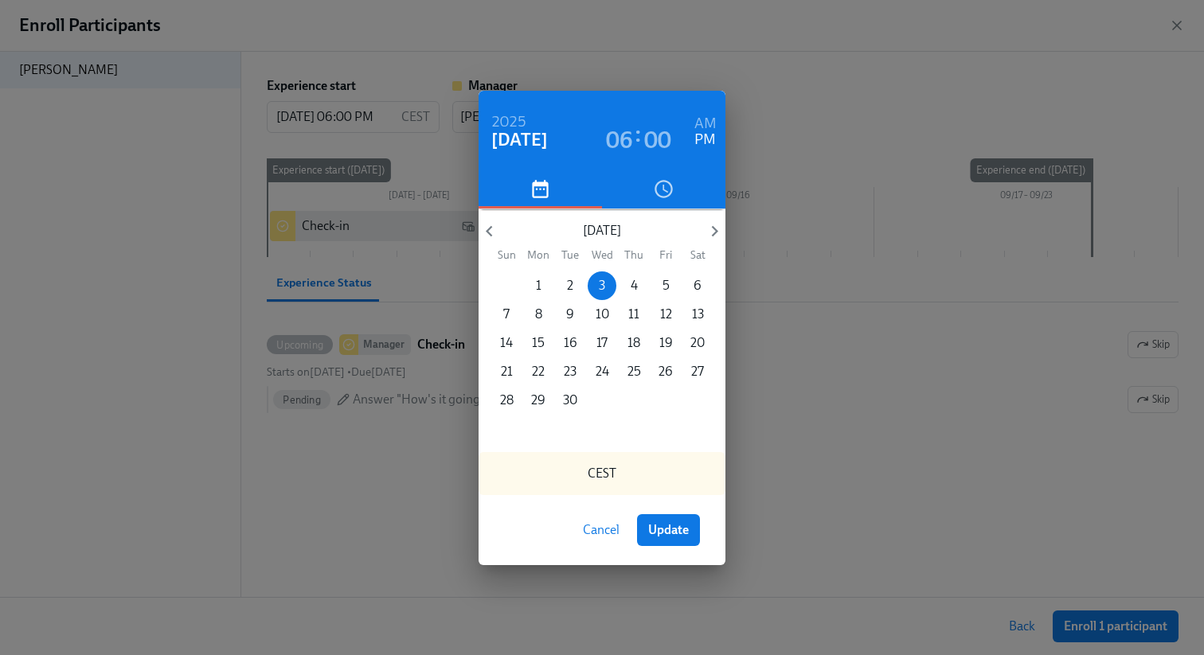
click at [706, 123] on h6 "AM" at bounding box center [705, 123] width 22 height 25
click at [667, 531] on span "Update" at bounding box center [668, 530] width 41 height 16
type input "09/03/2025 06:00 AM"
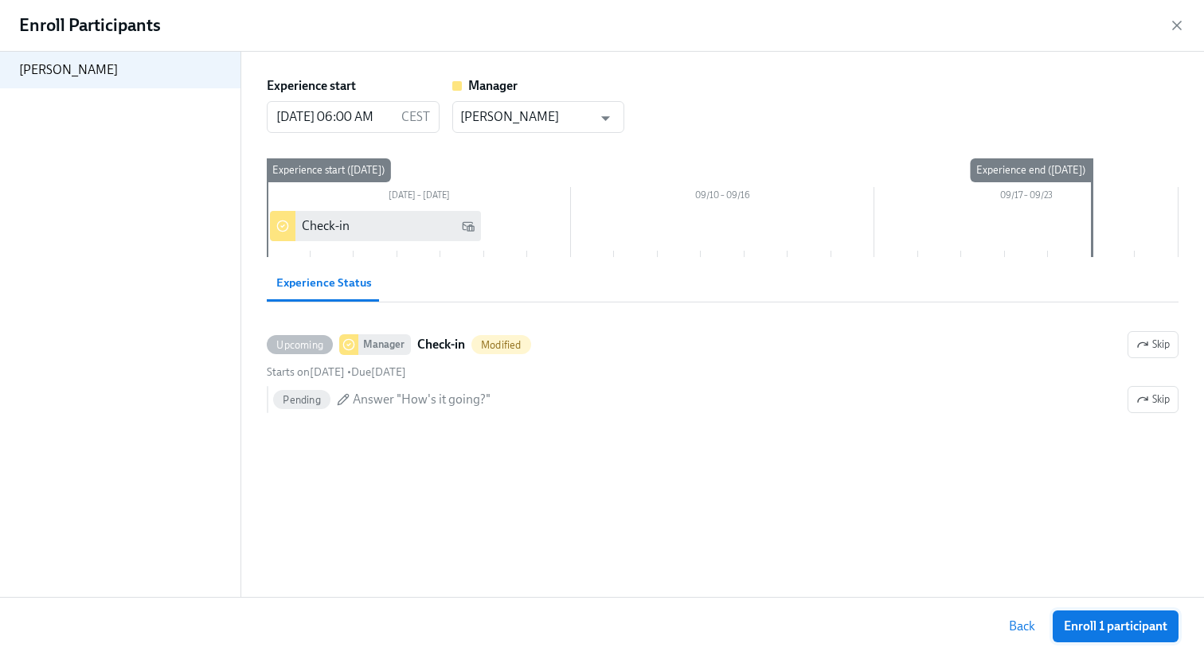
click at [1121, 624] on span "Enroll 1 participant" at bounding box center [1116, 627] width 104 height 16
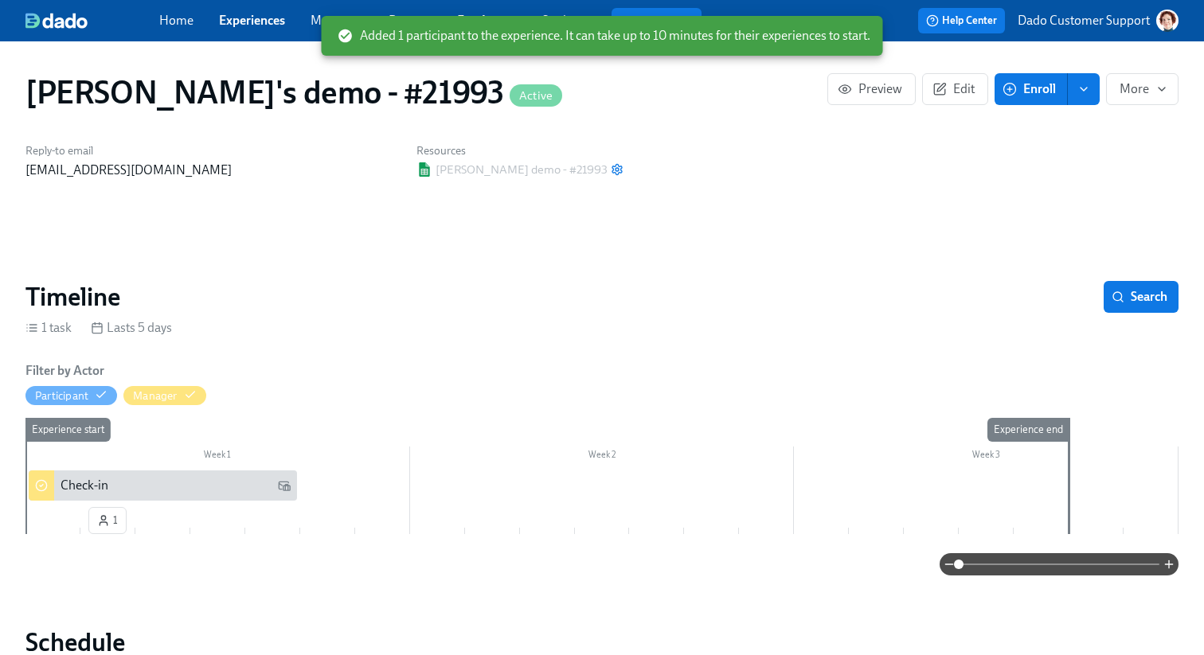
click at [751, 147] on div "Reply-to email kat@dadohr.com Resources Dado - Rothy's demo - #21993" at bounding box center [602, 161] width 1172 height 55
click at [460, 494] on div at bounding box center [601, 487] width 1153 height 33
click at [99, 481] on div "Check-in" at bounding box center [85, 486] width 48 height 18
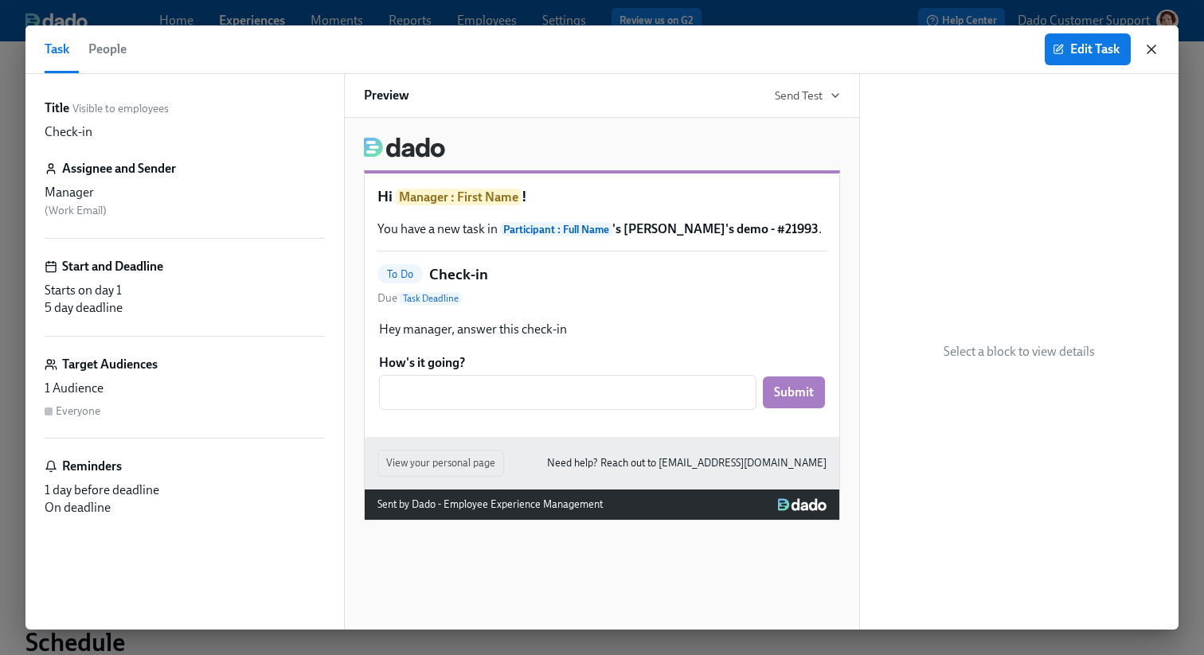
click at [1156, 53] on icon "button" at bounding box center [1152, 49] width 16 height 16
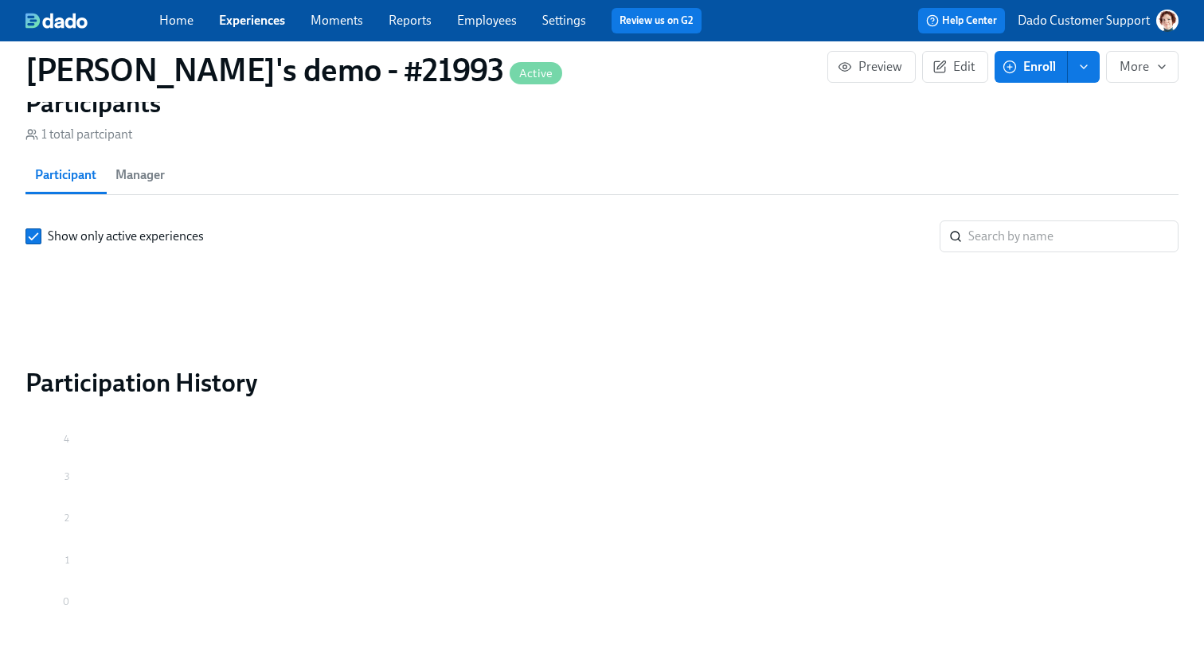
scroll to position [1141, 0]
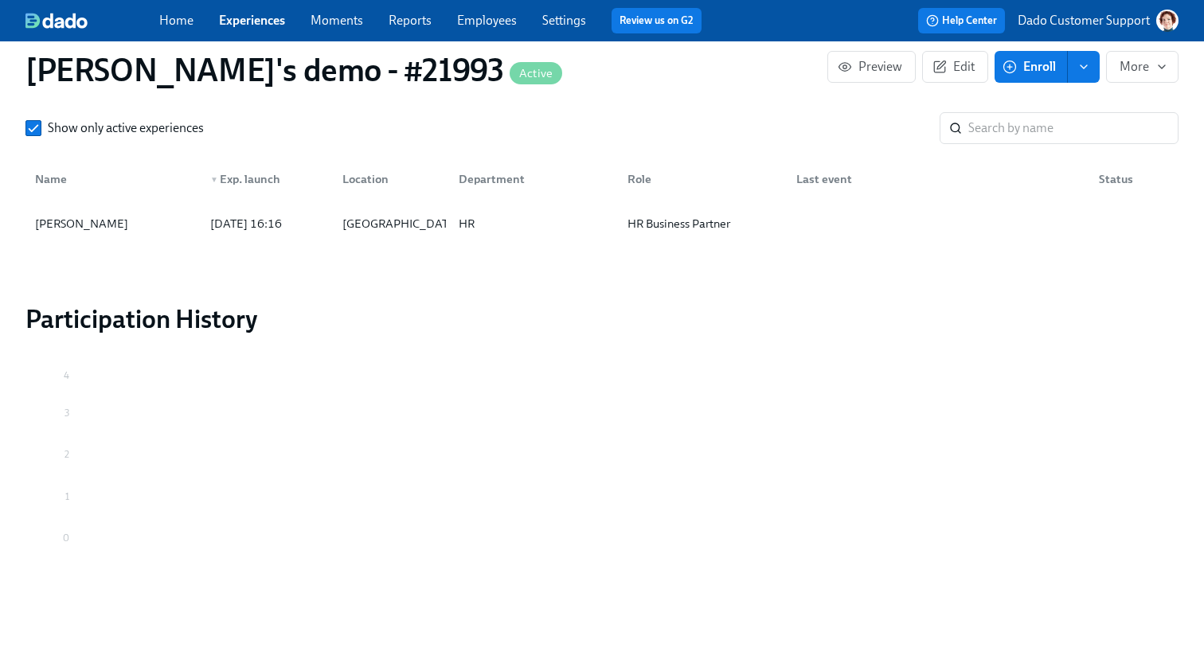
click at [105, 199] on div "Name ▼ Exp. launch Location Department Role Last event Status" at bounding box center [601, 176] width 1153 height 51
click at [104, 231] on div "Agustin Duarte" at bounding box center [82, 223] width 106 height 19
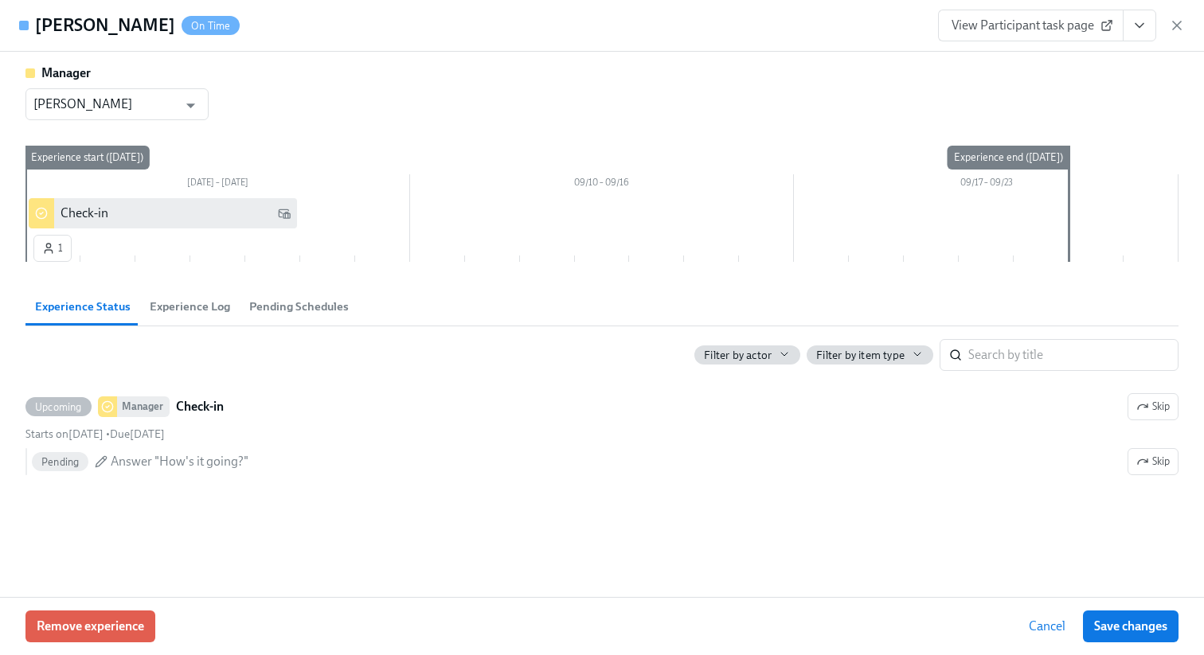
scroll to position [1097, 0]
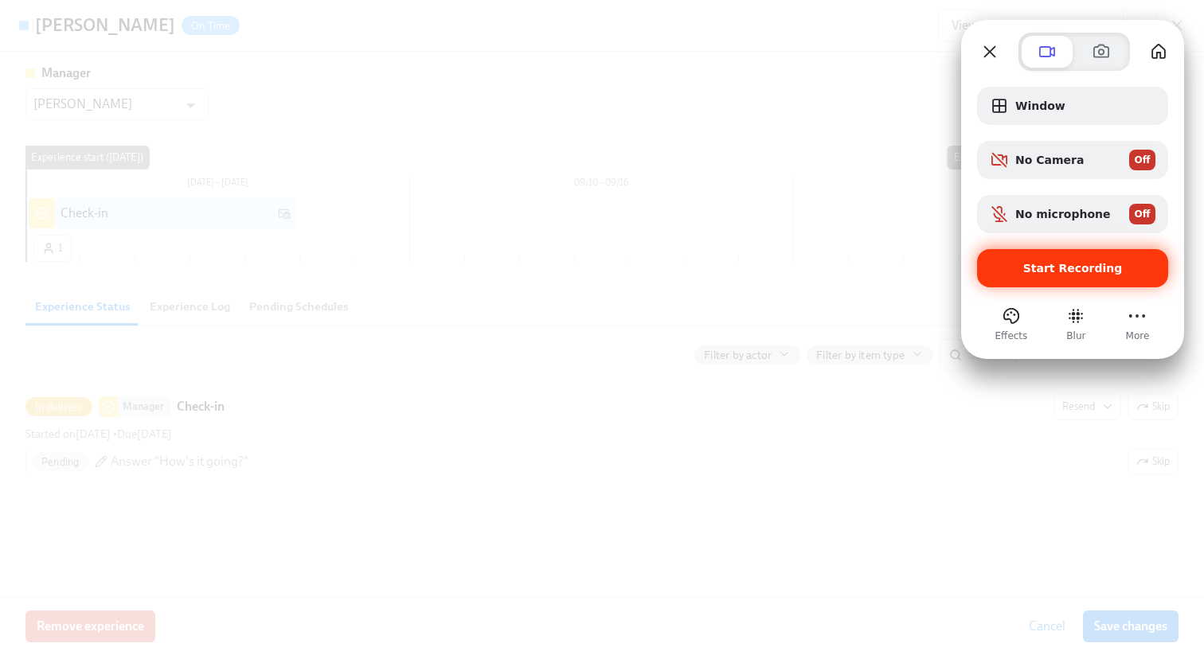
click at [1044, 262] on span "Start Recording" at bounding box center [1073, 268] width 100 height 13
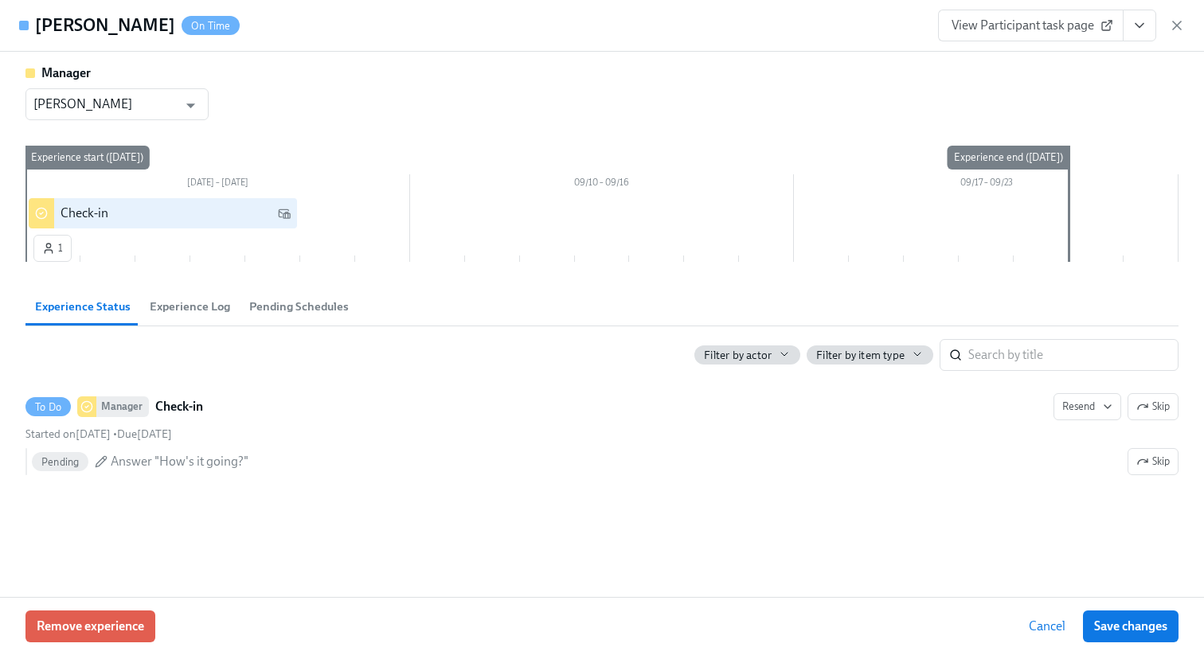
click at [1140, 32] on icon "View task page" at bounding box center [1140, 26] width 16 height 16
click at [1036, 67] on link "View Manager task page" at bounding box center [1046, 62] width 132 height 18
click at [1179, 20] on icon "button" at bounding box center [1177, 26] width 16 height 16
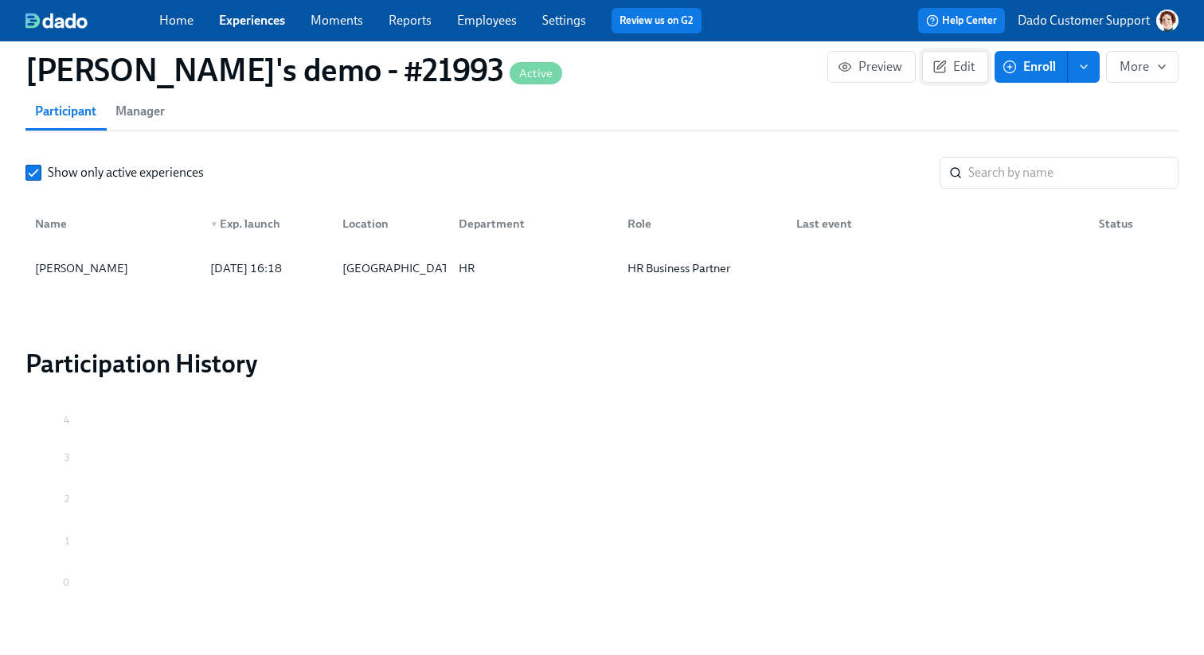
click at [968, 68] on span "Edit" at bounding box center [955, 67] width 39 height 16
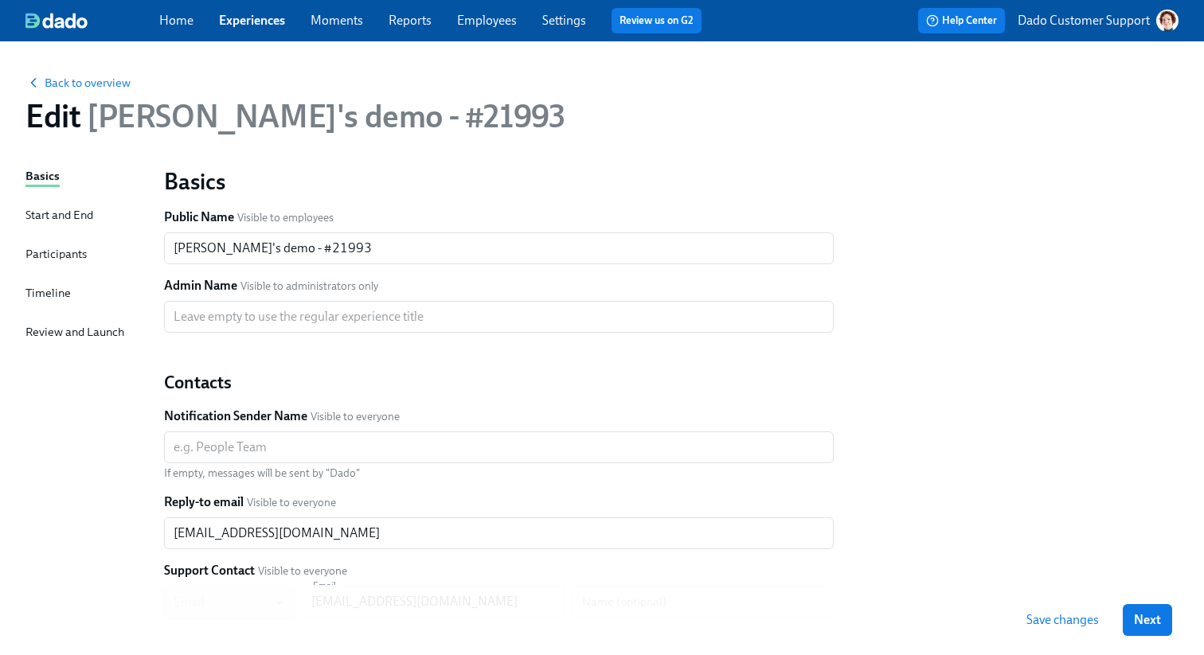
click at [47, 289] on div "Timeline" at bounding box center [47, 293] width 45 height 18
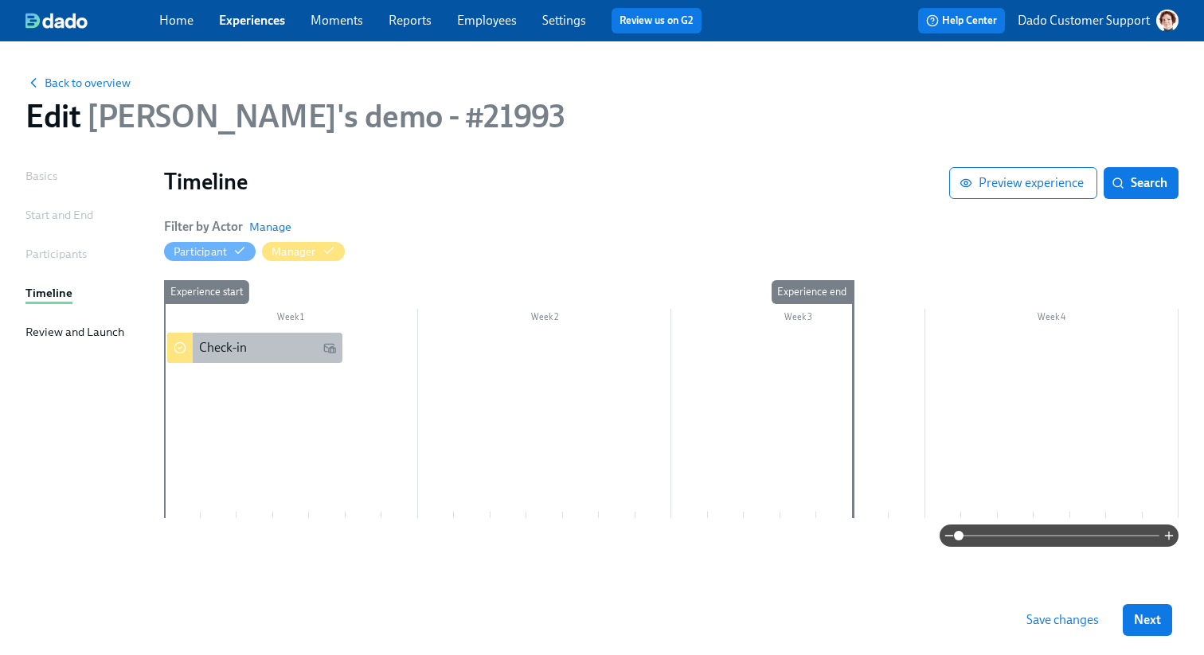
click at [226, 340] on div "Check-in" at bounding box center [223, 348] width 48 height 18
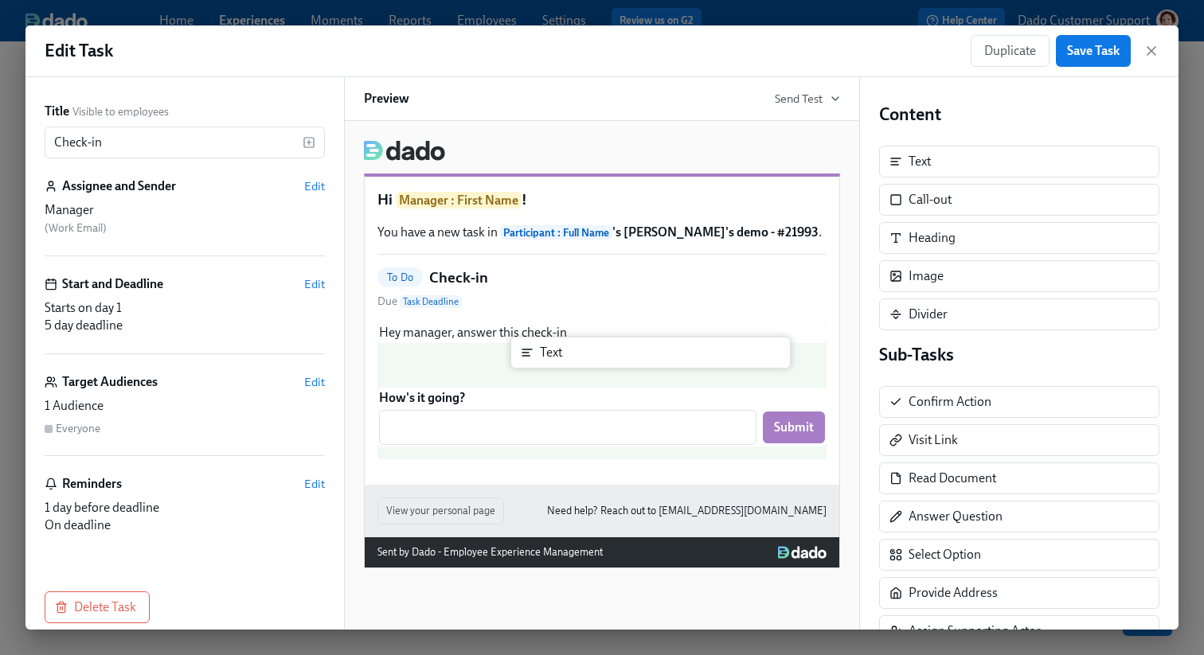
drag, startPoint x: 929, startPoint y: 157, endPoint x: 544, endPoint y: 357, distance: 434.2
click at [544, 357] on div "Title Visible to employees Check-in ​ Assignee and Sender Edit Manager ( Work E…" at bounding box center [601, 353] width 1153 height 553
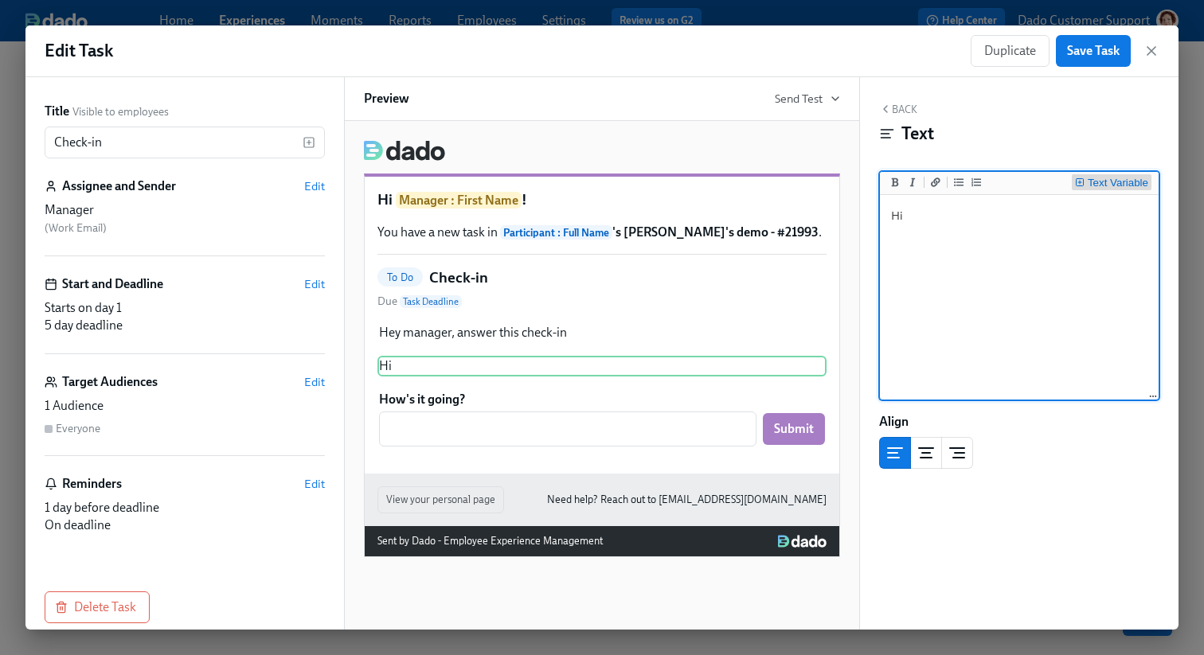
type textarea "Hi"
click at [1097, 186] on div "Text Variable" at bounding box center [1118, 183] width 61 height 11
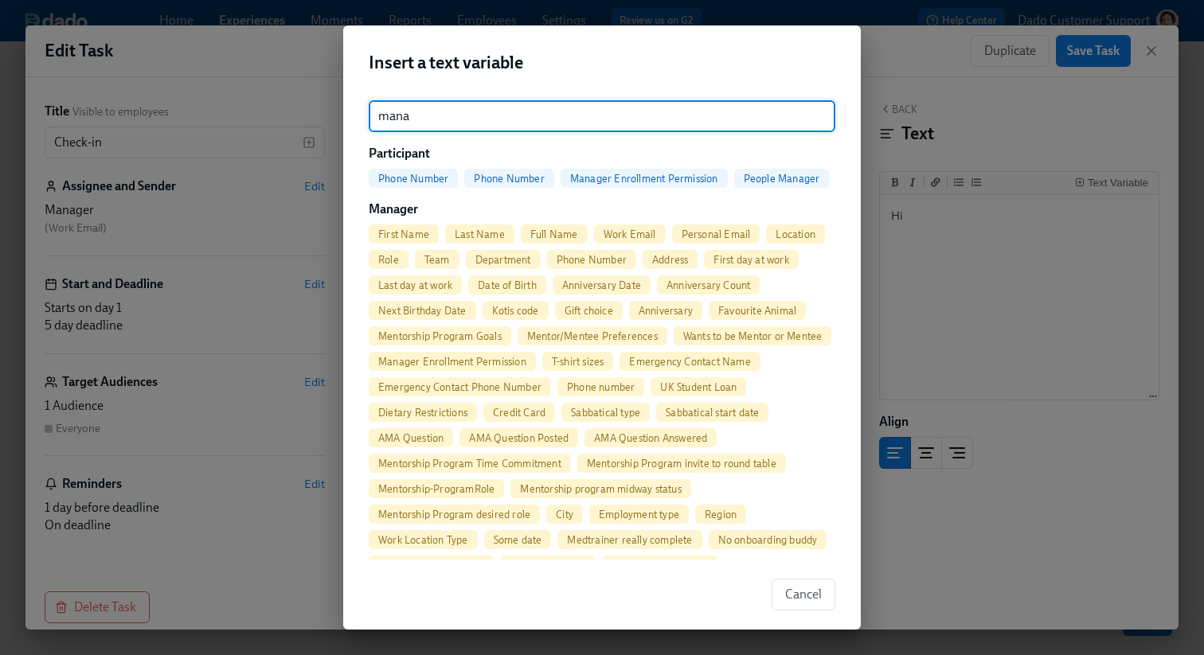
type input "mana"
click at [394, 234] on span "First Name" at bounding box center [404, 235] width 70 height 12
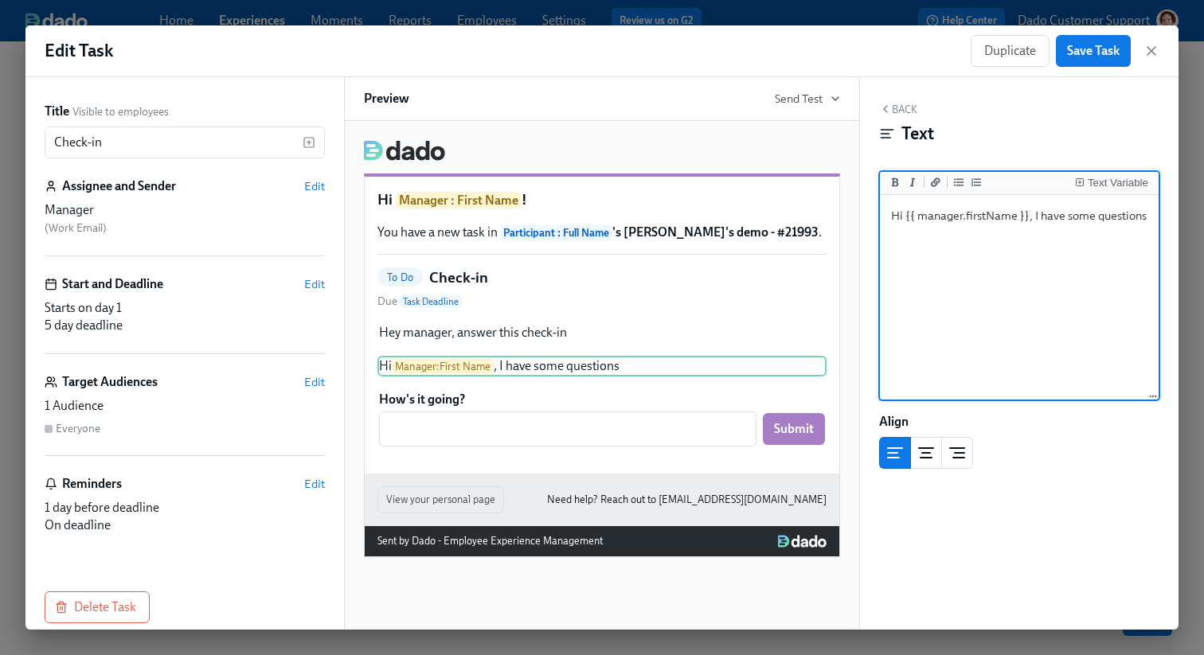
type textarea "Hi {{ manager.firstName }}, I have some questions"
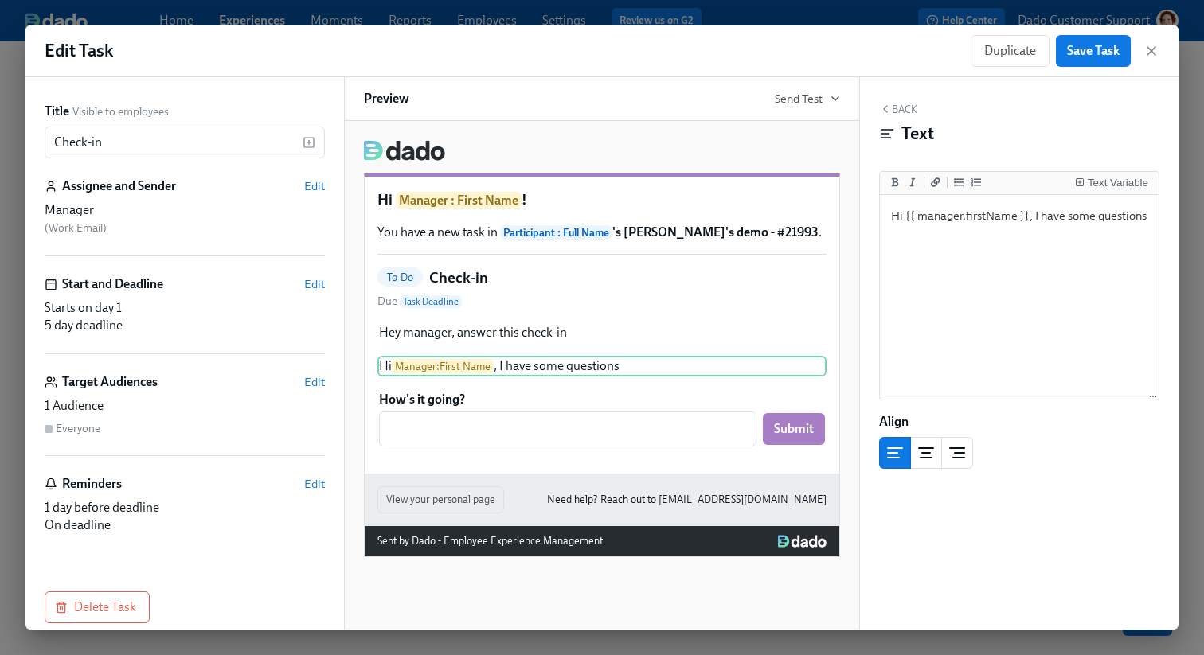
click at [895, 115] on button "Back" at bounding box center [898, 109] width 38 height 13
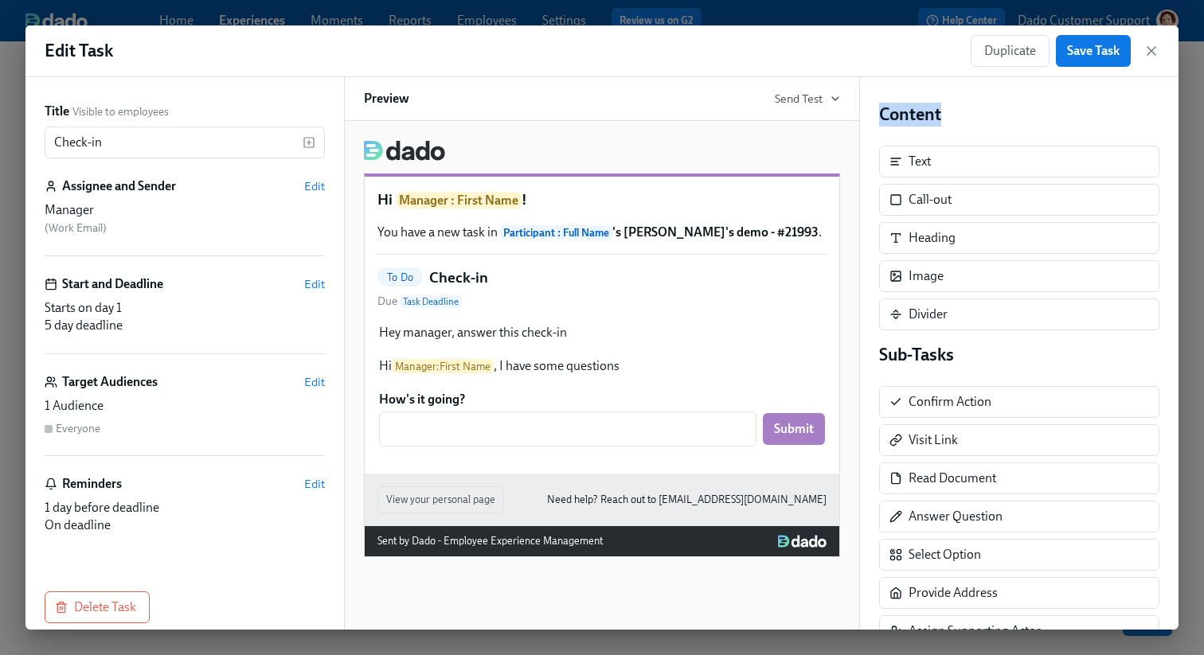
click at [895, 114] on h4 "Content" at bounding box center [1019, 115] width 280 height 24
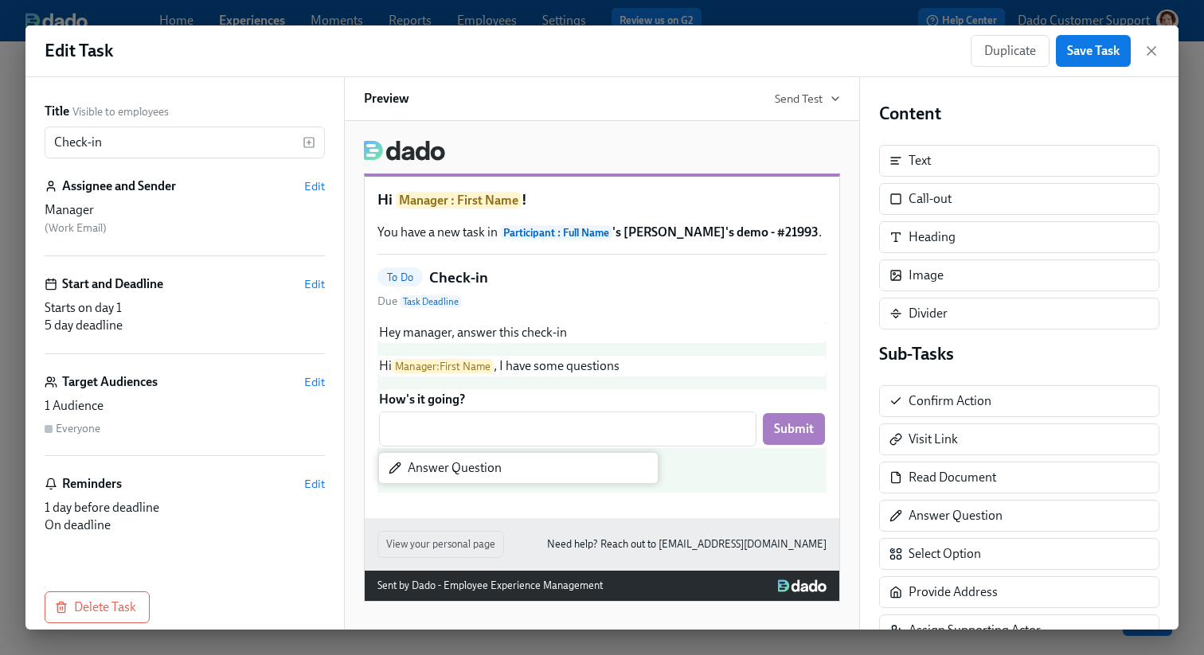
drag, startPoint x: 1051, startPoint y: 526, endPoint x: 542, endPoint y: 479, distance: 511.0
click at [542, 479] on div "Title Visible to employees Check-in ​ Assignee and Sender Edit Manager ( Work E…" at bounding box center [601, 353] width 1153 height 553
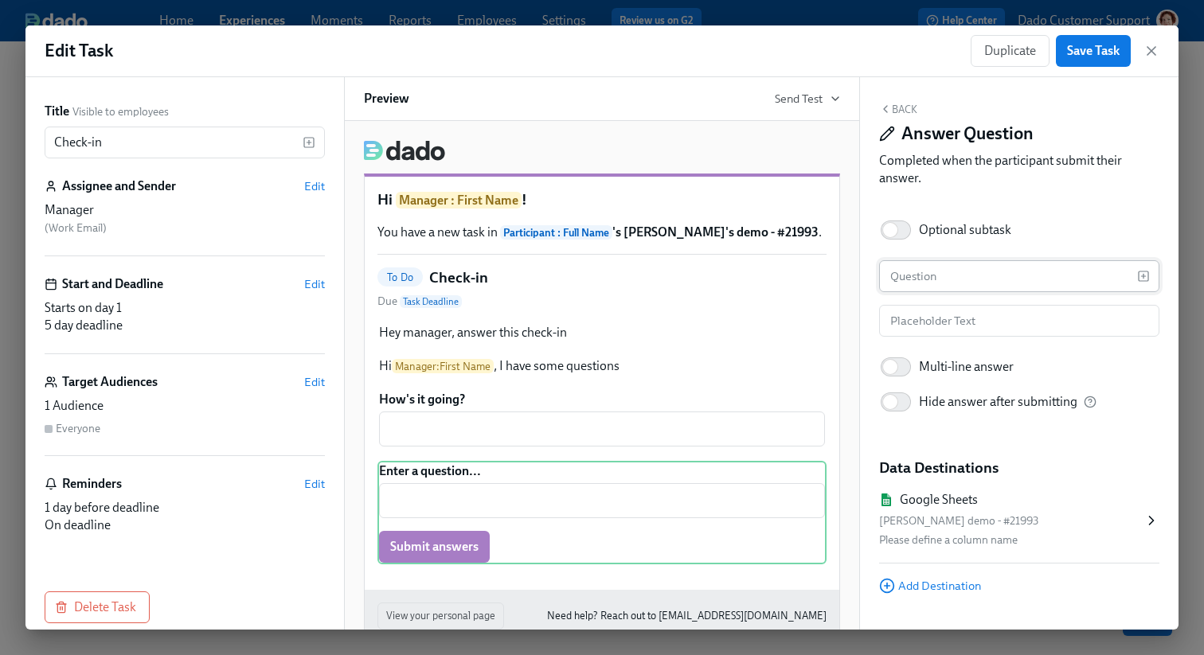
click at [977, 276] on input "text" at bounding box center [1008, 276] width 258 height 32
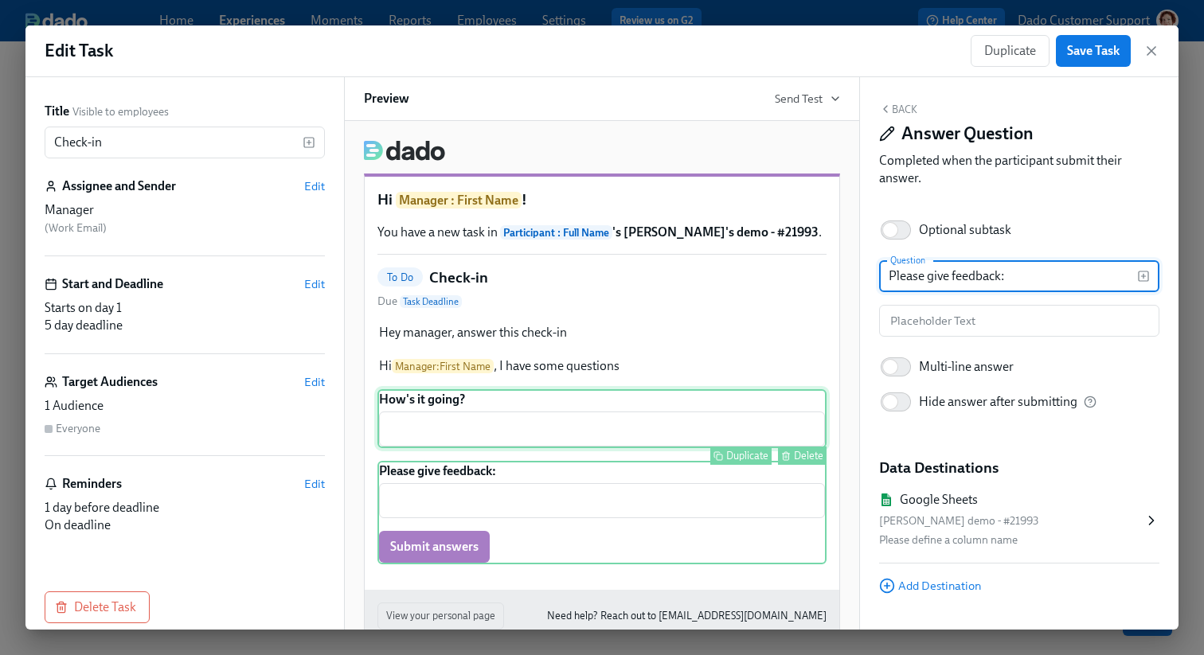
type input "Please give feedback:"
click at [813, 460] on div "Delete" at bounding box center [808, 456] width 29 height 12
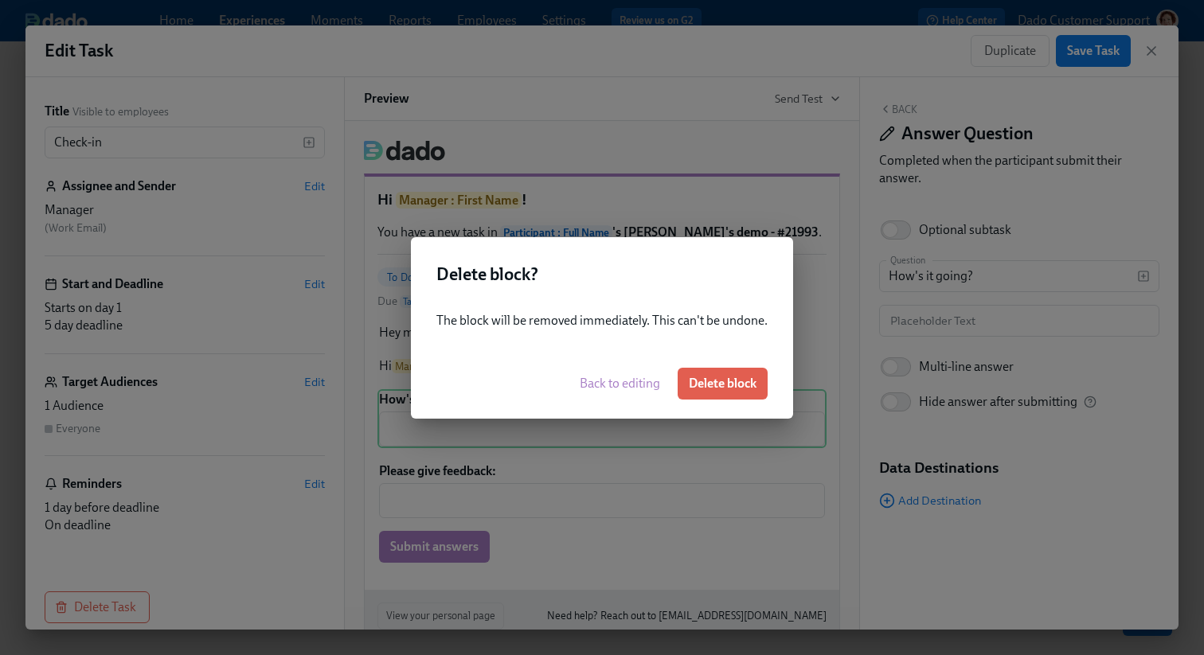
click at [723, 460] on div "Delete block? The block will be removed immediately. This can't be undone. Back…" at bounding box center [602, 327] width 1204 height 655
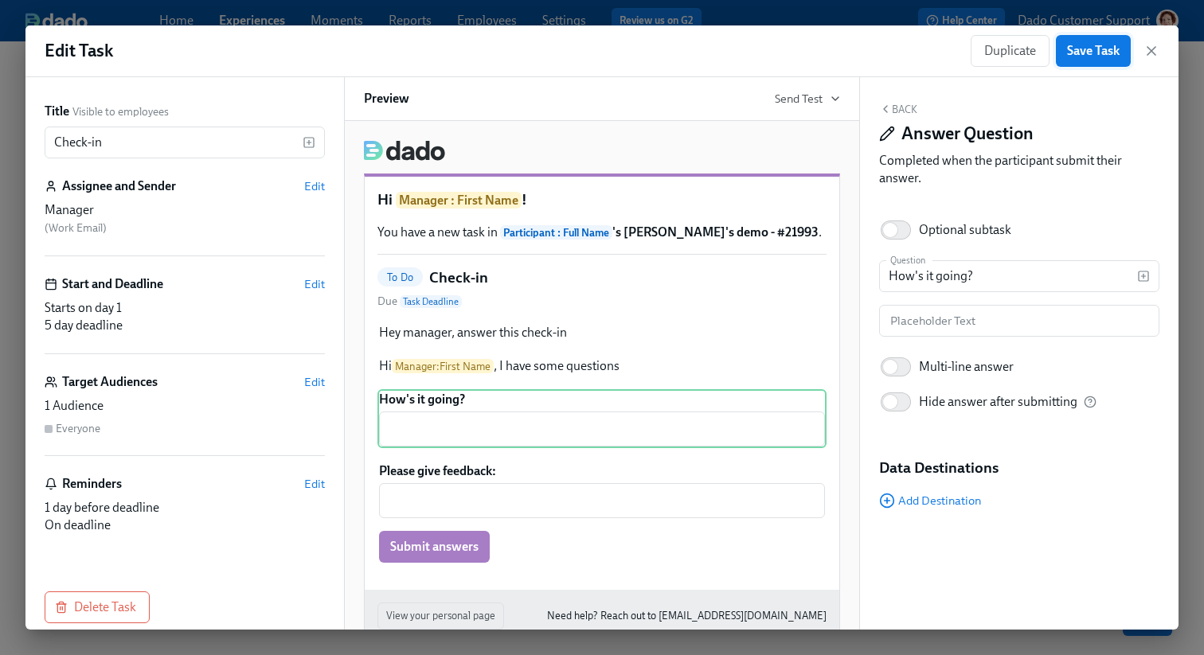
click at [1092, 60] on button "Save Task" at bounding box center [1093, 51] width 75 height 32
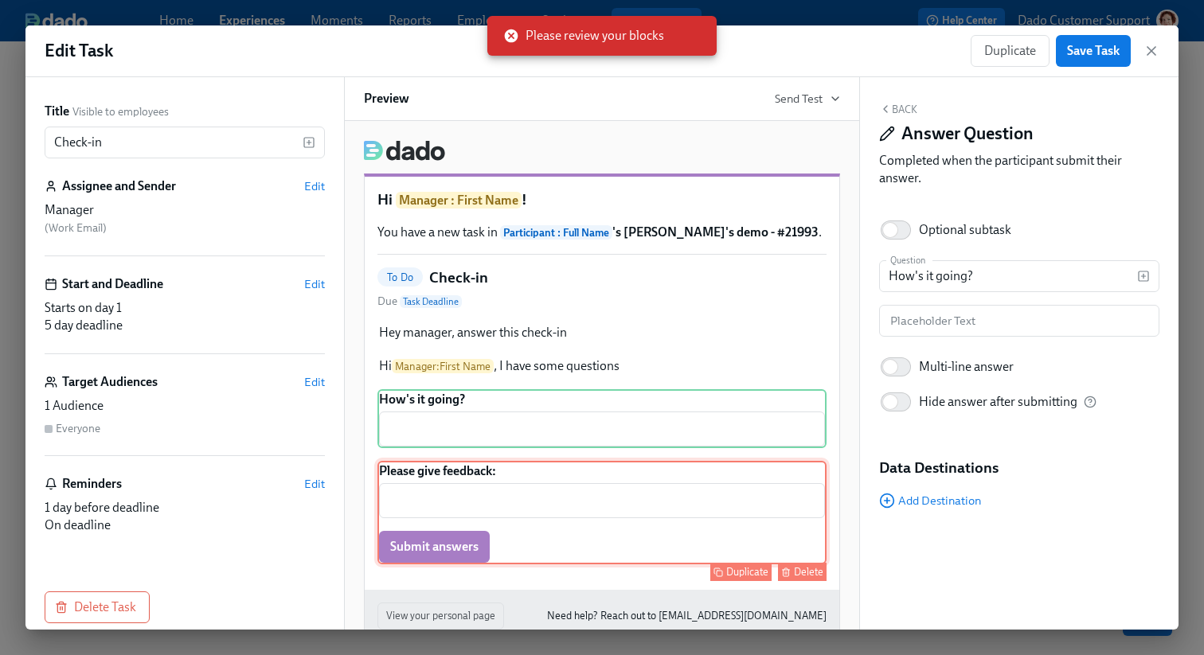
click at [586, 524] on div "Please give feedback: ​ Submit answers Duplicate Delete" at bounding box center [601, 513] width 449 height 104
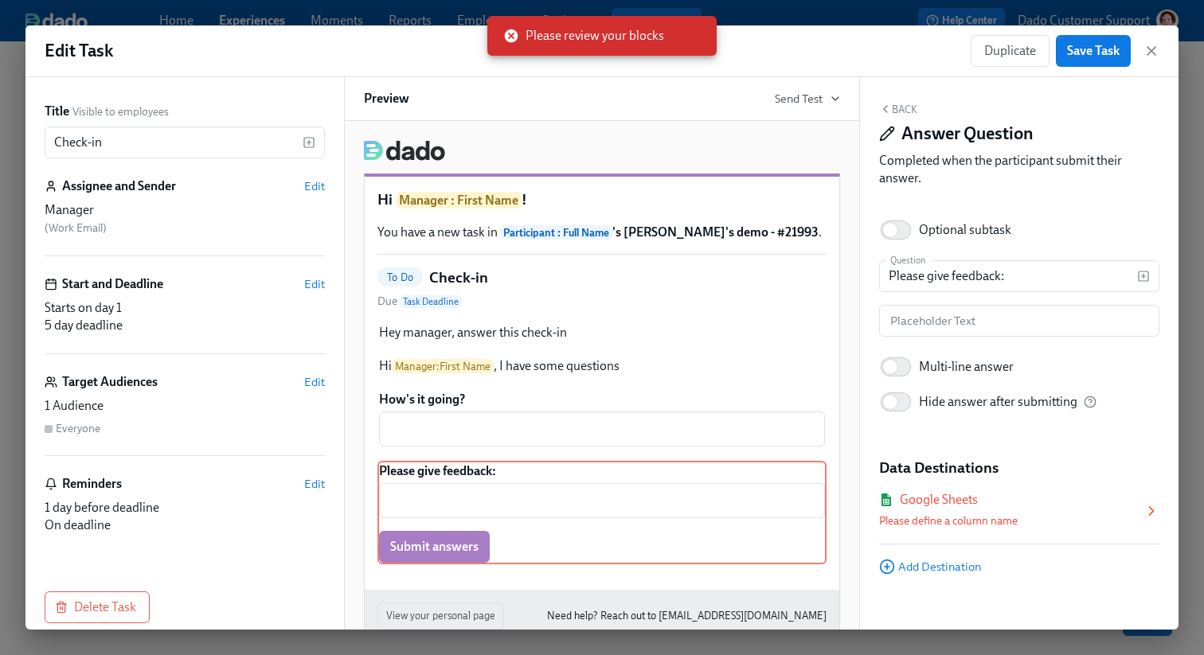
click at [1006, 513] on div "Please define a column name" at bounding box center [1011, 521] width 264 height 19
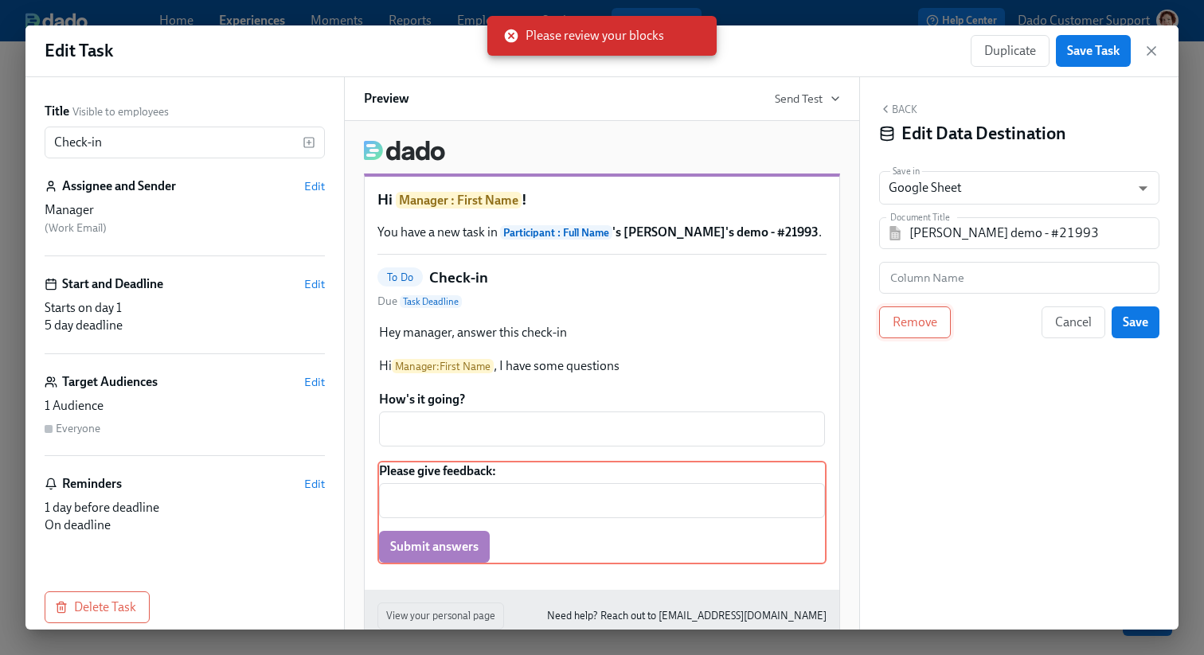
click at [906, 317] on span "Remove" at bounding box center [915, 323] width 45 height 16
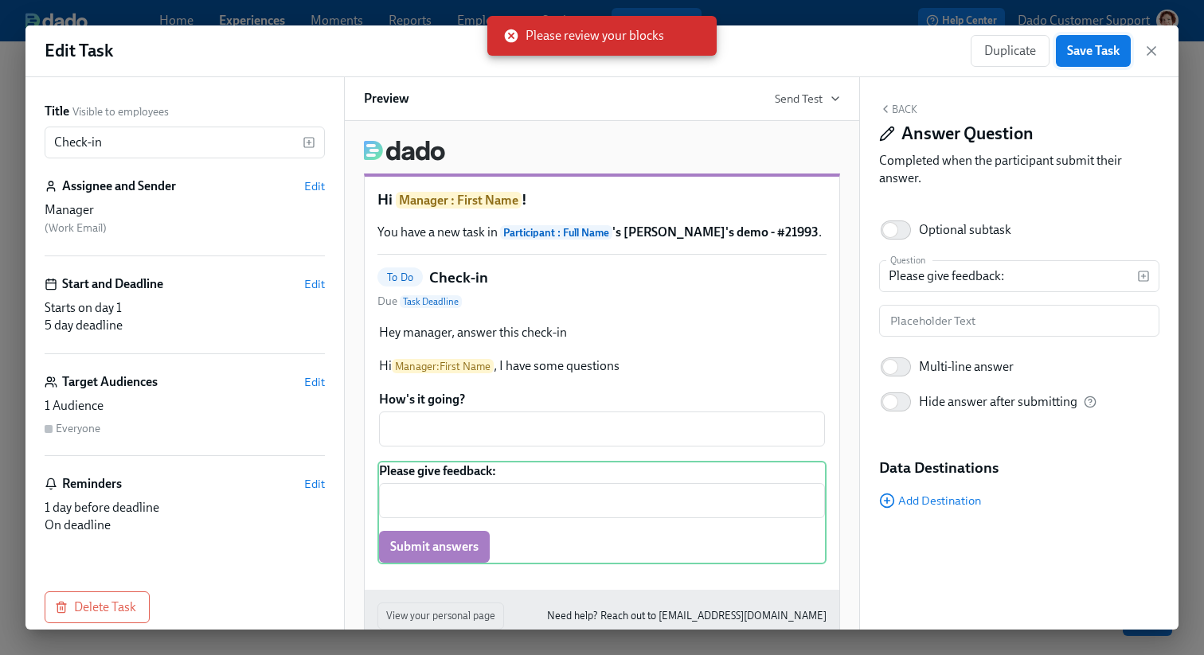
click at [1097, 50] on span "Save Task" at bounding box center [1093, 51] width 53 height 16
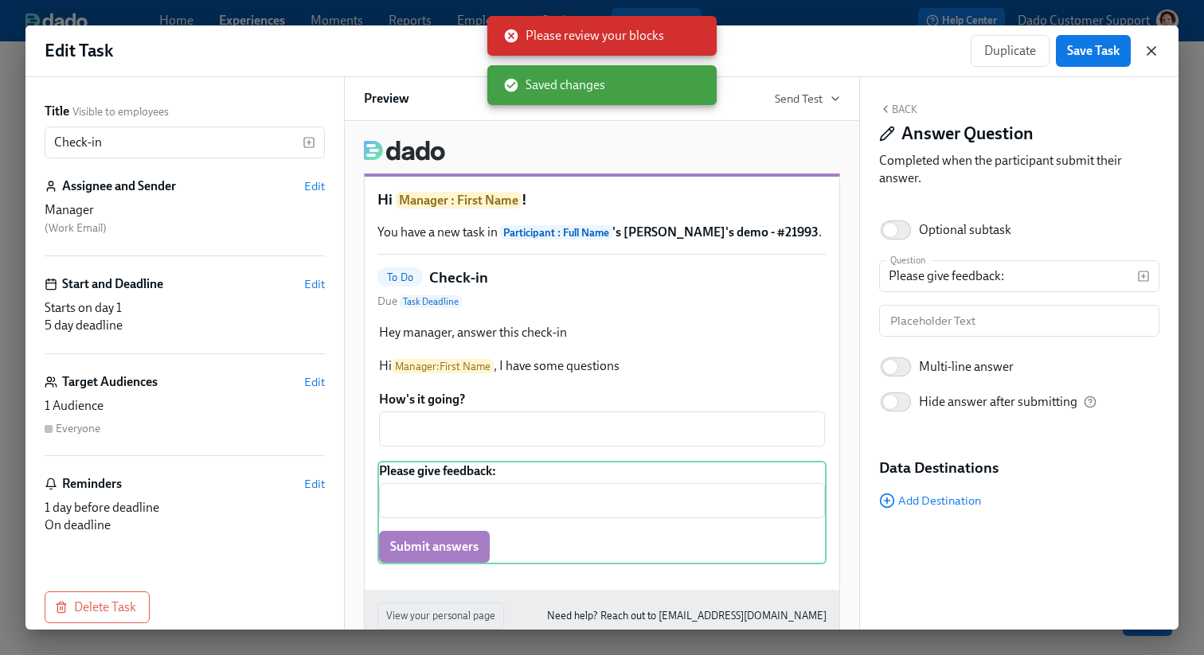
click at [1144, 49] on icon "button" at bounding box center [1152, 51] width 16 height 16
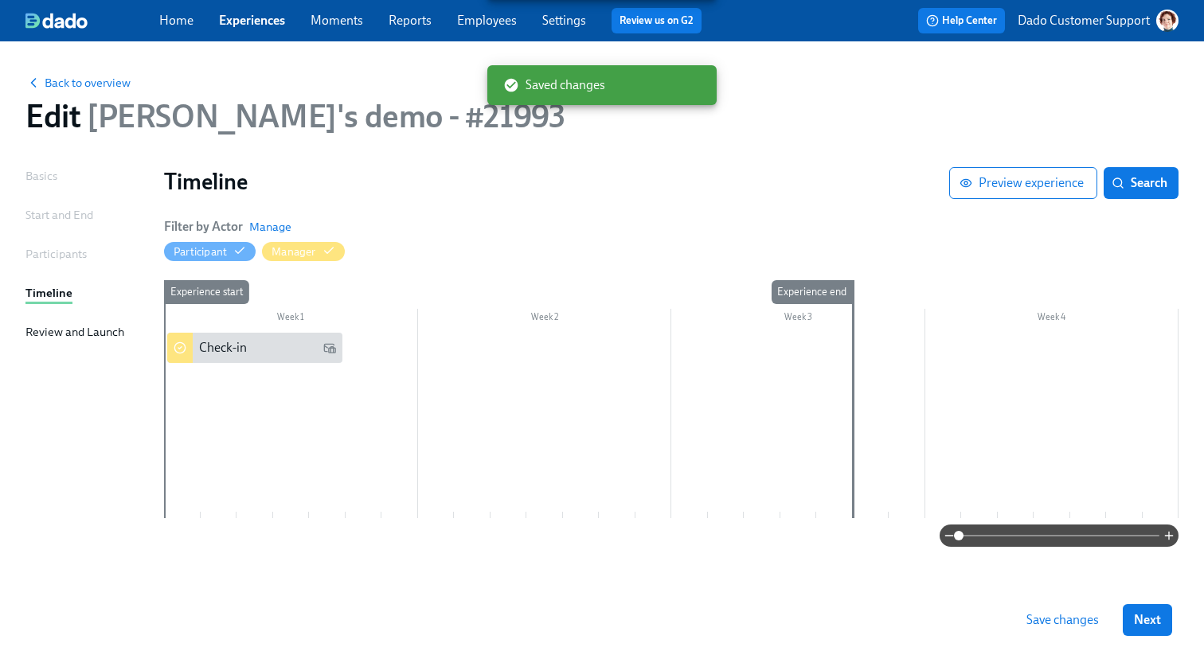
click at [1062, 622] on span "Save changes" at bounding box center [1063, 620] width 72 height 16
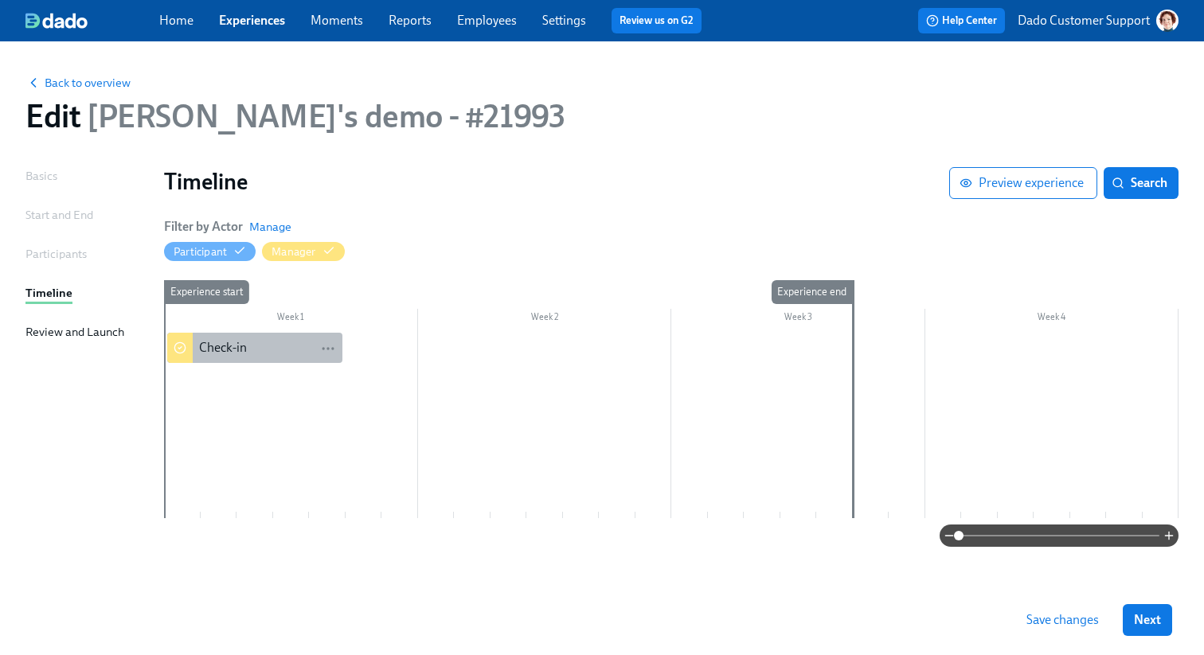
click at [213, 346] on div "Check-in" at bounding box center [223, 348] width 48 height 18
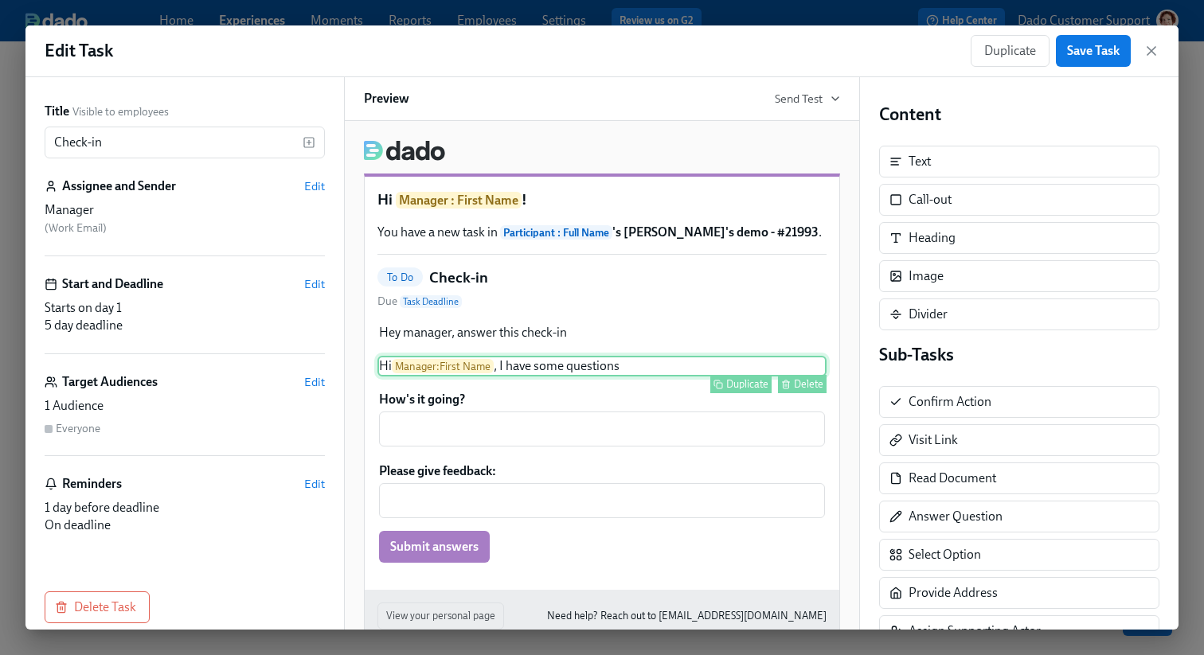
click at [794, 380] on div "Delete" at bounding box center [808, 384] width 29 height 12
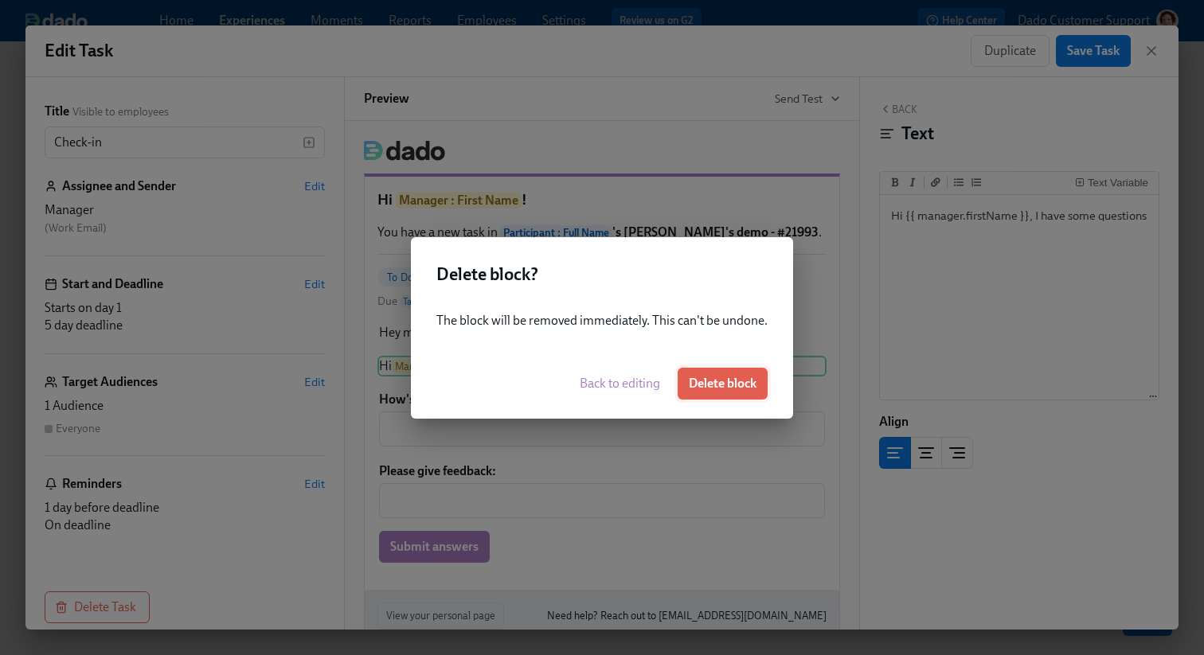
click at [735, 374] on button "Delete block" at bounding box center [723, 384] width 90 height 32
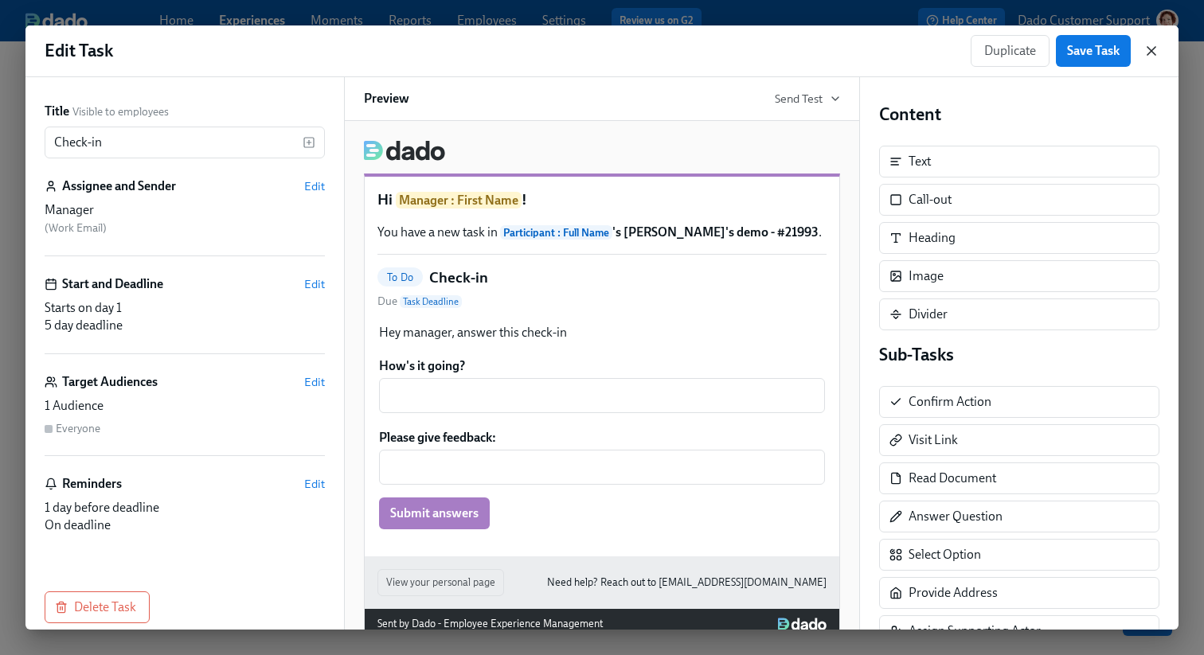
click at [1150, 49] on icon "button" at bounding box center [1152, 51] width 8 height 8
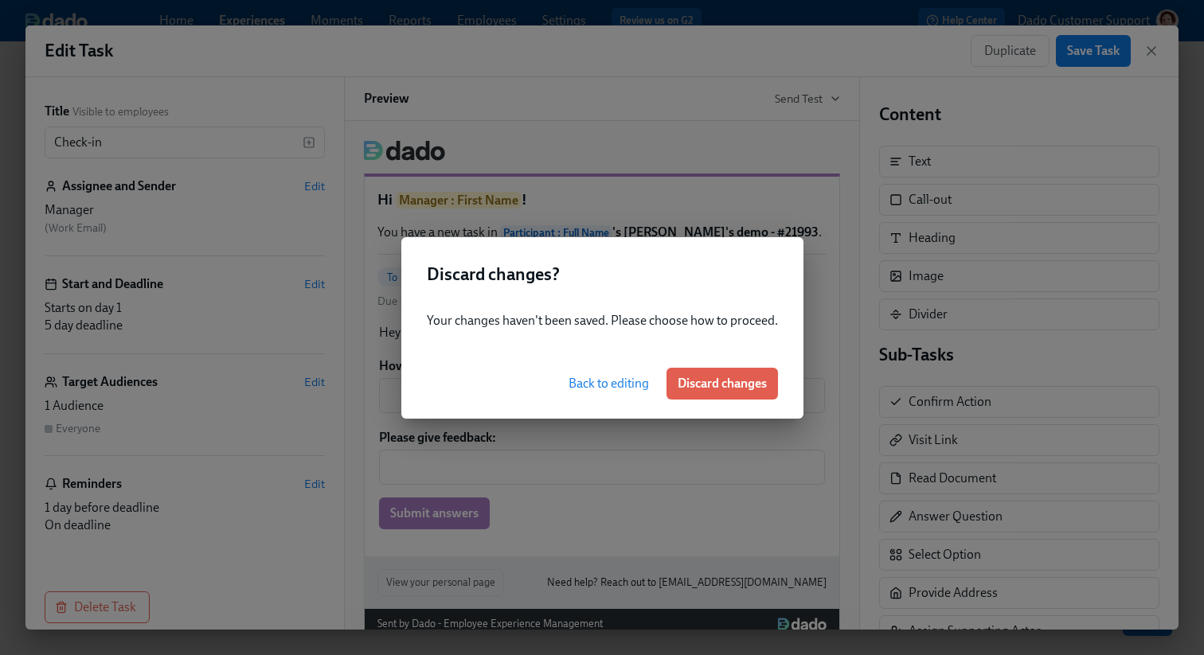
click at [587, 378] on span "Back to editing" at bounding box center [609, 384] width 80 height 16
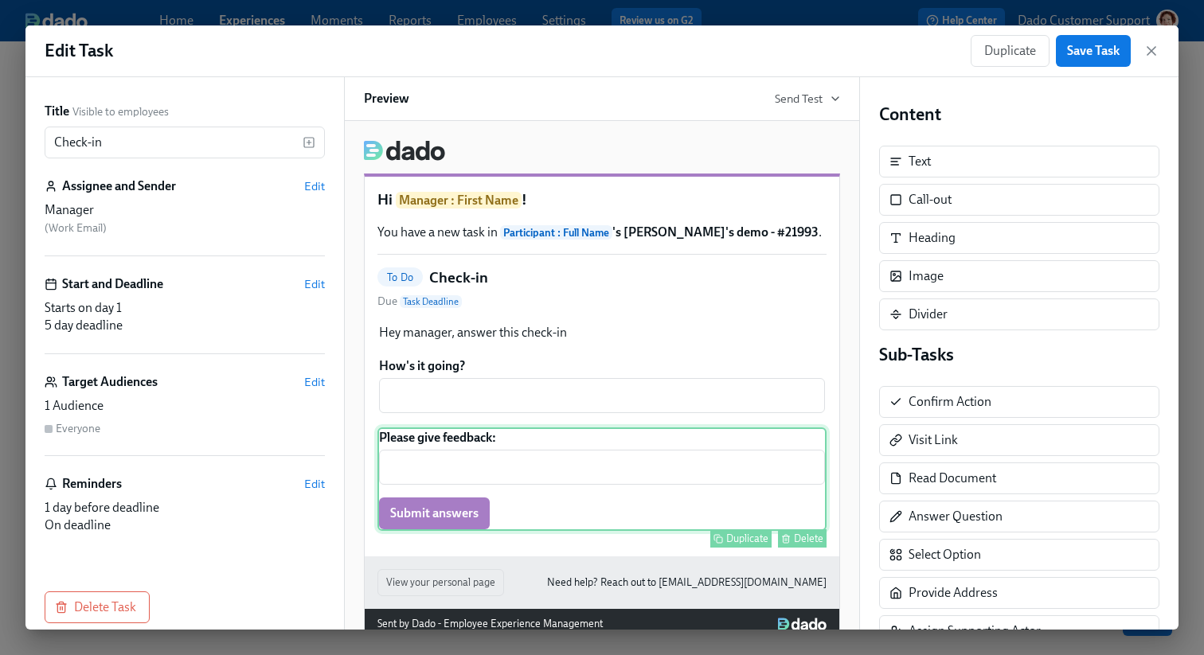
click at [803, 543] on div "Delete" at bounding box center [808, 539] width 29 height 12
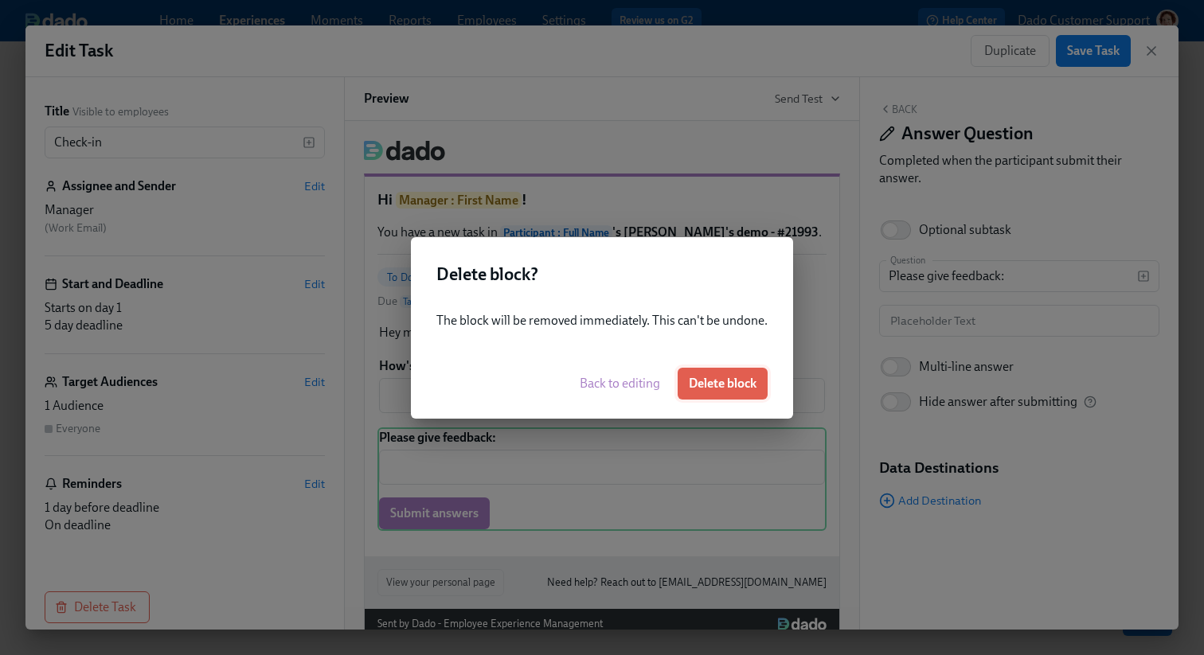
click at [720, 383] on span "Delete block" at bounding box center [723, 384] width 68 height 16
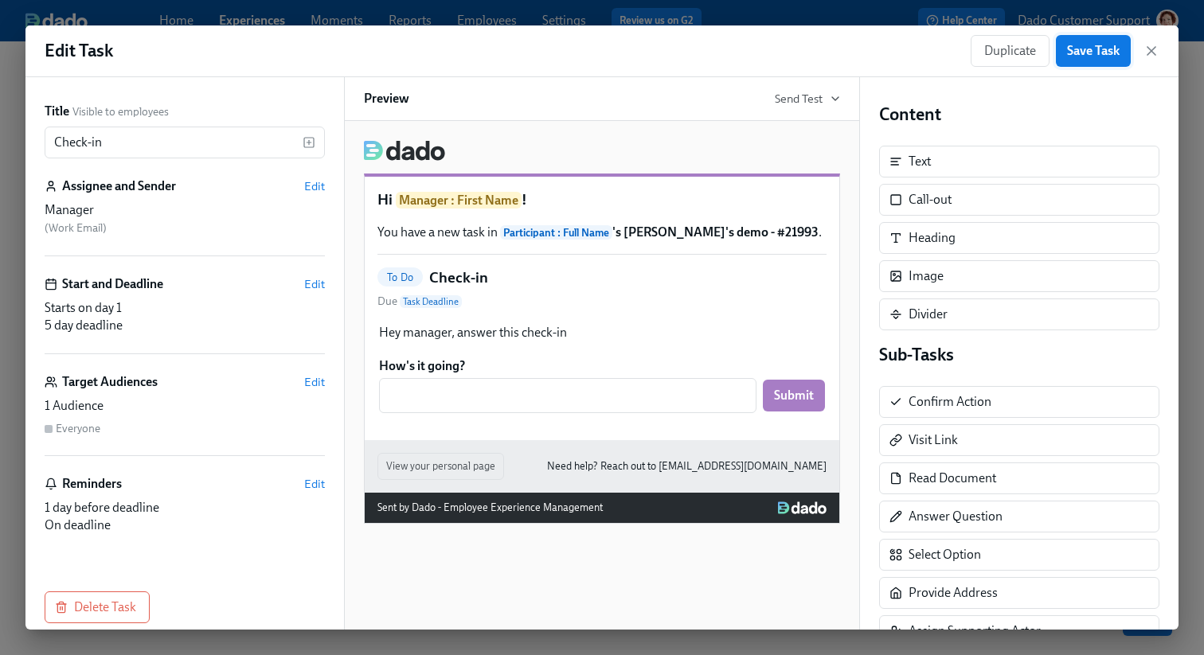
click at [1111, 49] on span "Save Task" at bounding box center [1093, 51] width 53 height 16
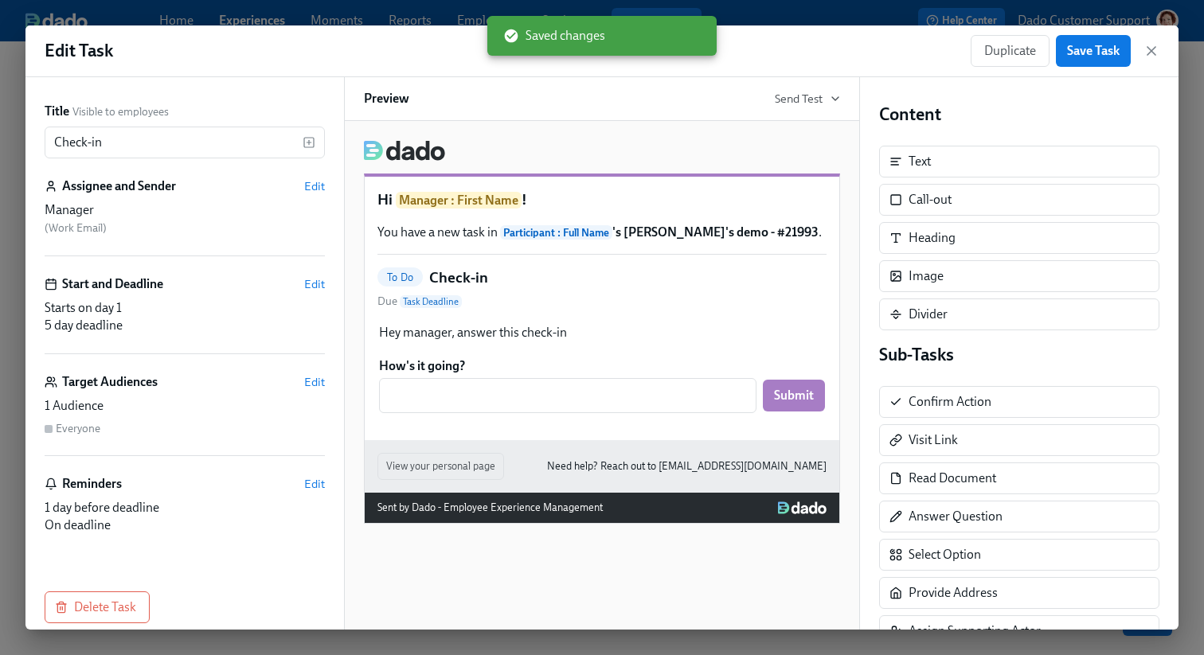
click at [1157, 41] on div "Duplicate Save Task" at bounding box center [1065, 51] width 189 height 32
click at [1151, 45] on icon "button" at bounding box center [1152, 51] width 16 height 16
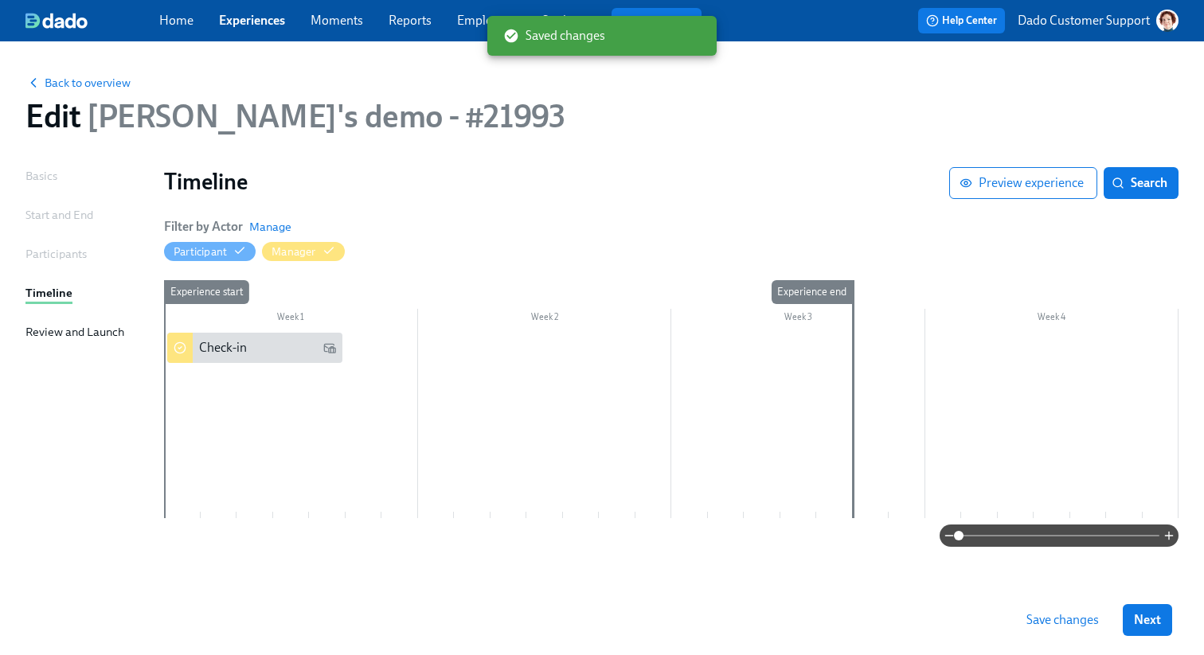
click at [1053, 622] on span "Save changes" at bounding box center [1063, 620] width 72 height 16
click at [108, 79] on span "Back to overview" at bounding box center [77, 83] width 105 height 16
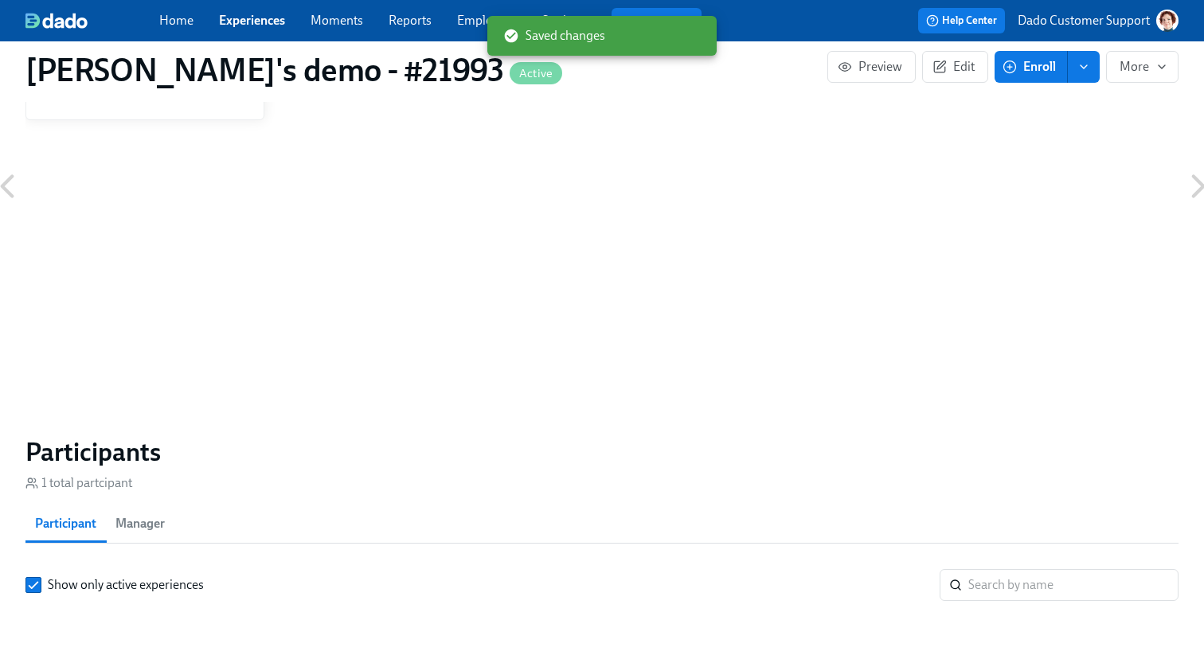
scroll to position [1141, 0]
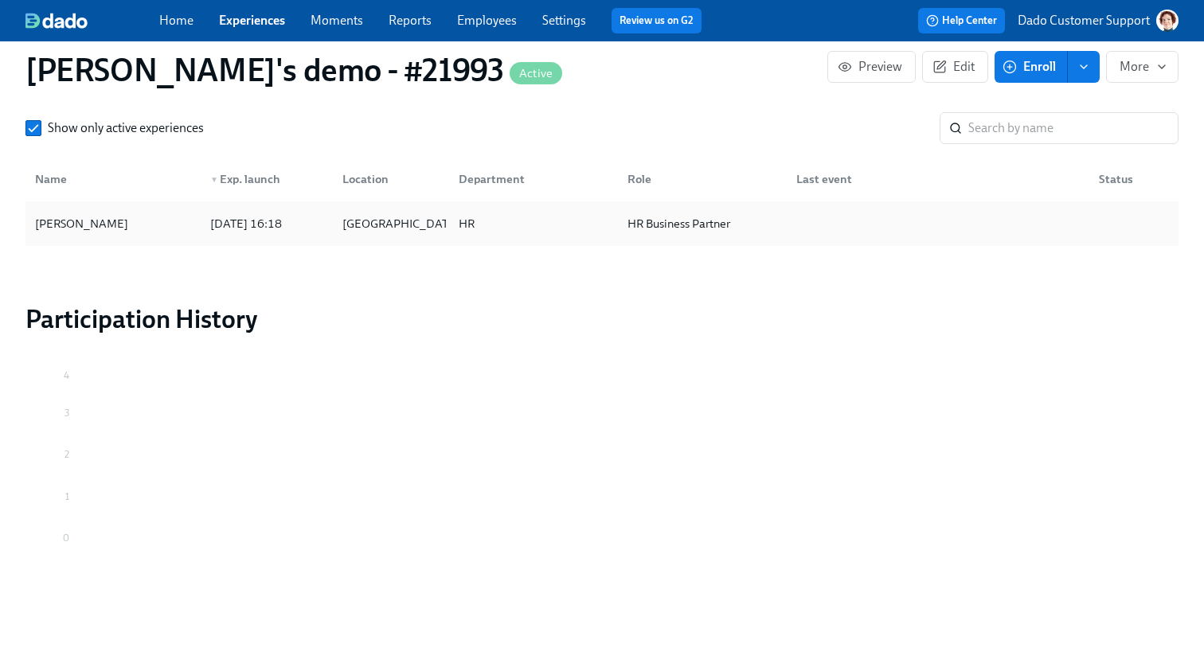
click at [73, 215] on div "Agustin Duarte" at bounding box center [82, 223] width 106 height 19
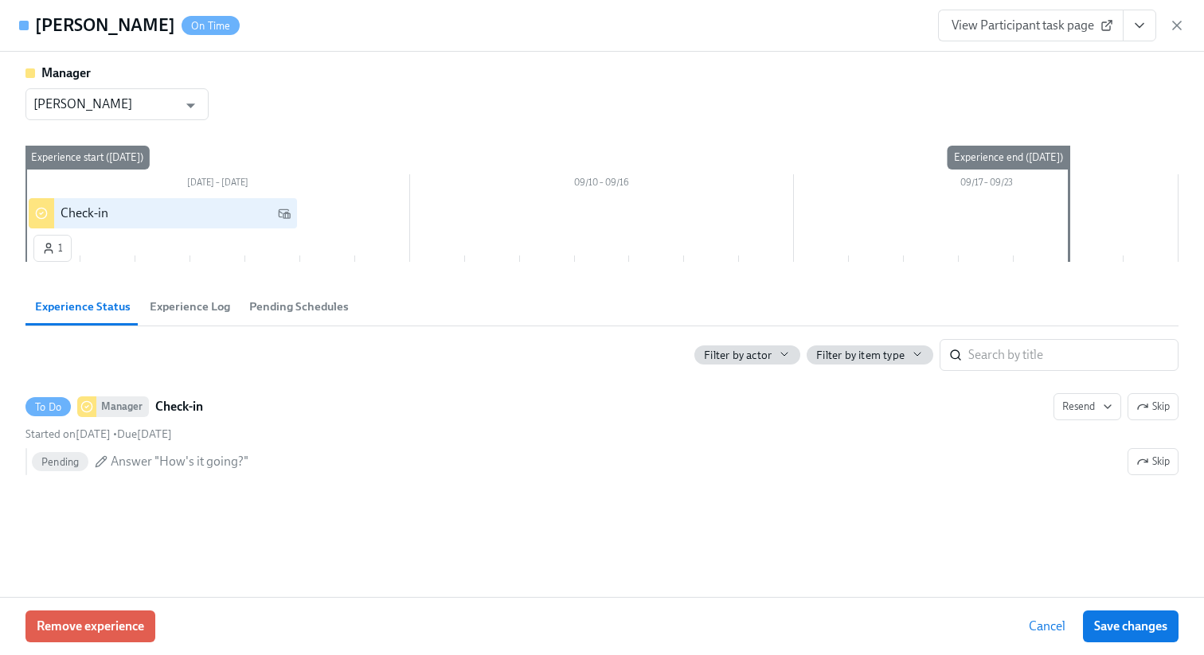
click at [1105, 18] on span "View Participant task page" at bounding box center [1031, 26] width 158 height 16
click at [1138, 21] on icon "View task page" at bounding box center [1140, 26] width 16 height 16
click at [1054, 63] on link "View Manager task page" at bounding box center [1046, 62] width 132 height 18
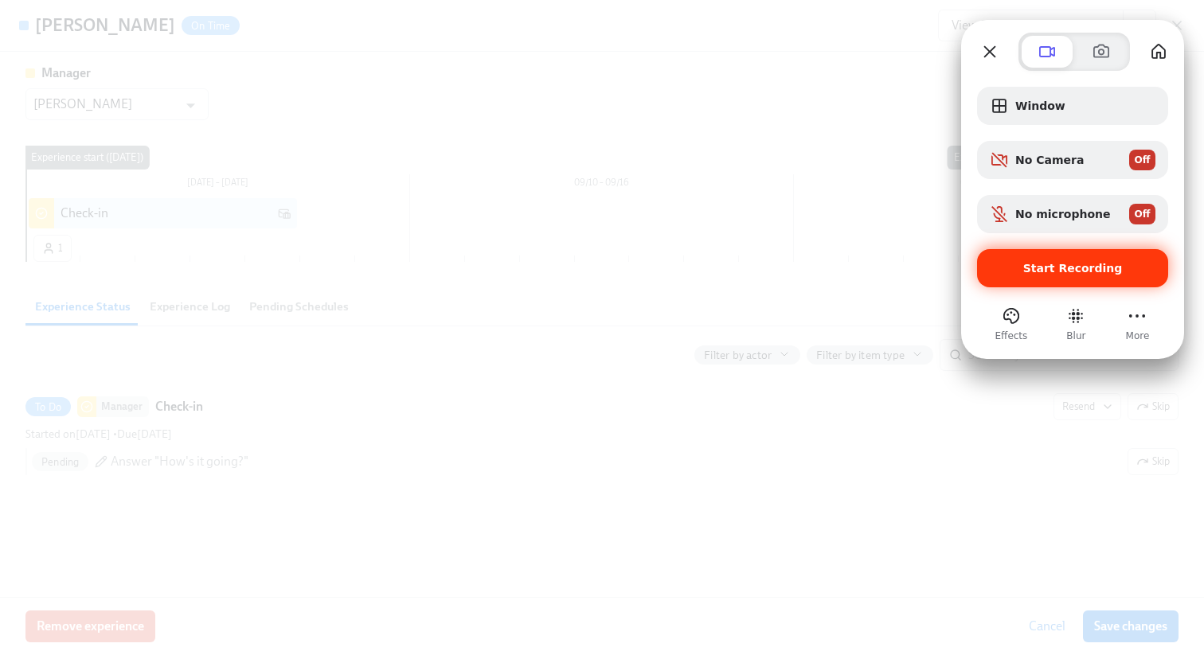
click at [1075, 280] on div "Start Recording" at bounding box center [1072, 268] width 191 height 38
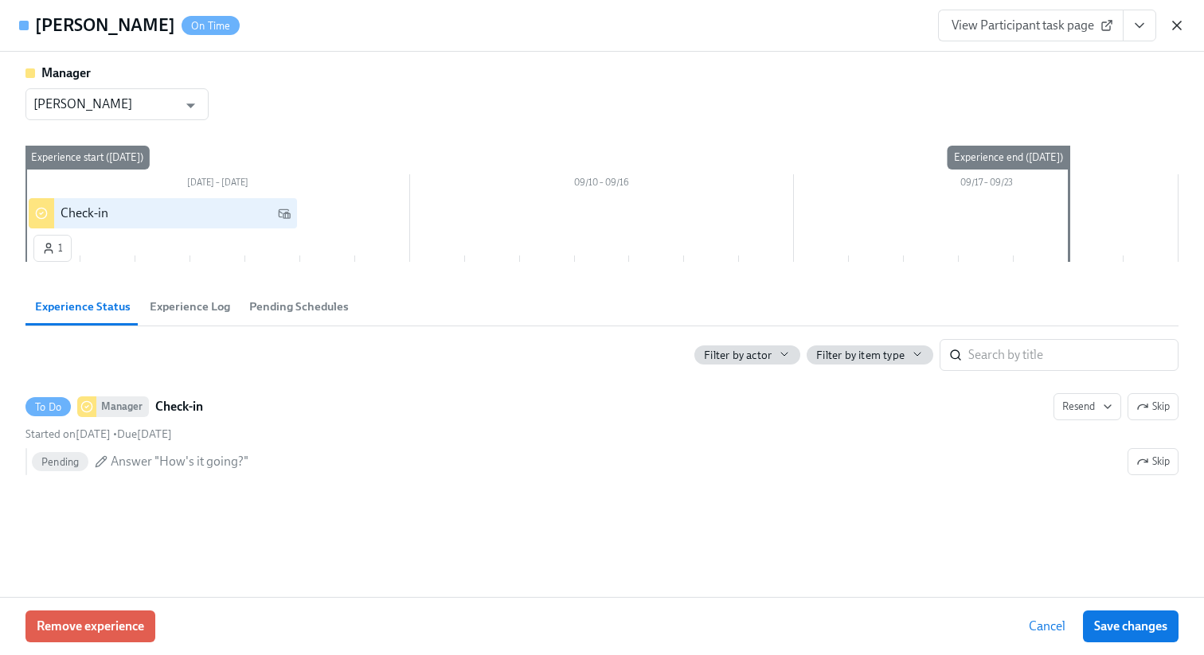
click at [1181, 25] on icon "button" at bounding box center [1177, 26] width 16 height 16
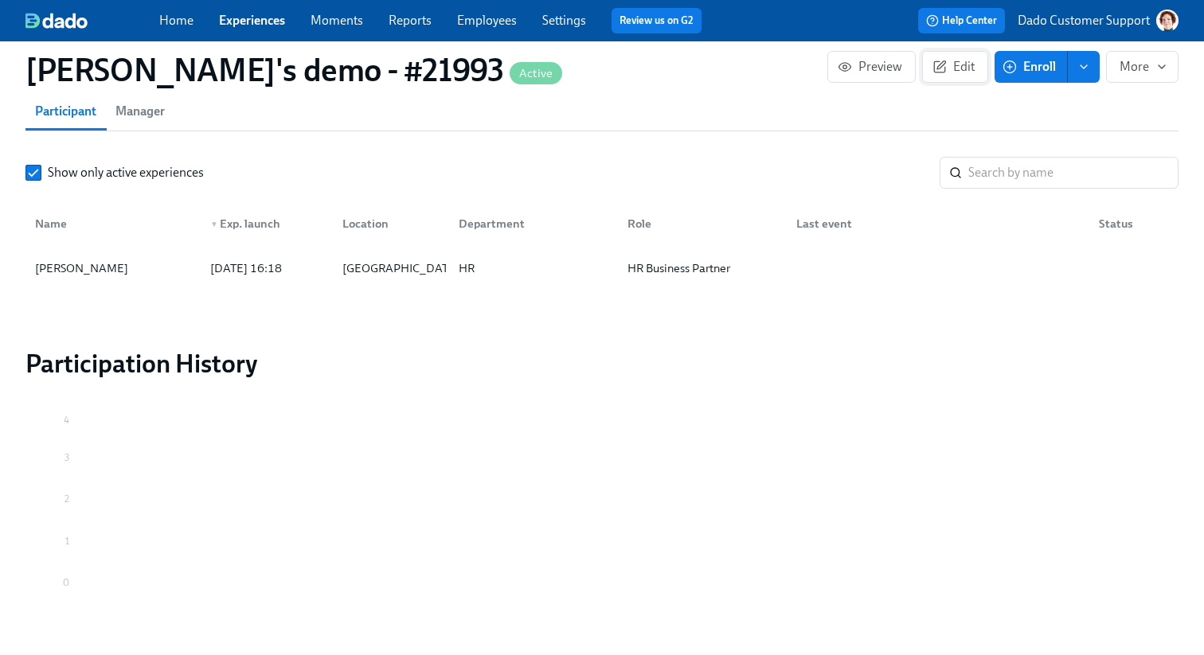
click at [960, 62] on span "Edit" at bounding box center [955, 67] width 39 height 16
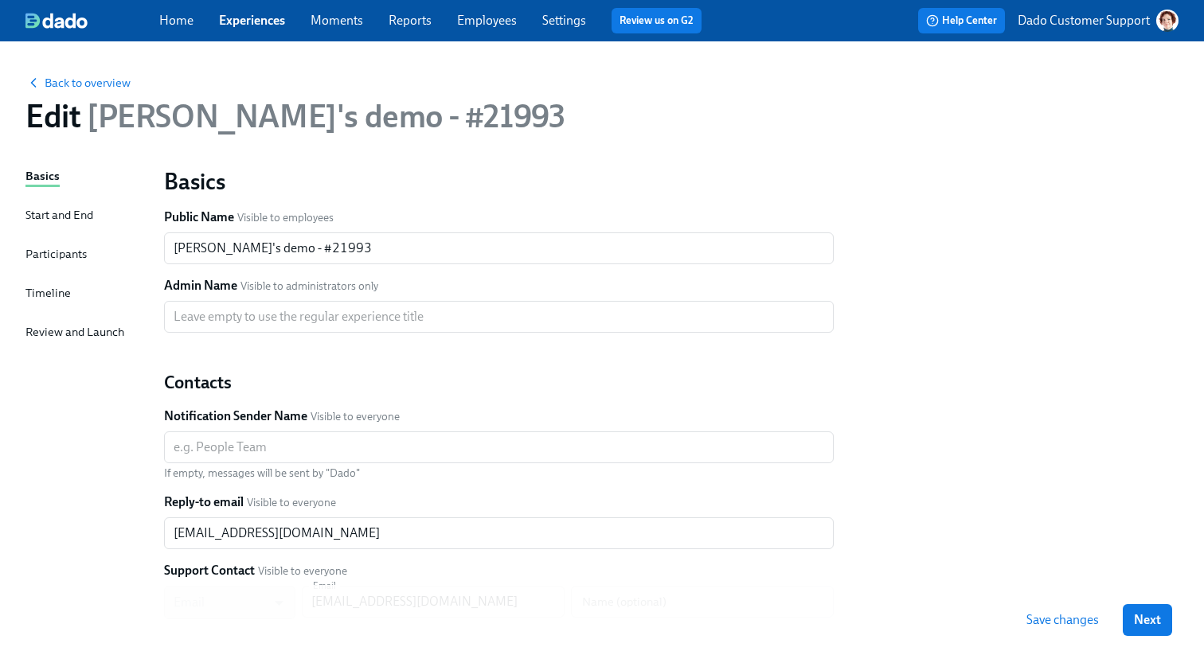
click at [49, 283] on div "Basics Start and End Participants Timeline Review and Launch" at bounding box center [84, 486] width 119 height 639
click at [46, 298] on div "Timeline" at bounding box center [47, 293] width 45 height 18
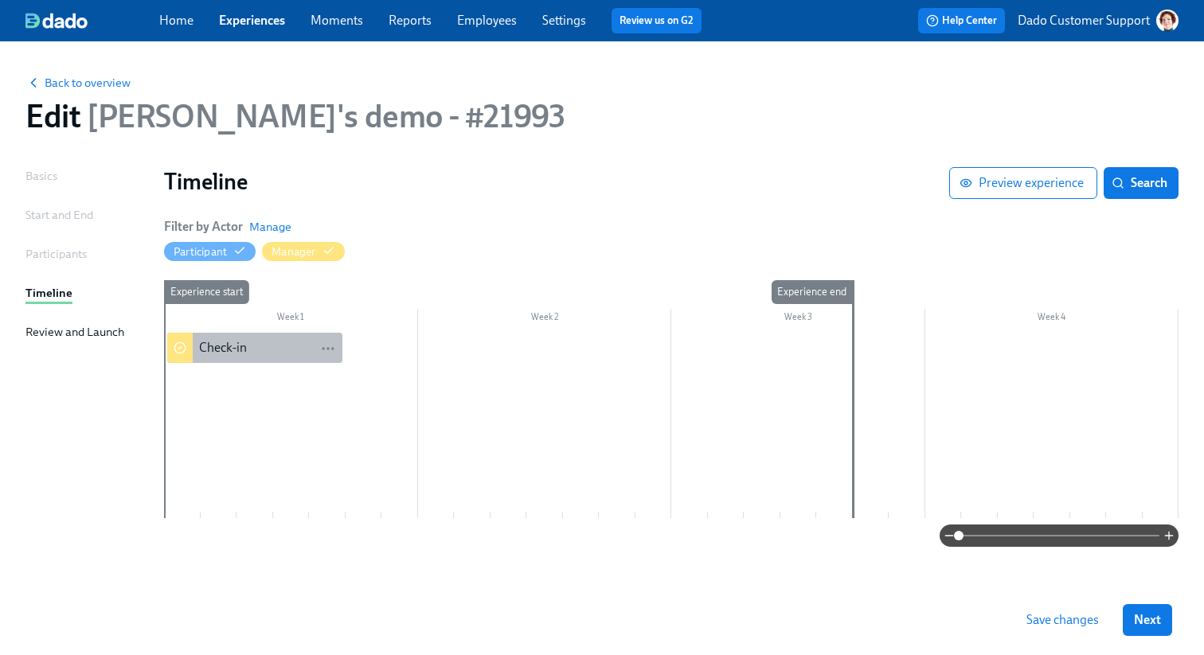
click at [220, 344] on div "Check-in" at bounding box center [223, 348] width 48 height 18
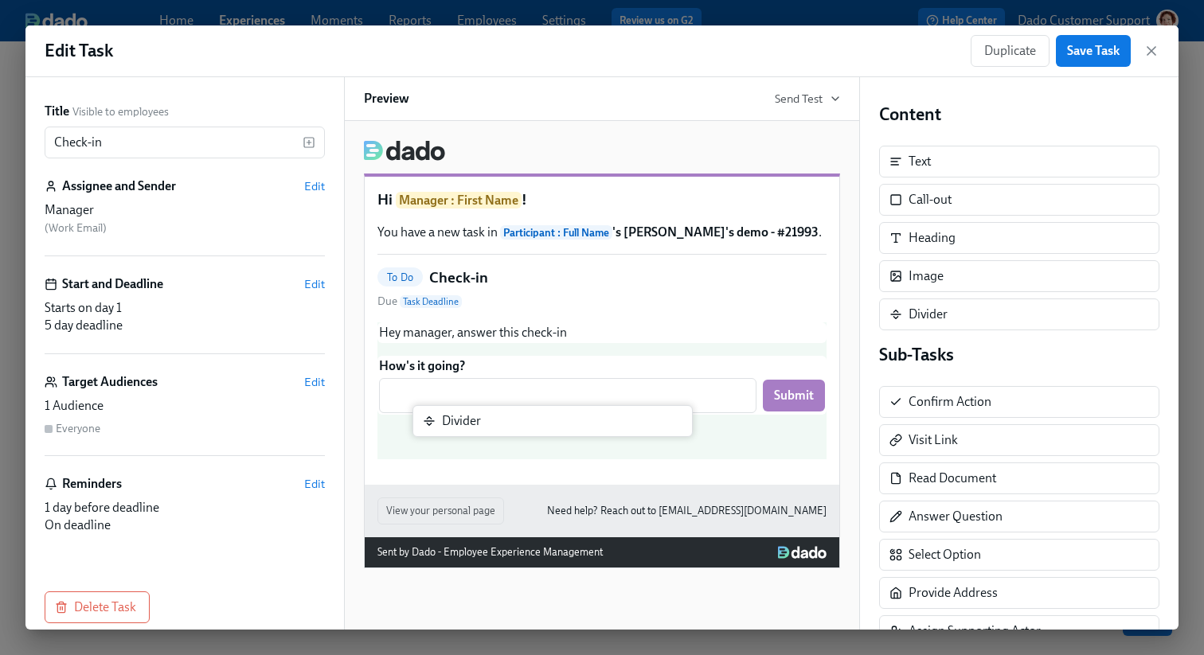
drag, startPoint x: 999, startPoint y: 314, endPoint x: 530, endPoint y: 420, distance: 480.9
click at [530, 420] on div "Title Visible to employees Check-in ​ Assignee and Sender Edit Manager ( Work E…" at bounding box center [601, 353] width 1153 height 553
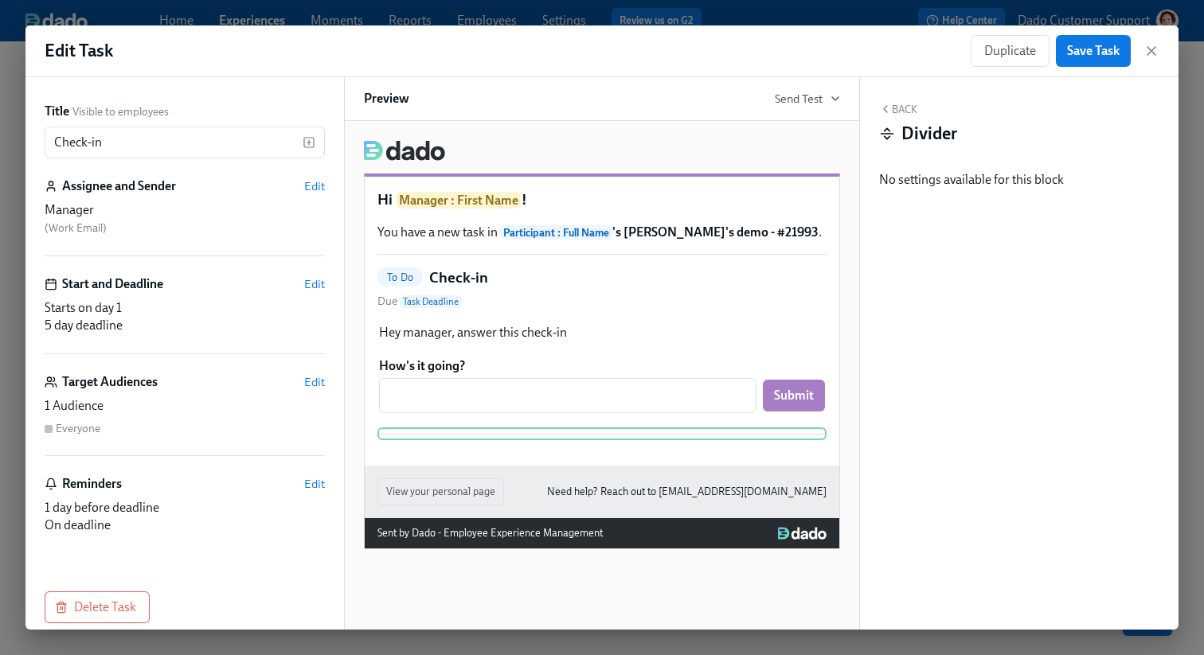
click at [894, 109] on button "Back" at bounding box center [898, 109] width 38 height 13
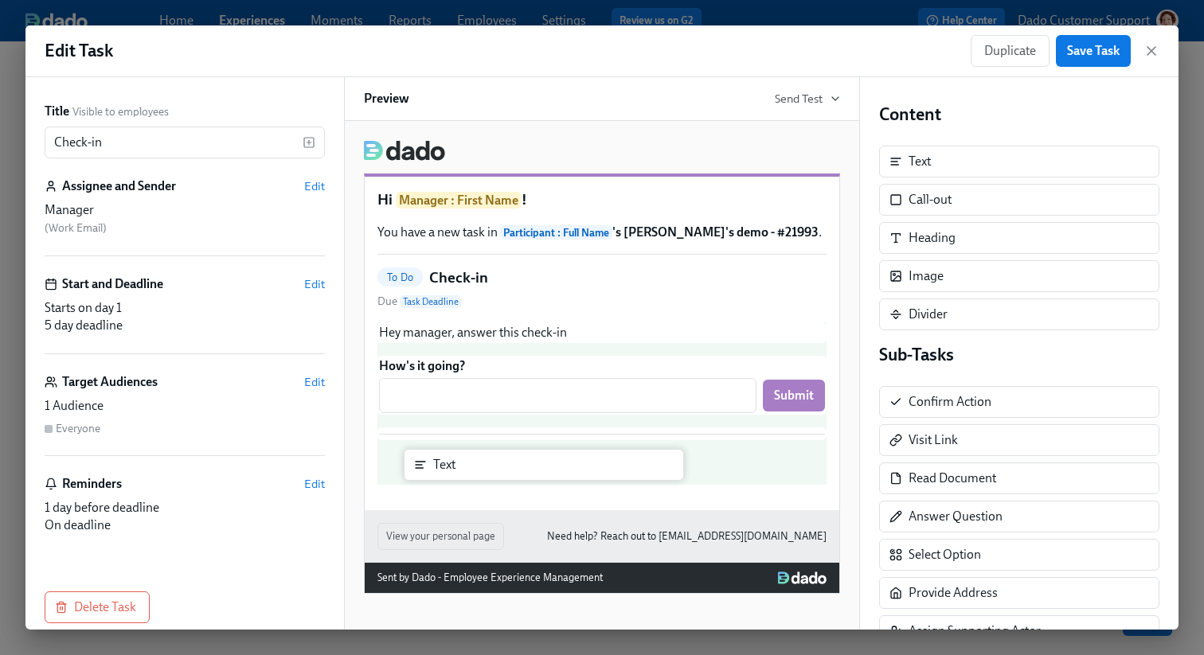
drag, startPoint x: 980, startPoint y: 158, endPoint x: 499, endPoint y: 458, distance: 567.0
click at [499, 459] on div "Title Visible to employees Check-in ​ Assignee and Sender Edit Manager ( Work E…" at bounding box center [601, 353] width 1153 height 553
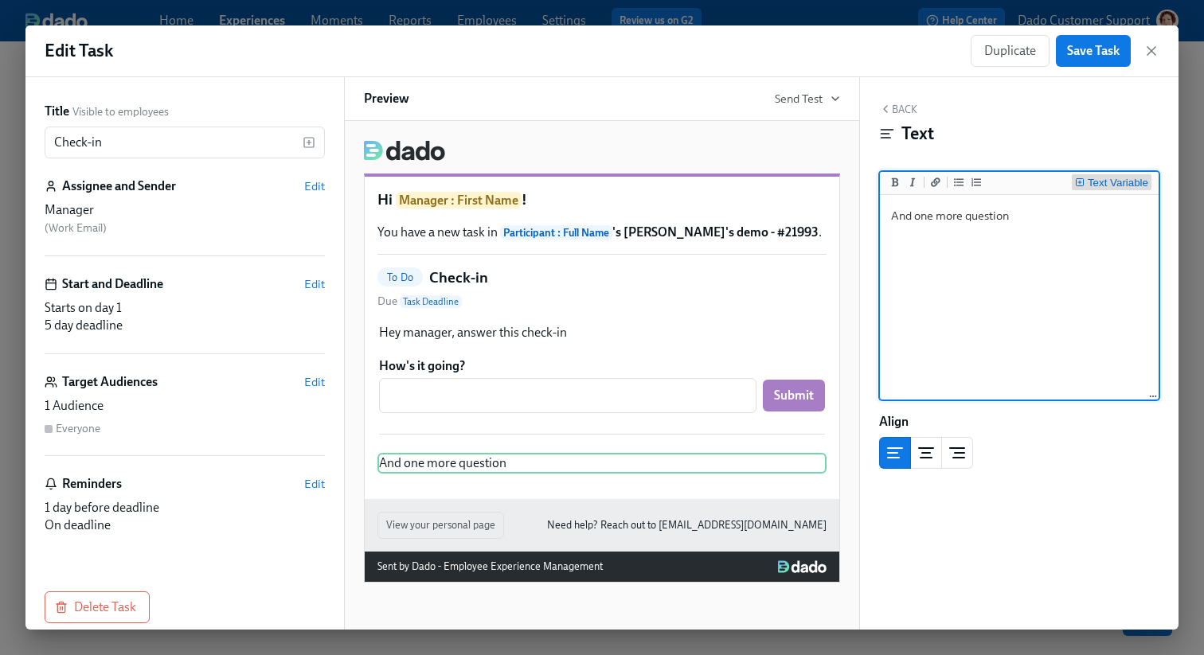
type textarea "And one more question"
click at [1096, 177] on button "Text Variable" at bounding box center [1112, 182] width 80 height 16
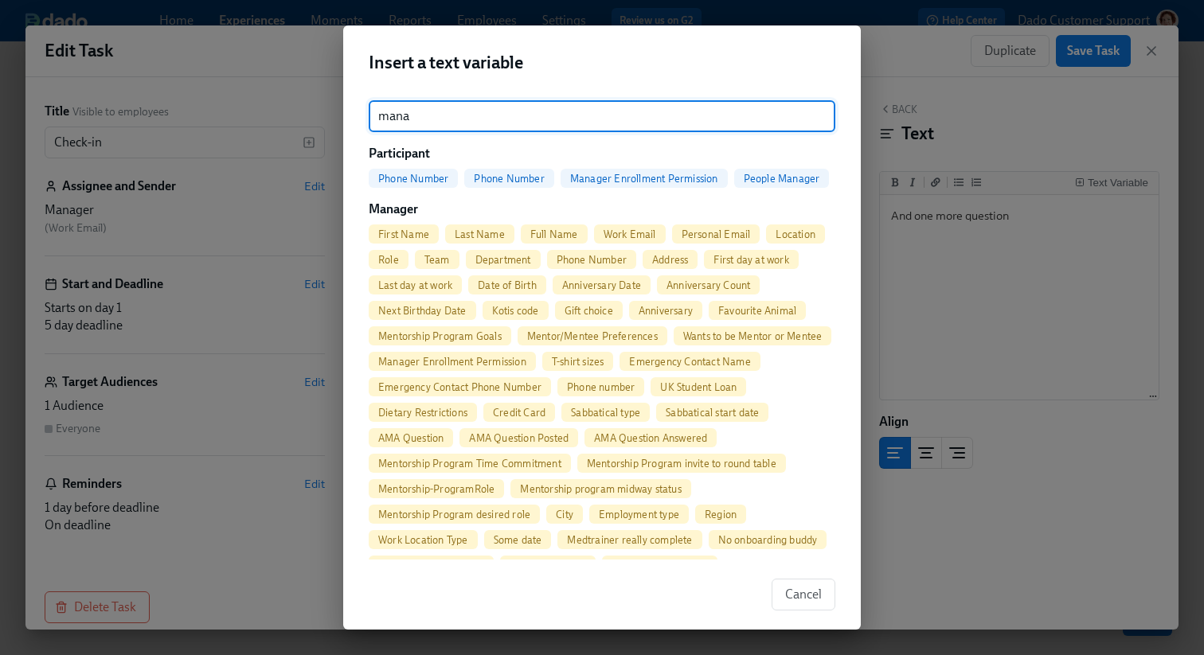
type input "mana"
click at [413, 234] on span "First Name" at bounding box center [404, 235] width 70 height 12
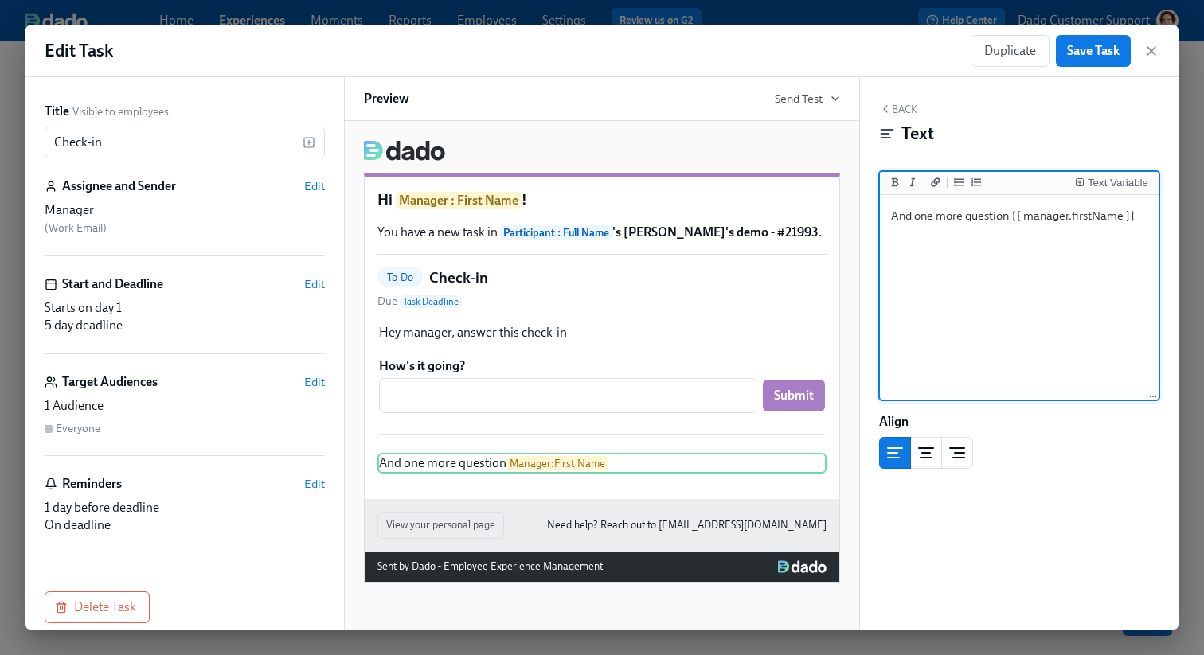
type textarea "And one more question {{ manager.firstName }}"
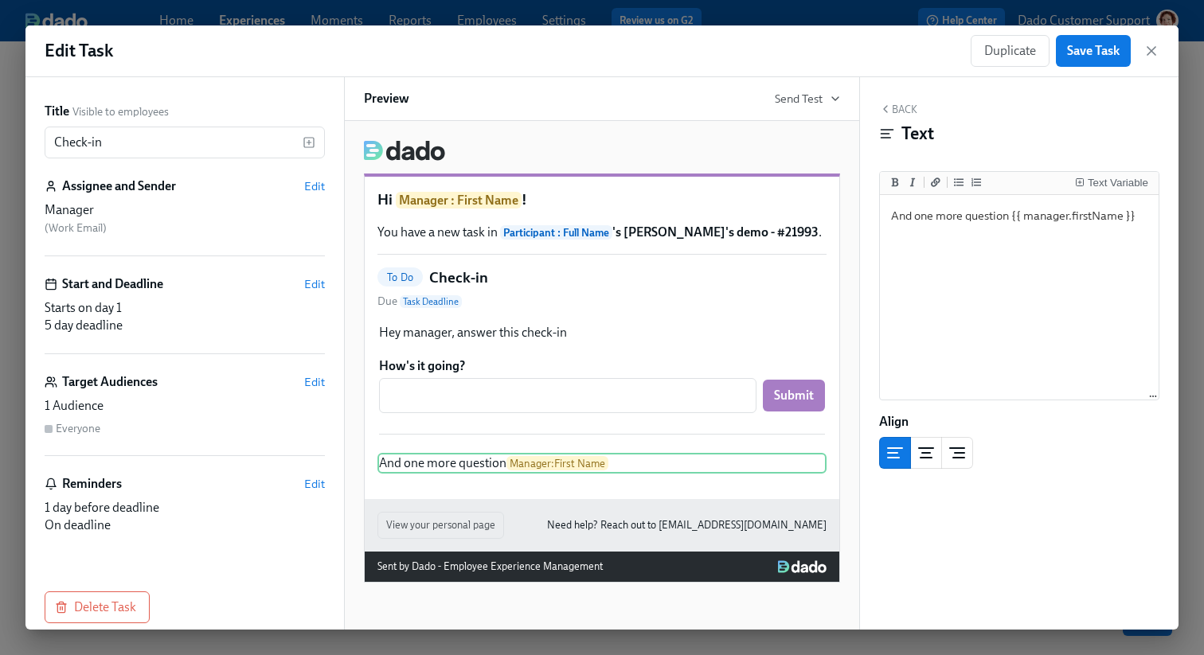
click at [900, 106] on button "Back" at bounding box center [898, 109] width 38 height 13
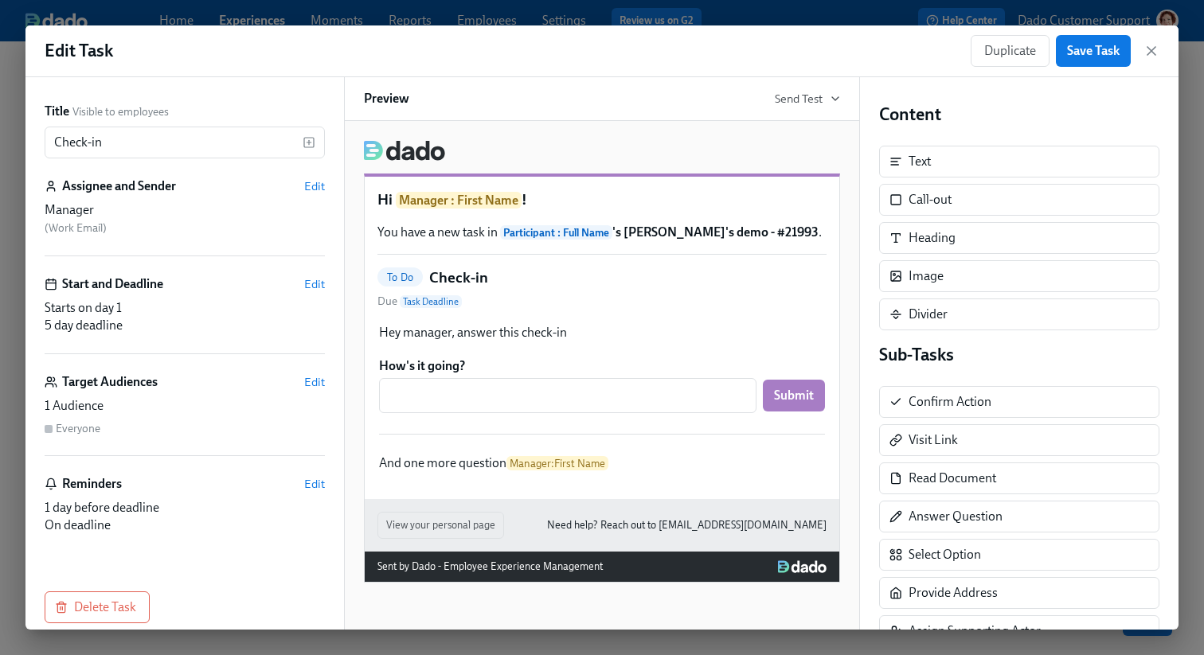
scroll to position [1, 0]
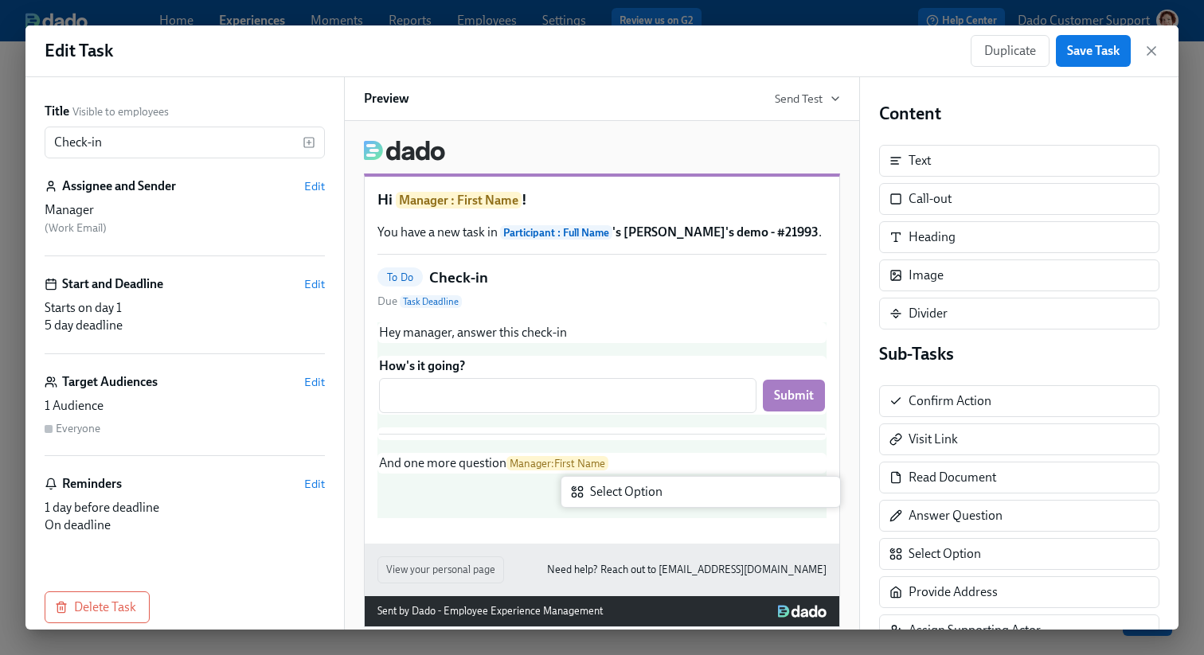
drag, startPoint x: 952, startPoint y: 554, endPoint x: 633, endPoint y: 491, distance: 324.9
click at [633, 491] on div "Title Visible to employees Check-in ​ Assignee and Sender Edit Manager ( Work E…" at bounding box center [601, 353] width 1153 height 553
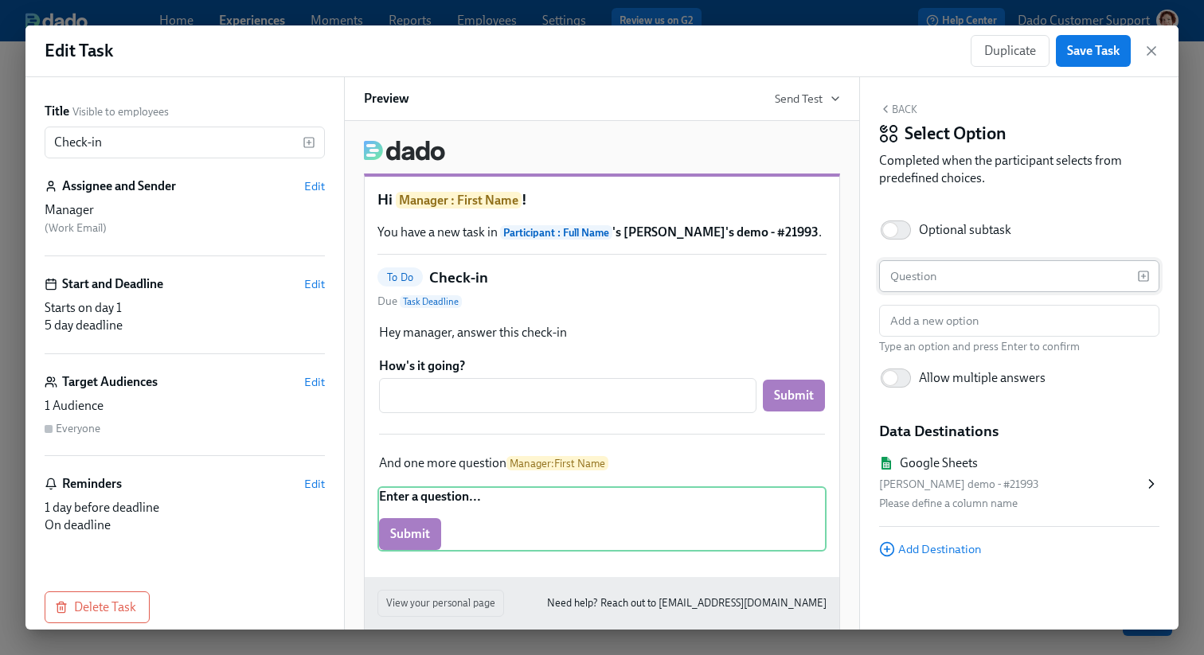
click at [961, 272] on input "text" at bounding box center [1008, 276] width 258 height 32
type input "Yes or No"
click at [999, 327] on input "text" at bounding box center [1019, 321] width 280 height 32
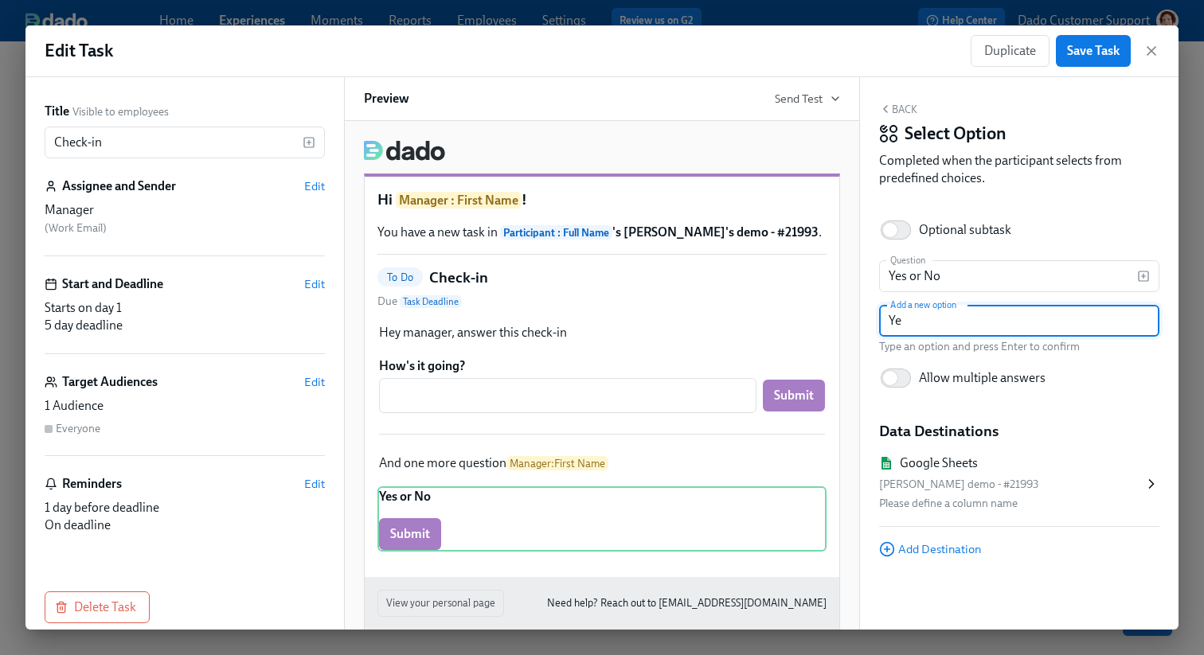
type input "Yes"
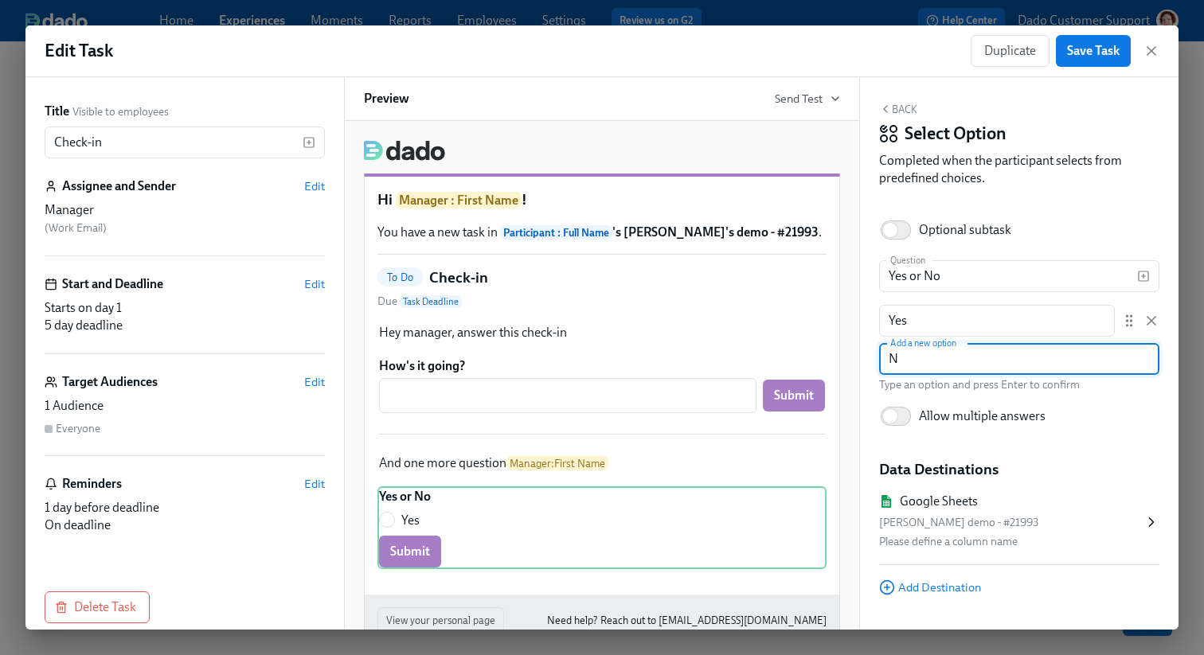
type input "Np"
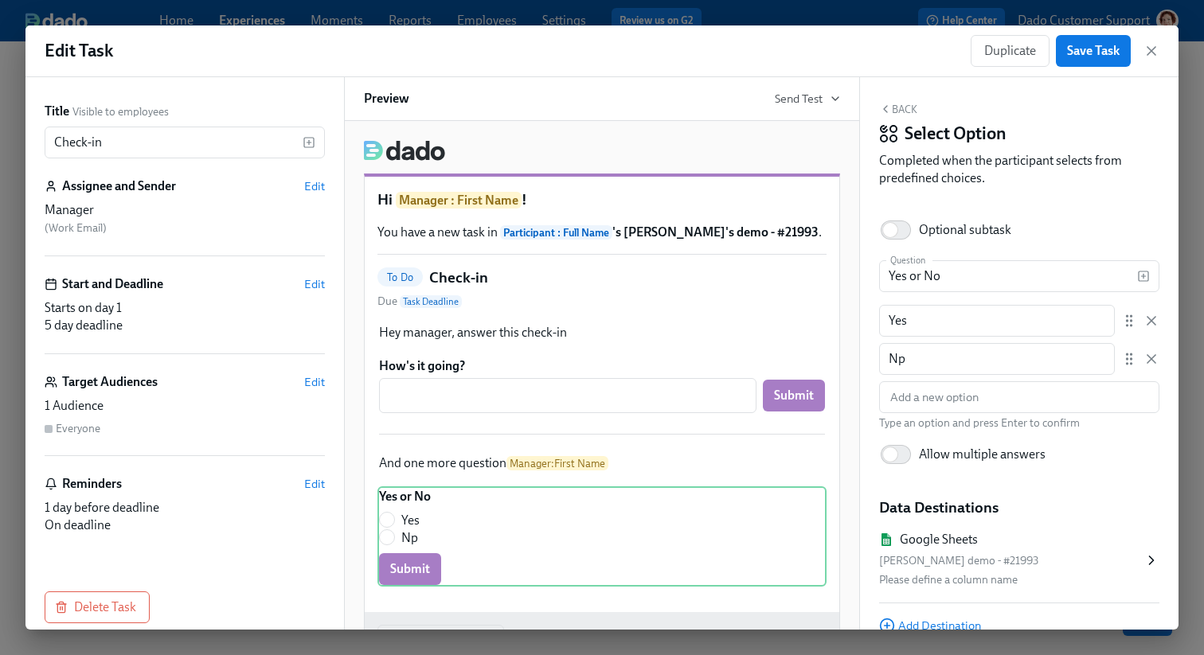
click at [972, 565] on div "Dado - Rothy's demo - #21993" at bounding box center [1011, 561] width 264 height 19
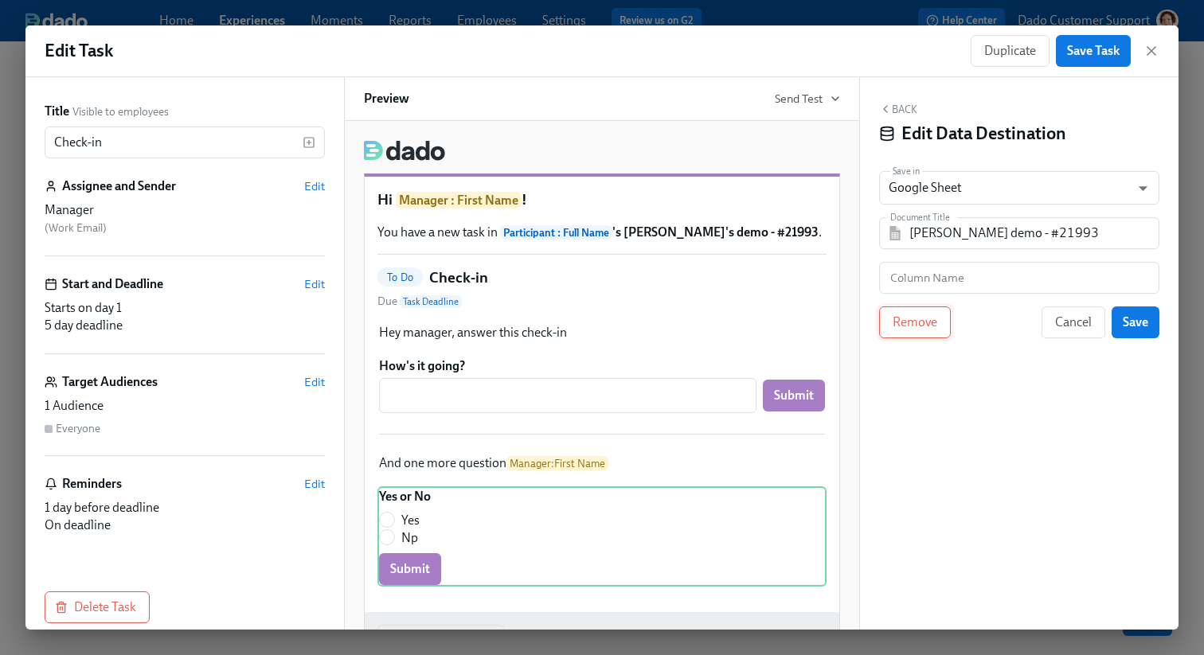
click at [936, 319] on span "Remove" at bounding box center [915, 323] width 45 height 16
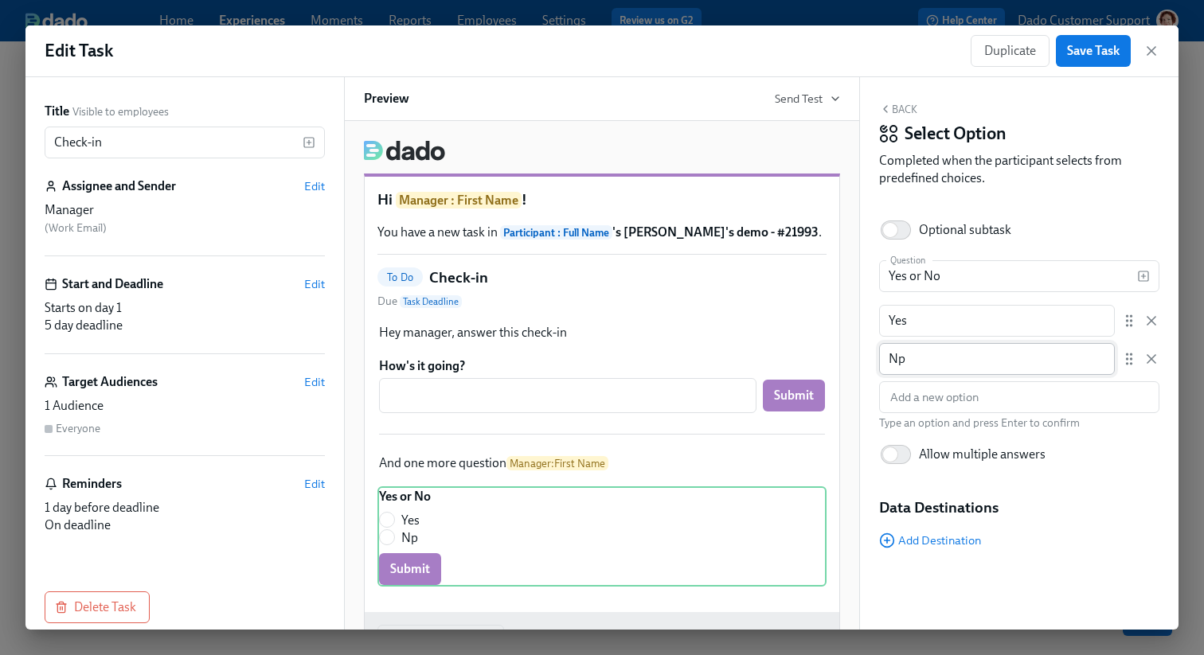
click at [984, 368] on input "Np" at bounding box center [997, 359] width 236 height 32
type input "No"
click at [1097, 57] on span "Save Task" at bounding box center [1093, 51] width 53 height 16
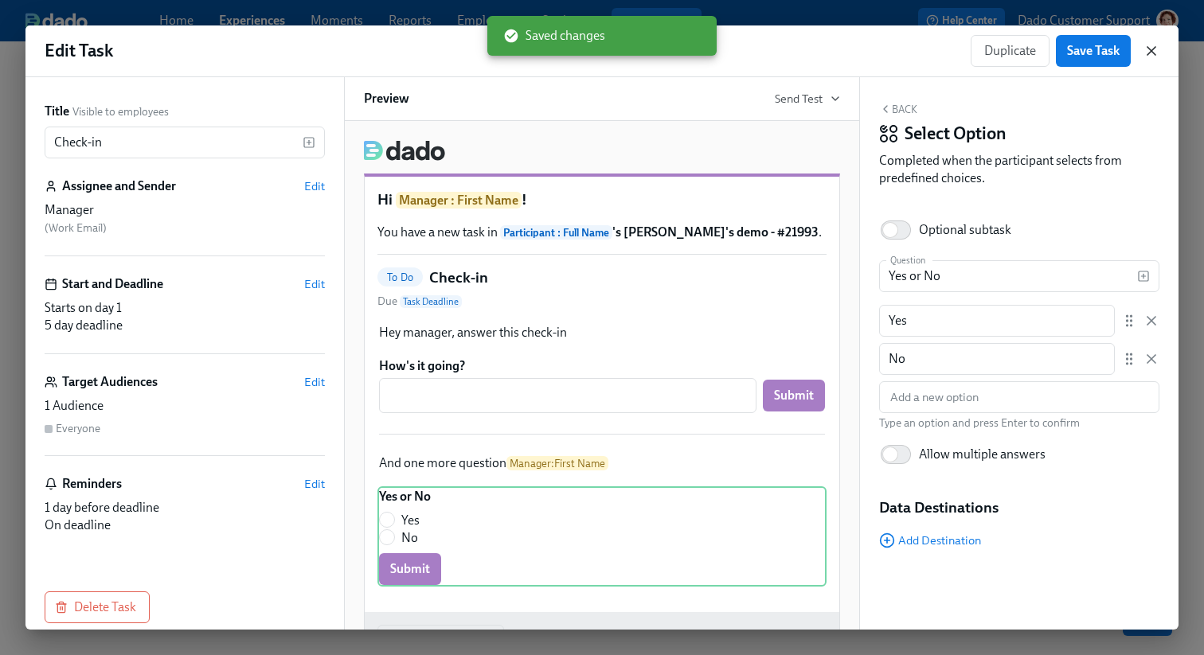
click at [1150, 53] on icon "button" at bounding box center [1152, 51] width 16 height 16
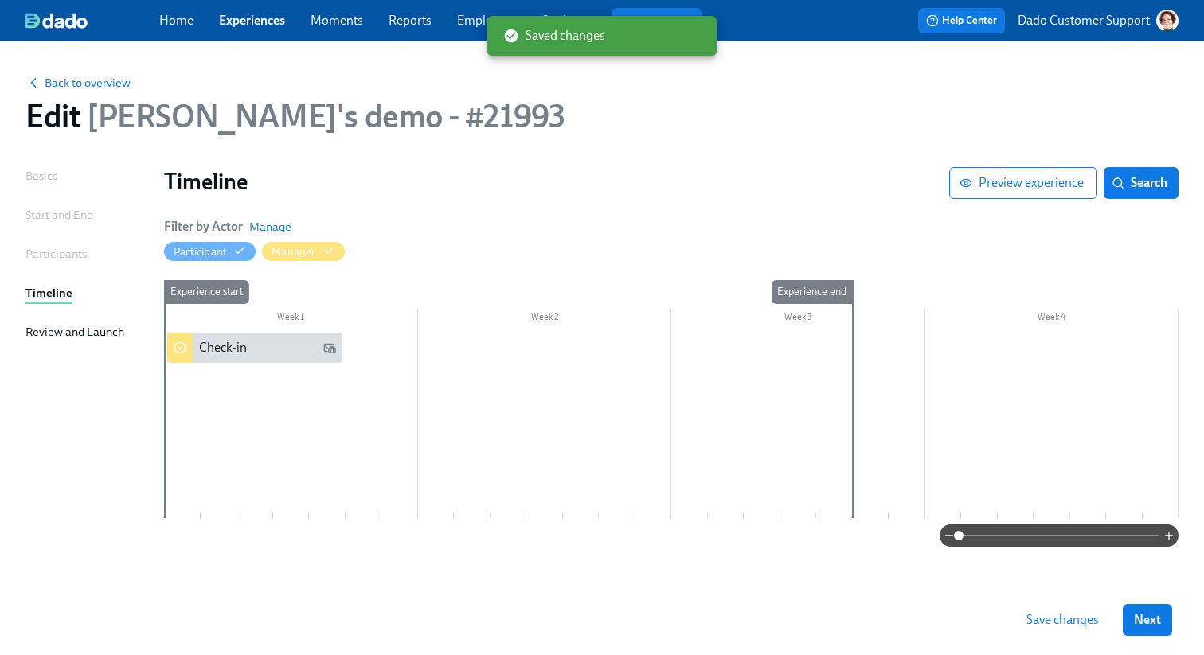
click at [1055, 614] on span "Save changes" at bounding box center [1063, 620] width 72 height 16
click at [225, 343] on div "Check-in" at bounding box center [223, 348] width 48 height 18
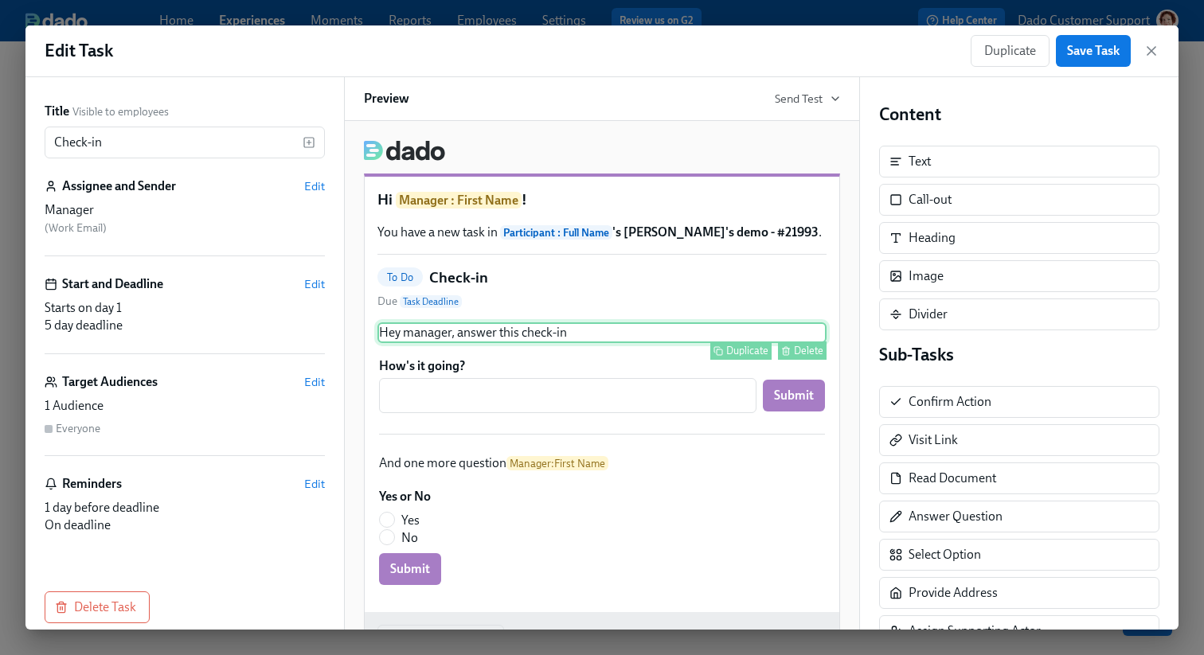
click at [796, 346] on div "Delete" at bounding box center [808, 351] width 29 height 12
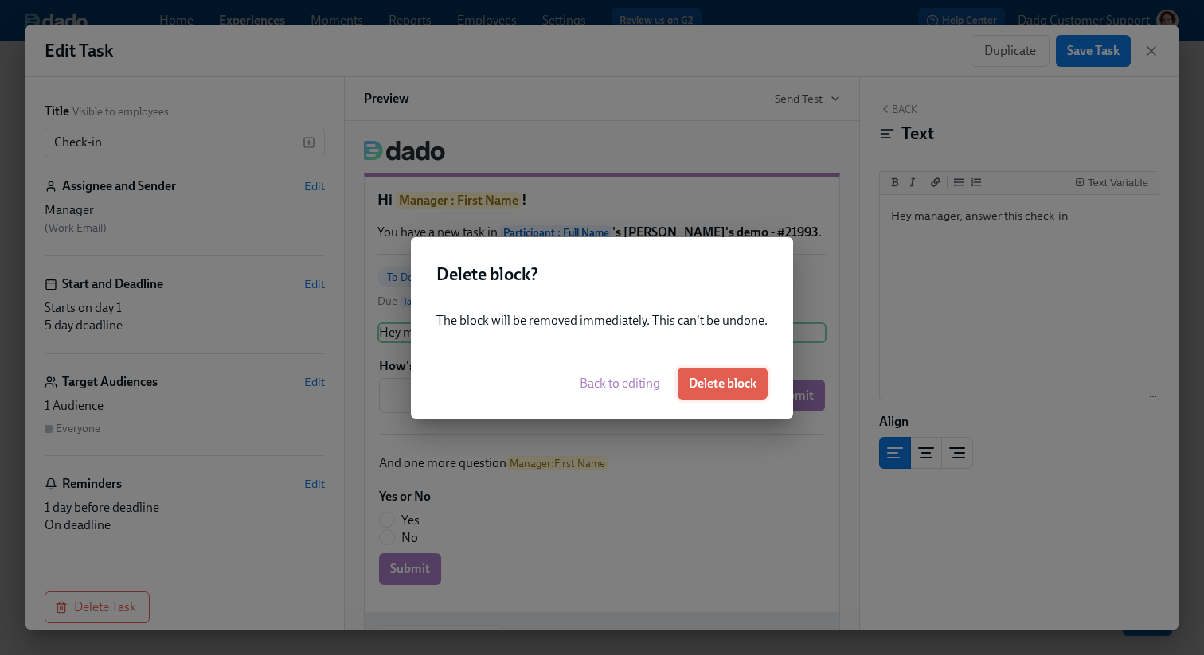
click at [717, 389] on span "Delete block" at bounding box center [723, 384] width 68 height 16
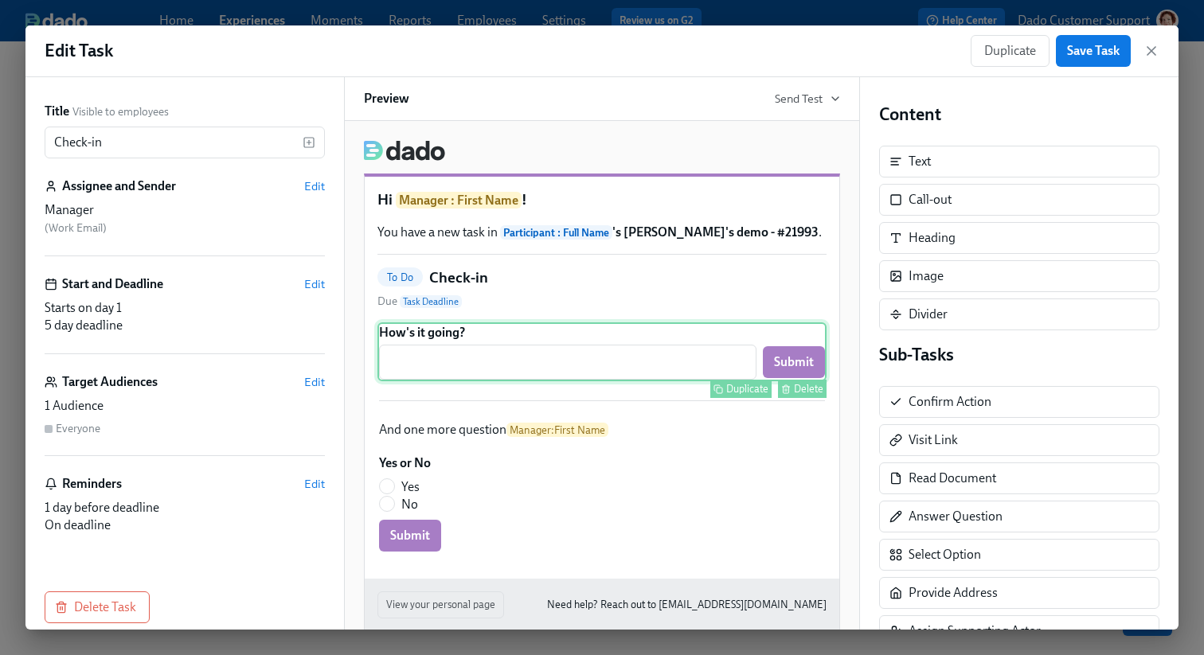
click at [801, 394] on div "Delete" at bounding box center [808, 389] width 29 height 12
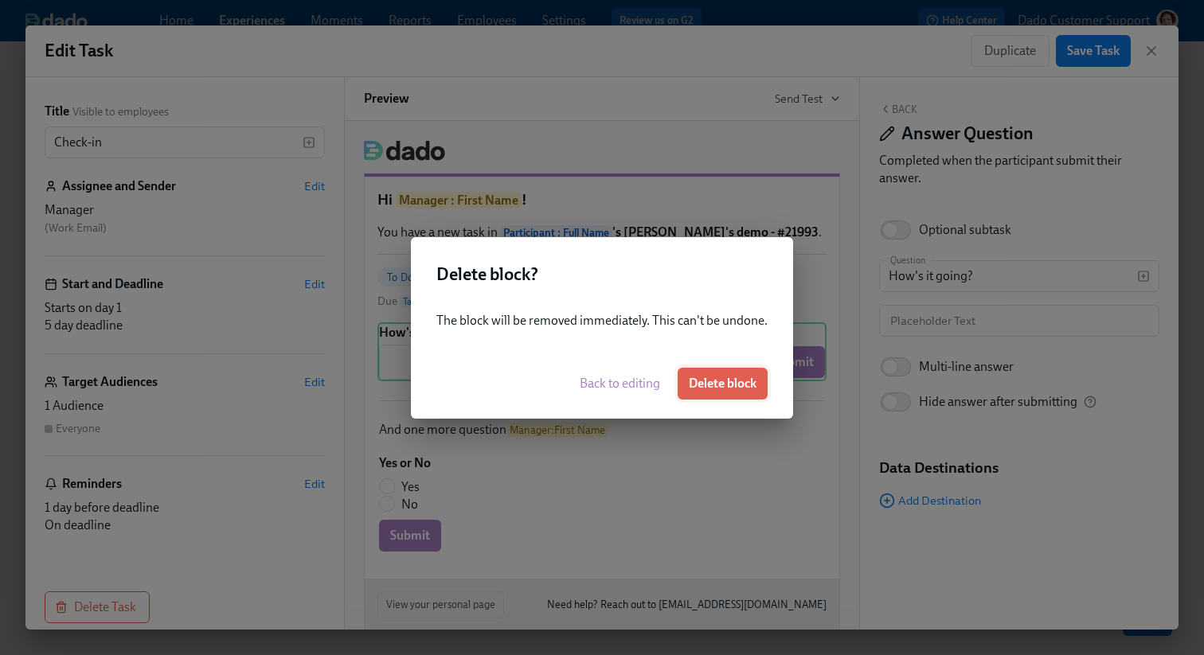
click at [749, 383] on span "Delete block" at bounding box center [723, 384] width 68 height 16
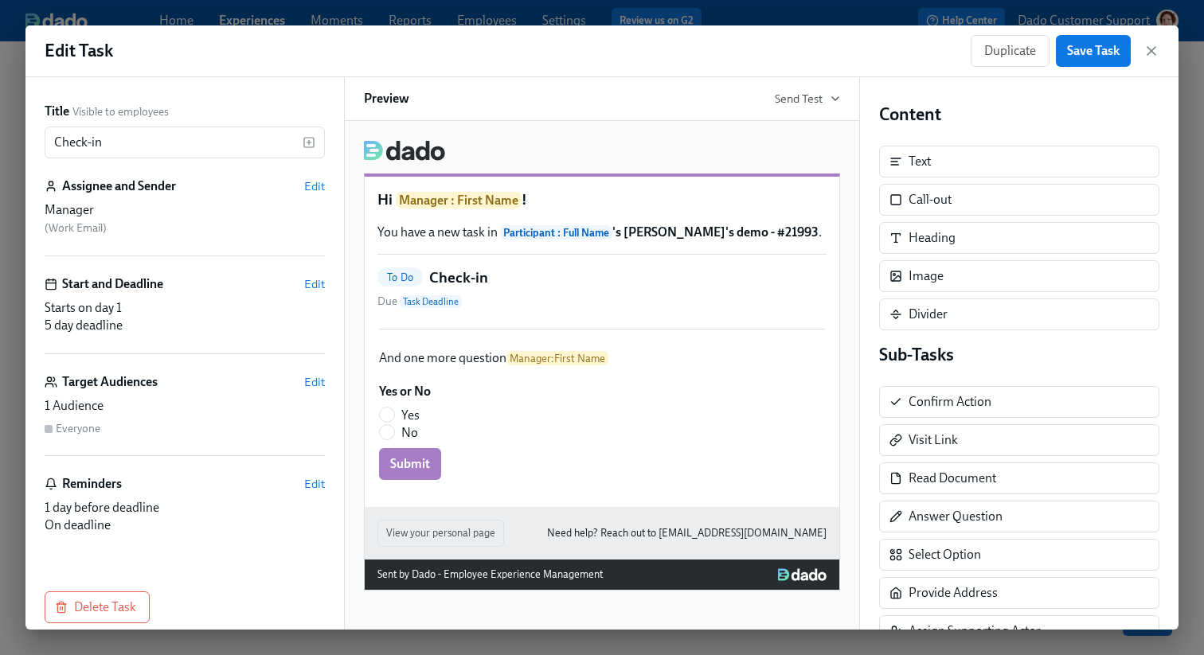
click at [1092, 69] on div "Edit Task Duplicate Save Task" at bounding box center [601, 51] width 1153 height 52
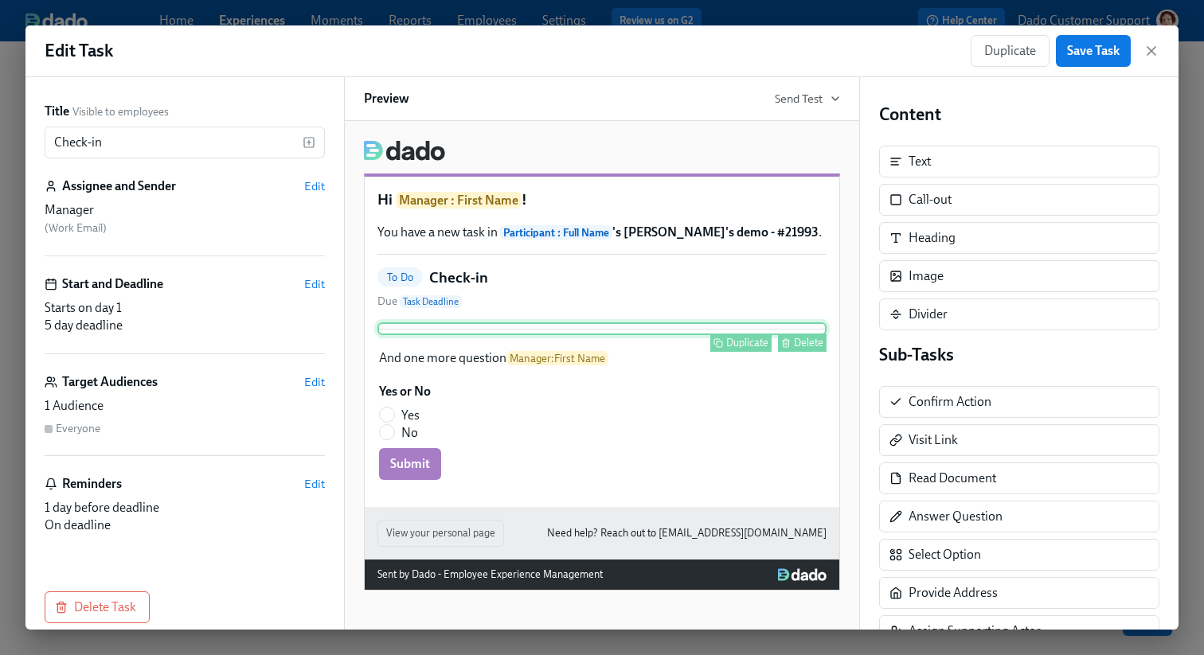
click at [819, 339] on div "Delete" at bounding box center [808, 343] width 29 height 12
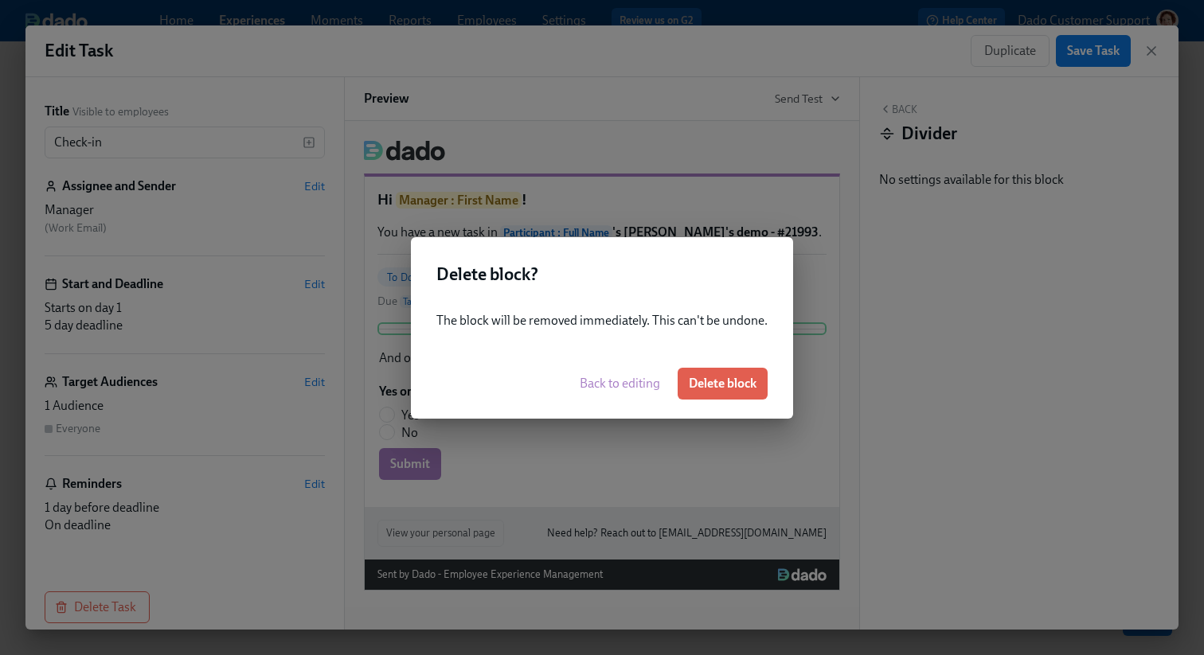
click at [702, 366] on div "Back to editing Delete block" at bounding box center [602, 384] width 382 height 70
click at [710, 376] on span "Delete block" at bounding box center [723, 384] width 68 height 16
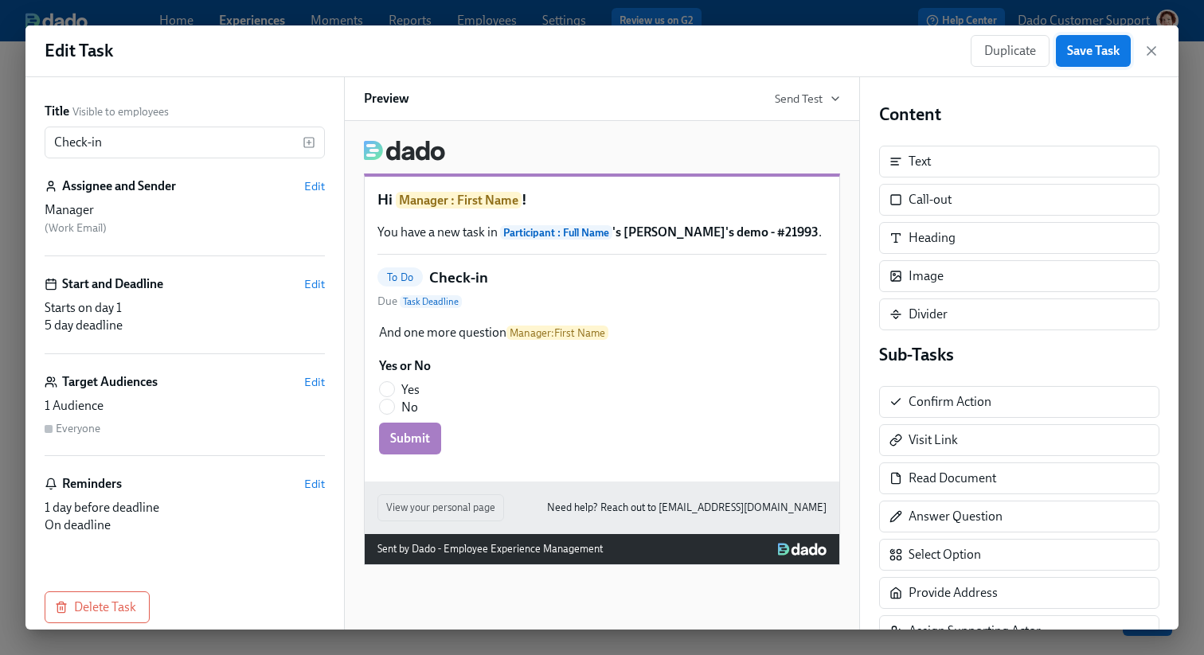
click at [1109, 58] on span "Save Task" at bounding box center [1093, 51] width 53 height 16
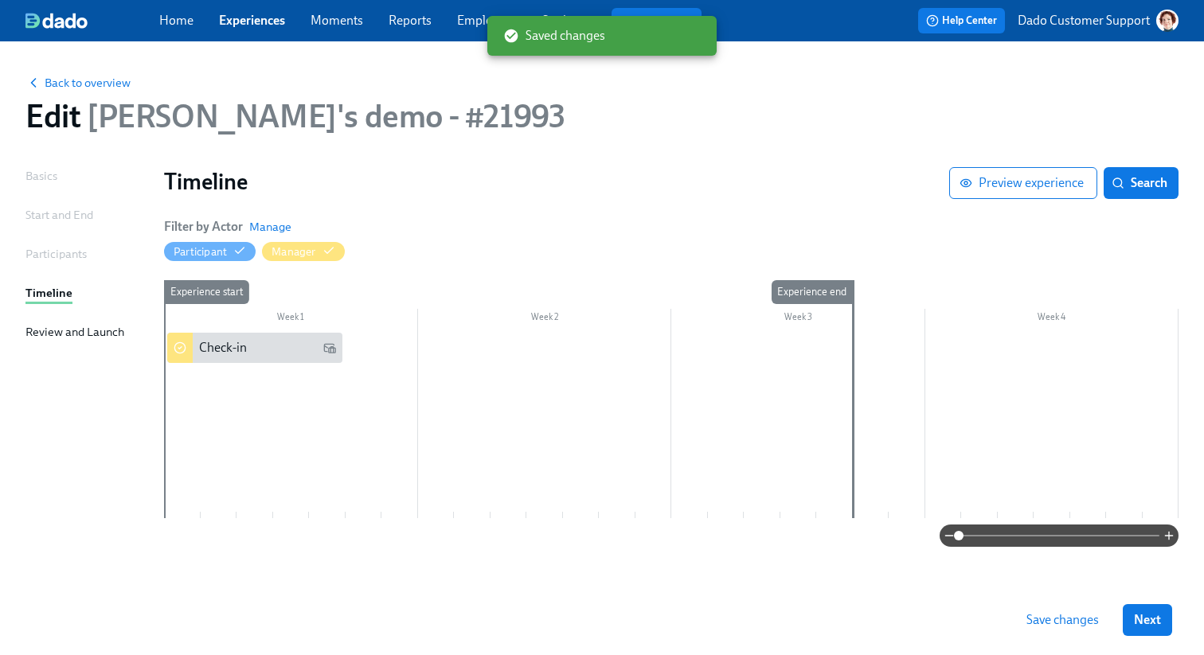
click at [1065, 639] on div "Save changes Next" at bounding box center [602, 620] width 1204 height 70
click at [1050, 626] on span "Save changes" at bounding box center [1063, 620] width 72 height 16
click at [268, 346] on div "Check-in" at bounding box center [267, 348] width 137 height 18
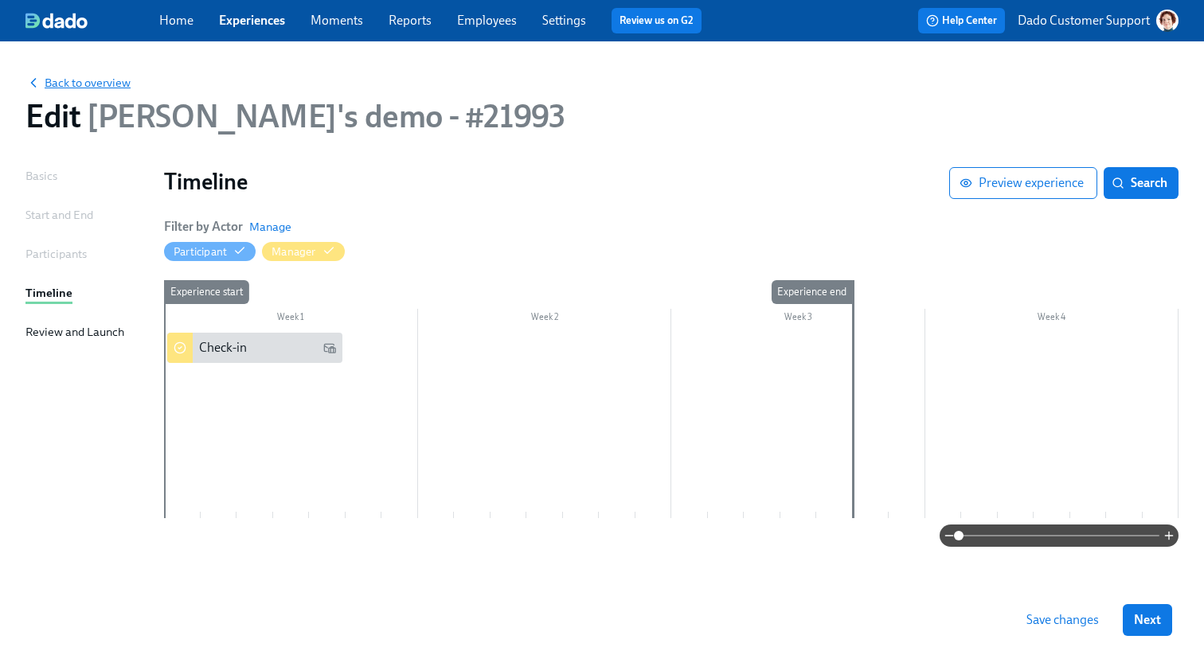
click at [66, 83] on span "Back to overview" at bounding box center [77, 83] width 105 height 16
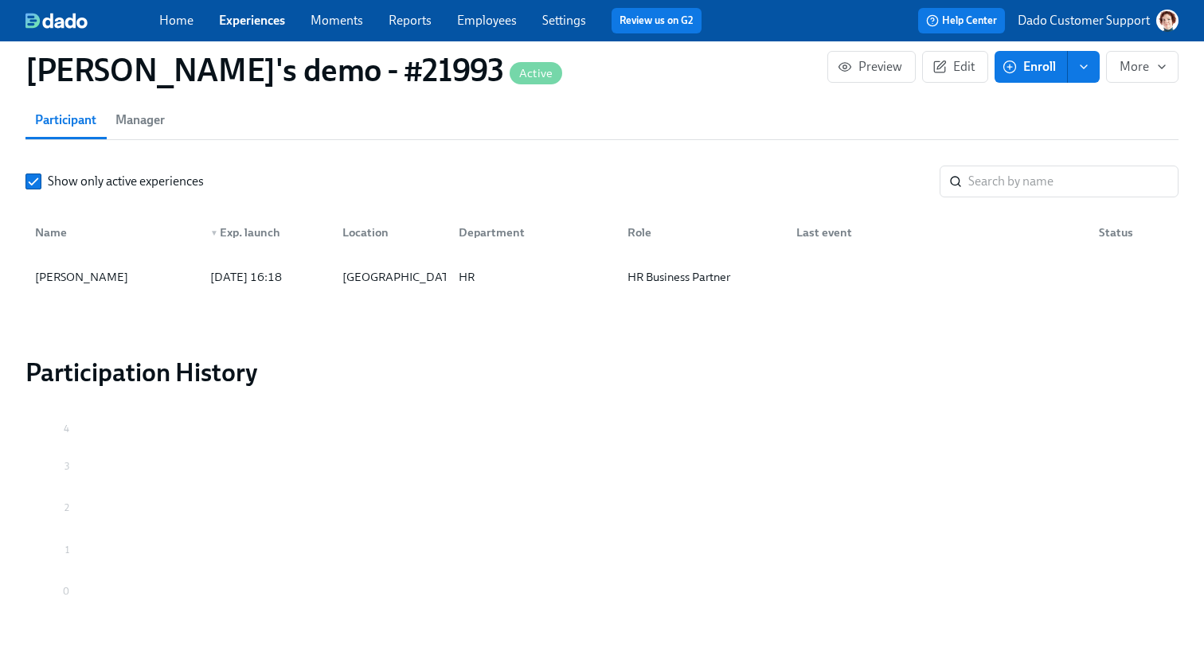
scroll to position [1141, 0]
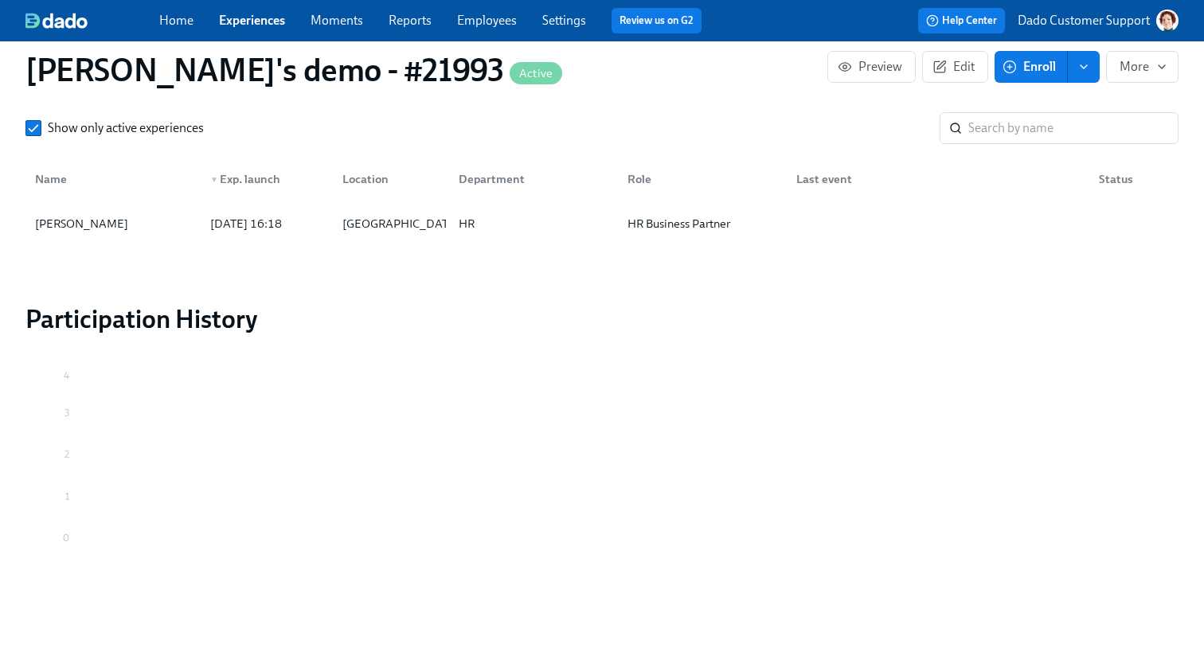
click at [103, 184] on div "Name" at bounding box center [113, 179] width 169 height 32
click at [78, 225] on div "Agustin Duarte" at bounding box center [82, 223] width 106 height 19
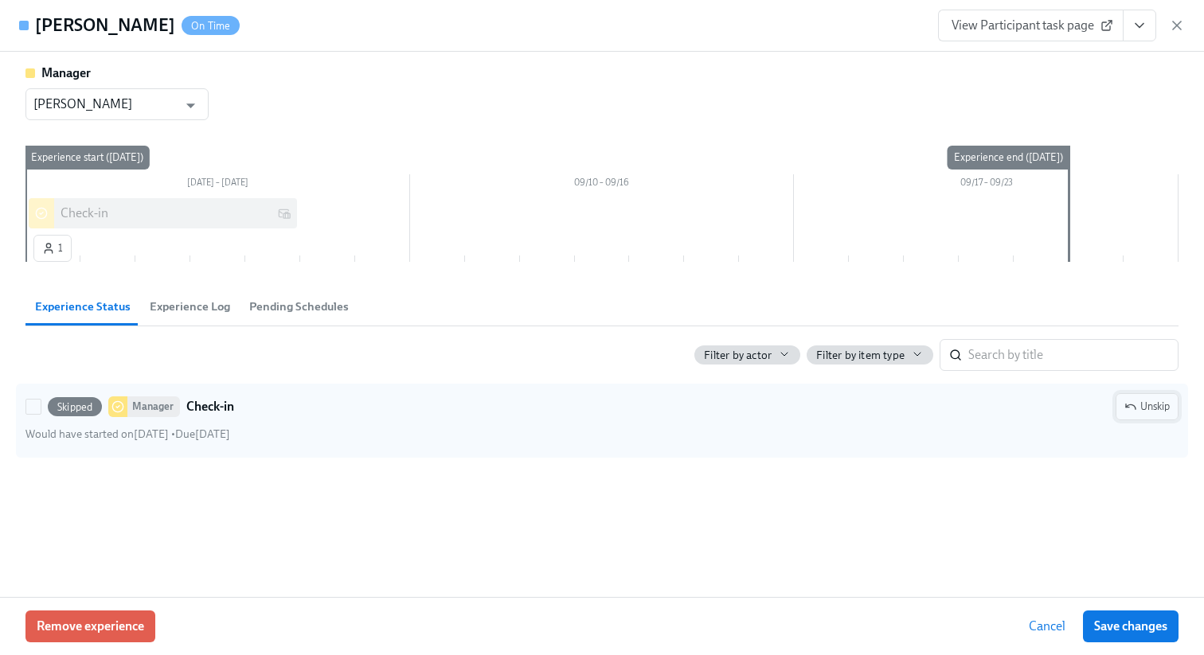
click at [1140, 394] on button "Unskip" at bounding box center [1147, 406] width 63 height 27
click at [1159, 413] on span "Unskip" at bounding box center [1146, 407] width 45 height 16
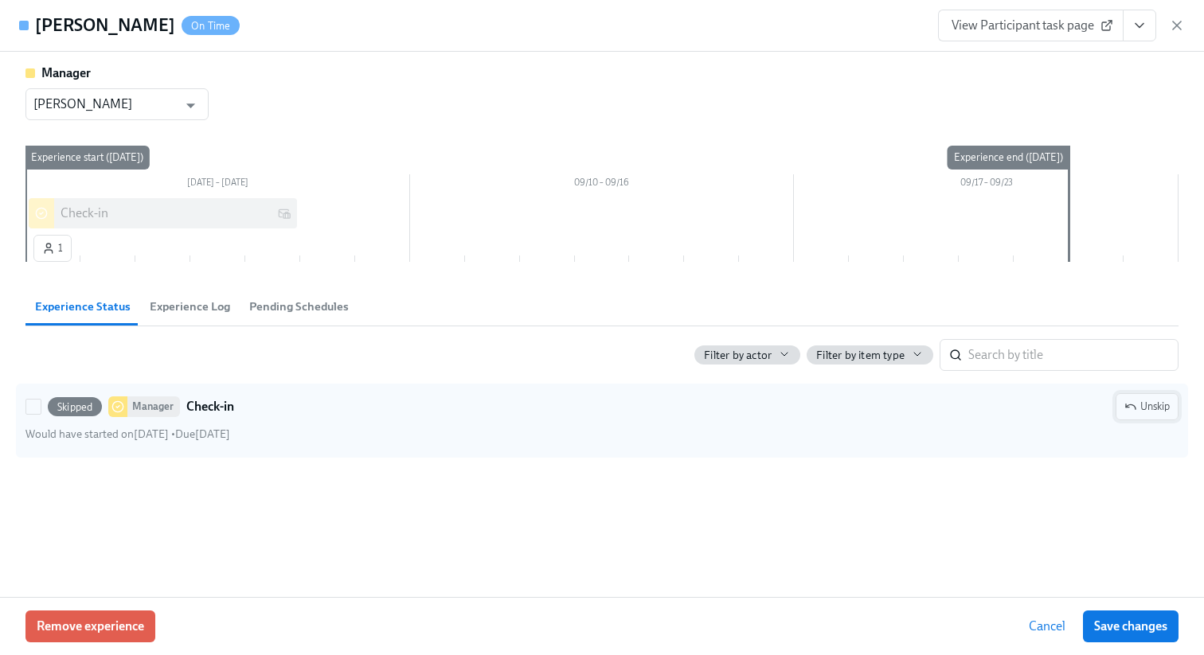
click at [1159, 413] on span "Unskip" at bounding box center [1146, 407] width 45 height 16
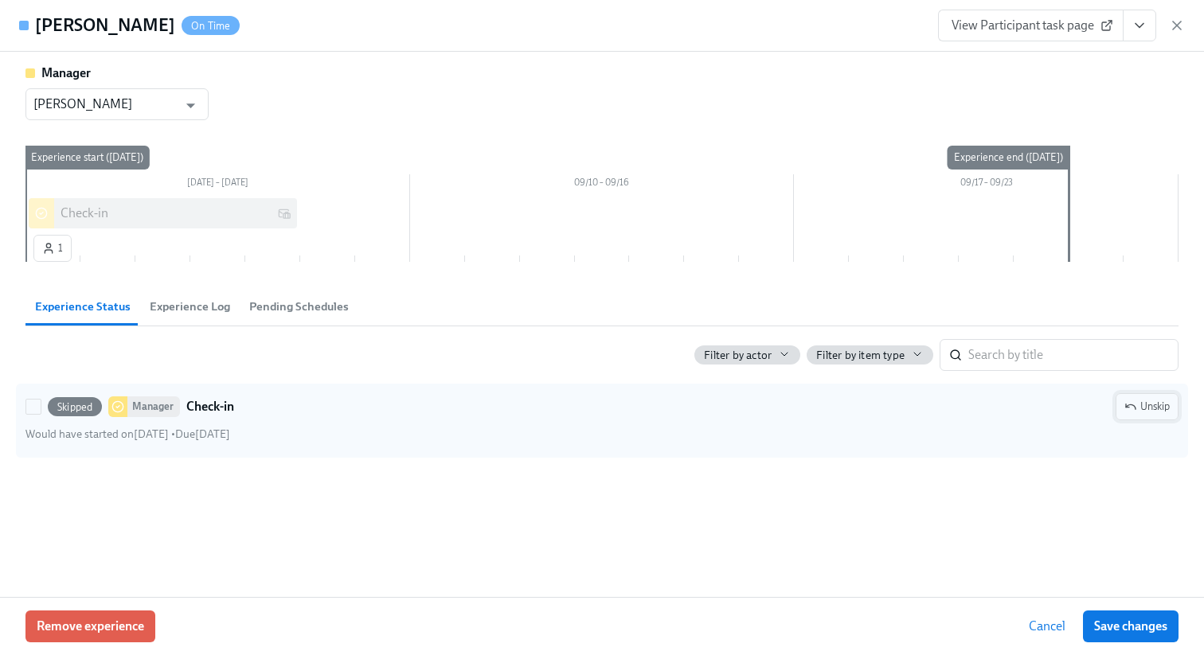
click at [1159, 413] on span "Unskip" at bounding box center [1146, 407] width 45 height 16
